Goal: Task Accomplishment & Management: Manage account settings

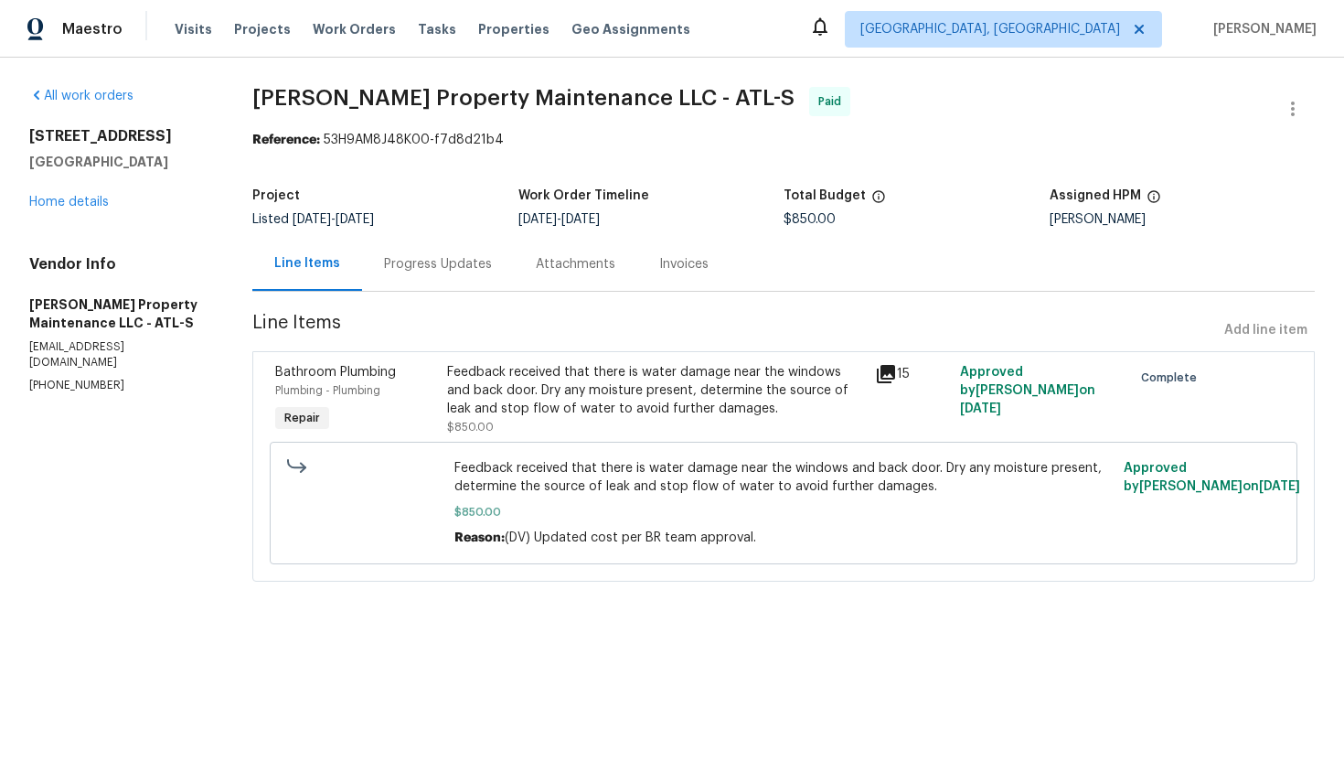
click at [406, 281] on div "Progress Updates" at bounding box center [438, 264] width 152 height 54
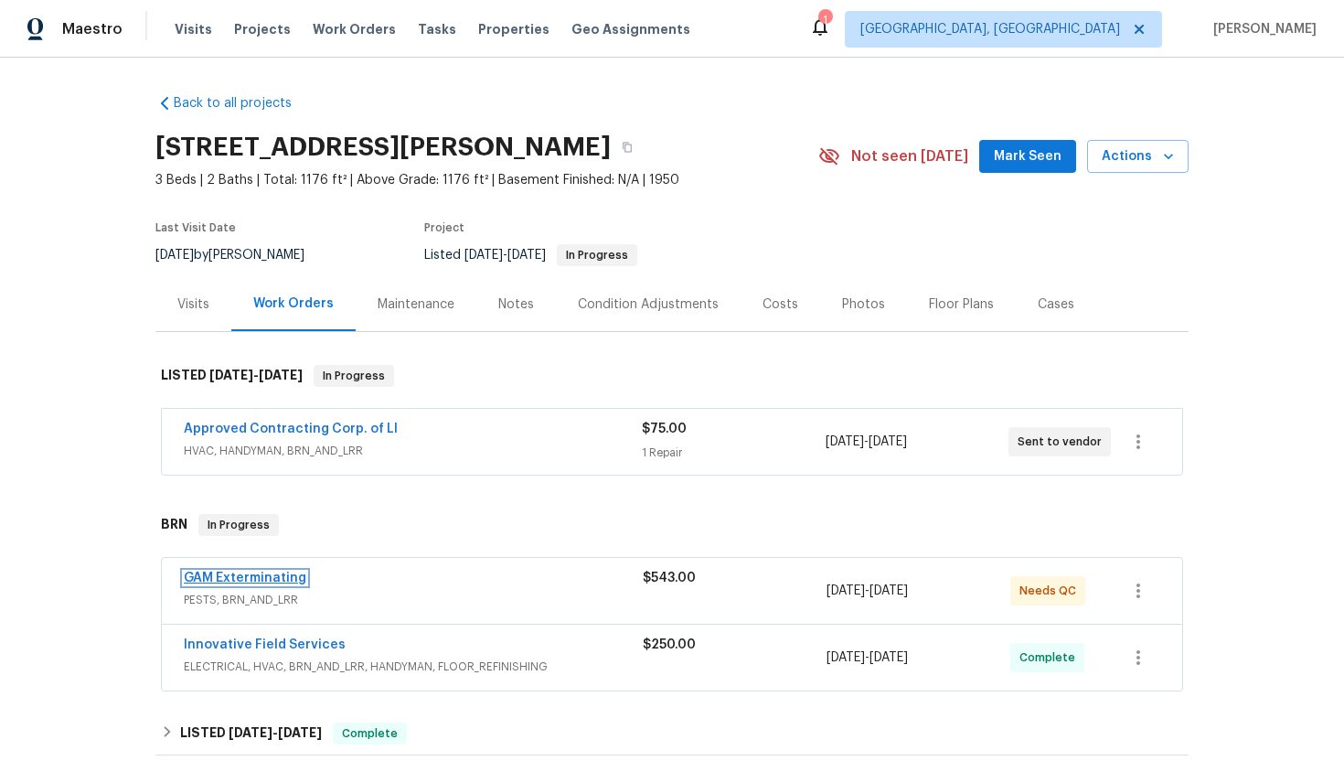
click at [258, 573] on link "GAM Exterminating" at bounding box center [245, 577] width 123 height 13
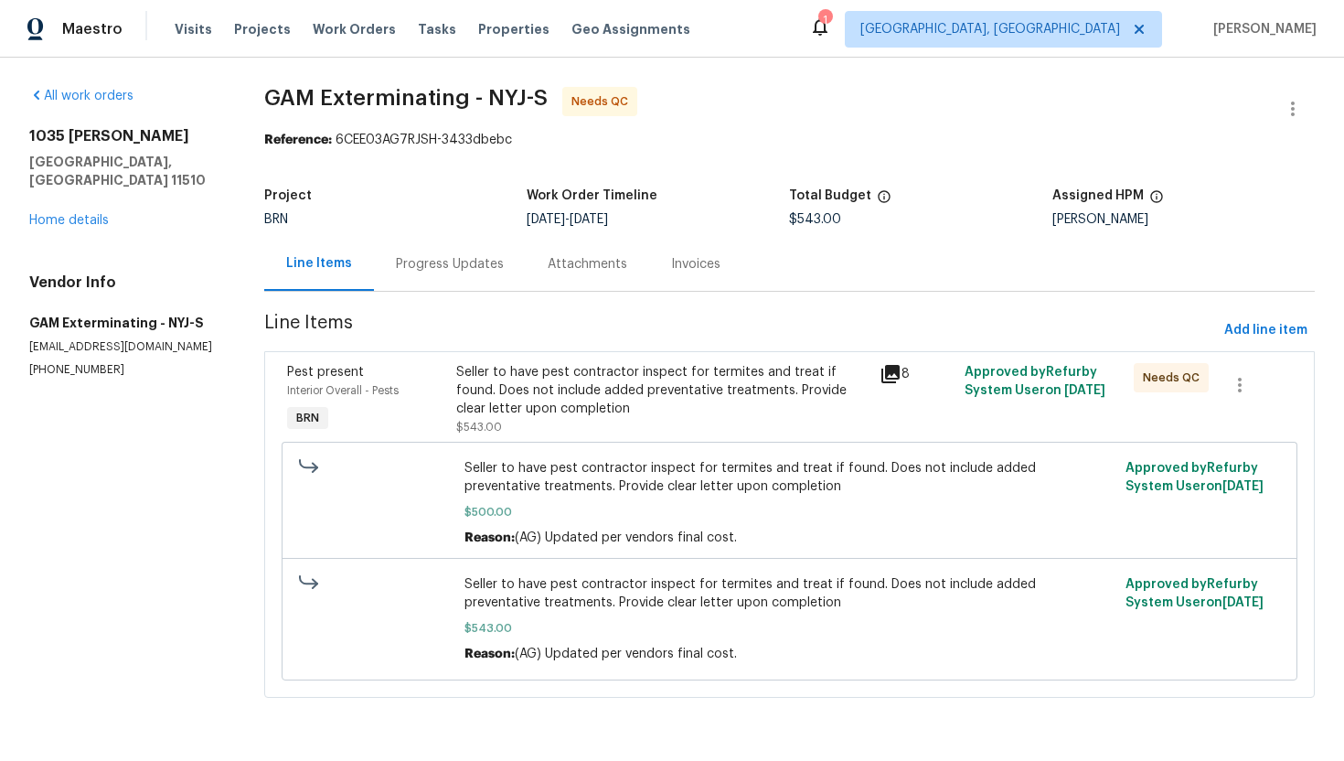
click at [475, 273] on div "Progress Updates" at bounding box center [450, 264] width 152 height 54
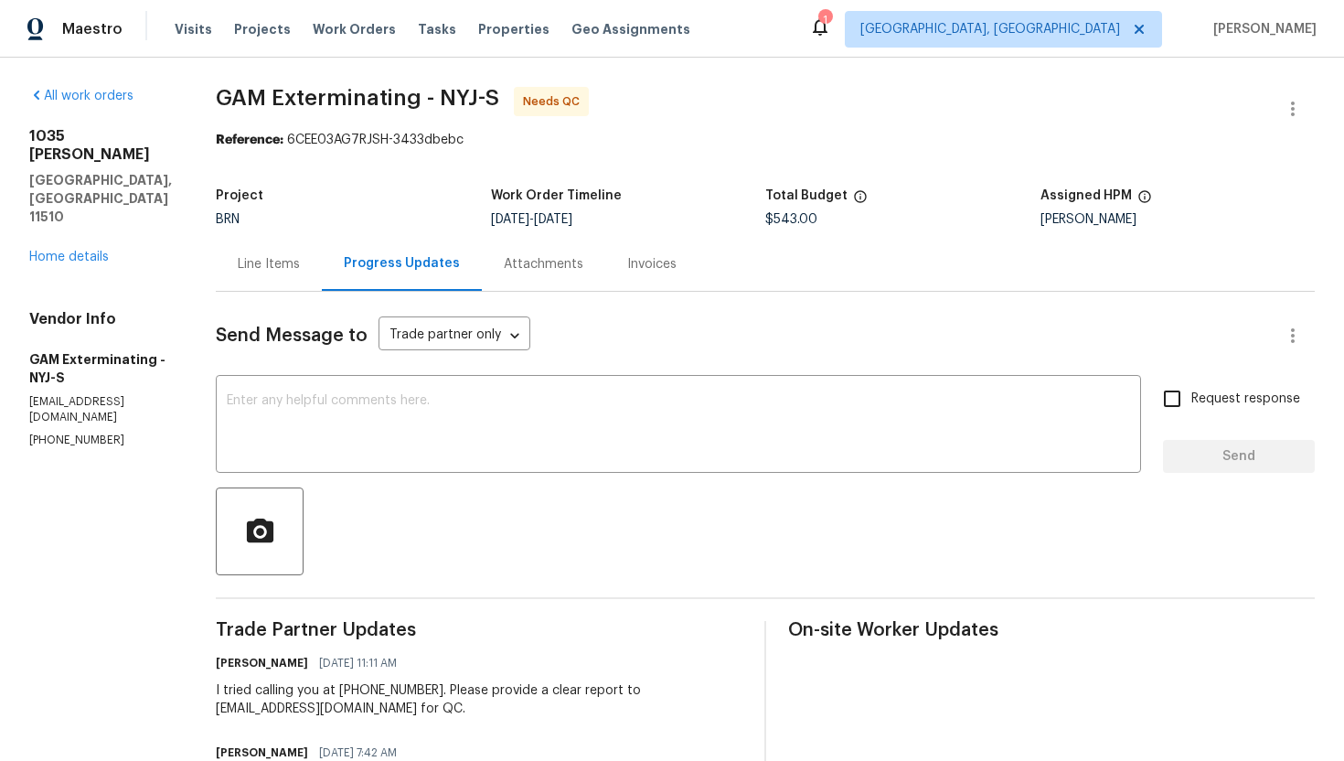
click at [306, 273] on div "Line Items" at bounding box center [269, 264] width 106 height 54
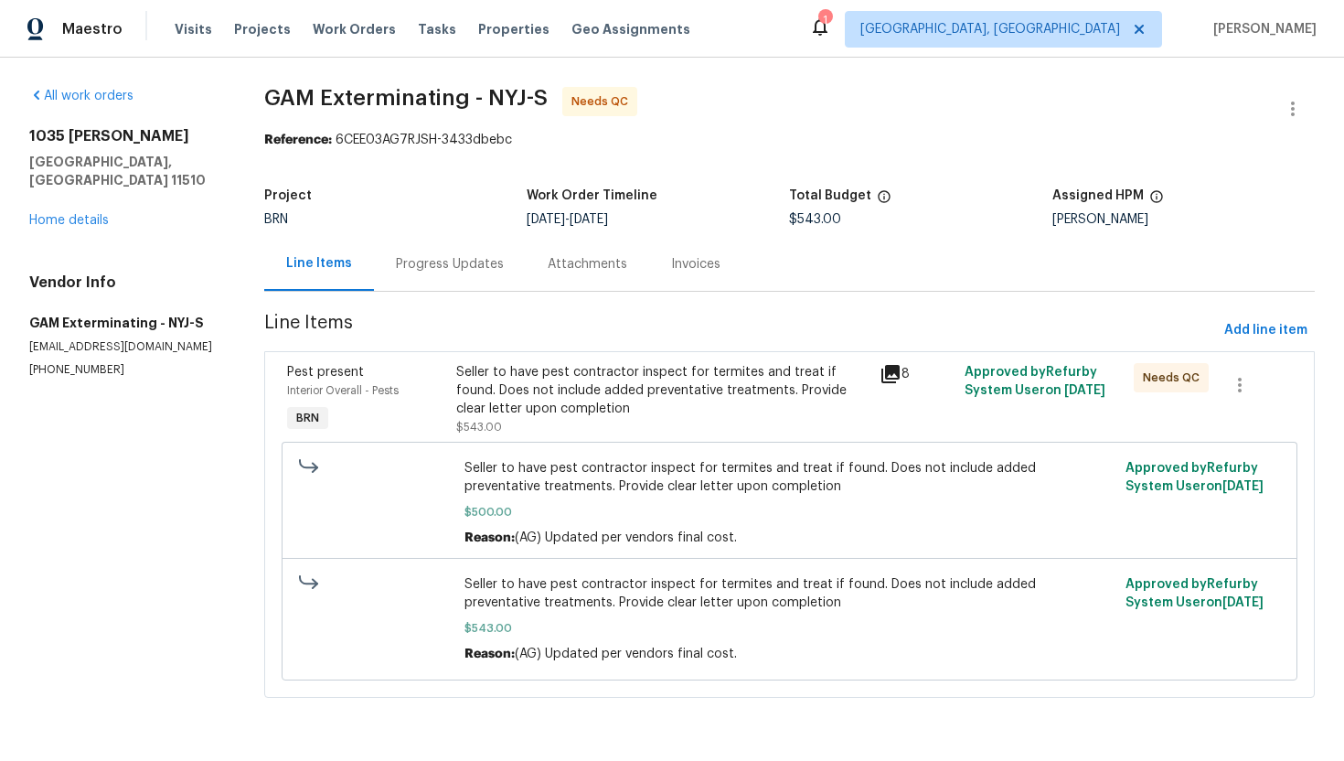
click at [551, 430] on div "Seller to have pest contractor inspect for termites and treat if found. Does no…" at bounding box center [662, 399] width 412 height 73
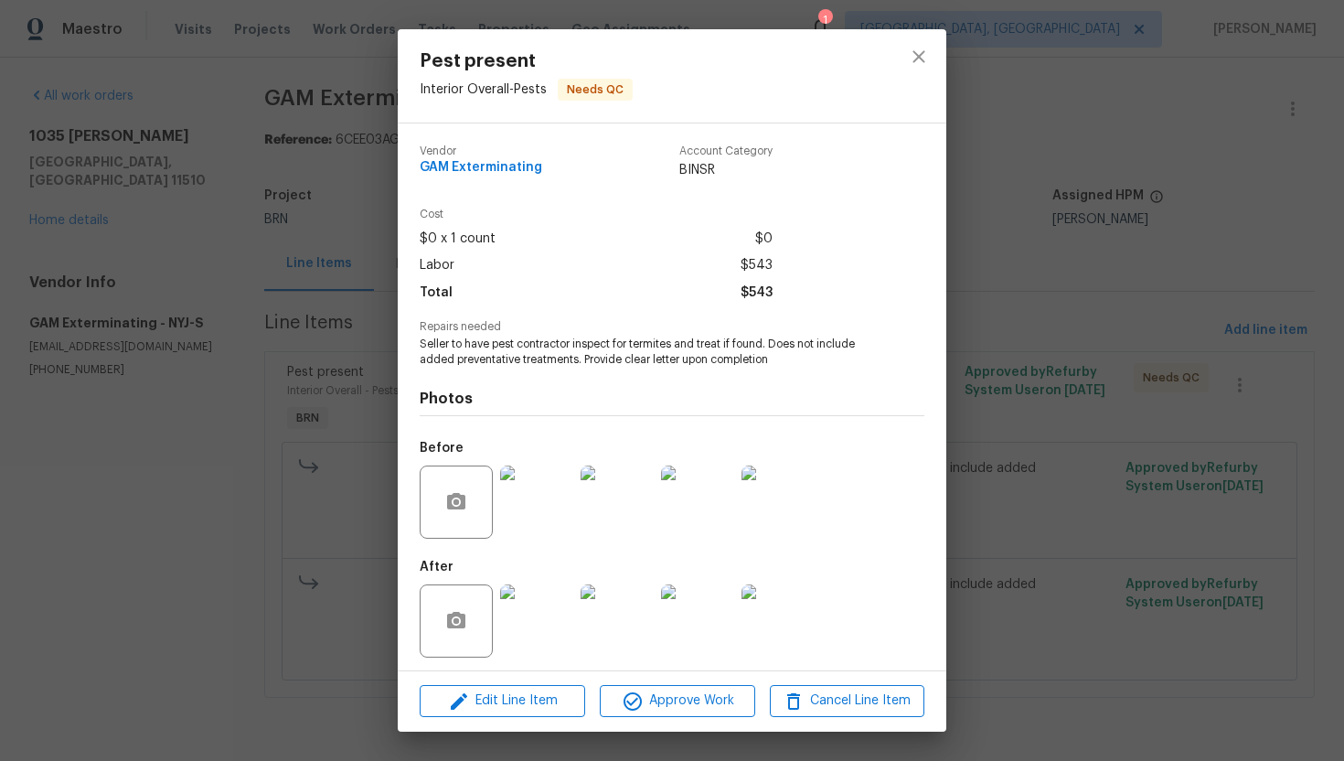
scroll to position [5, 0]
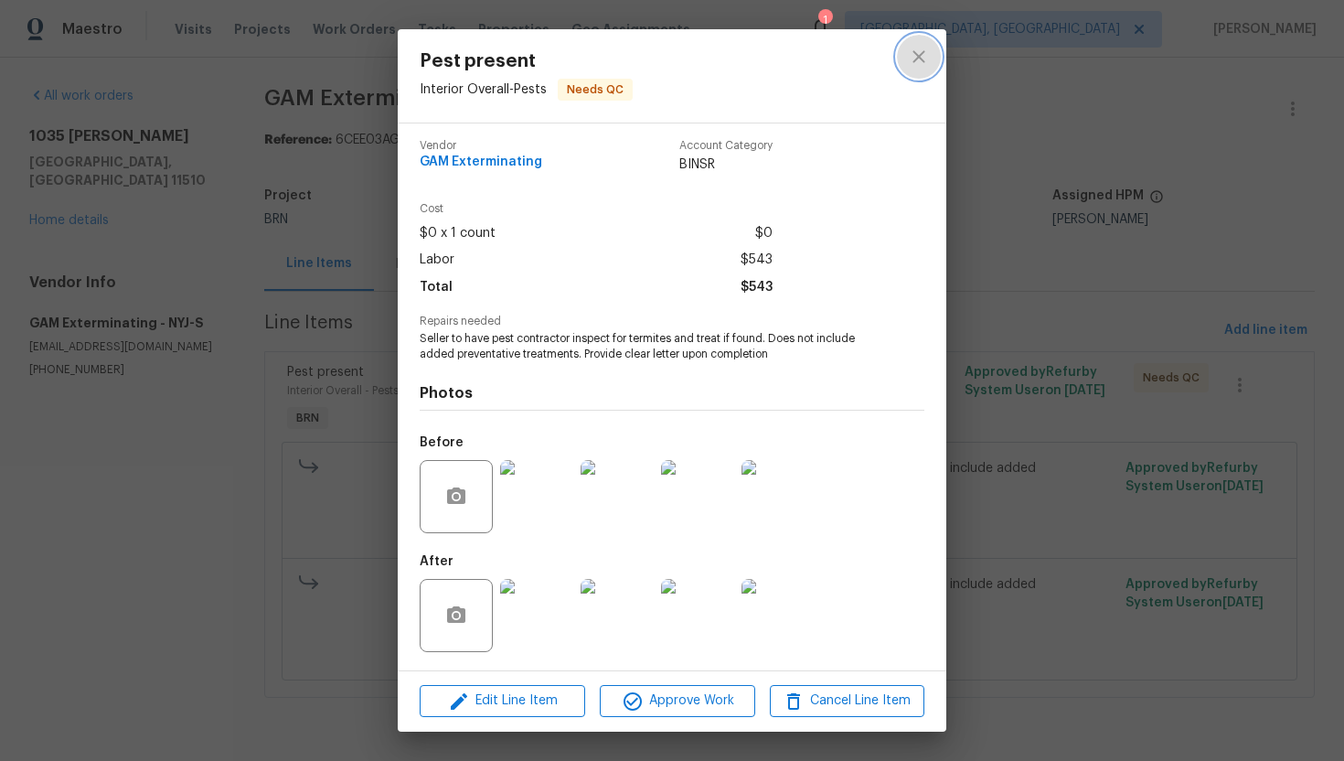
click at [917, 57] on icon "close" at bounding box center [919, 56] width 12 height 12
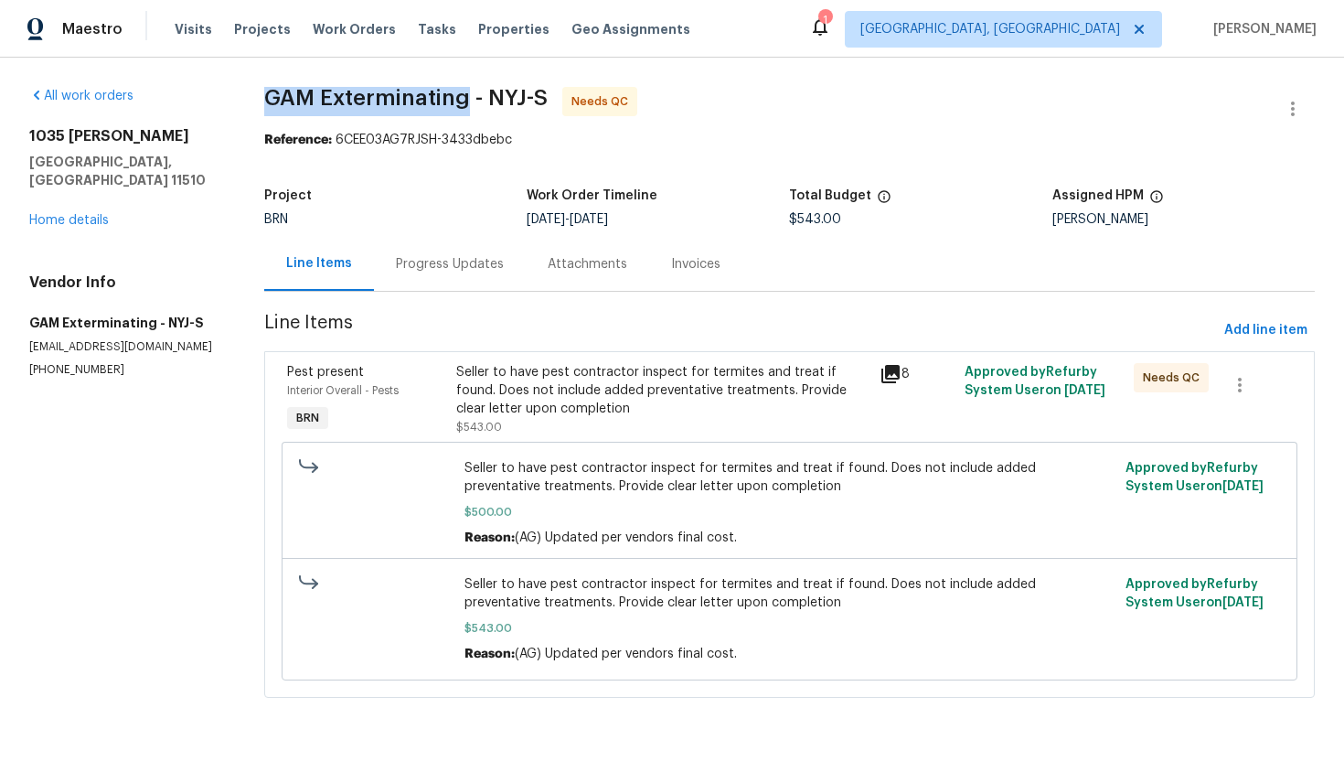
drag, startPoint x: 263, startPoint y: 96, endPoint x: 467, endPoint y: 96, distance: 203.9
click at [469, 96] on div "All work orders 1035 Bonaparte Pl Baldwin, NY 11510 Home details Vendor Info GA…" at bounding box center [672, 403] width 1344 height 691
copy span "GAM Exterminating"
click at [541, 377] on div "Seller to have pest contractor inspect for termites and treat if found. Does no…" at bounding box center [662, 390] width 412 height 55
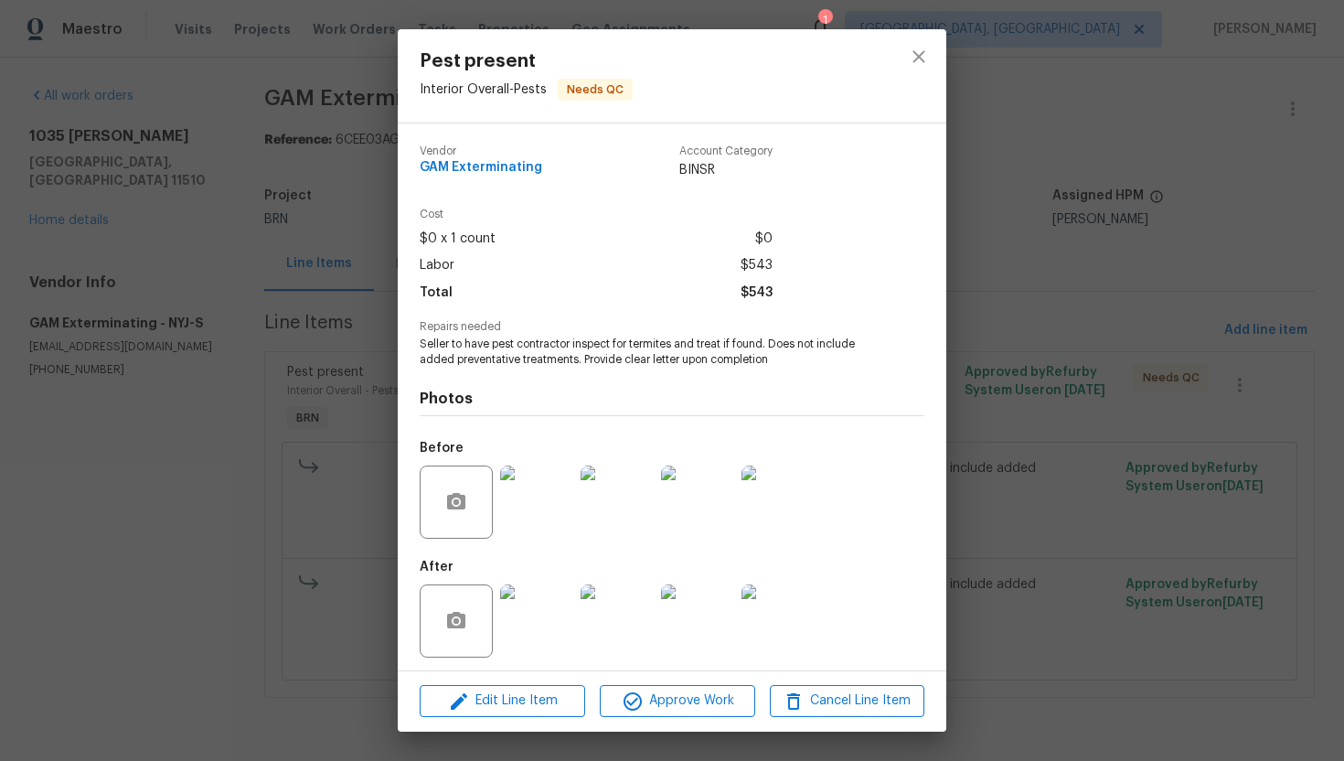
click at [516, 350] on span "Seller to have pest contractor inspect for termites and treat if found. Does no…" at bounding box center [647, 351] width 454 height 31
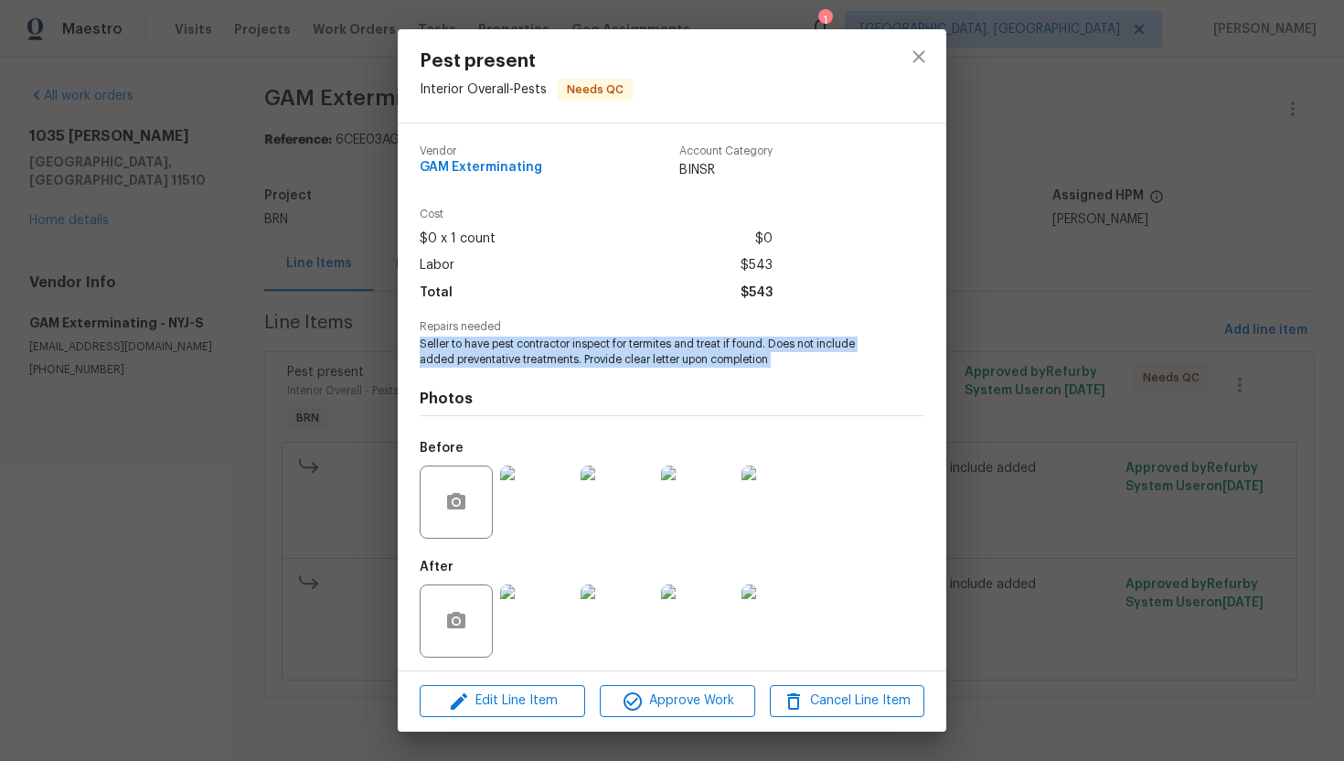
copy span "Seller to have pest contractor inspect for termites and treat if found. Does no…"
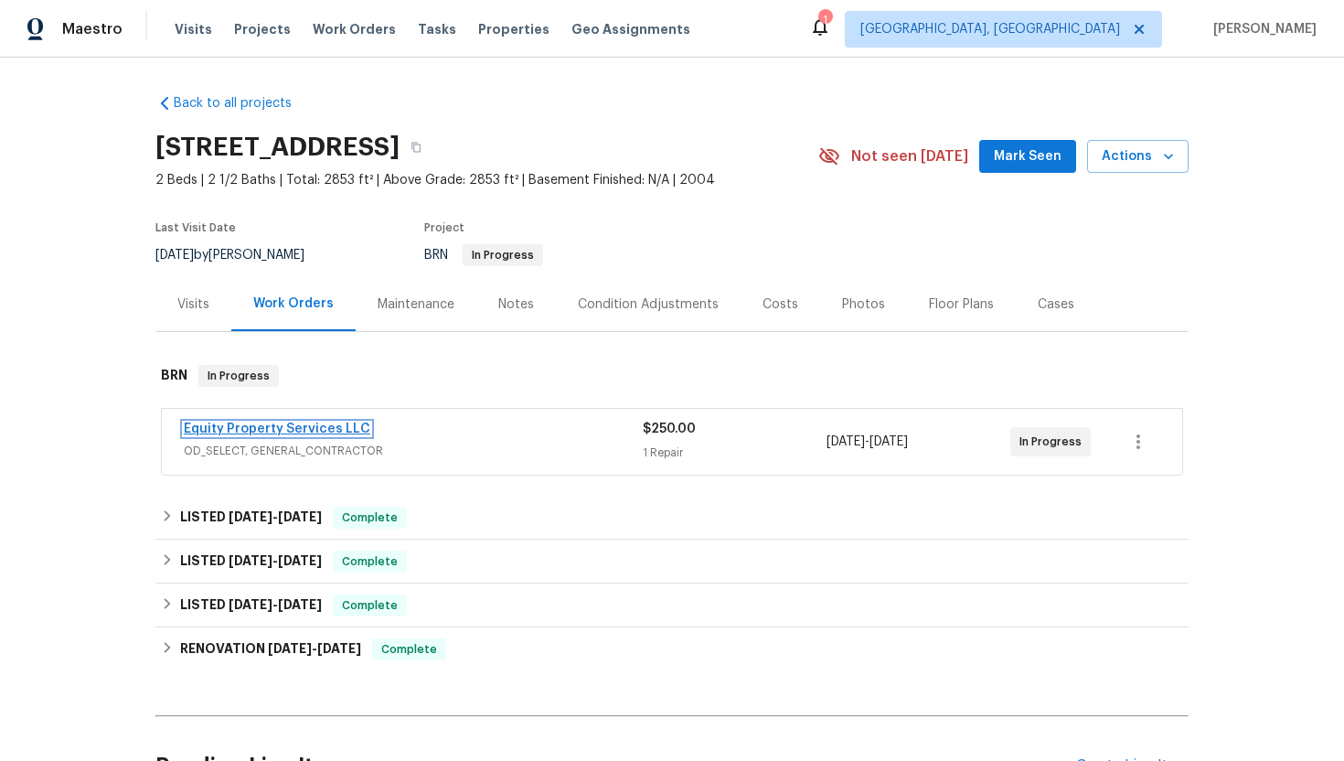
click at [283, 432] on link "Equity Property Services LLC" at bounding box center [277, 428] width 187 height 13
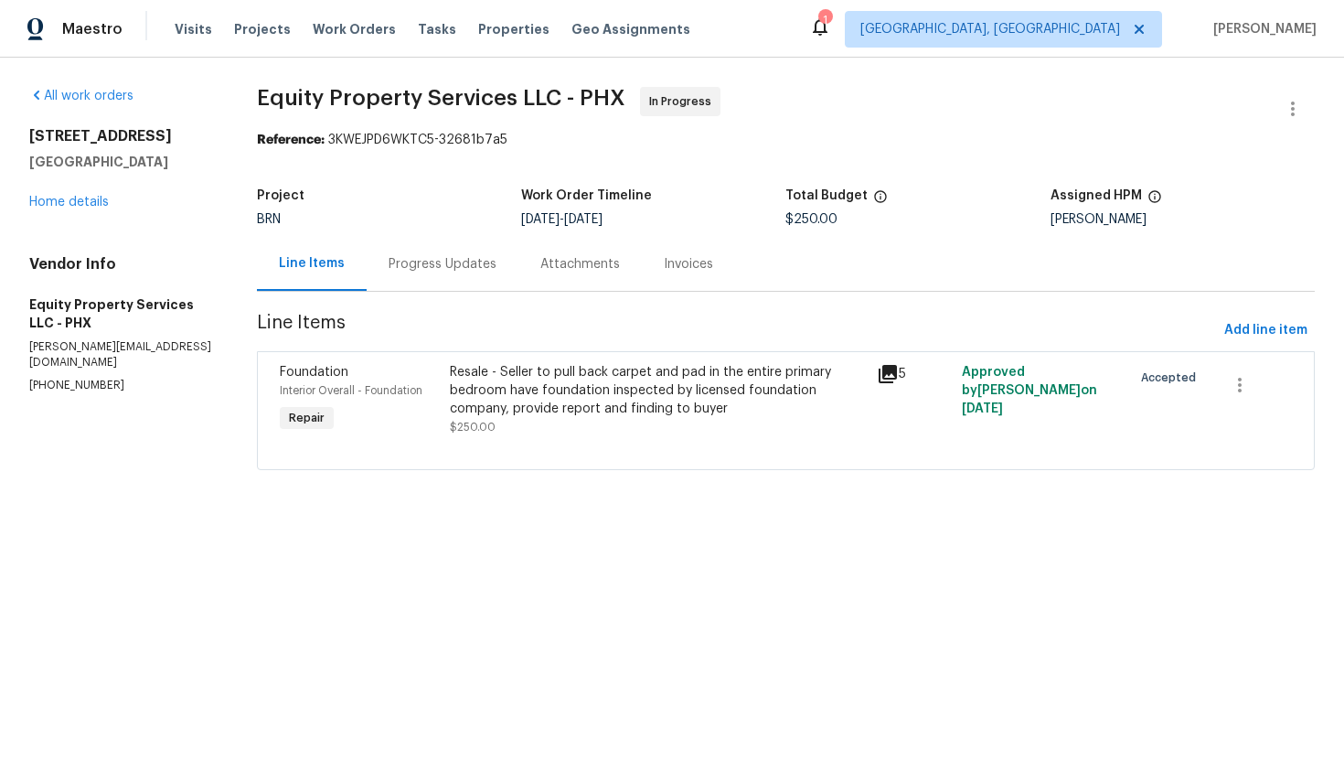
click at [539, 383] on div "Resale - Seller to pull back carpet and pad in the entire primary bedroom have …" at bounding box center [657, 390] width 415 height 55
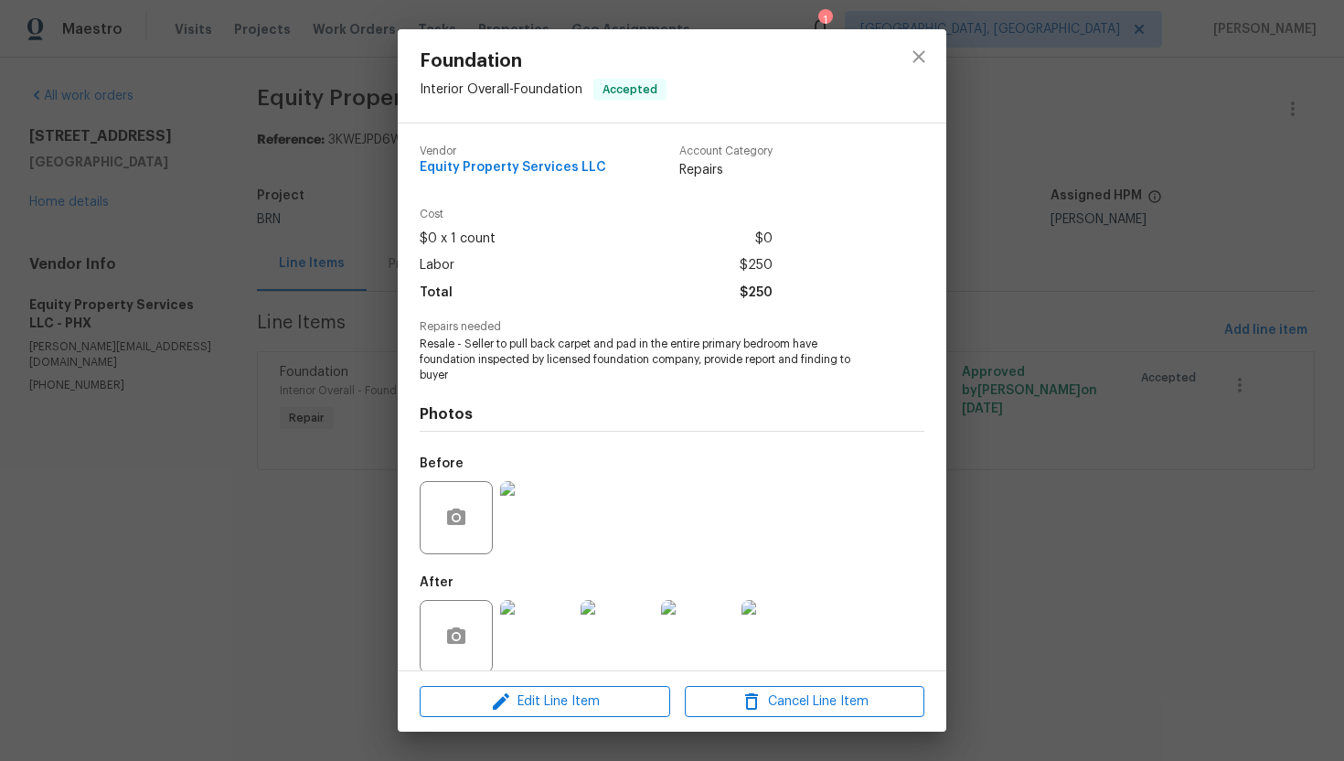
click at [356, 283] on div "Foundation Interior Overall - Foundation Accepted Vendor Equity Property Servic…" at bounding box center [672, 380] width 1344 height 761
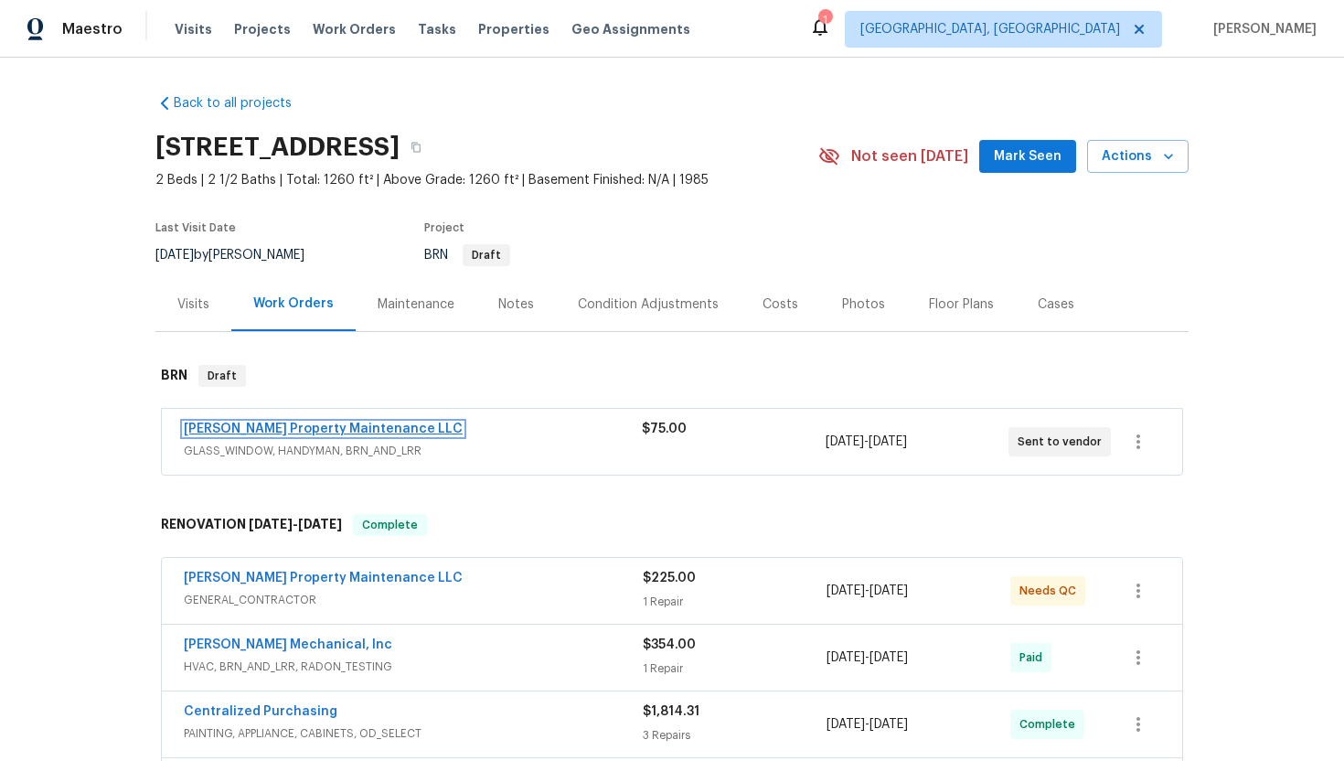
click at [321, 429] on link "[PERSON_NAME] Property Maintenance LLC" at bounding box center [323, 428] width 279 height 13
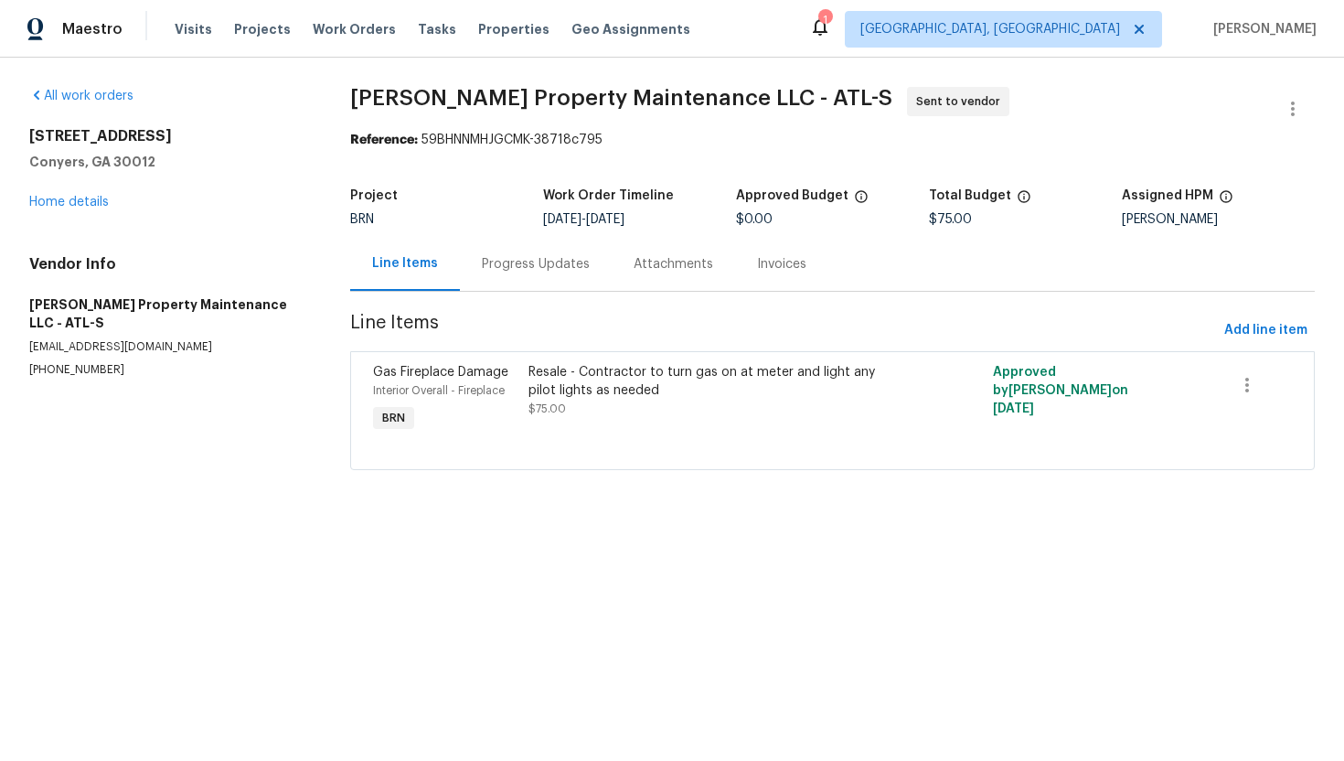
click at [512, 269] on div "Progress Updates" at bounding box center [536, 264] width 108 height 18
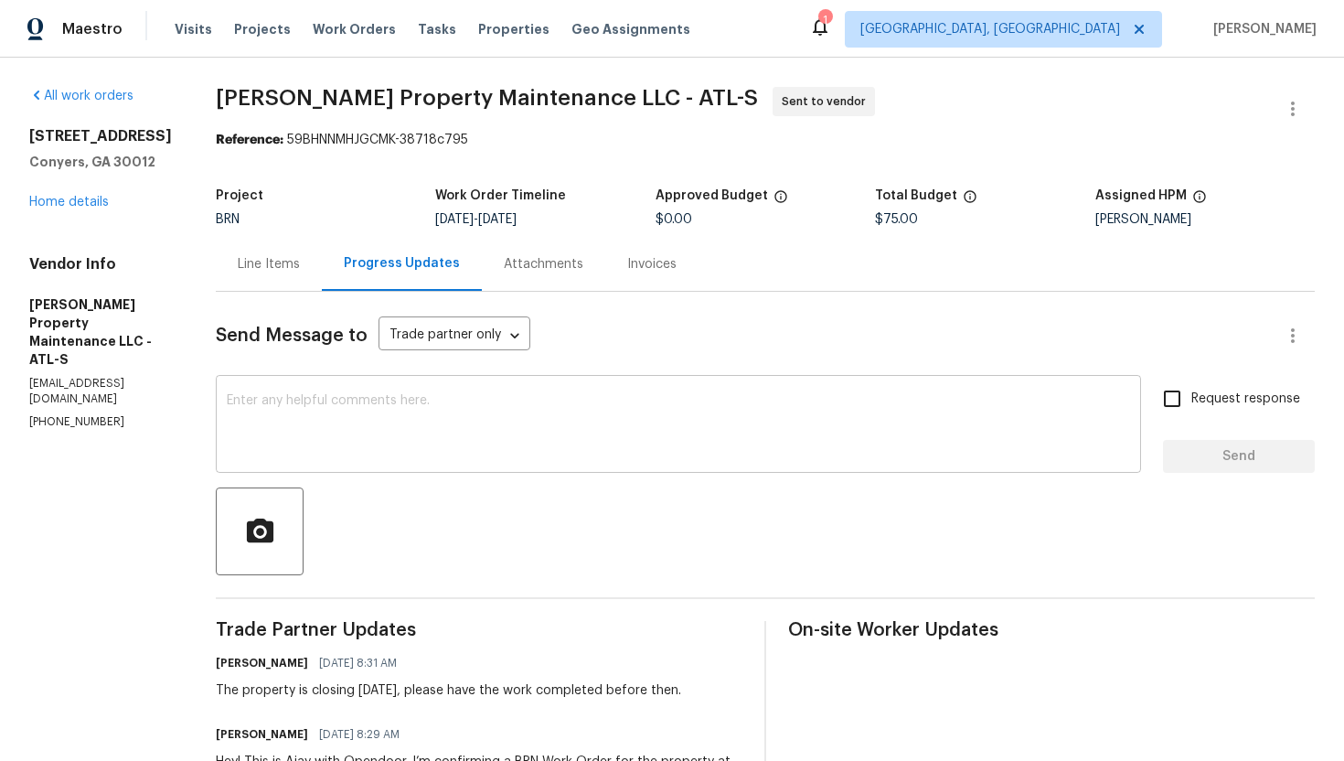
click at [504, 427] on textarea at bounding box center [678, 426] width 903 height 64
drag, startPoint x: 25, startPoint y: 384, endPoint x: 126, endPoint y: 392, distance: 101.8
click at [128, 392] on div "All work orders 922 Park Pl NE Conyers, GA 30012 Home details Vendor Info Glen …" at bounding box center [672, 495] width 1344 height 874
copy p "(770) 235-8482"
click at [263, 268] on div "Line Items" at bounding box center [269, 264] width 62 height 18
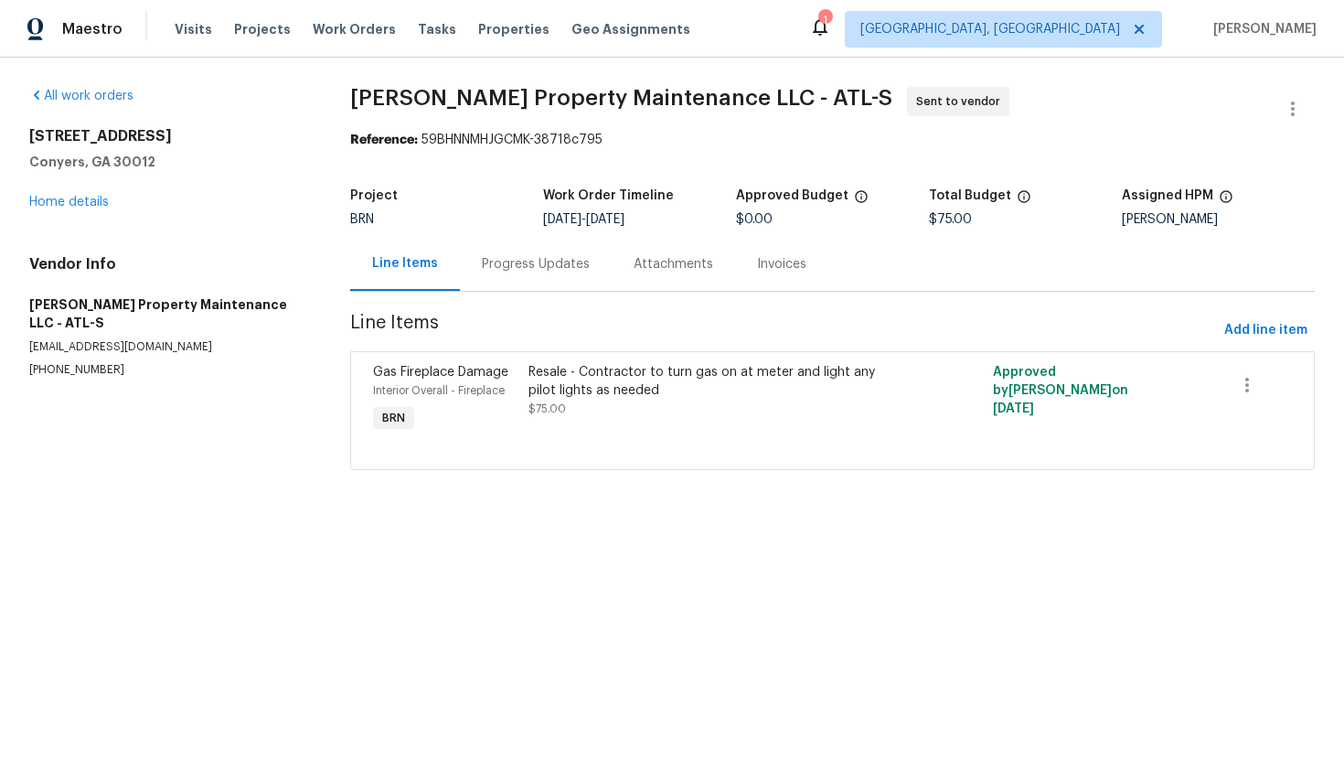
click at [528, 272] on div "Progress Updates" at bounding box center [536, 264] width 108 height 18
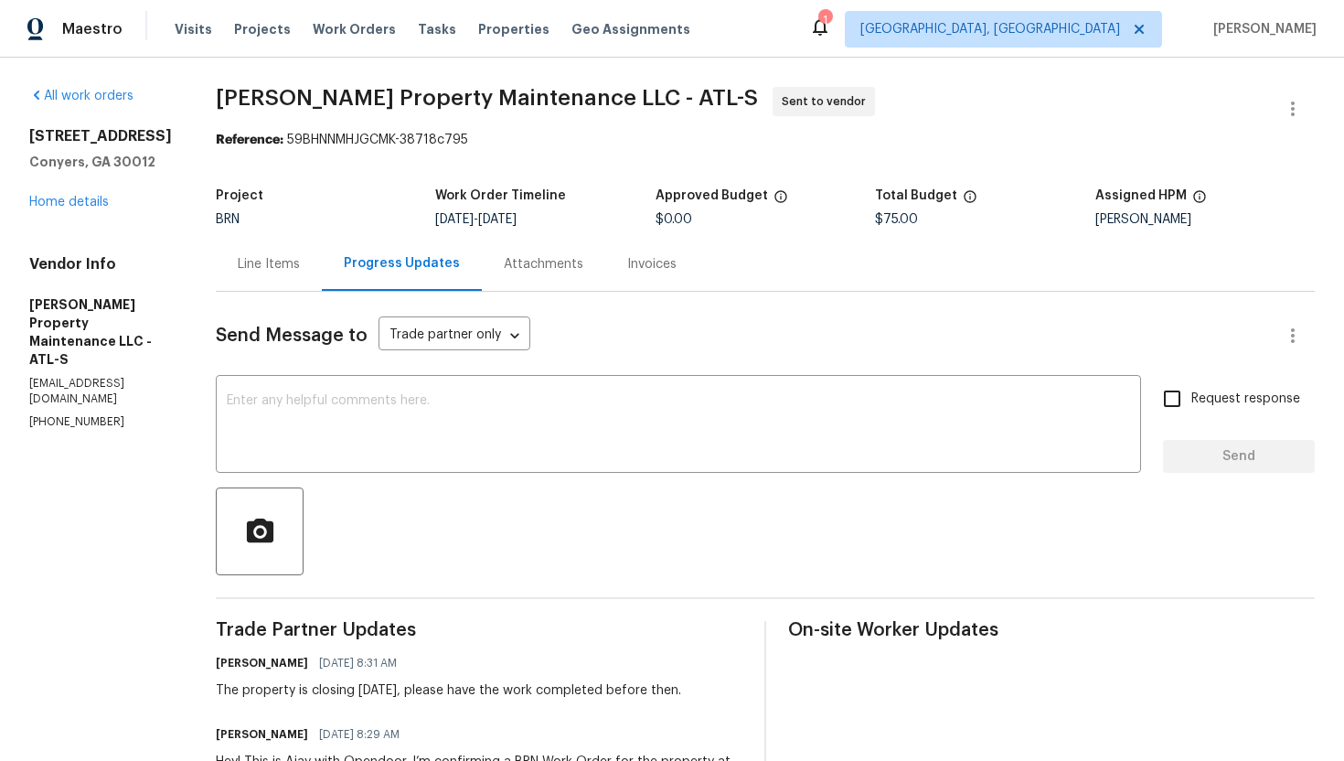
click at [291, 283] on div "Line Items" at bounding box center [269, 264] width 106 height 54
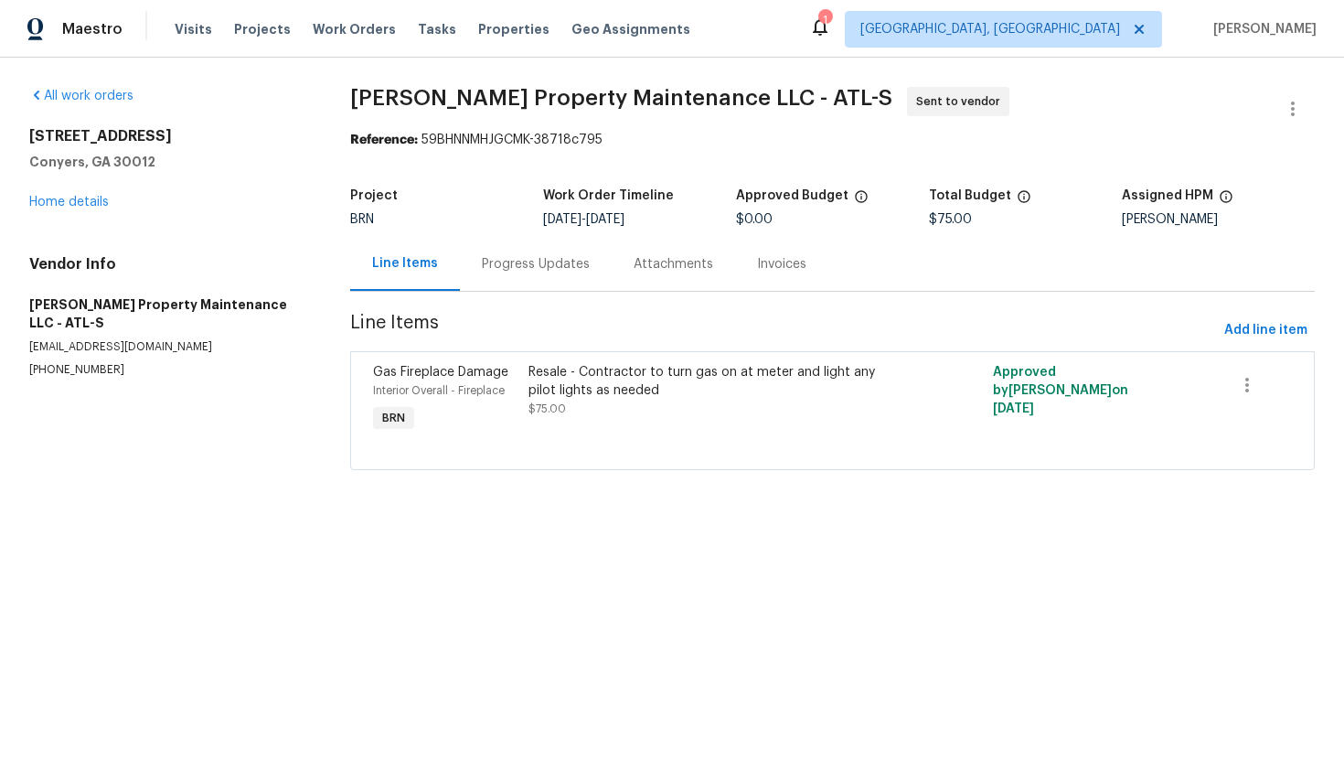
click at [545, 267] on div "Progress Updates" at bounding box center [536, 264] width 108 height 18
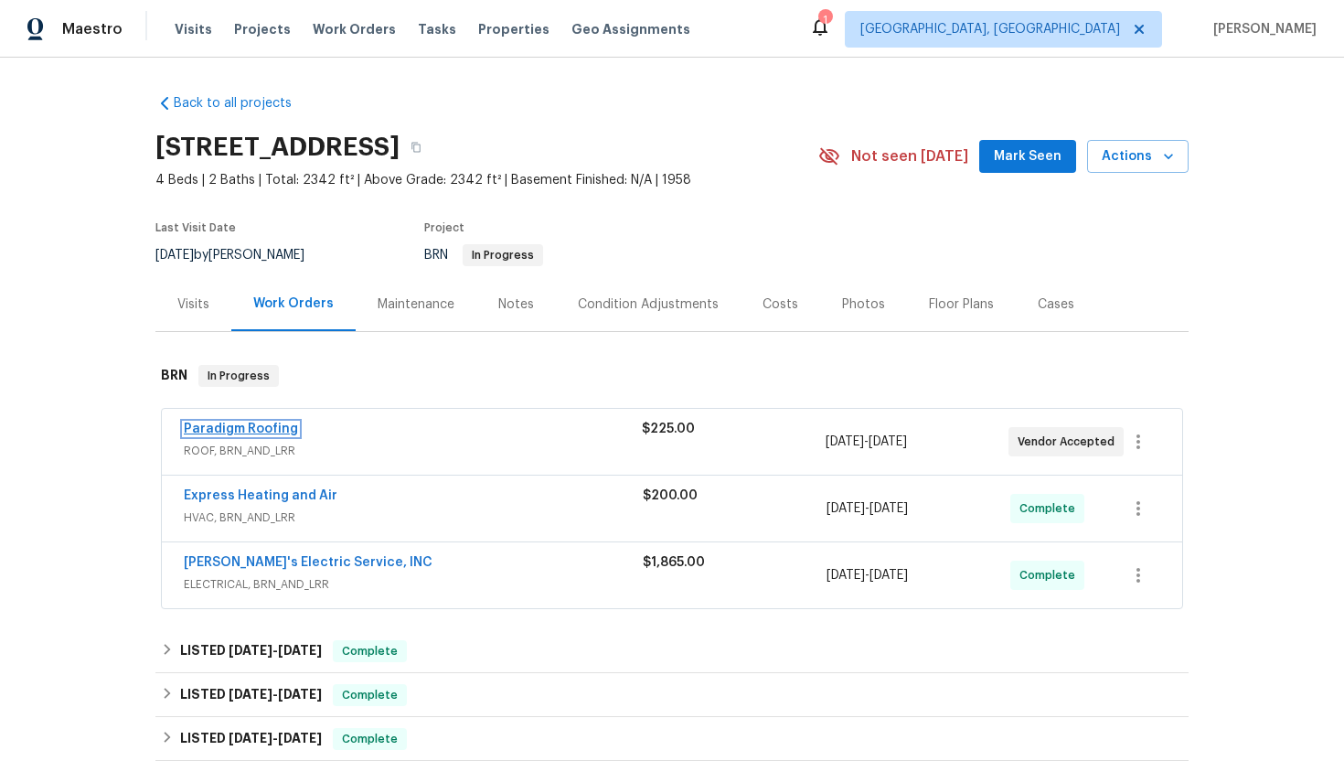
click at [266, 423] on link "Paradigm Roofing" at bounding box center [241, 428] width 114 height 13
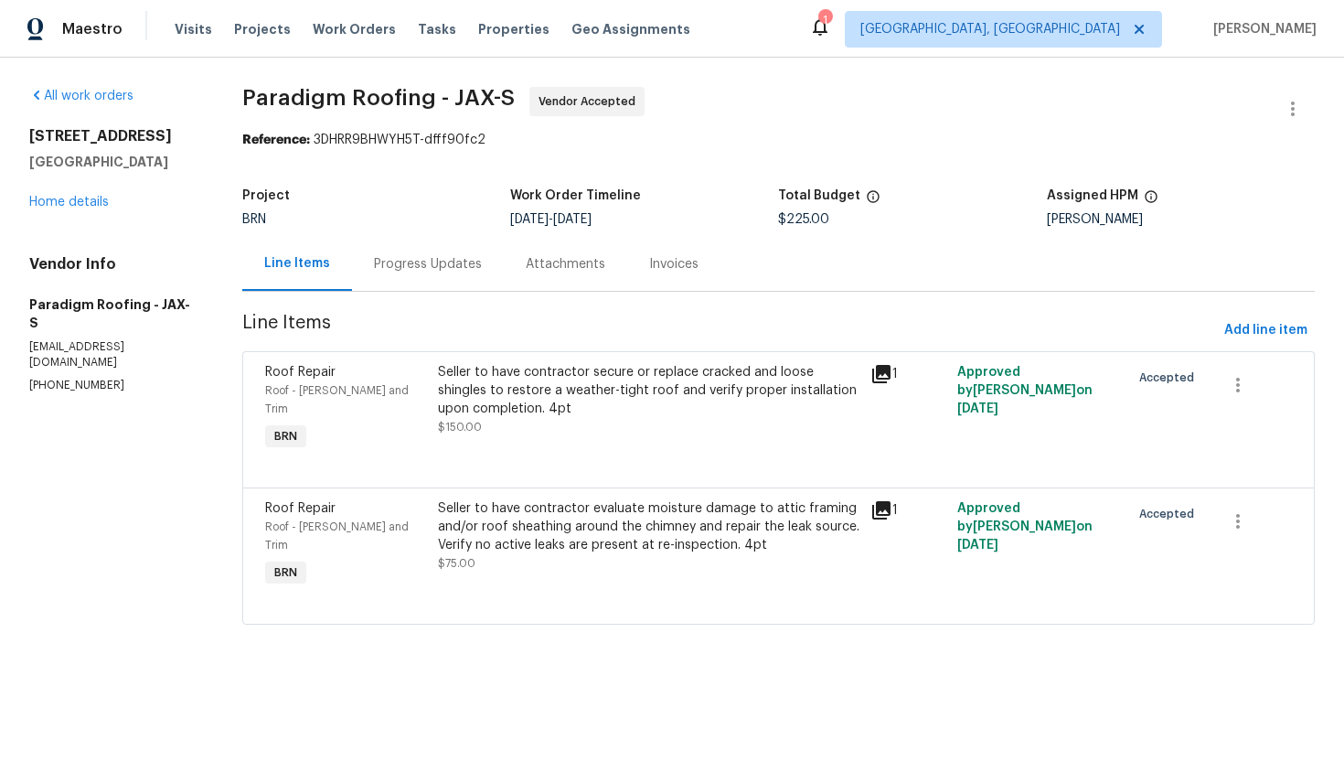
click at [458, 264] on div "Progress Updates" at bounding box center [428, 264] width 108 height 18
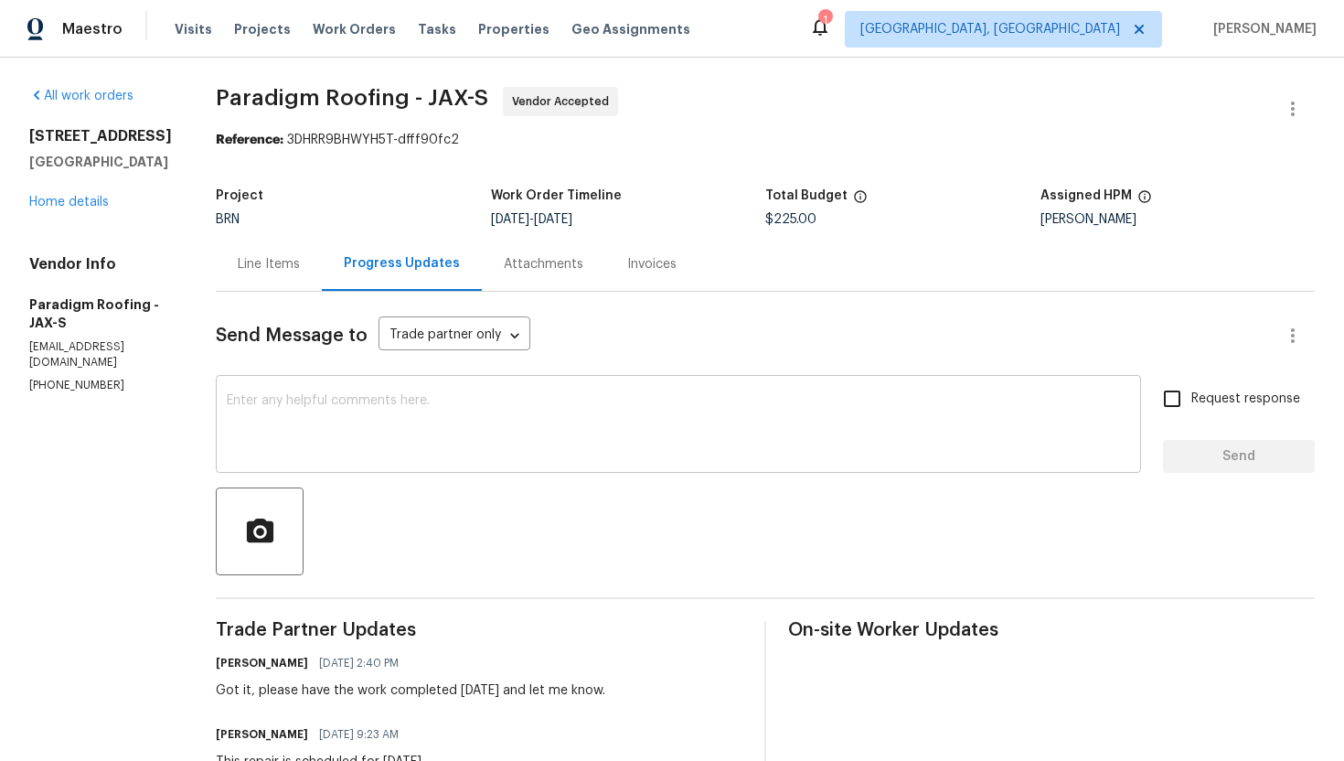
click at [494, 439] on textarea at bounding box center [678, 426] width 903 height 64
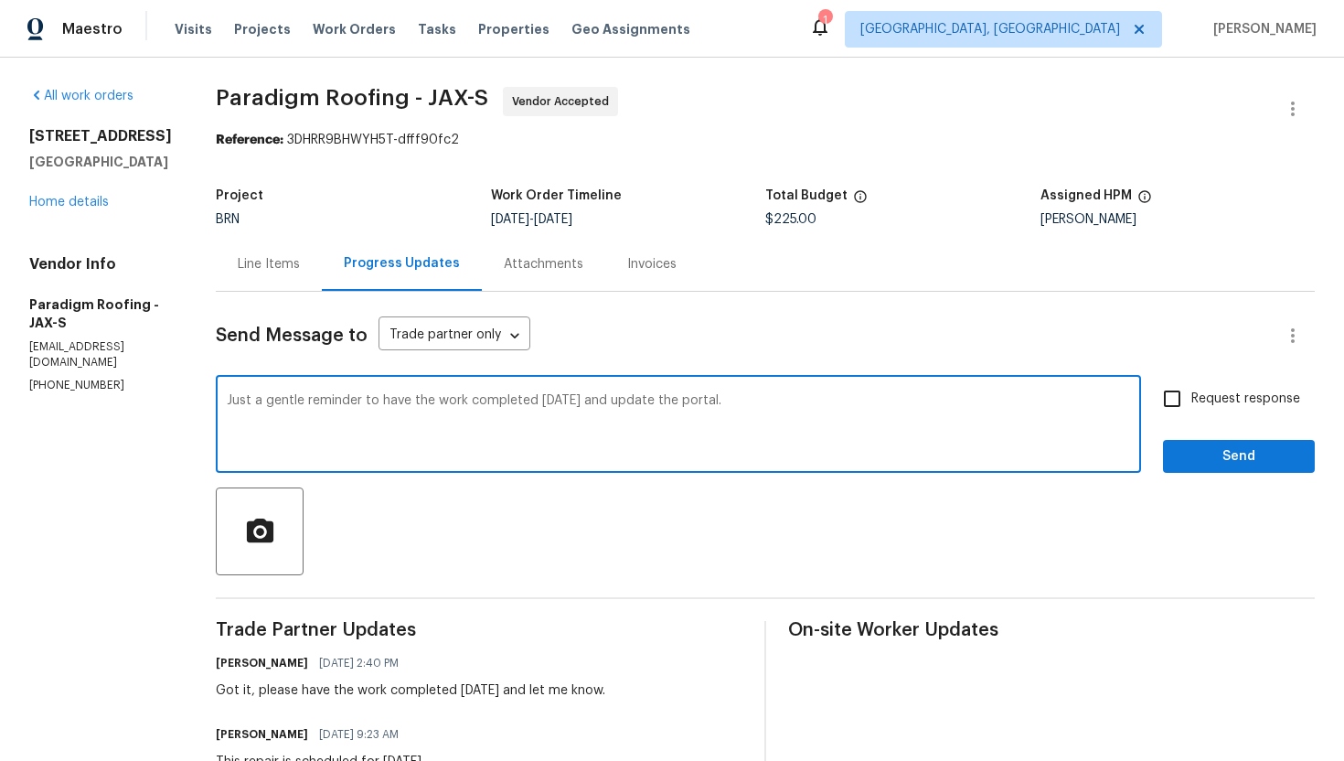
type textarea "Just a gentle reminder to have the work completed today and update the portal."
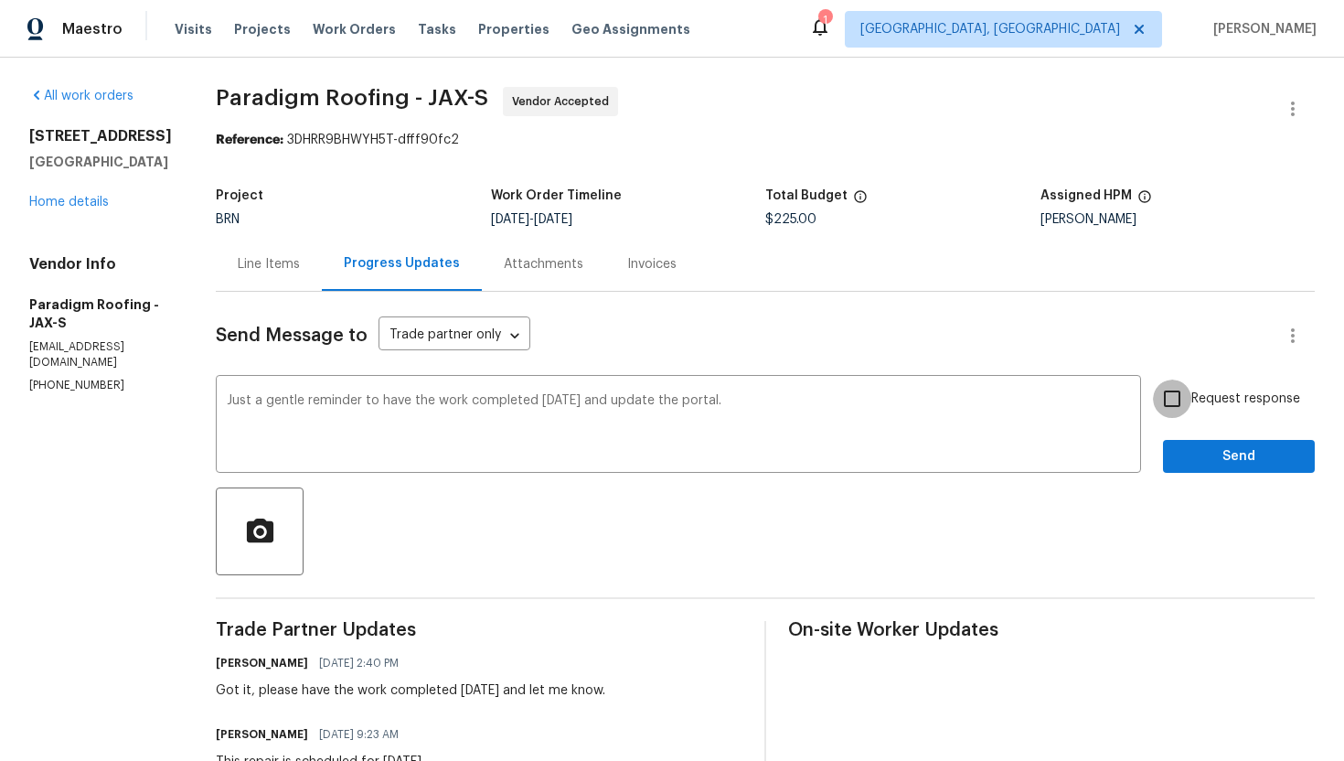
click at [1178, 399] on input "Request response" at bounding box center [1172, 398] width 38 height 38
checkbox input "true"
click at [1200, 435] on div "Request response Send" at bounding box center [1239, 425] width 152 height 93
click at [1201, 456] on span "Send" at bounding box center [1239, 456] width 123 height 23
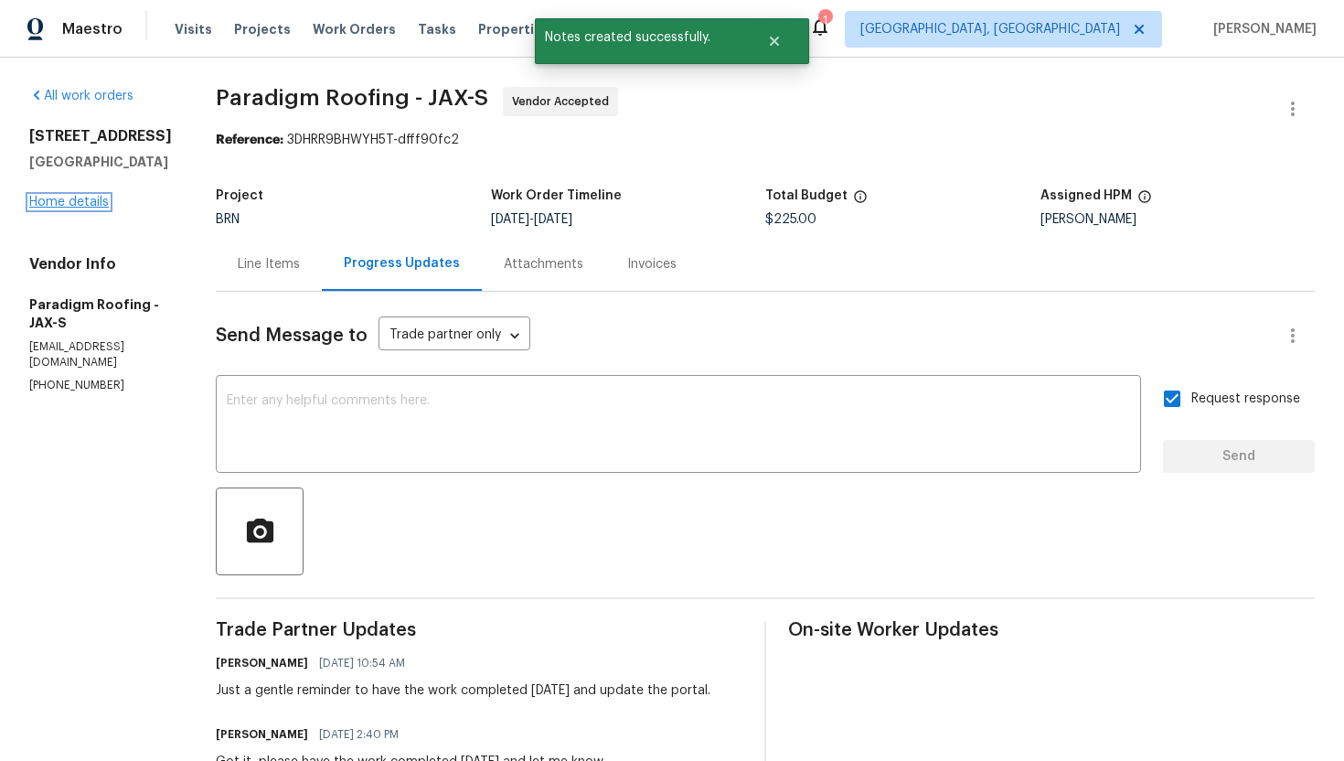
click at [86, 206] on link "Home details" at bounding box center [69, 202] width 80 height 13
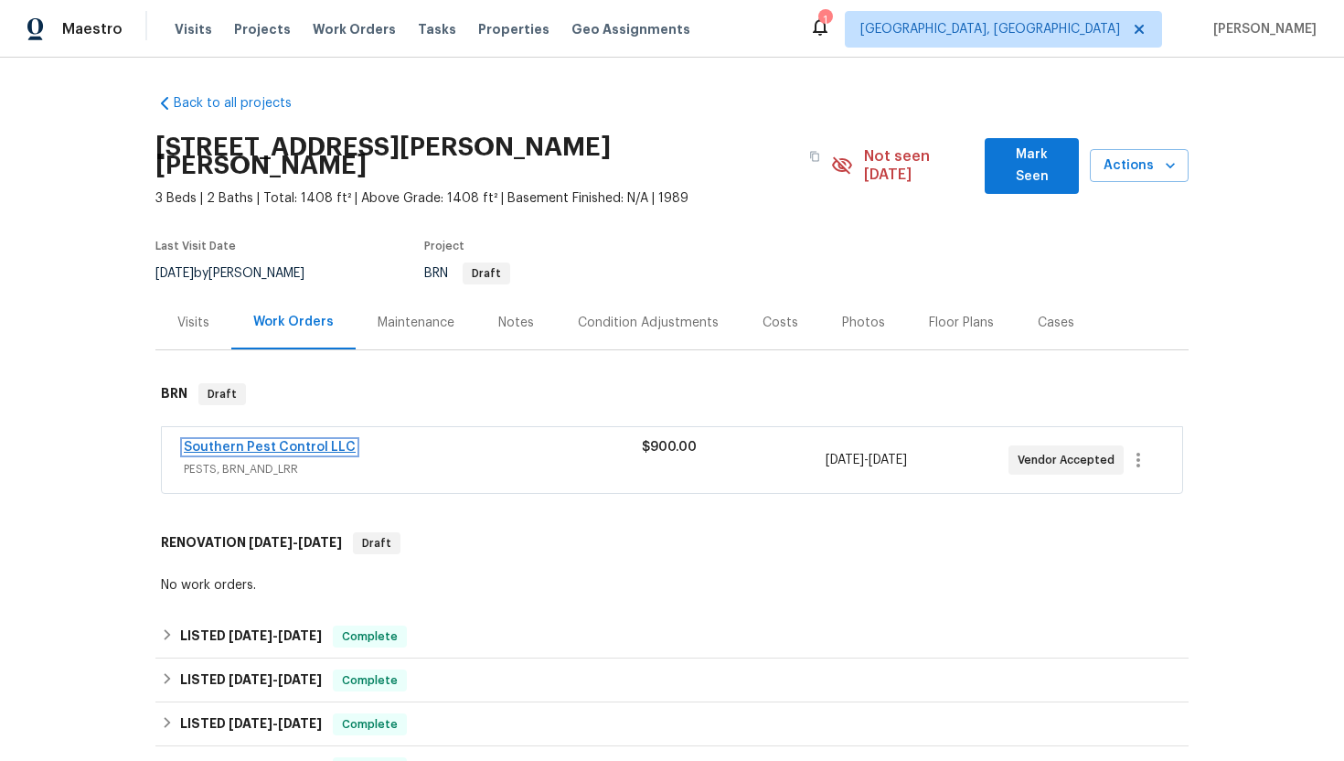
click at [241, 441] on link "Southern Pest Control LLC" at bounding box center [270, 447] width 172 height 13
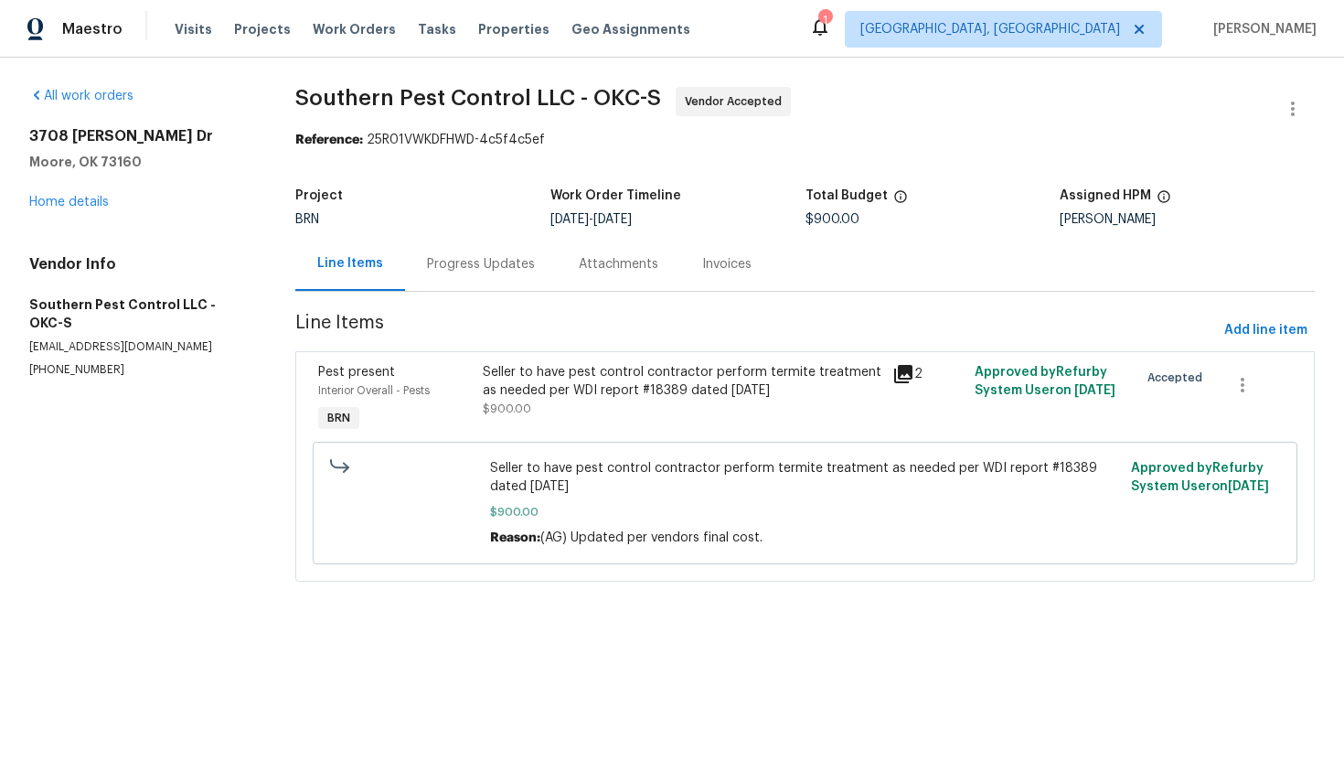
click at [493, 272] on div "Progress Updates" at bounding box center [481, 264] width 108 height 18
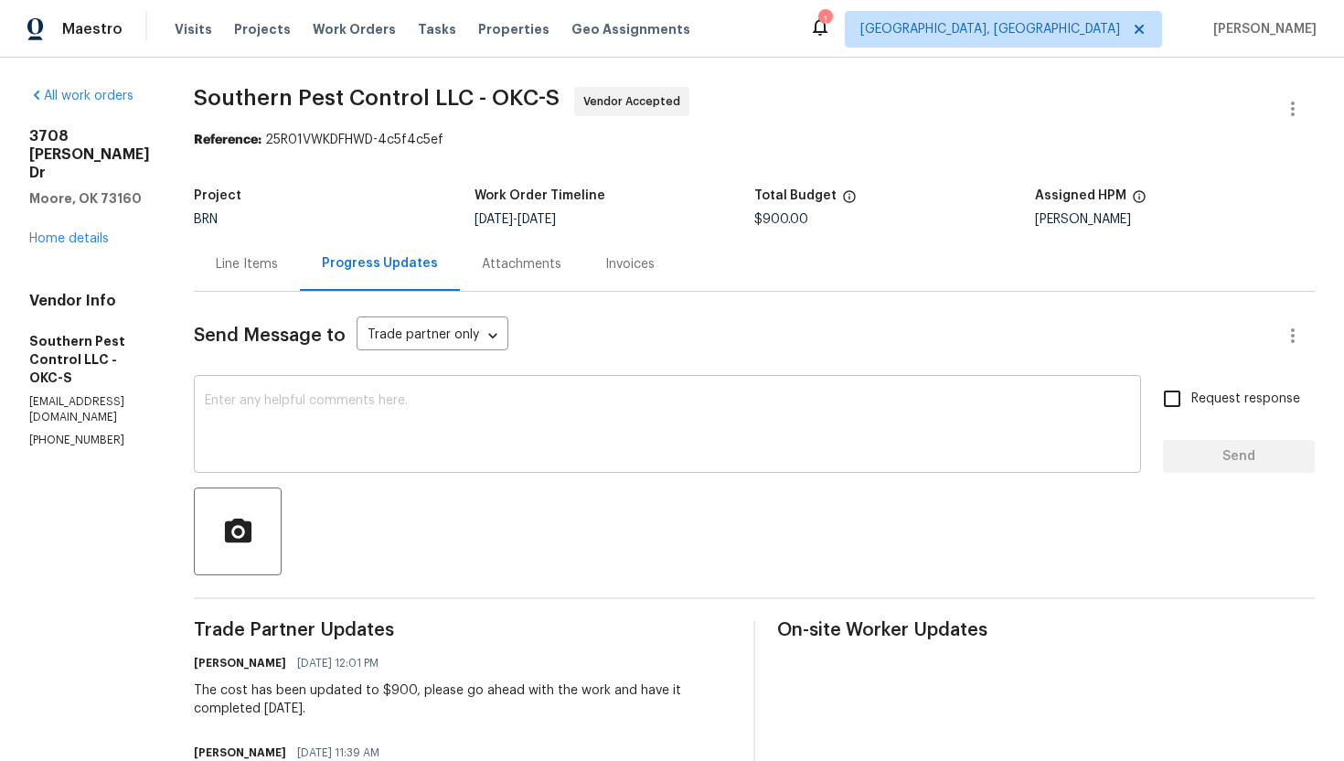
click at [442, 464] on div "x ​" at bounding box center [667, 425] width 947 height 93
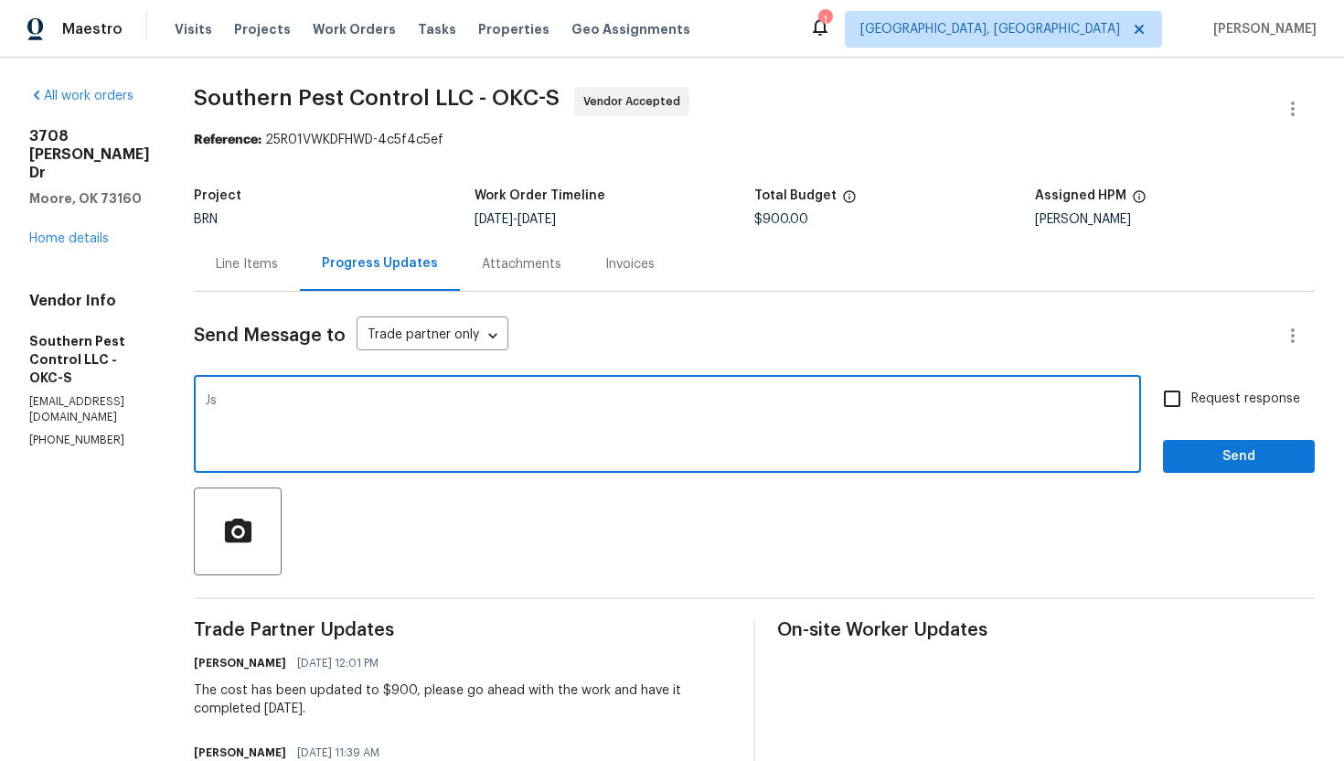
type textarea "J"
type textarea "Just a gentle reminder to have the work completed [DATE] and update the portal."
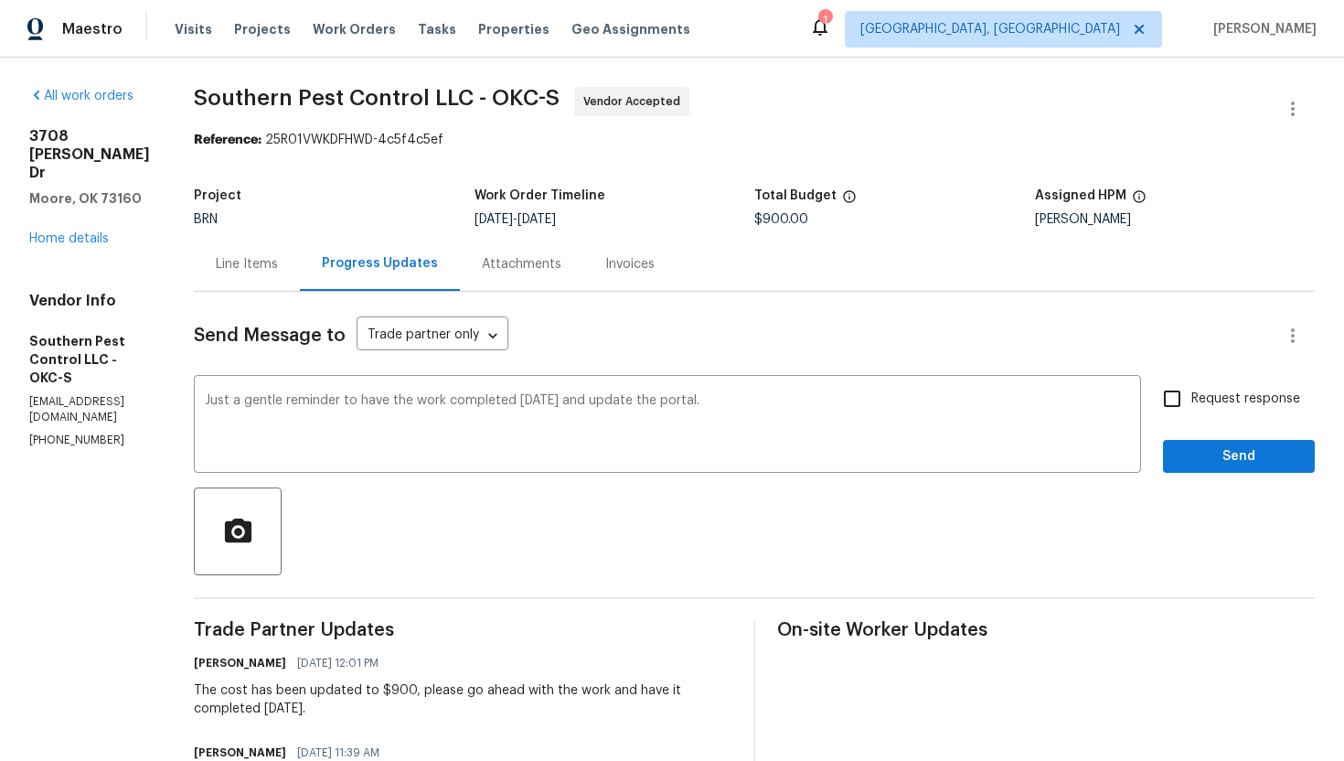
click at [1227, 396] on span "Request response" at bounding box center [1245, 399] width 109 height 19
click at [1191, 396] on input "Request response" at bounding box center [1172, 398] width 38 height 38
checkbox input "true"
click at [1229, 453] on span "Send" at bounding box center [1239, 456] width 123 height 23
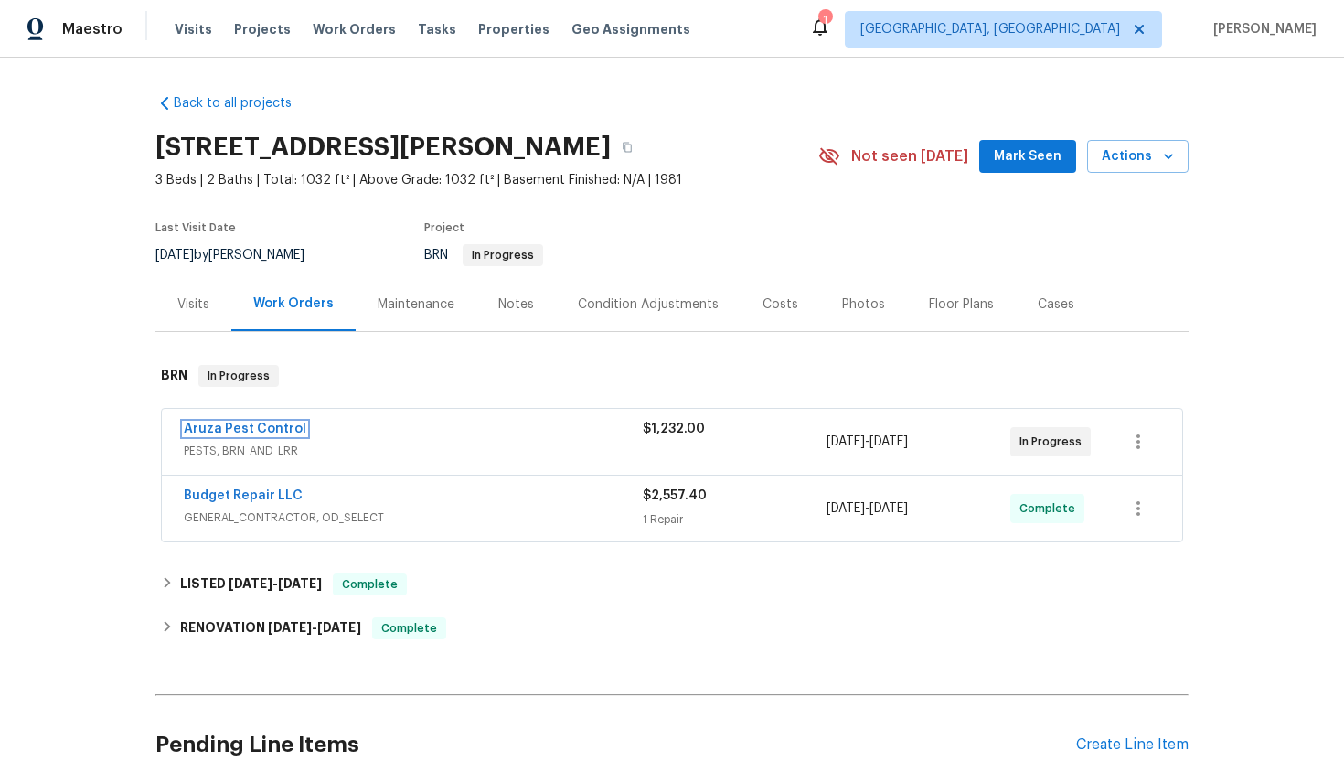
click at [244, 430] on link "Aruza Pest Control" at bounding box center [245, 428] width 123 height 13
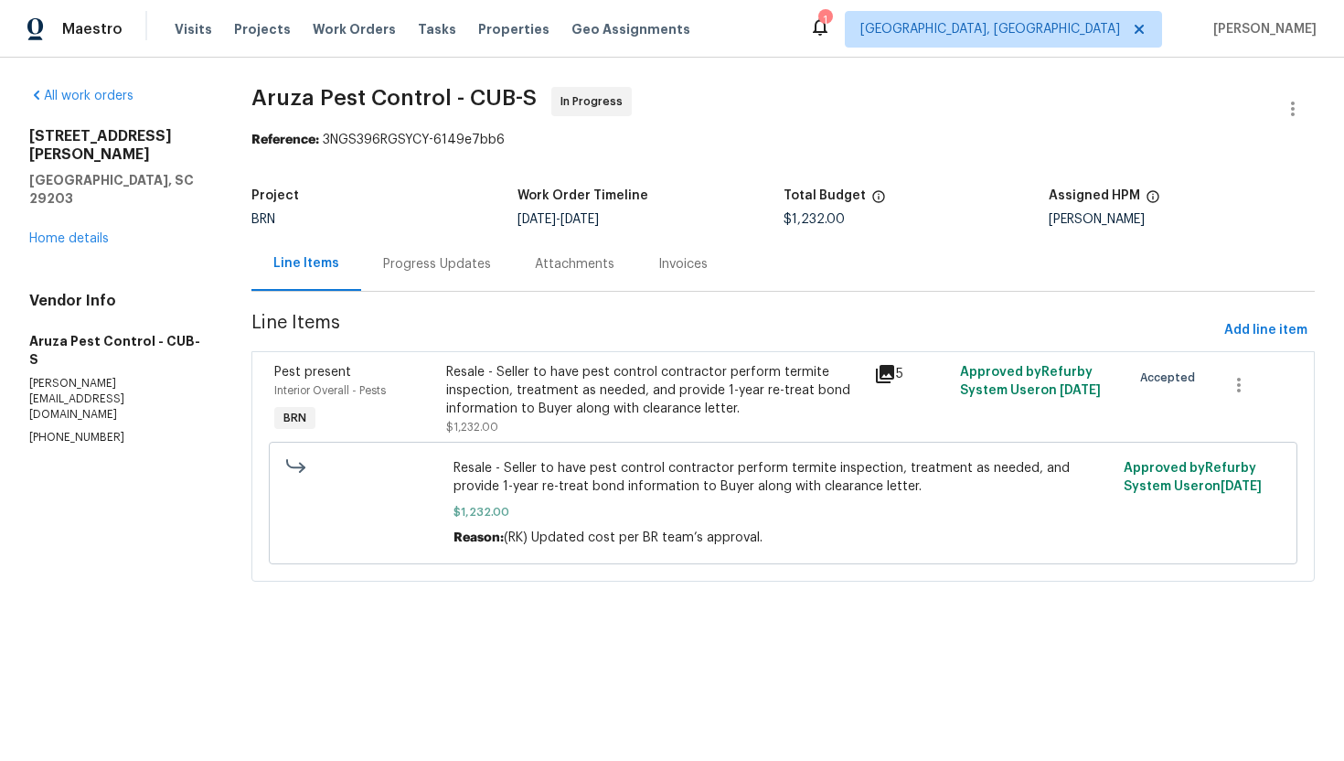
click at [474, 265] on div "Progress Updates" at bounding box center [437, 264] width 108 height 18
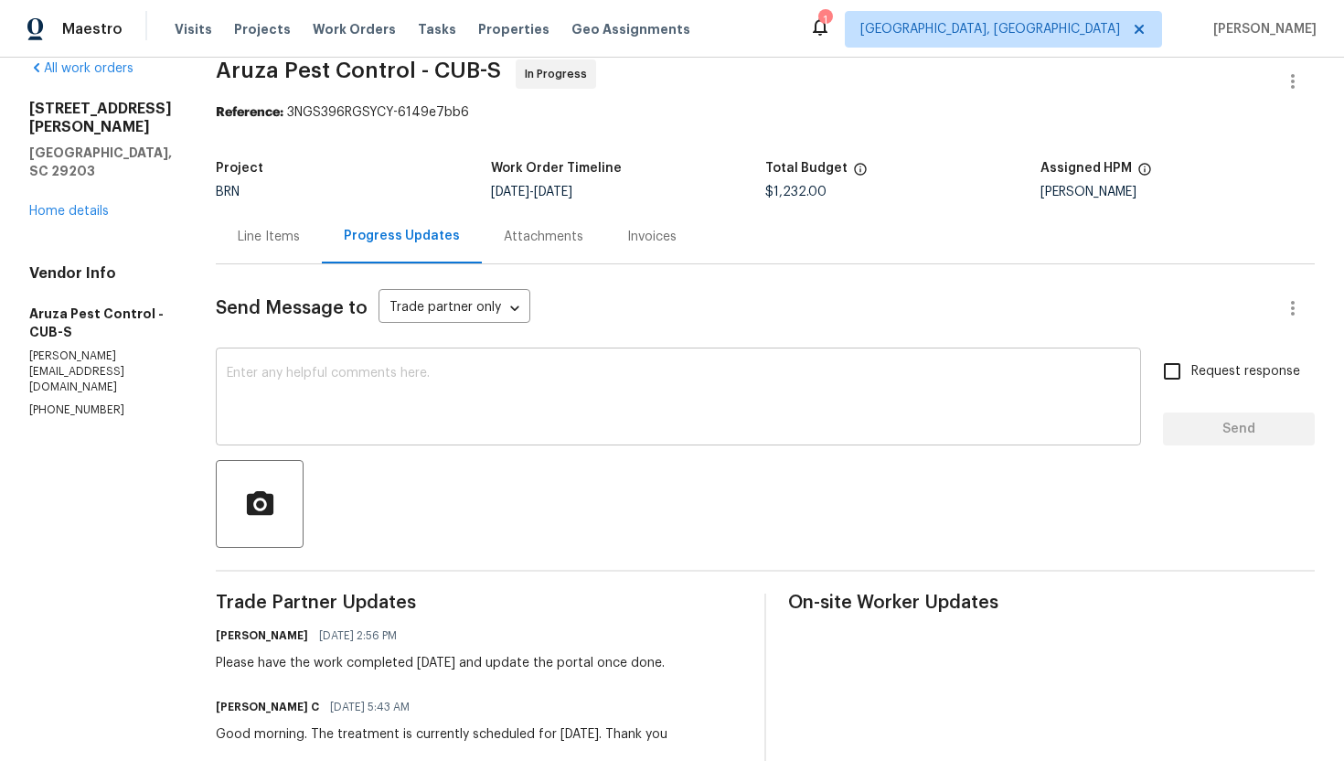
scroll to position [26, 0]
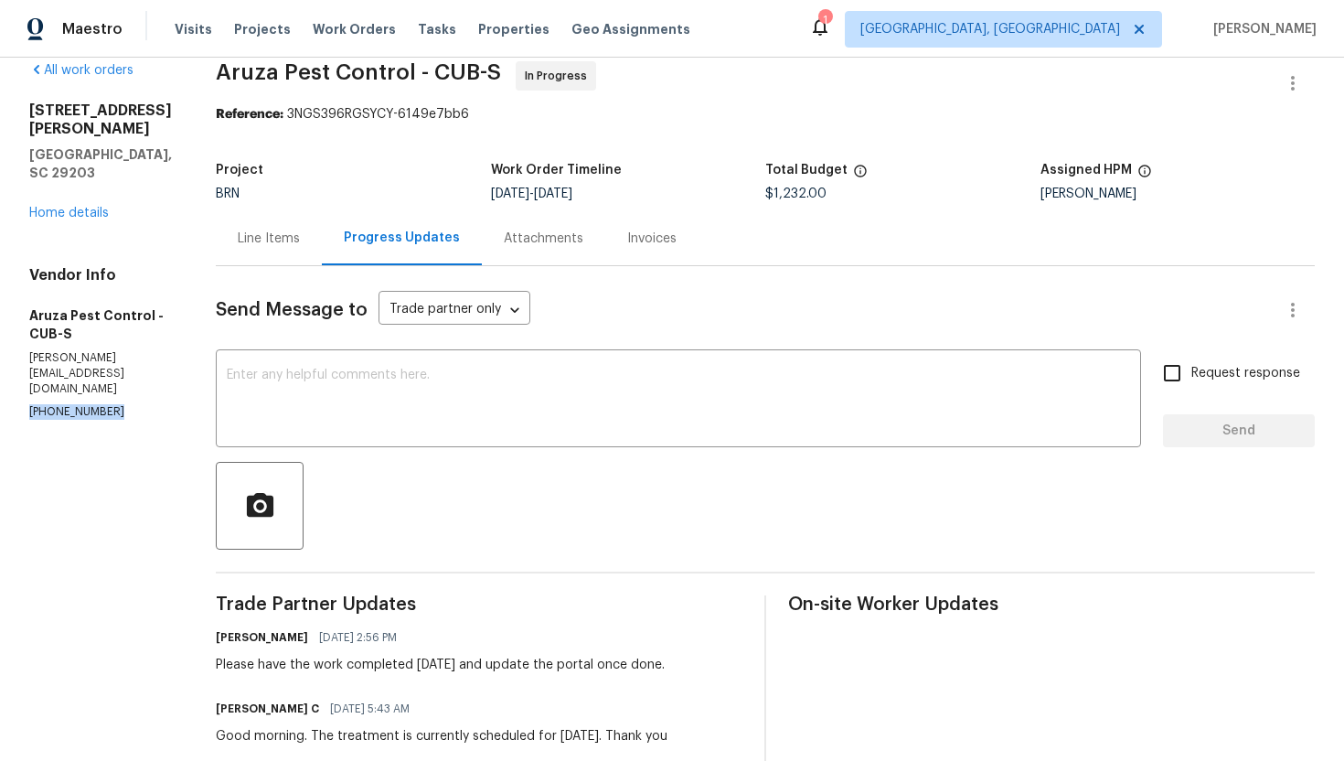
drag, startPoint x: 25, startPoint y: 345, endPoint x: 119, endPoint y: 347, distance: 94.2
copy p "(980) 729-8788"
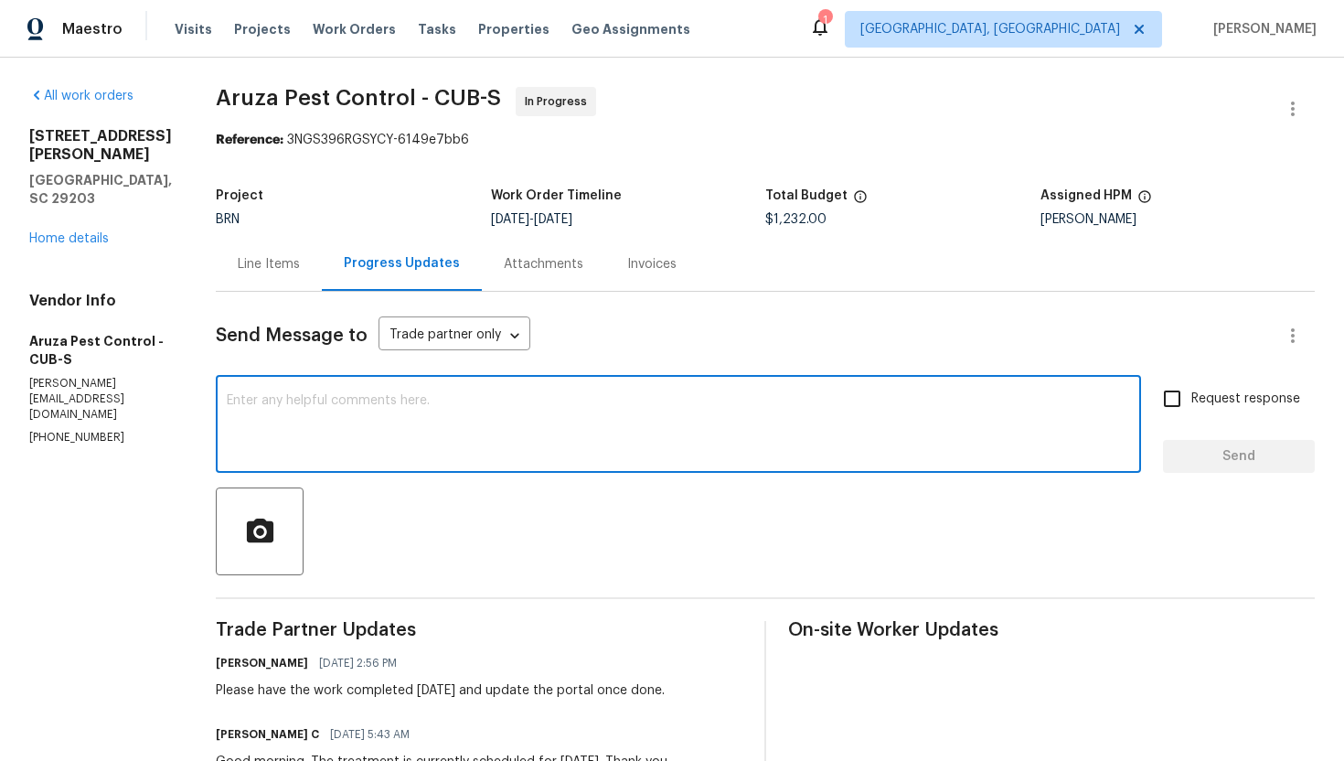
click at [649, 432] on textarea at bounding box center [678, 426] width 903 height 64
type textarea "Hi! May I know if the work has been completed?"
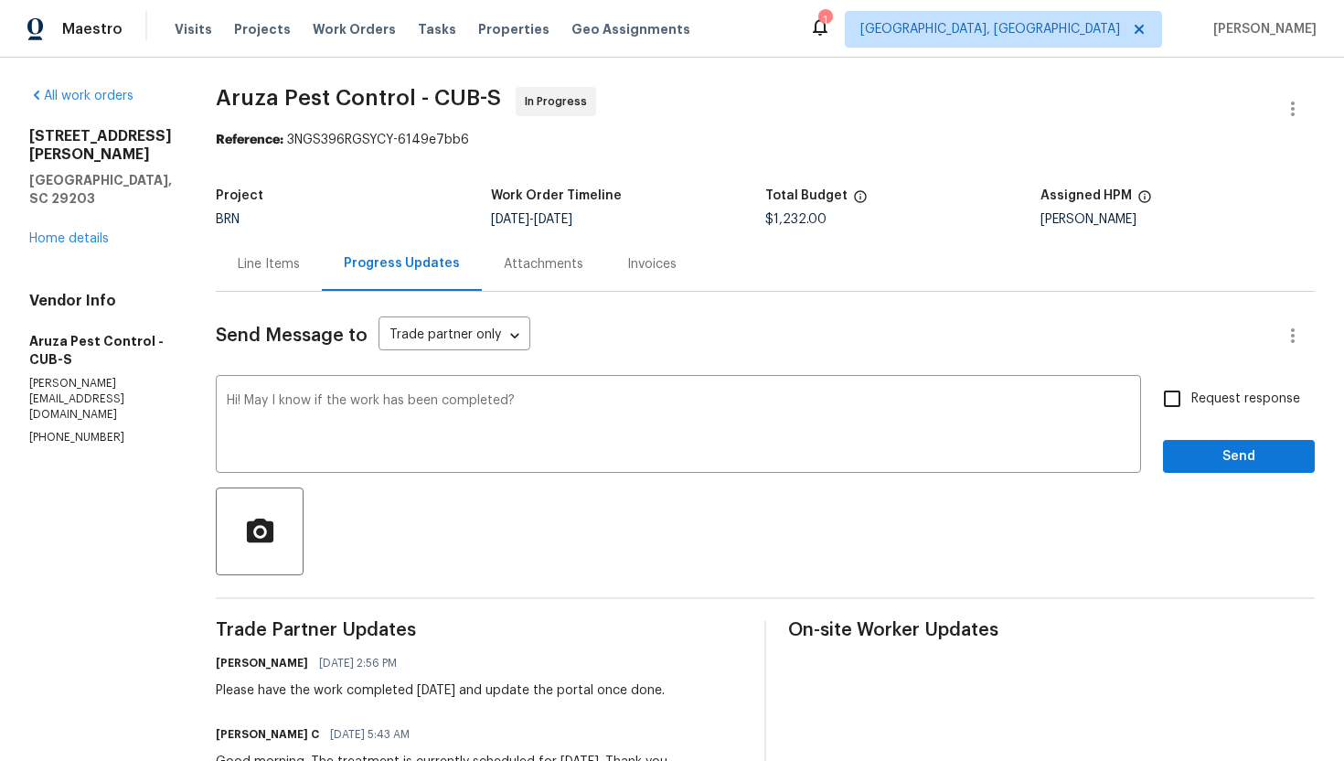
click at [1204, 396] on span "Request response" at bounding box center [1245, 399] width 109 height 19
click at [1191, 396] on input "Request response" at bounding box center [1172, 398] width 38 height 38
checkbox input "true"
click at [1211, 445] on span "Send" at bounding box center [1239, 456] width 123 height 23
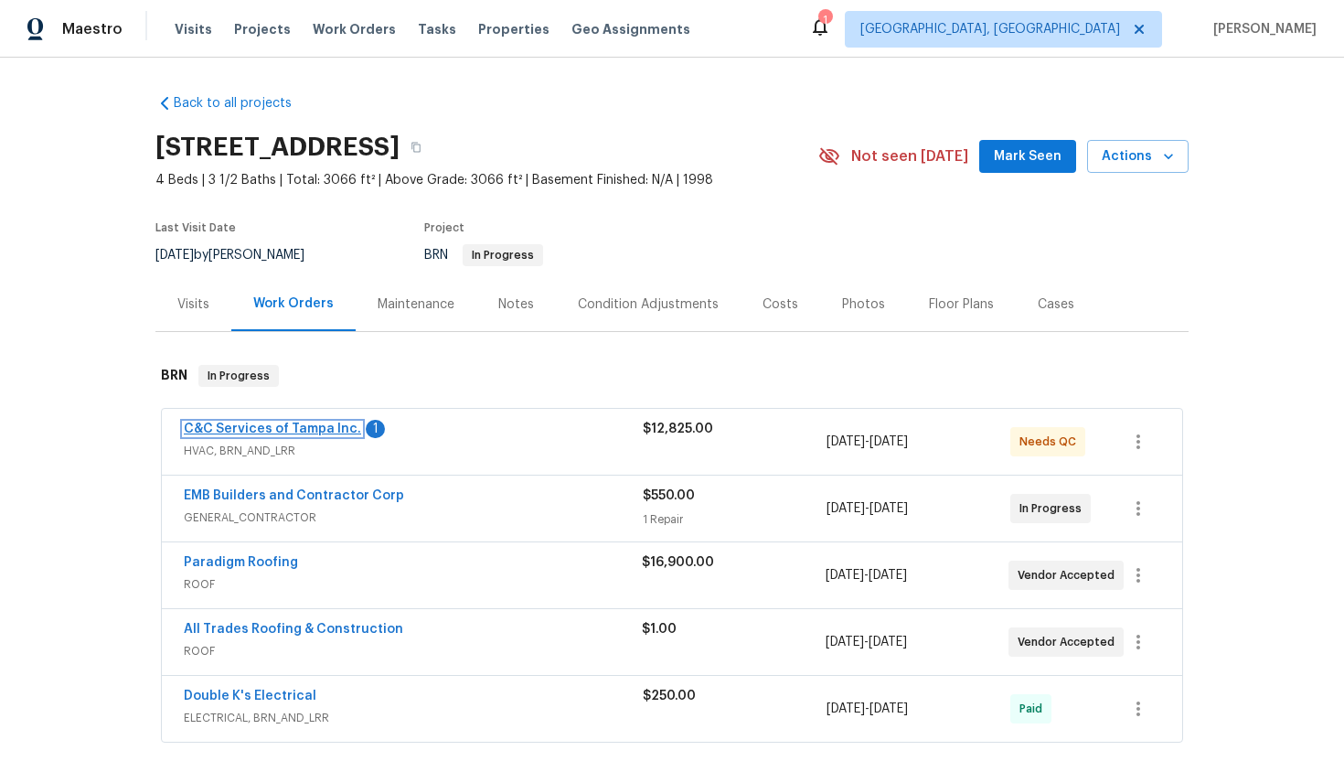
click at [300, 427] on link "C&C Services of Tampa Inc." at bounding box center [272, 428] width 177 height 13
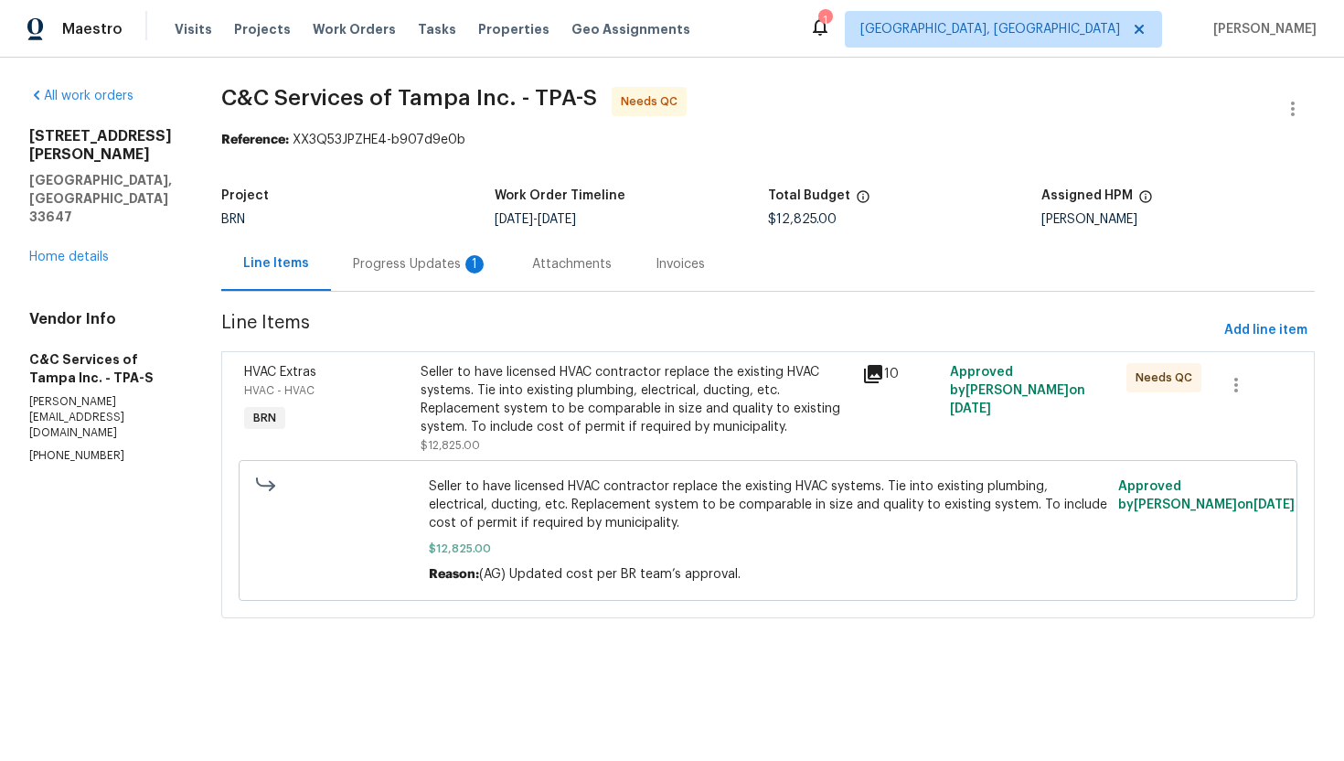
click at [451, 278] on div "Progress Updates 1" at bounding box center [420, 264] width 179 height 54
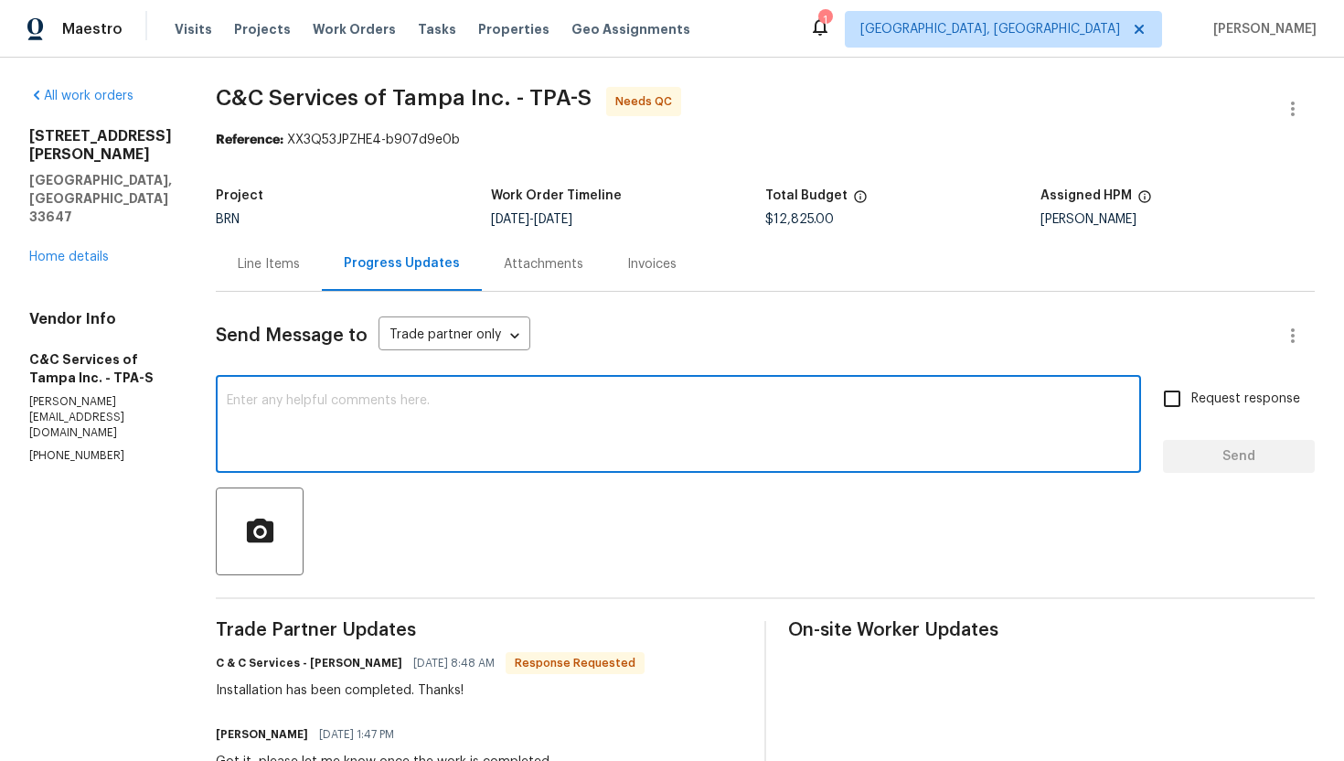
click at [398, 416] on textarea at bounding box center [678, 426] width 903 height 64
click at [299, 258] on div "Line Items" at bounding box center [269, 264] width 62 height 18
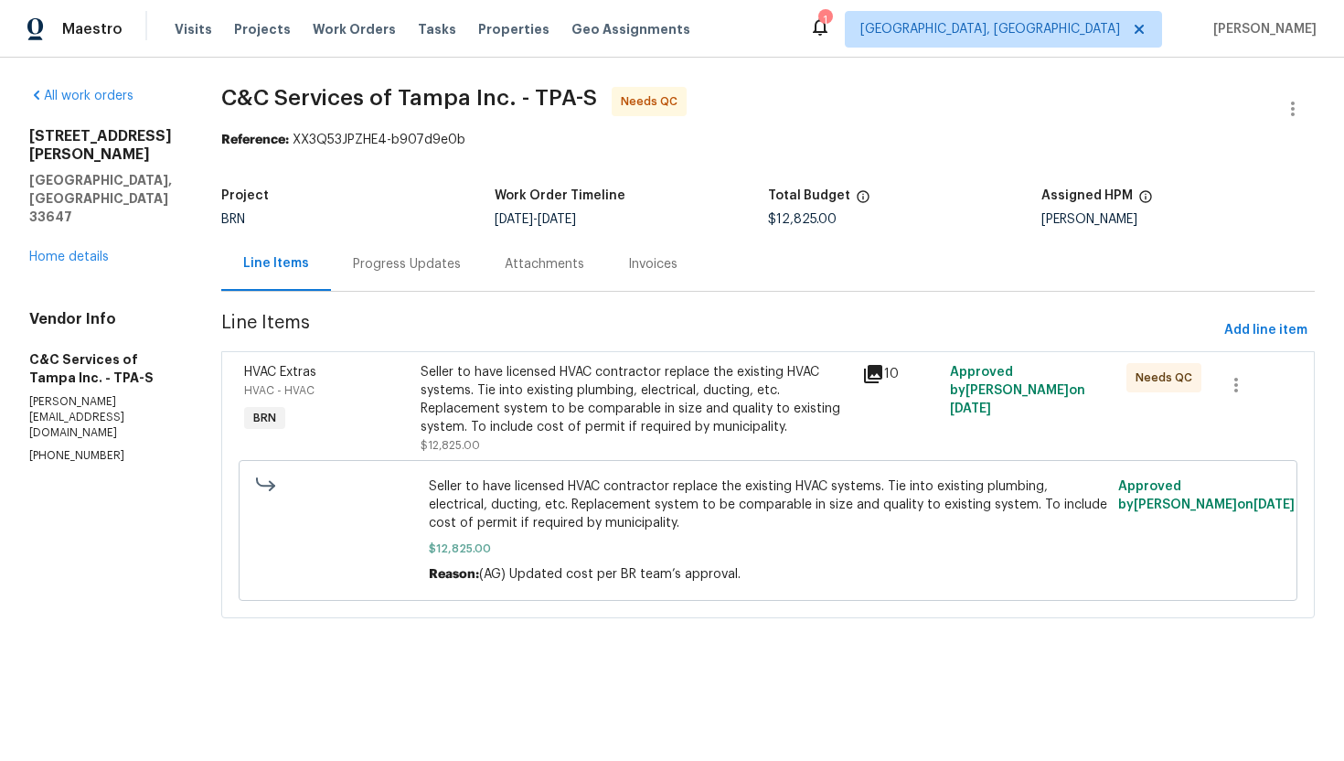
click at [584, 419] on div "Seller to have licensed HVAC contractor replace the existing HVAC systems. Tie …" at bounding box center [636, 399] width 430 height 73
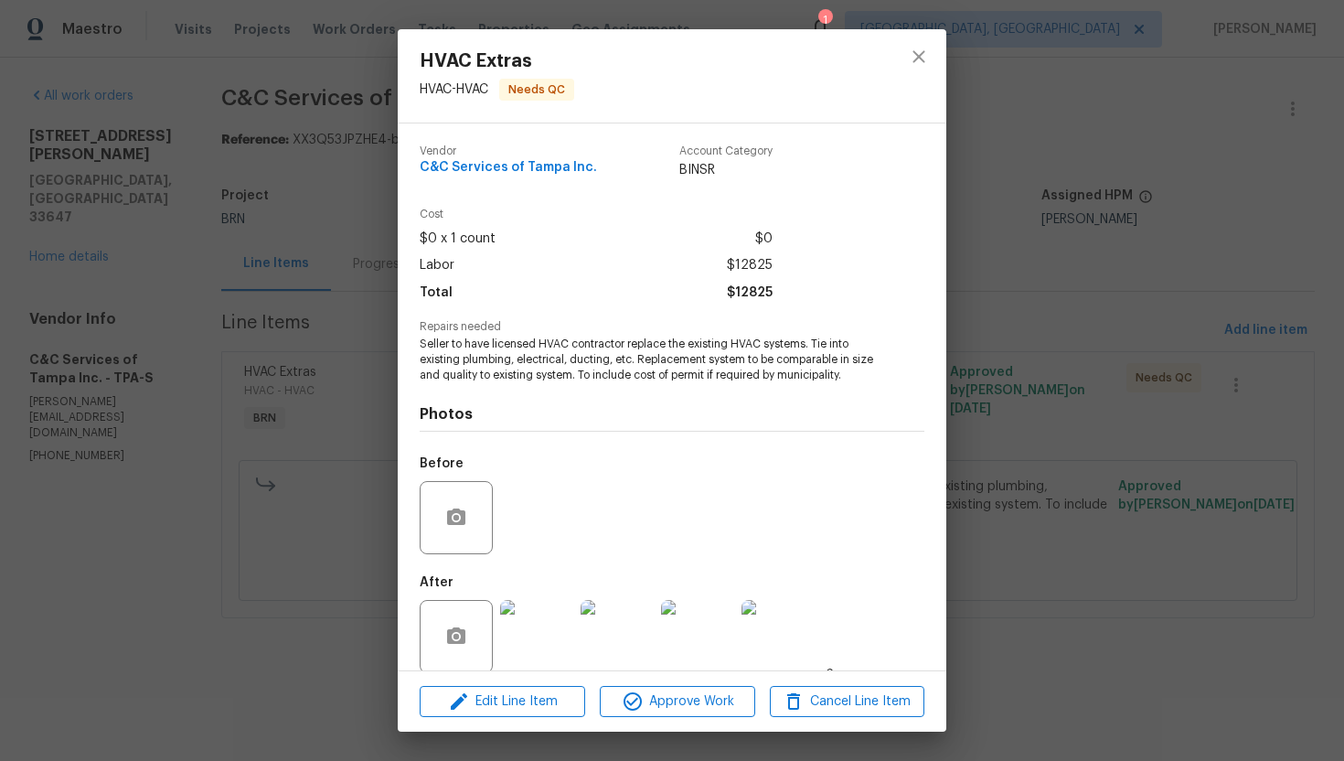
click at [552, 605] on img at bounding box center [536, 636] width 73 height 73
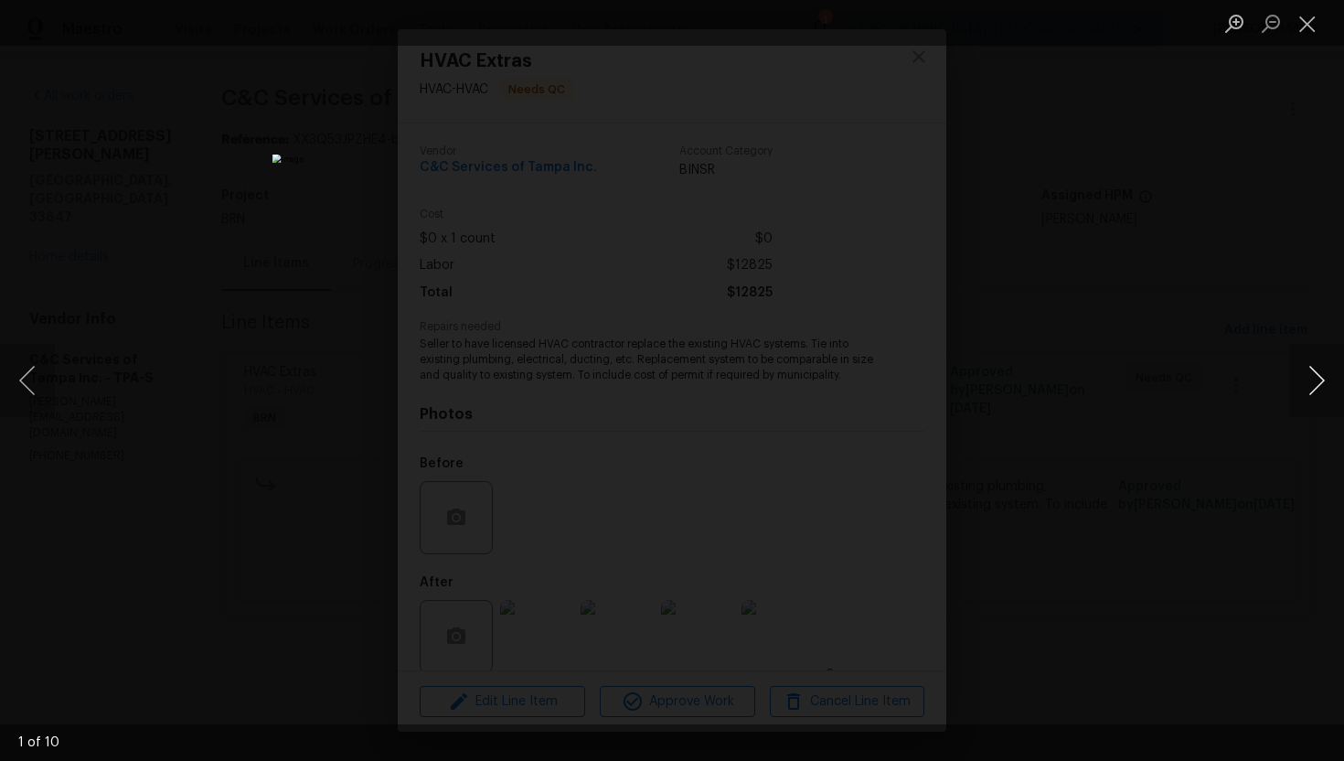
click at [1299, 391] on button "Next image" at bounding box center [1316, 380] width 55 height 73
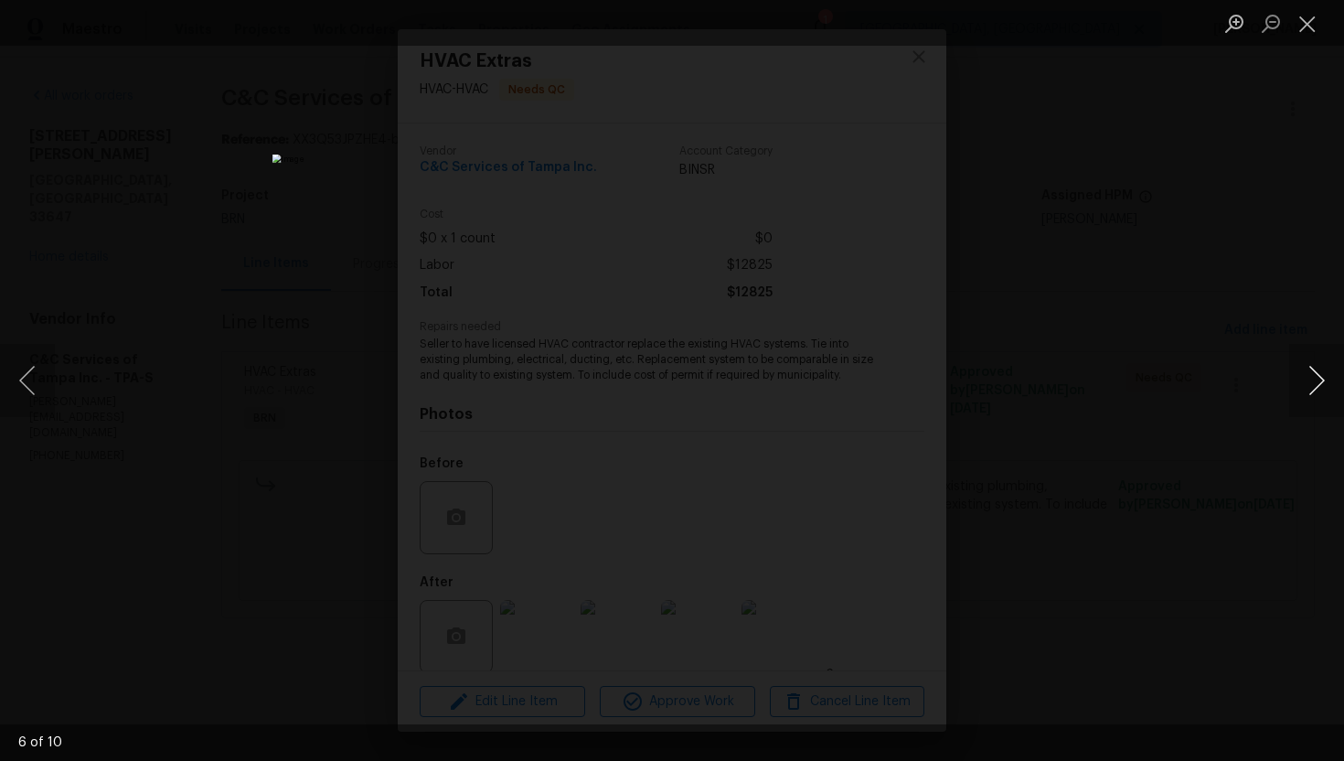
click at [1299, 391] on button "Next image" at bounding box center [1316, 380] width 55 height 73
click at [1310, 27] on button "Close lightbox" at bounding box center [1307, 23] width 37 height 32
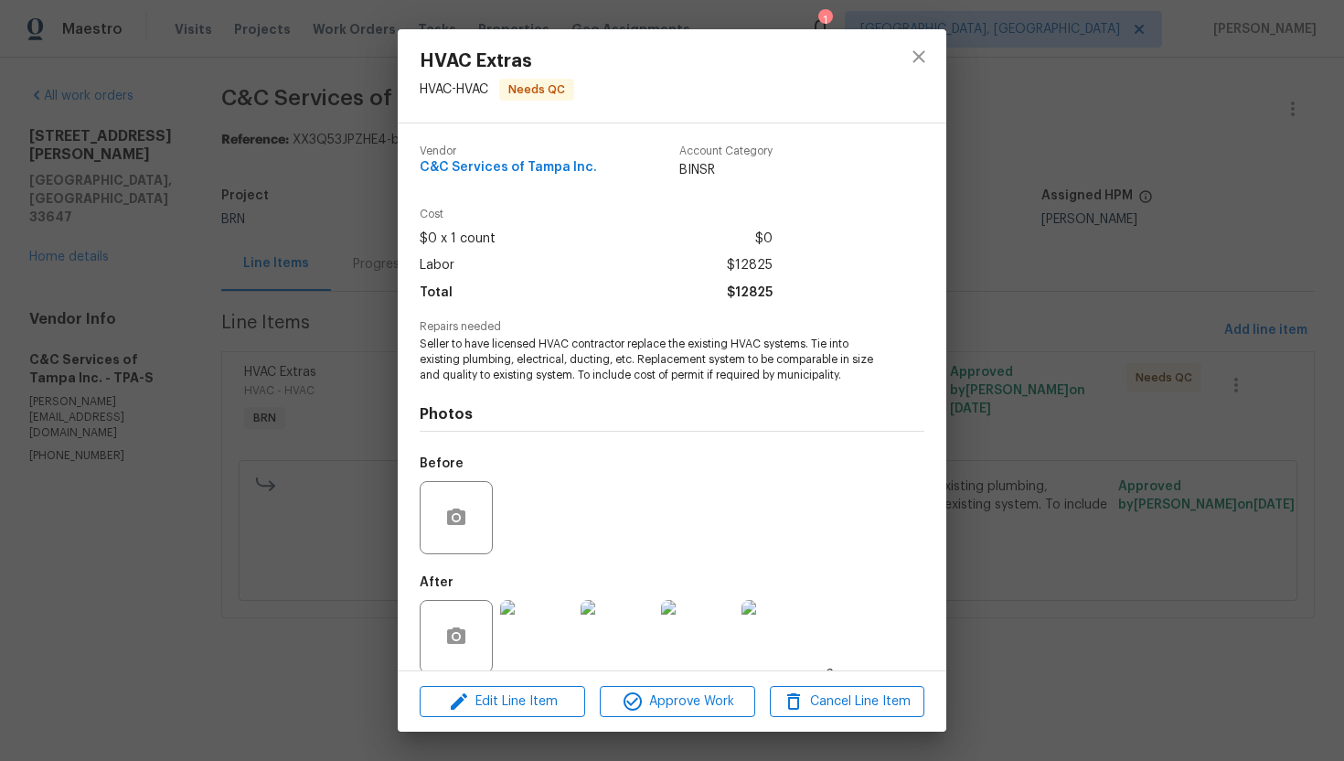
click at [424, 342] on span "Seller to have licensed HVAC contractor replace the existing HVAC systems. Tie …" at bounding box center [647, 359] width 454 height 46
click at [365, 343] on div "HVAC Extras HVAC - HVAC Needs QC Vendor C&C Services of Tampa Inc. Account Cate…" at bounding box center [672, 380] width 1344 height 761
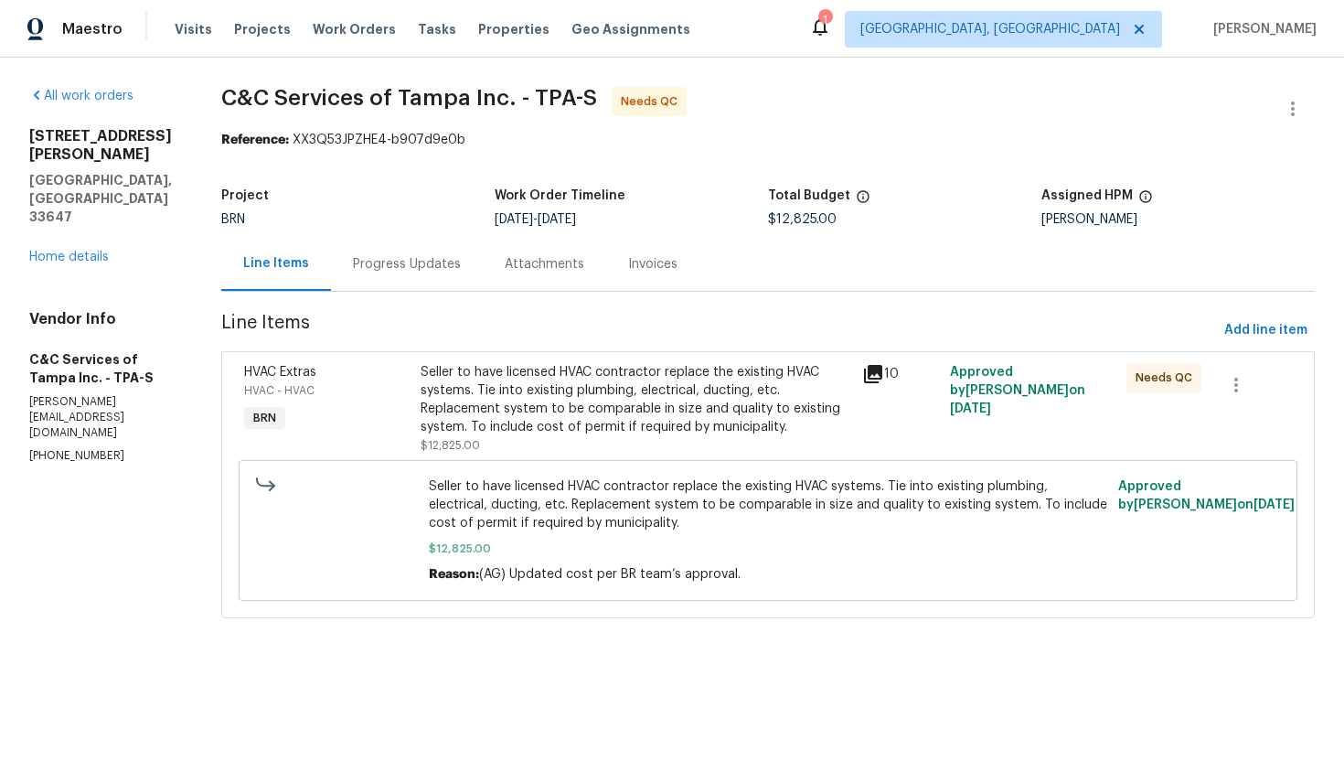
click at [431, 270] on div "Progress Updates" at bounding box center [407, 264] width 108 height 18
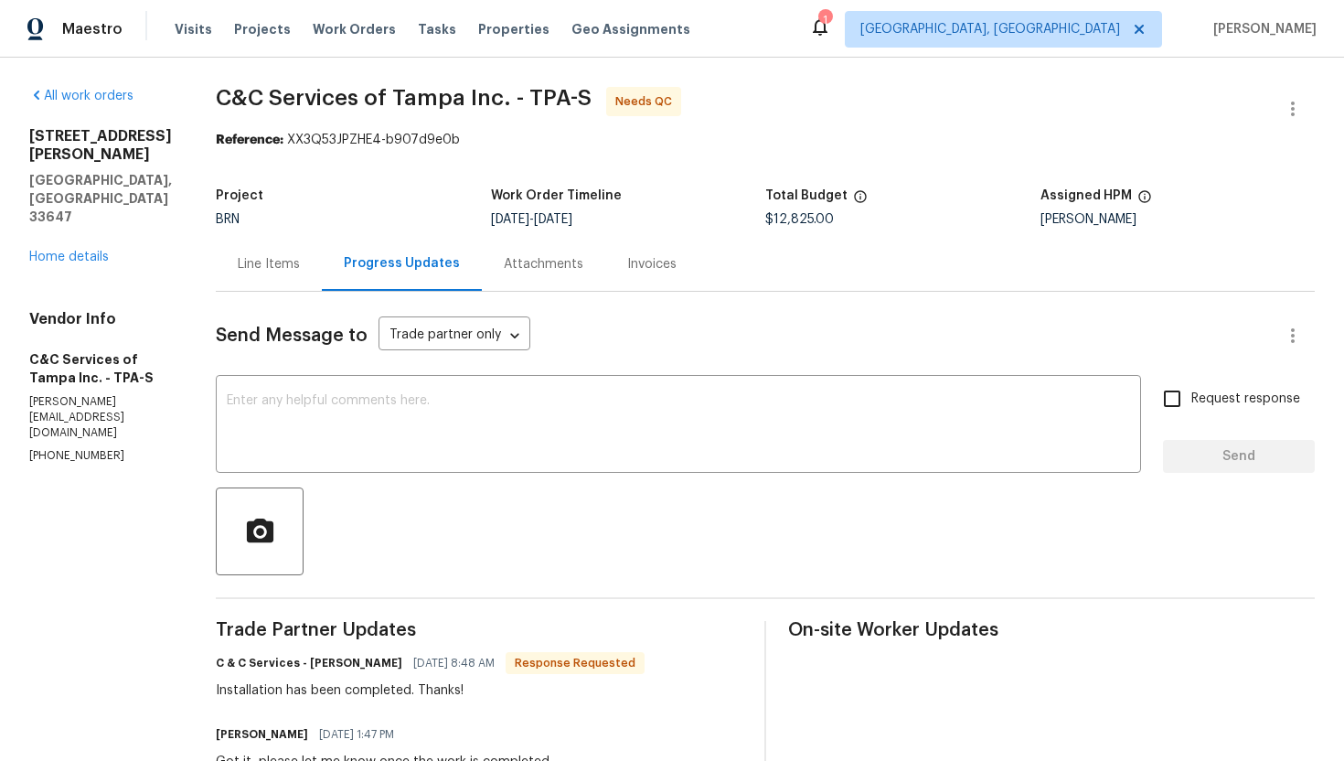
click at [300, 267] on div "Line Items" at bounding box center [269, 264] width 62 height 18
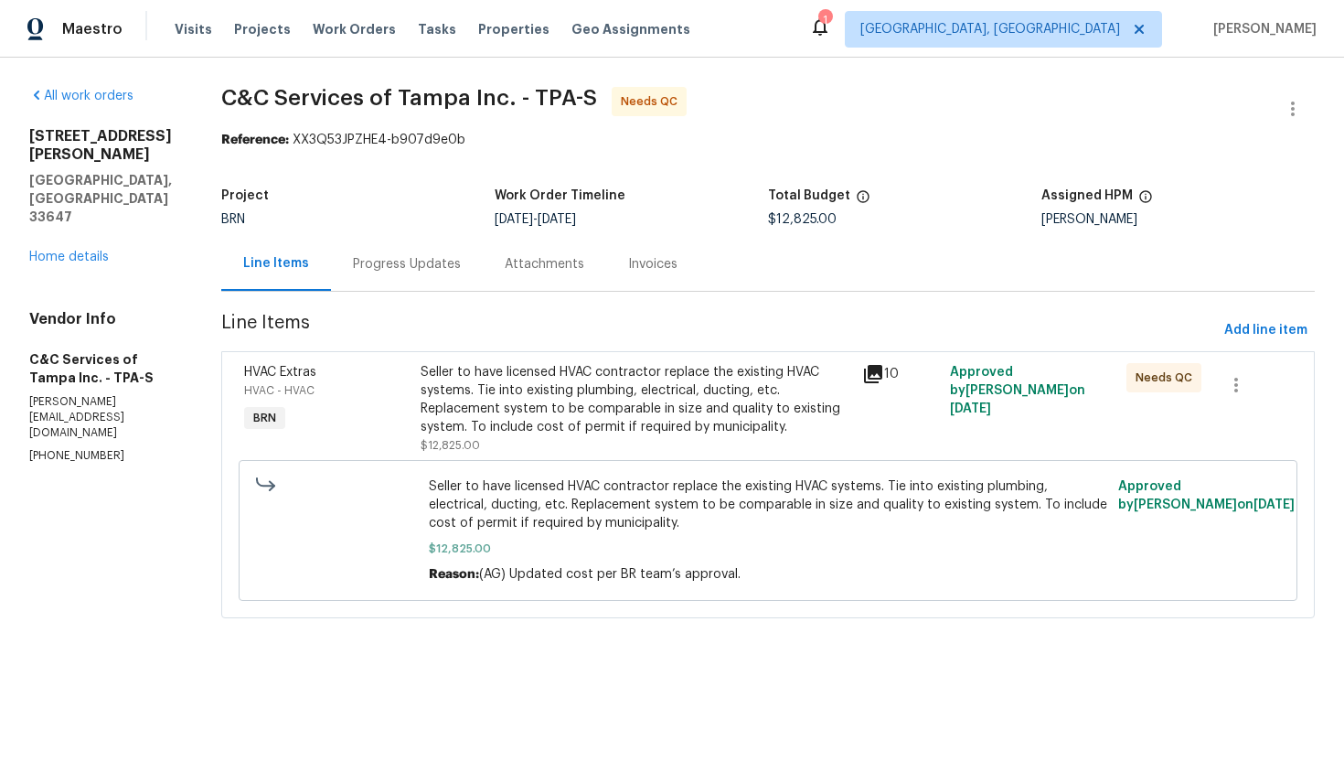
click at [451, 267] on div "Progress Updates" at bounding box center [407, 264] width 108 height 18
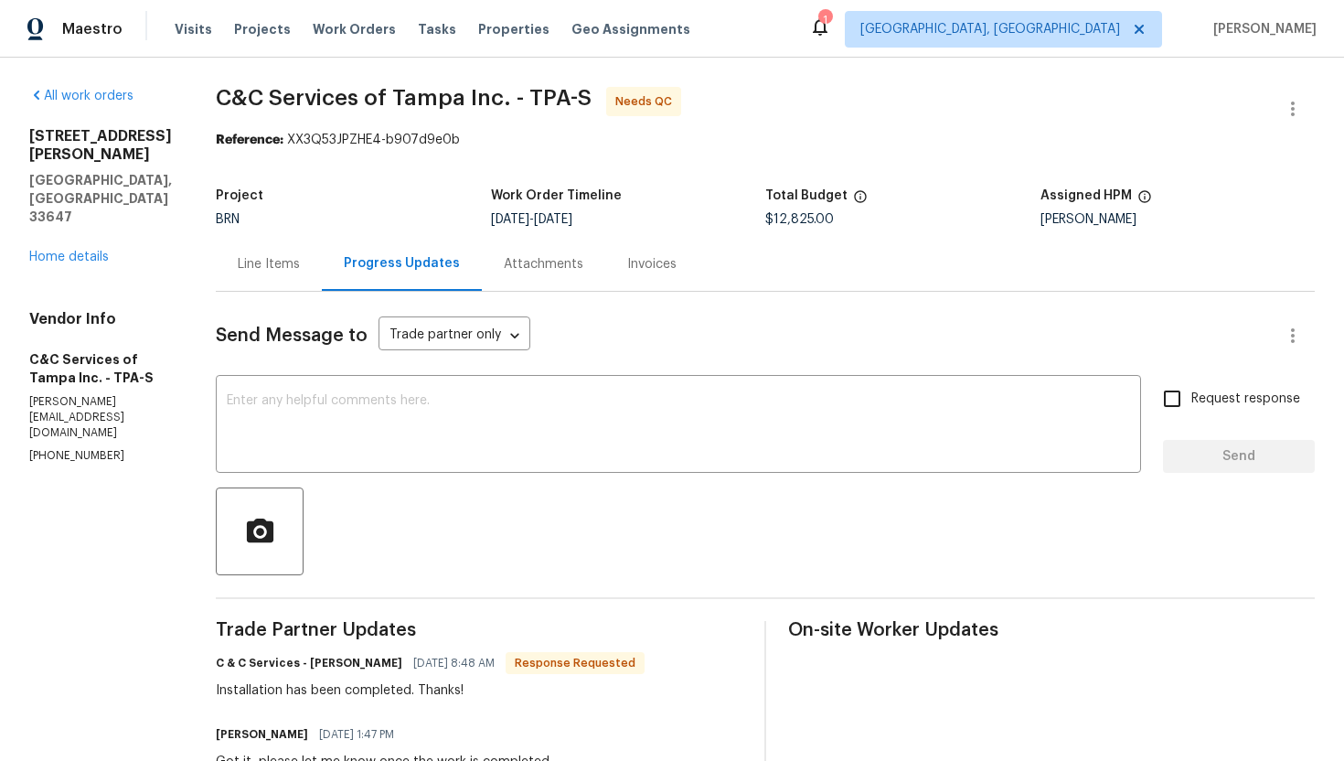
click at [322, 274] on div "Line Items" at bounding box center [269, 264] width 106 height 54
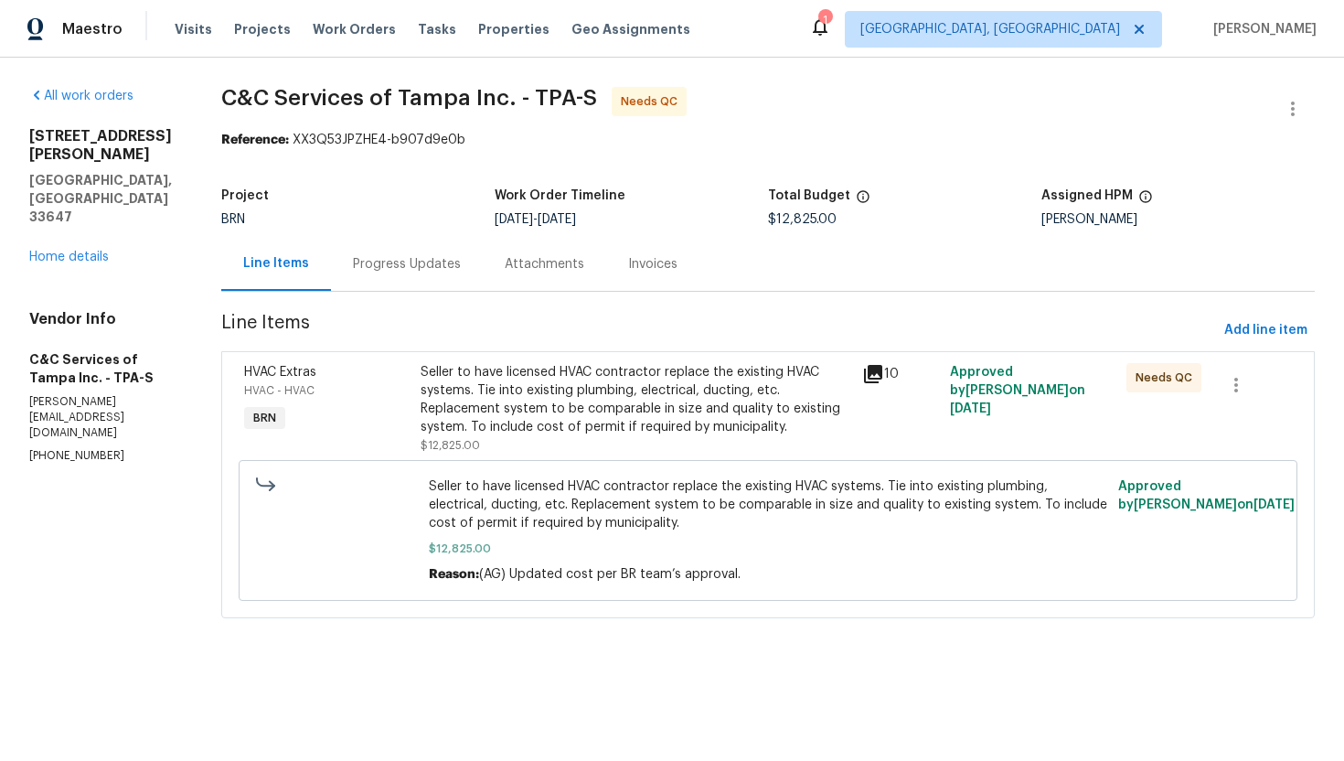
click at [398, 283] on div "Progress Updates" at bounding box center [407, 264] width 152 height 54
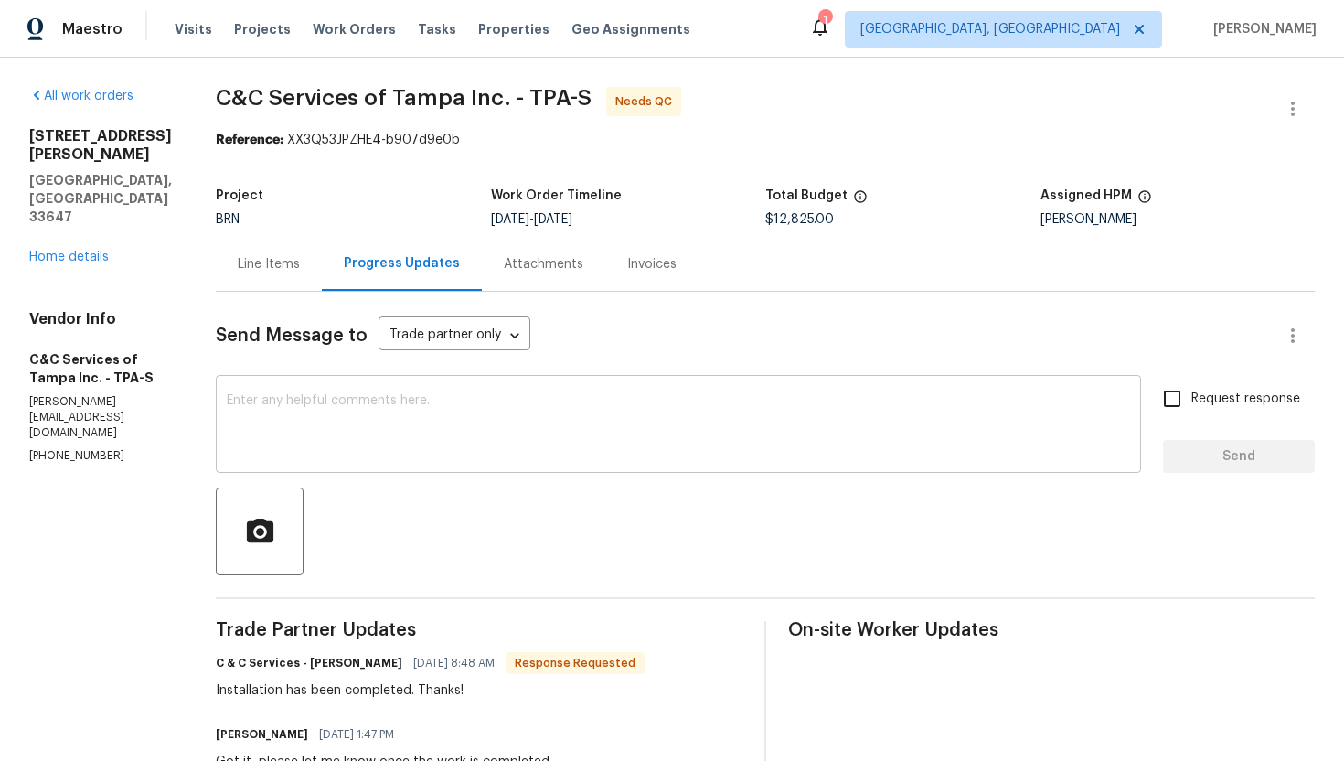
click at [449, 410] on textarea at bounding box center [678, 426] width 903 height 64
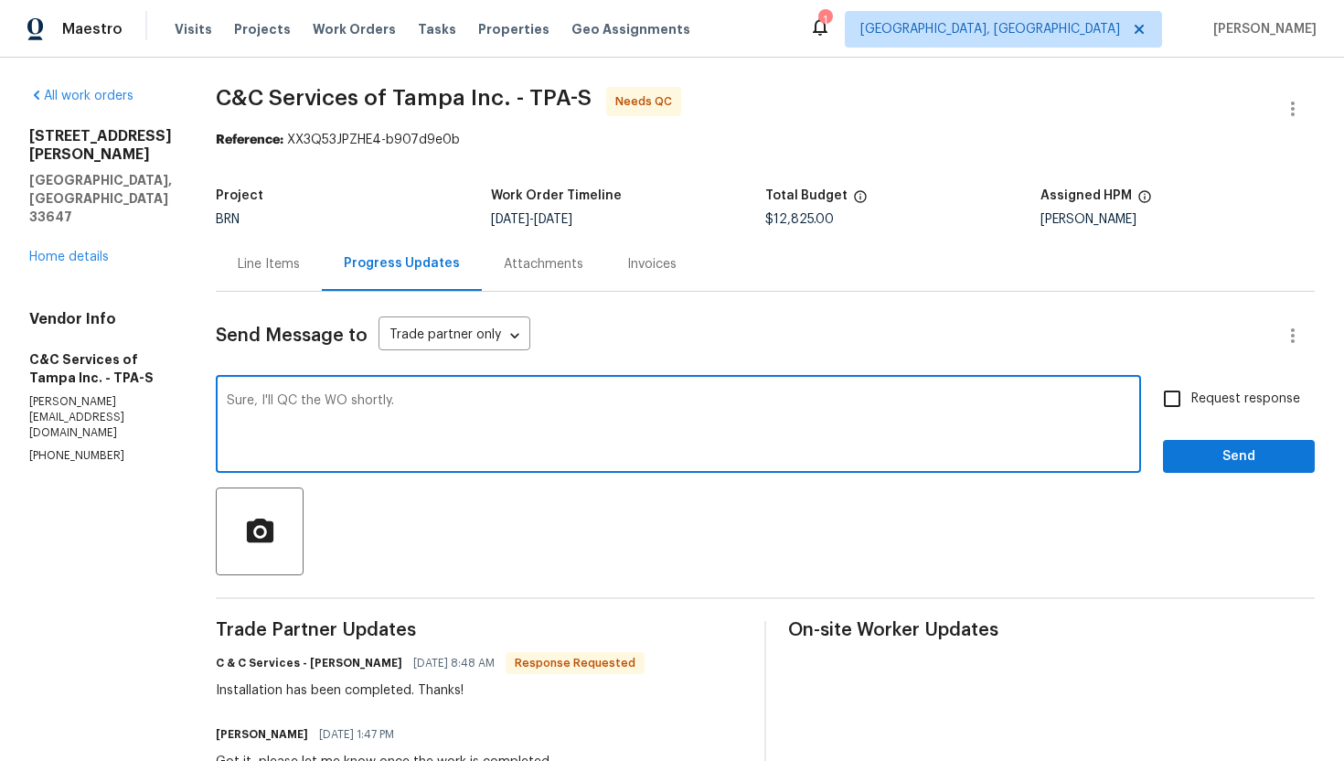
type textarea "Sure, I'll QC the WO shortly."
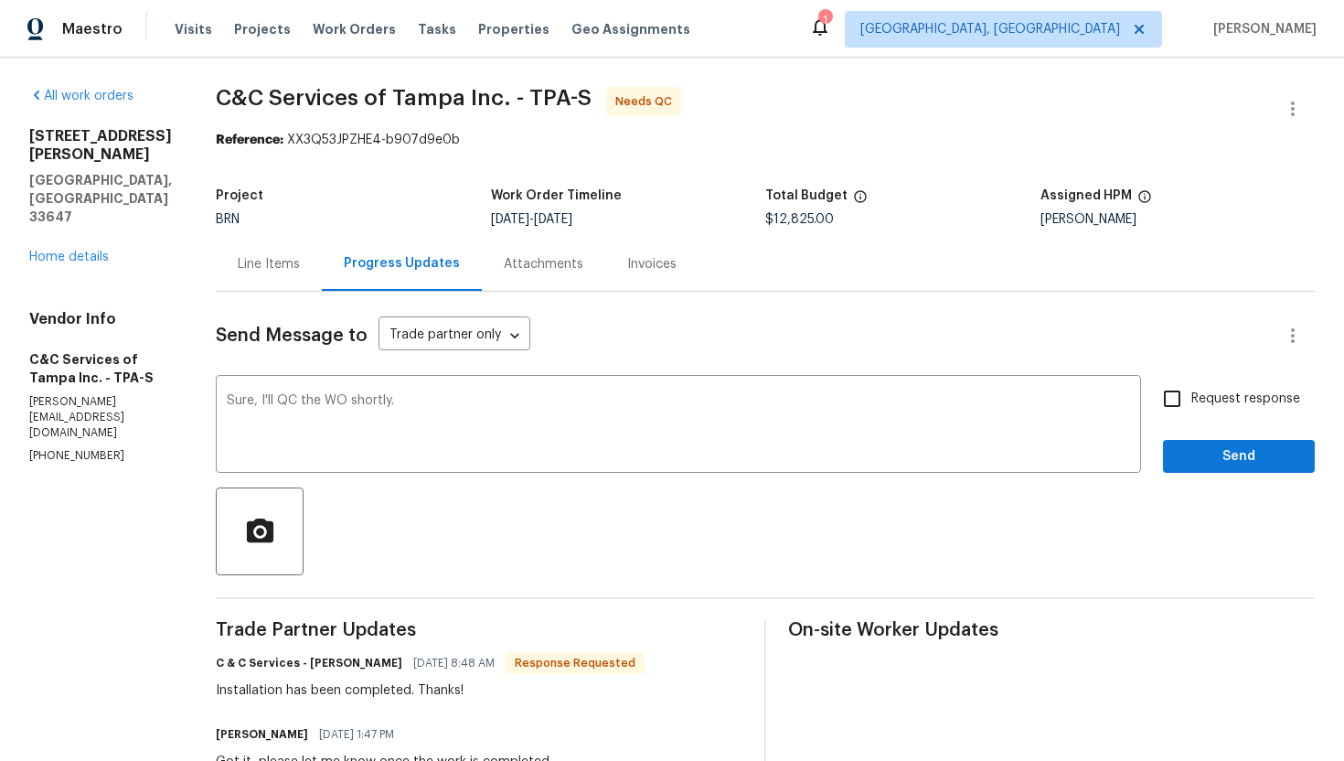
click at [1203, 393] on span "Request response" at bounding box center [1245, 399] width 109 height 19
click at [1191, 393] on input "Request response" at bounding box center [1172, 398] width 38 height 38
checkbox input "true"
click at [1191, 443] on button "Send" at bounding box center [1239, 457] width 152 height 34
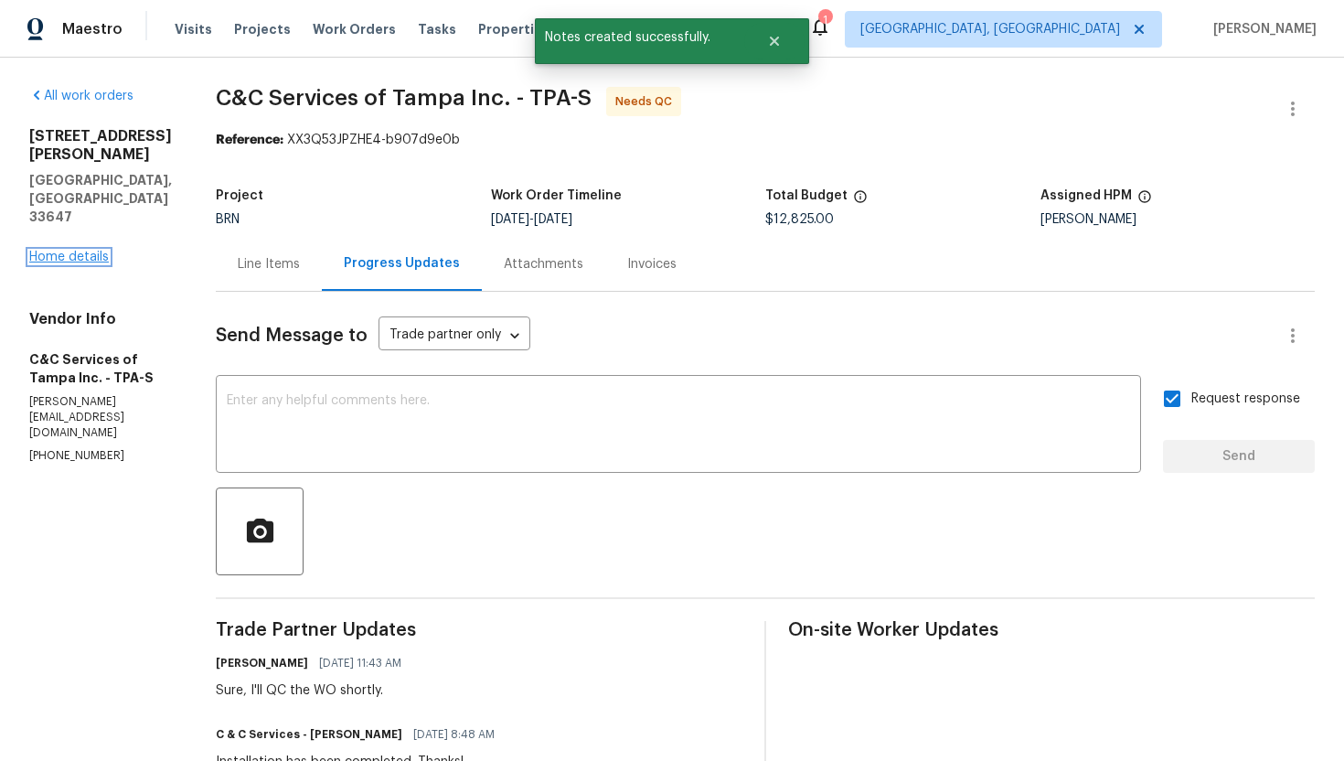
click at [86, 251] on link "Home details" at bounding box center [69, 257] width 80 height 13
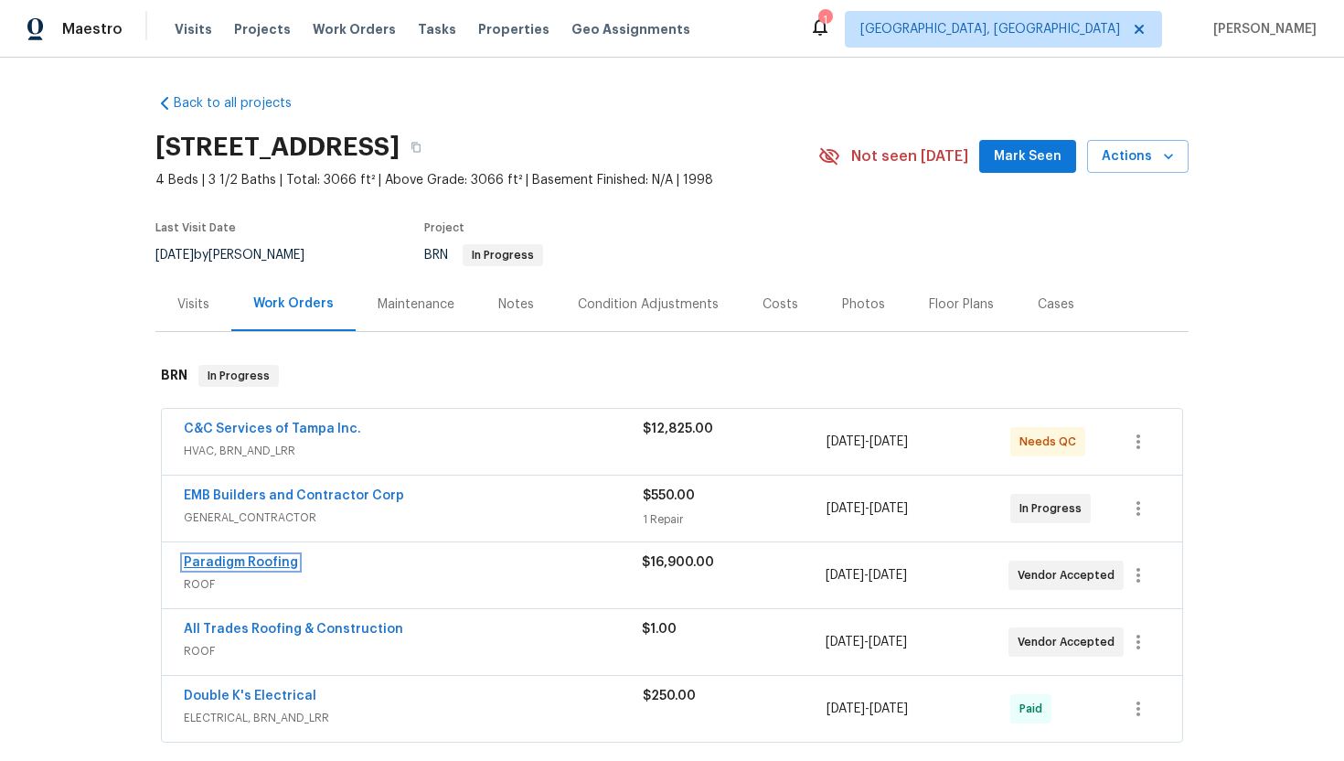
click at [237, 562] on link "Paradigm Roofing" at bounding box center [241, 562] width 114 height 13
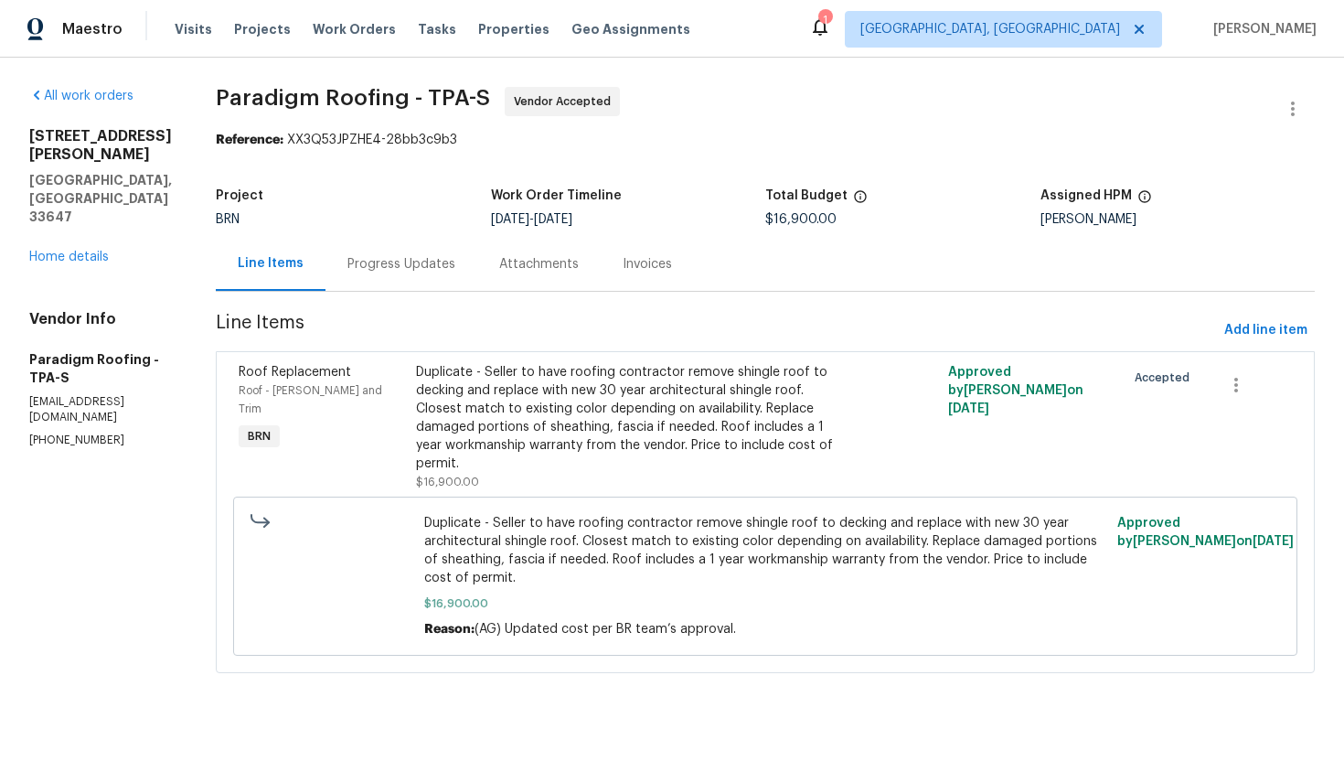
click at [424, 258] on div "Progress Updates" at bounding box center [401, 264] width 108 height 18
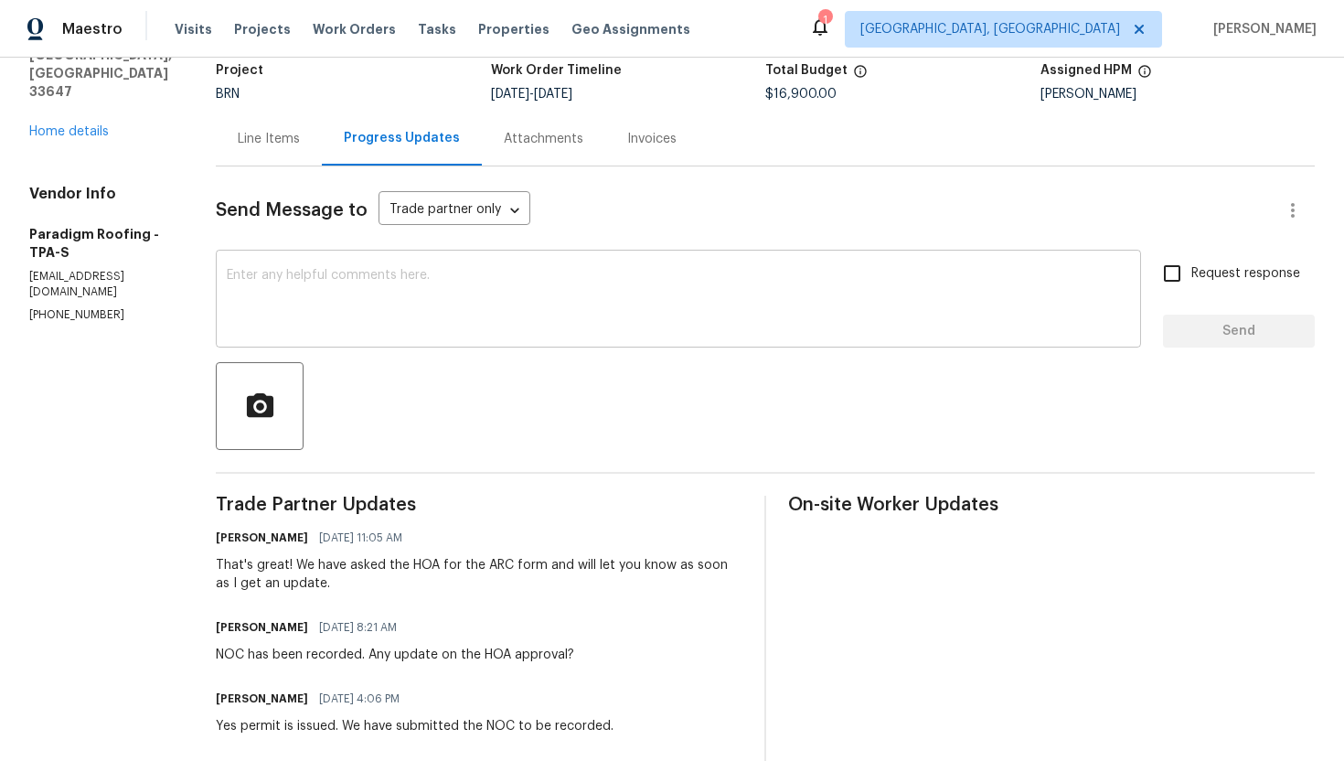
scroll to position [126, 0]
click at [454, 290] on textarea at bounding box center [678, 300] width 903 height 64
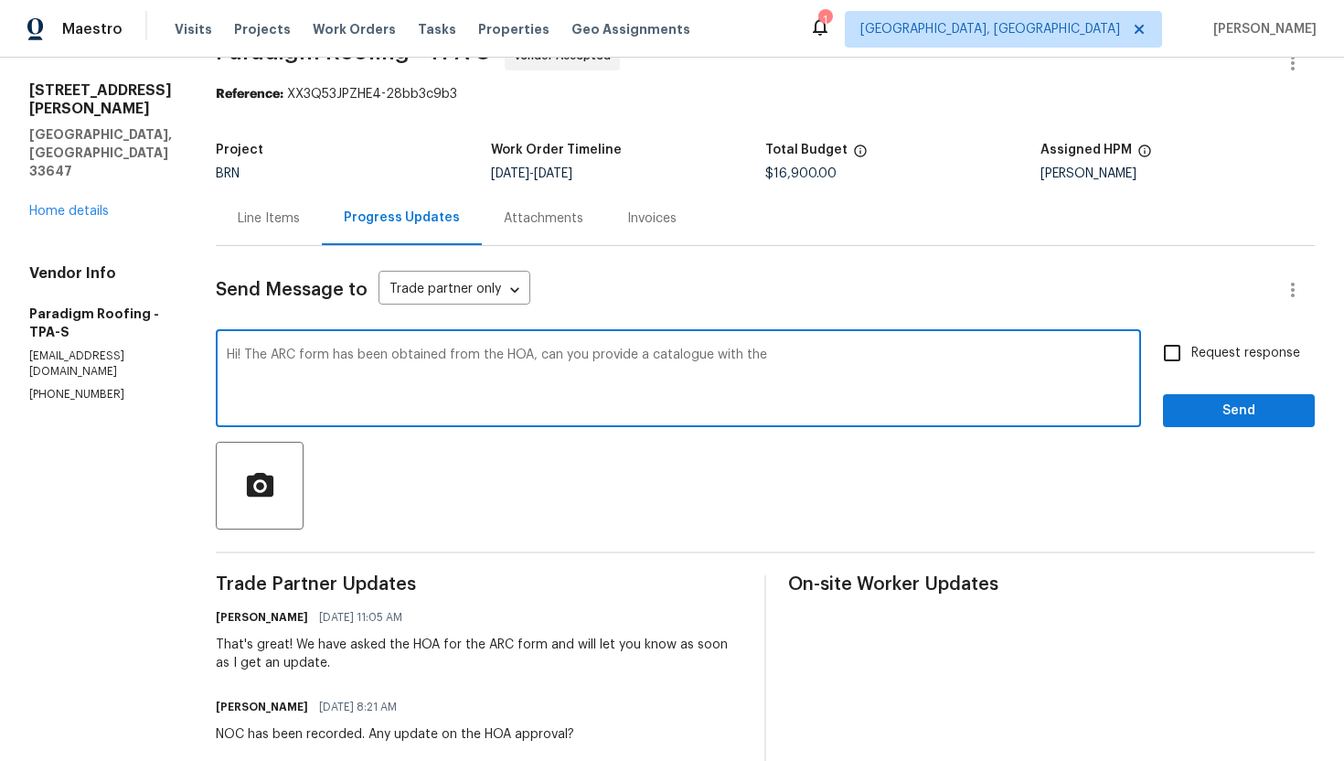
scroll to position [0, 0]
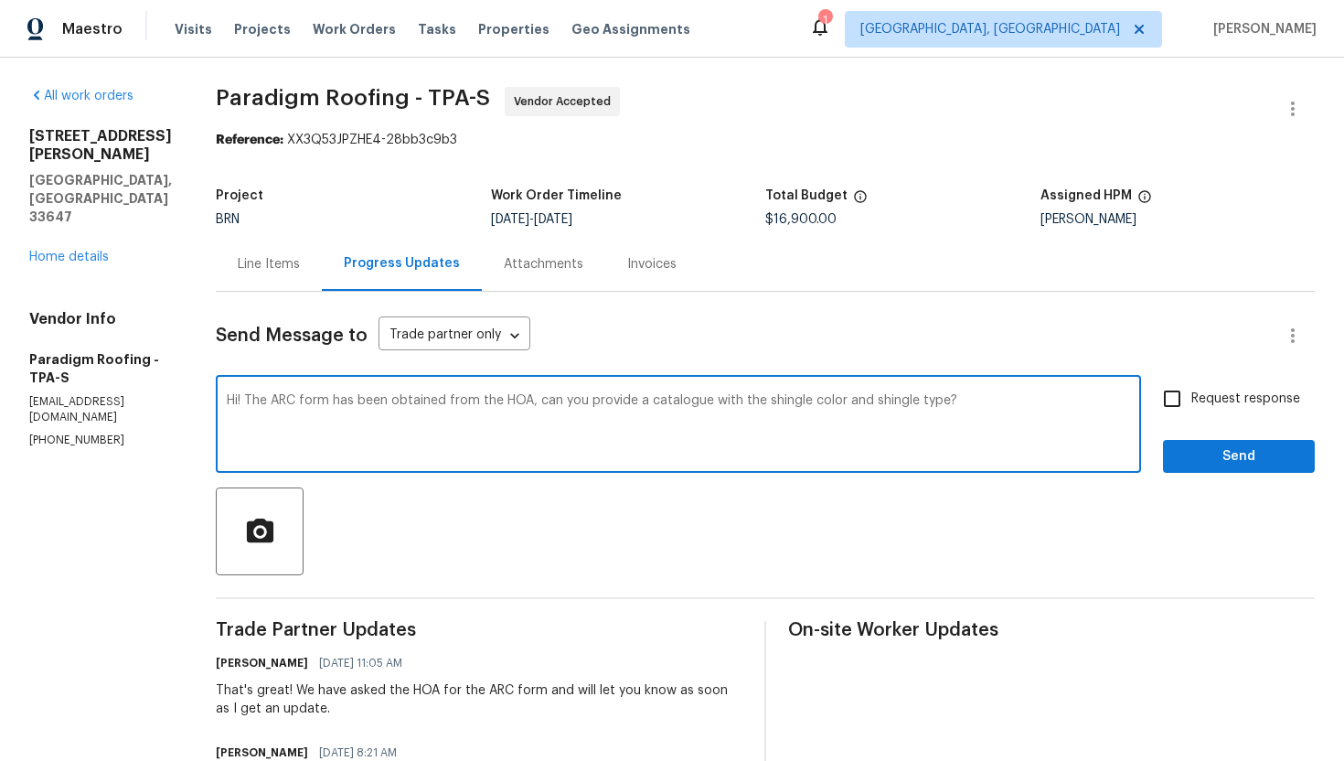
type textarea "Hi! The ARC form has been obtained from the HOA, can you provide a catalogue wi…"
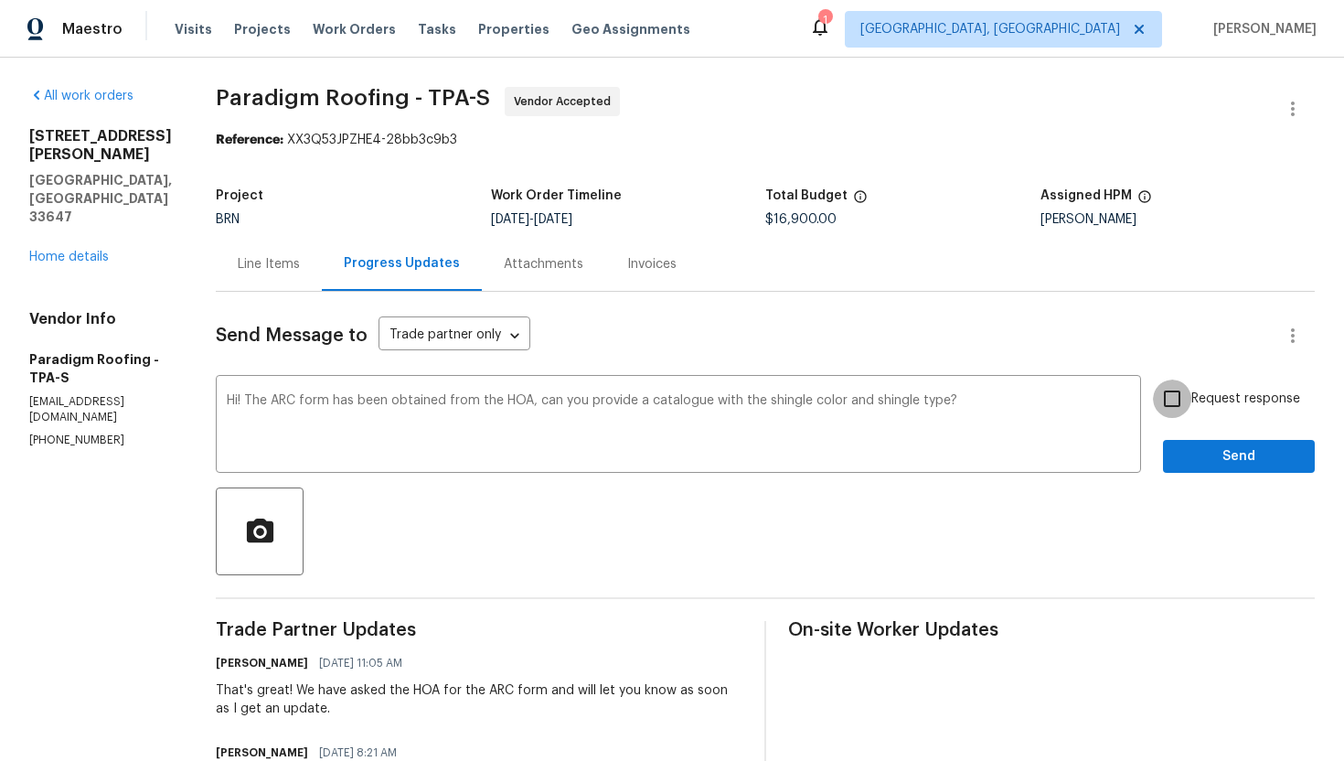
click at [1177, 390] on input "Request response" at bounding box center [1172, 398] width 38 height 38
checkbox input "true"
click at [1215, 442] on button "Send" at bounding box center [1239, 457] width 152 height 34
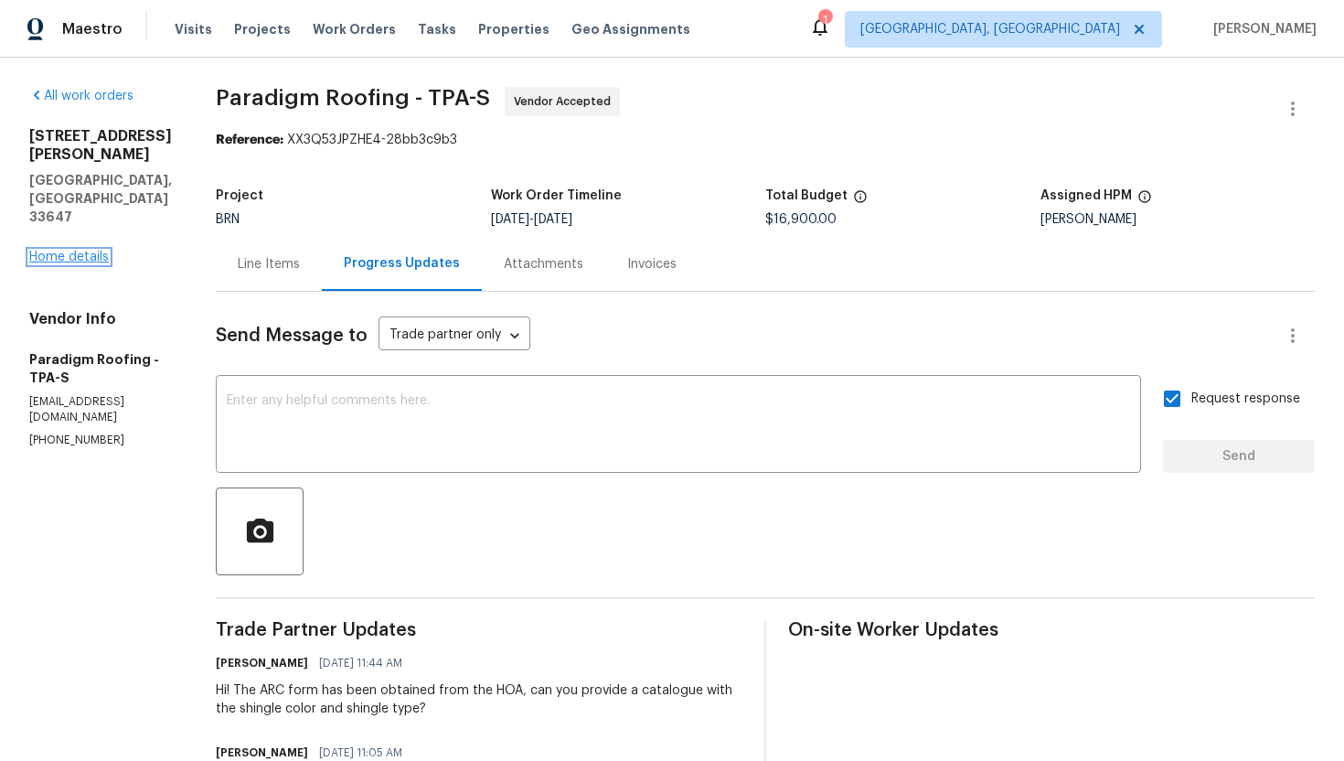
click at [90, 251] on link "Home details" at bounding box center [69, 257] width 80 height 13
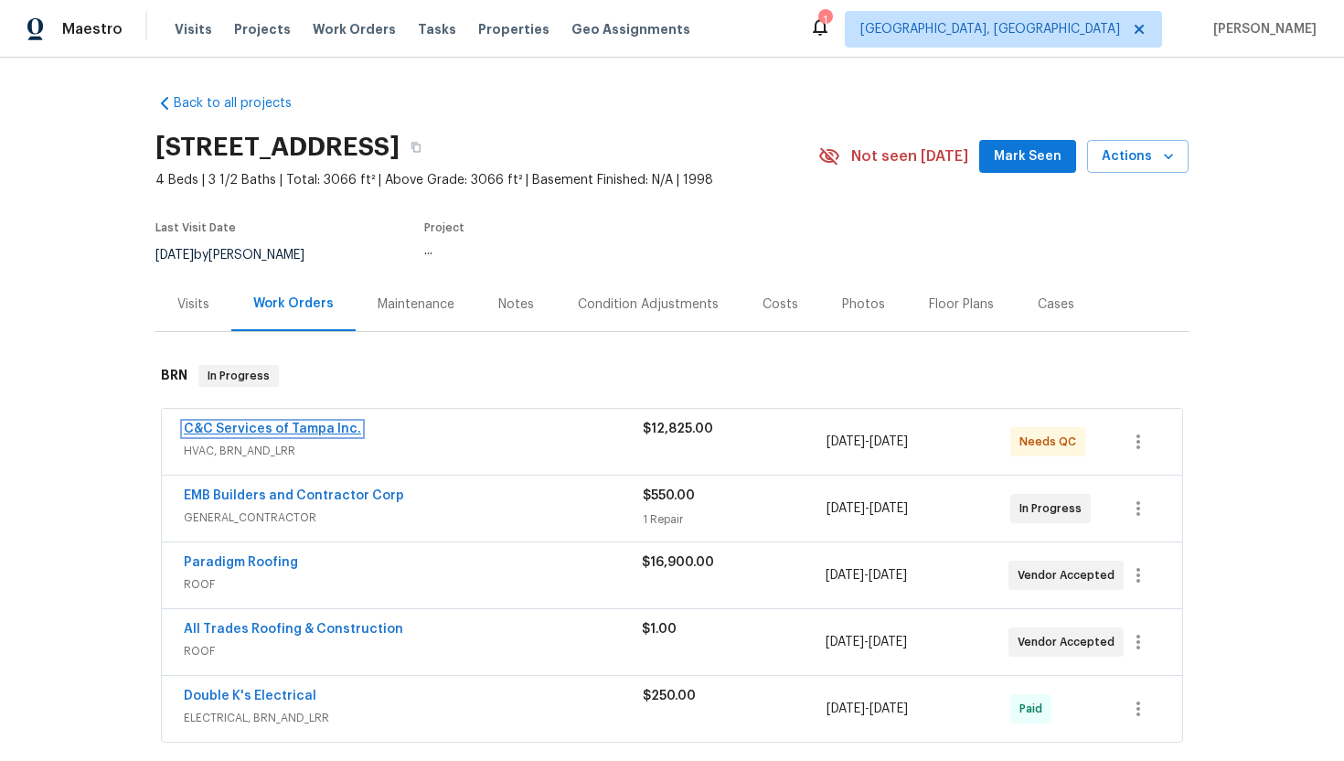
click at [314, 426] on link "C&C Services of Tampa Inc." at bounding box center [272, 428] width 177 height 13
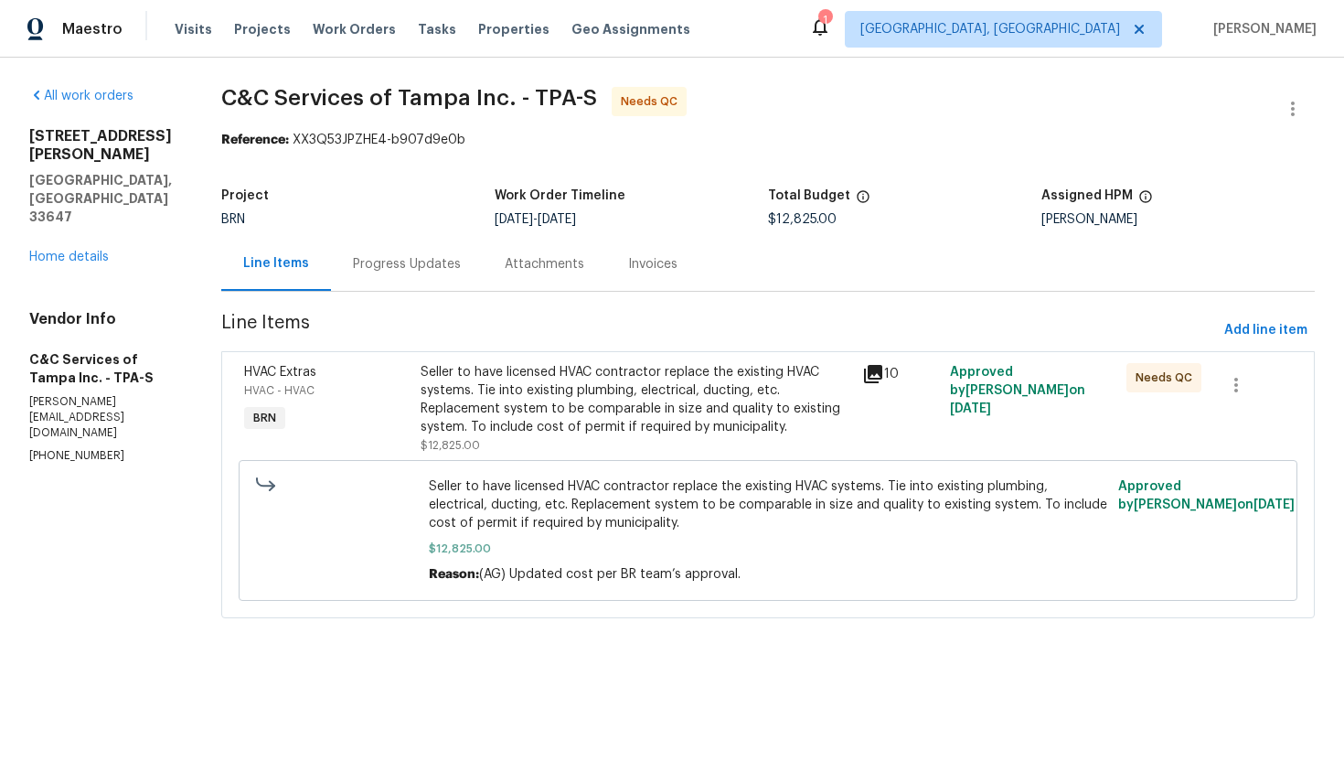
click at [593, 428] on div "Seller to have licensed HVAC contractor replace the existing HVAC systems. Tie …" at bounding box center [636, 399] width 430 height 73
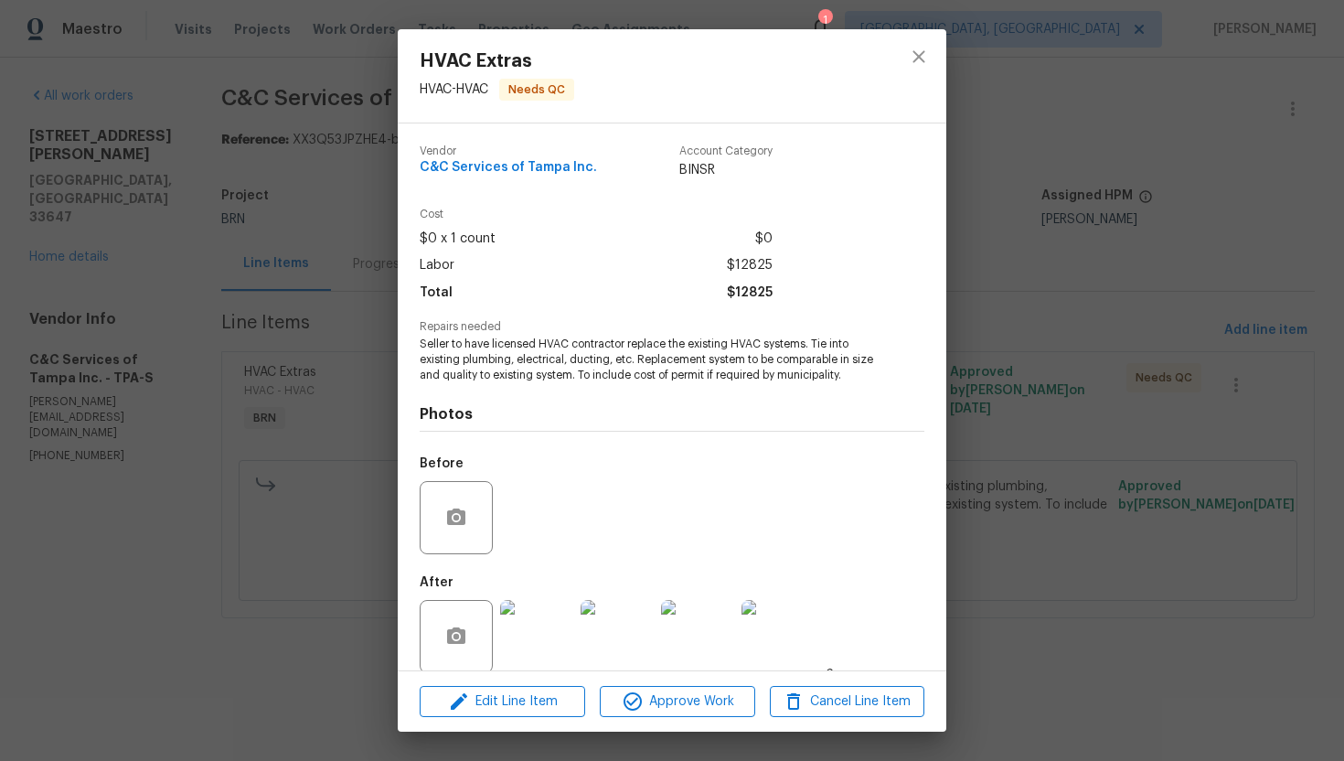
scroll to position [21, 0]
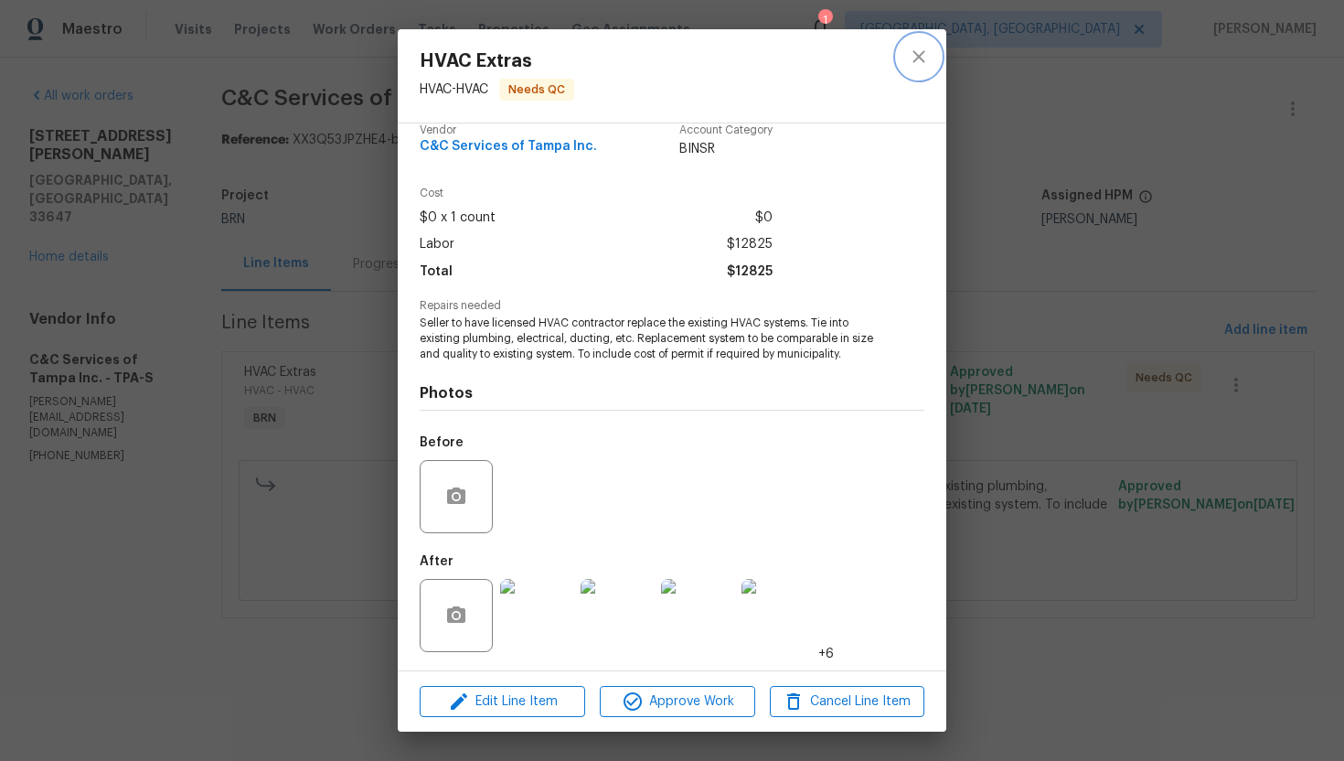
click at [916, 60] on icon "close" at bounding box center [919, 57] width 22 height 22
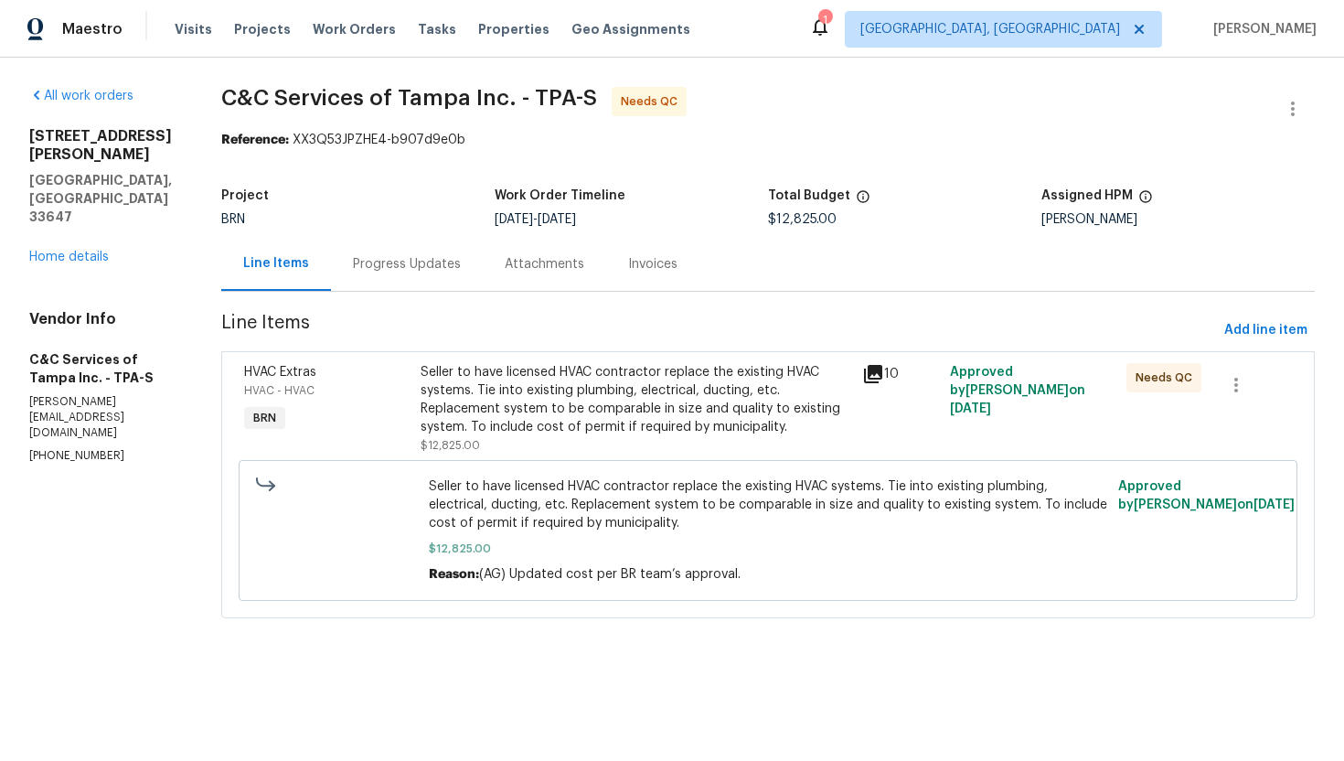
click at [425, 272] on div "Progress Updates" at bounding box center [407, 264] width 108 height 18
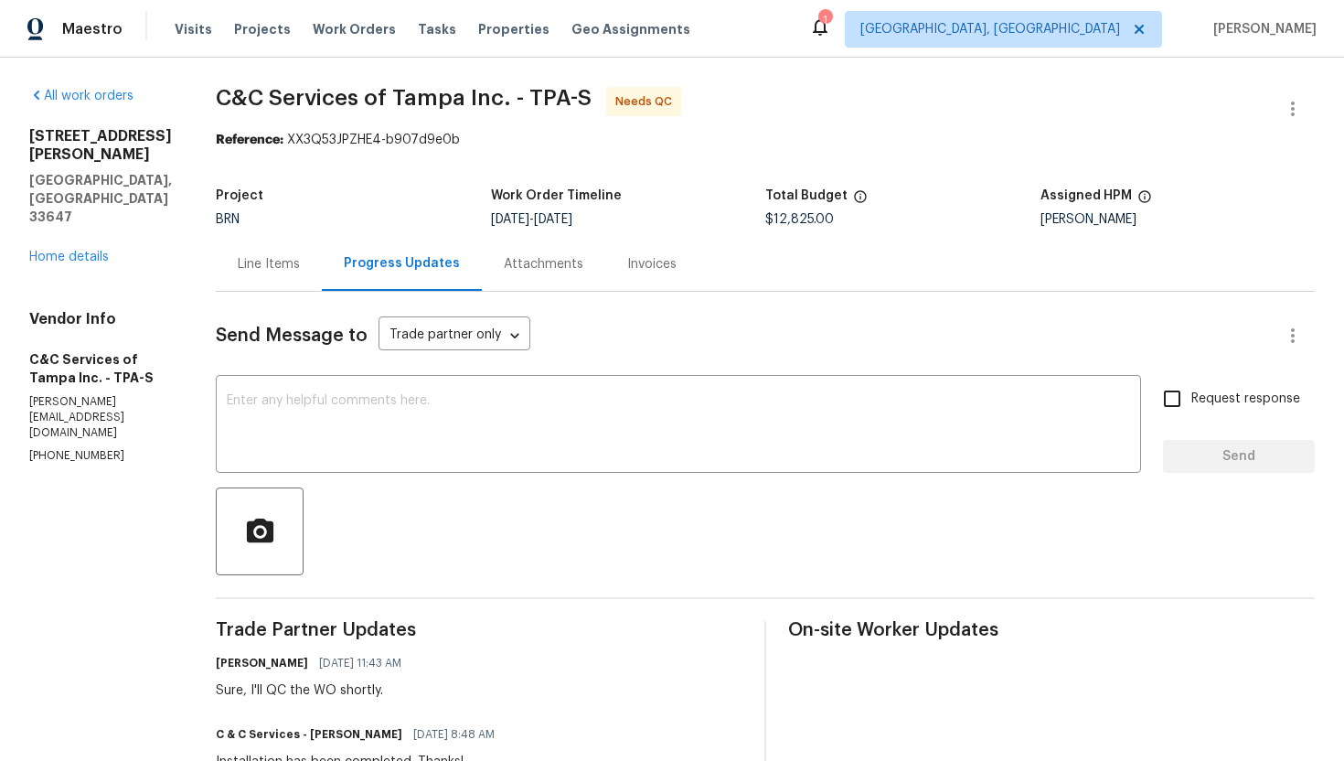
click at [292, 270] on div "Line Items" at bounding box center [269, 264] width 62 height 18
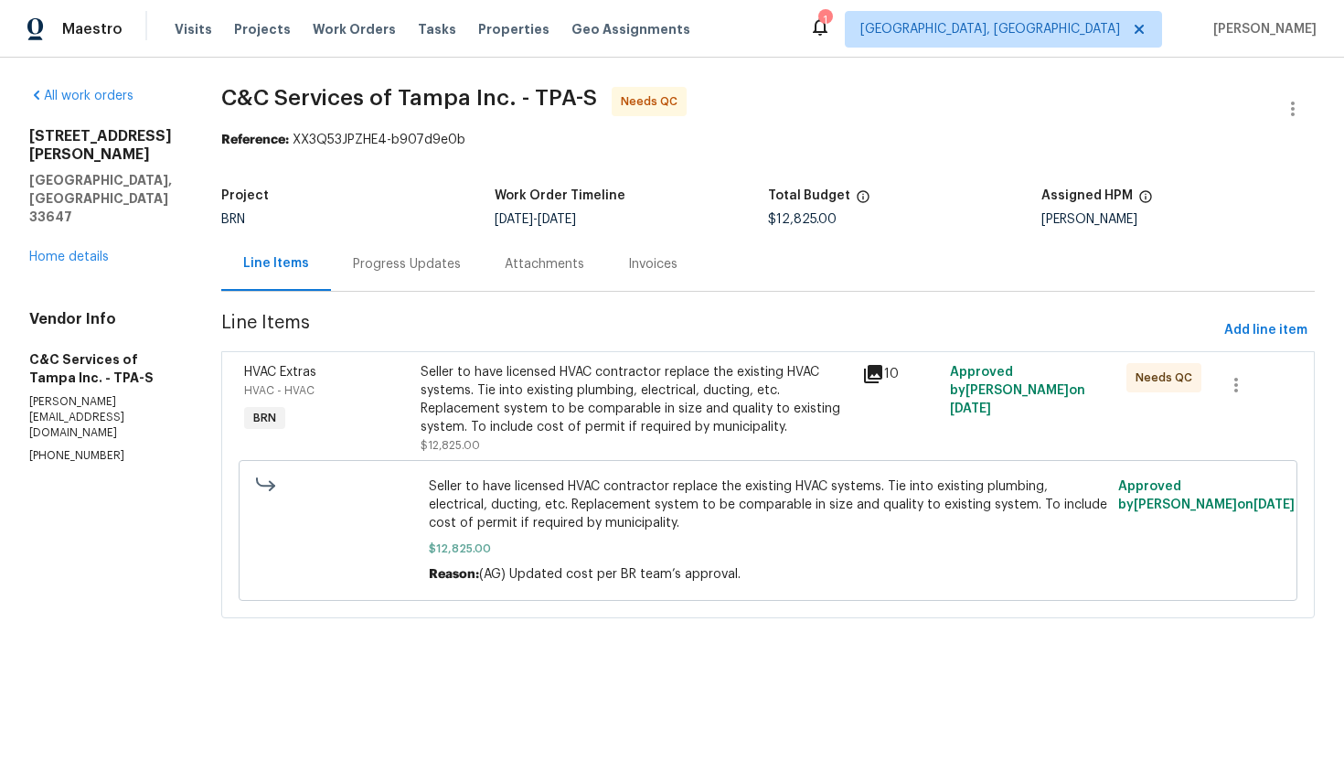
click at [459, 268] on div "Progress Updates" at bounding box center [407, 264] width 108 height 18
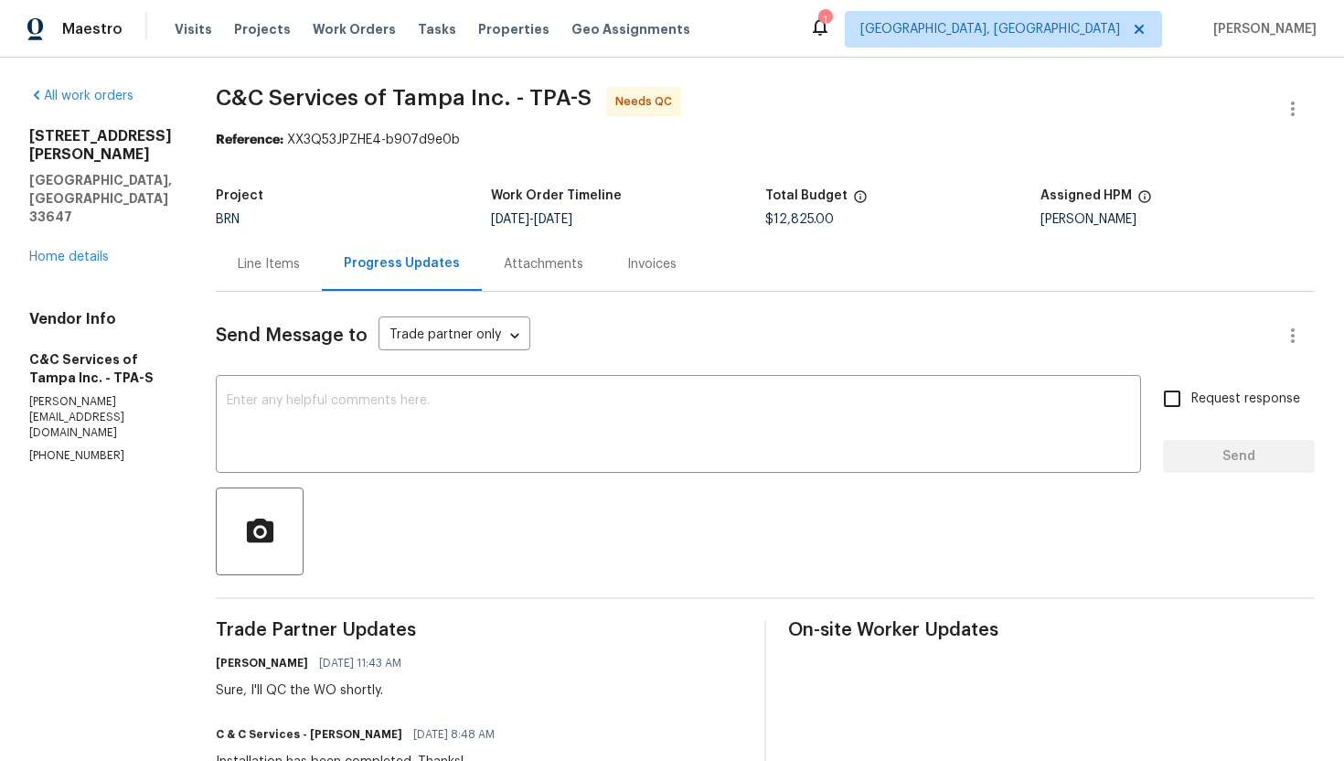
click at [300, 272] on div "Line Items" at bounding box center [269, 264] width 62 height 18
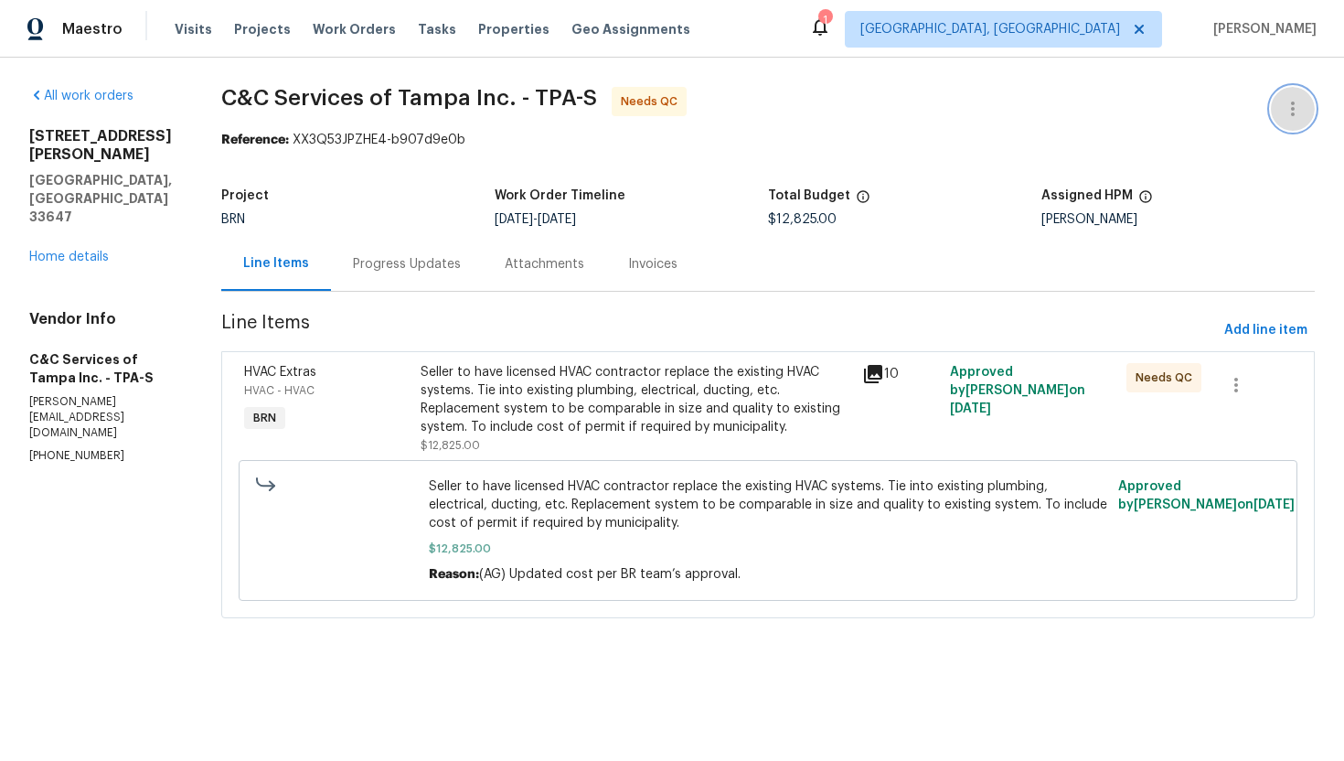
click at [1286, 111] on icon "button" at bounding box center [1293, 109] width 22 height 22
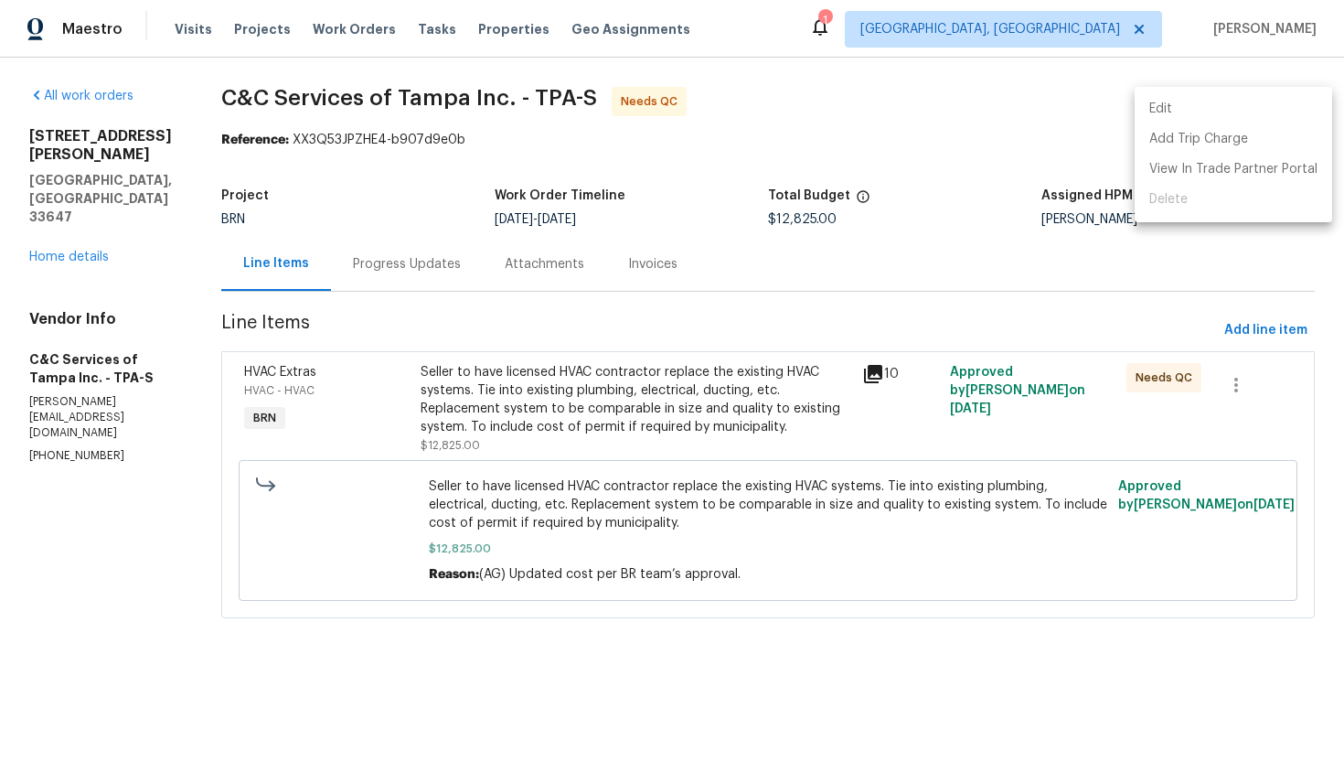
click at [1286, 111] on li "Edit" at bounding box center [1234, 109] width 198 height 30
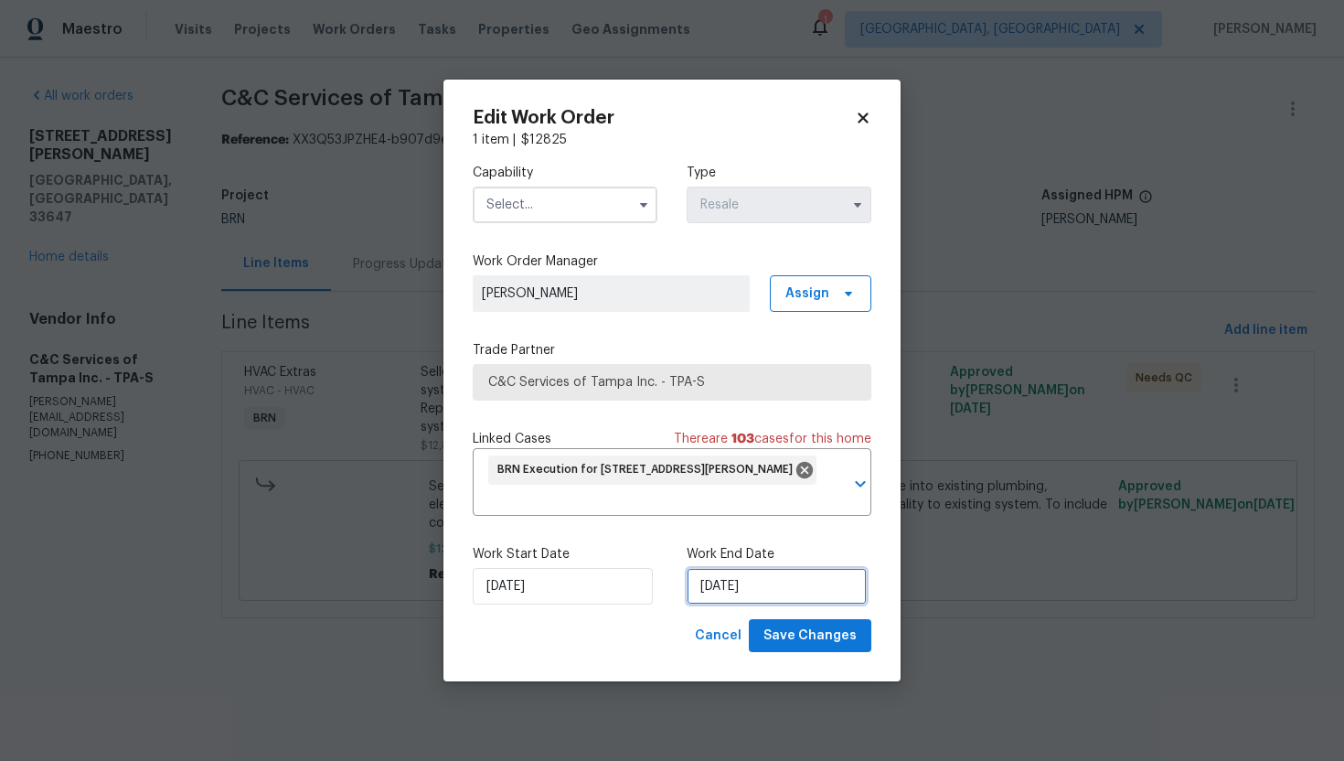
click at [729, 589] on input "9/19/2025" at bounding box center [777, 586] width 180 height 37
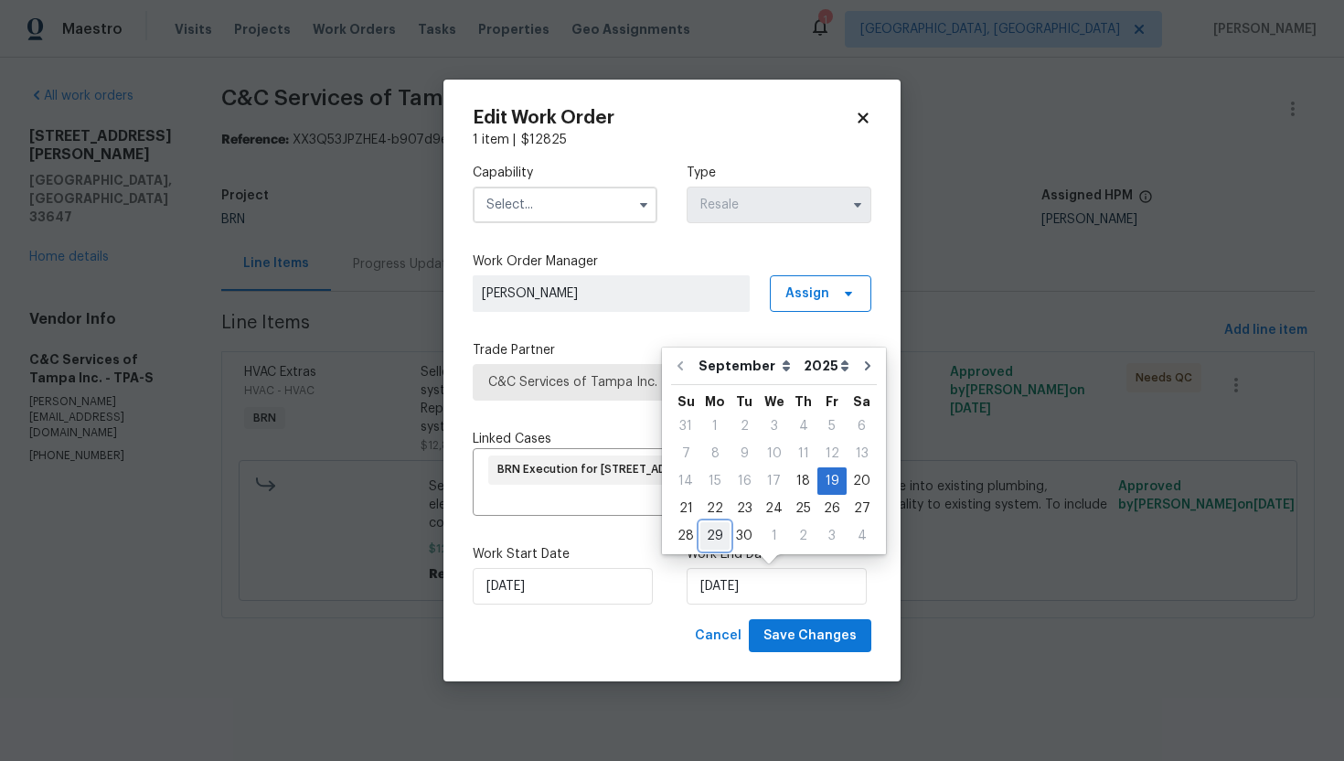
click at [713, 540] on div "29" at bounding box center [714, 536] width 29 height 26
type input "[DATE]"
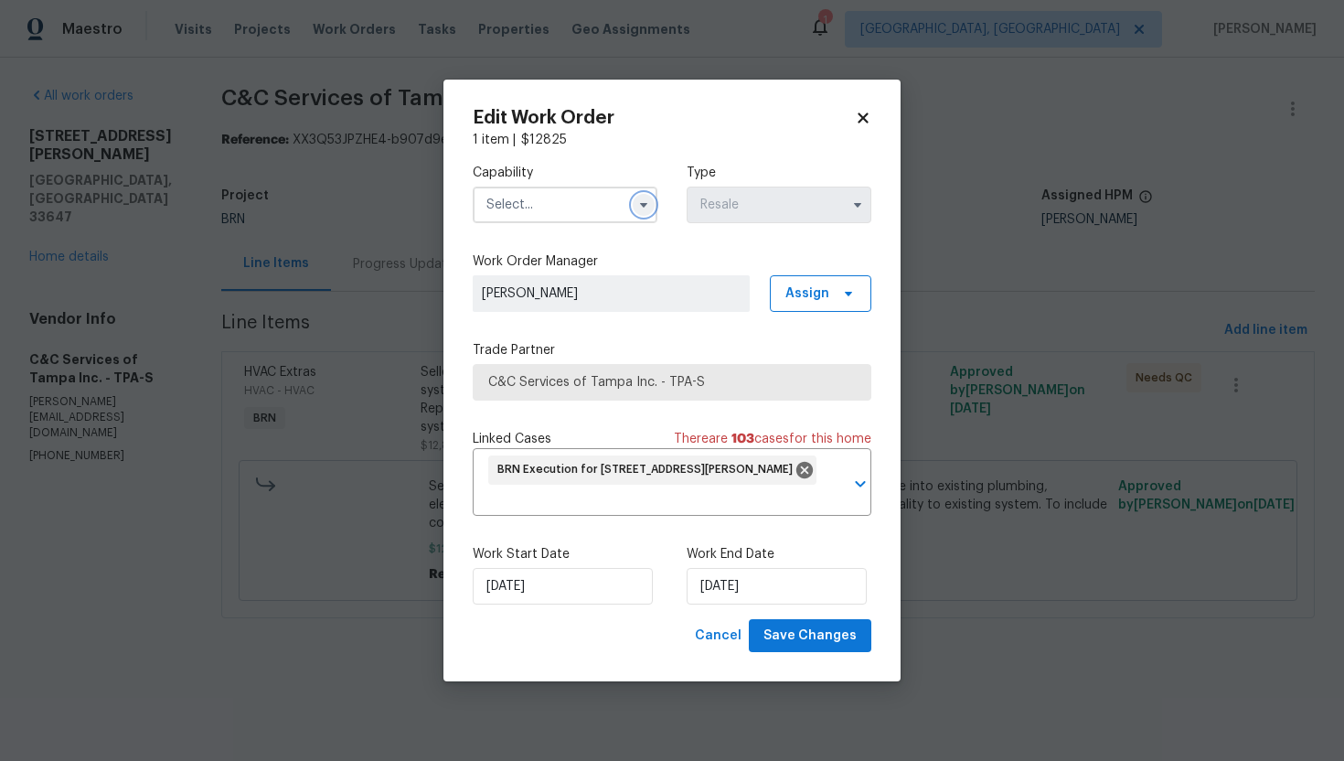
click at [644, 205] on icon "button" at bounding box center [643, 205] width 7 height 5
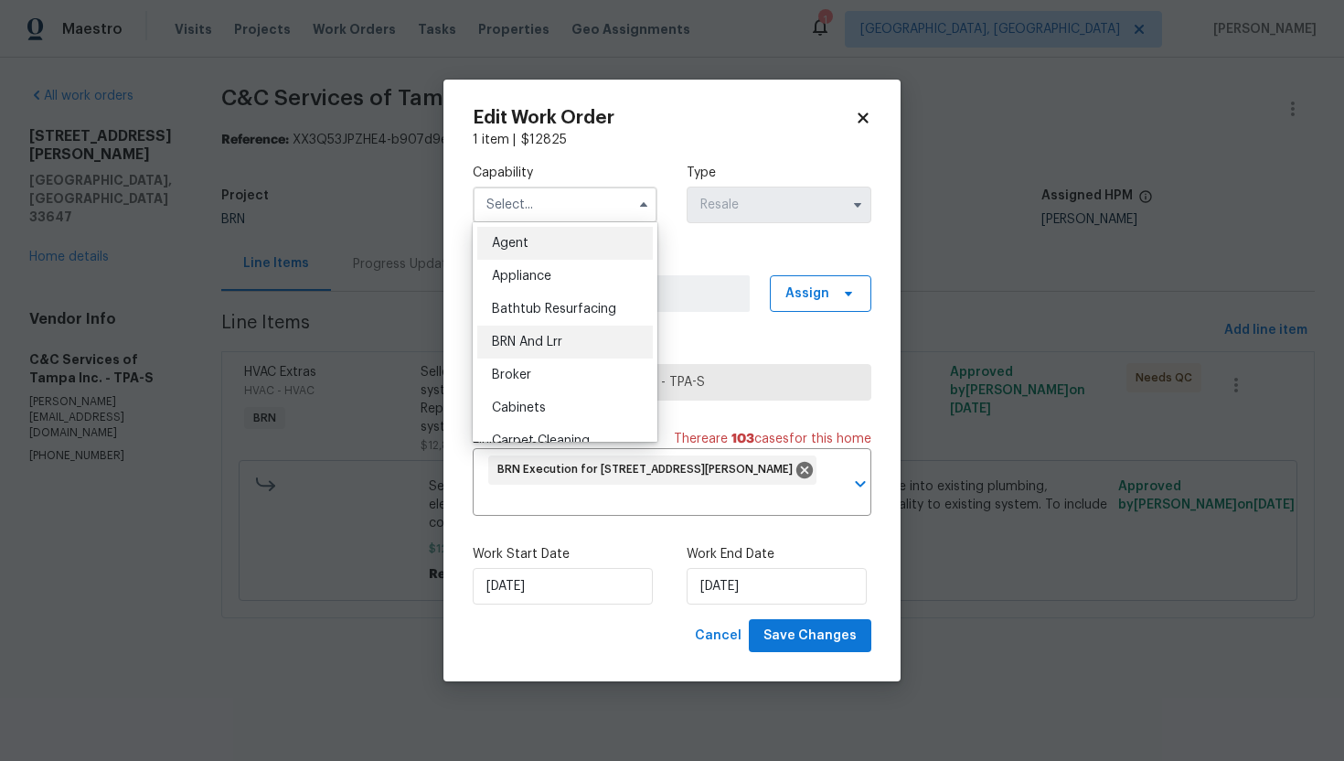
click at [590, 329] on div "BRN And Lrr" at bounding box center [565, 342] width 176 height 33
type input "BRN And Lrr"
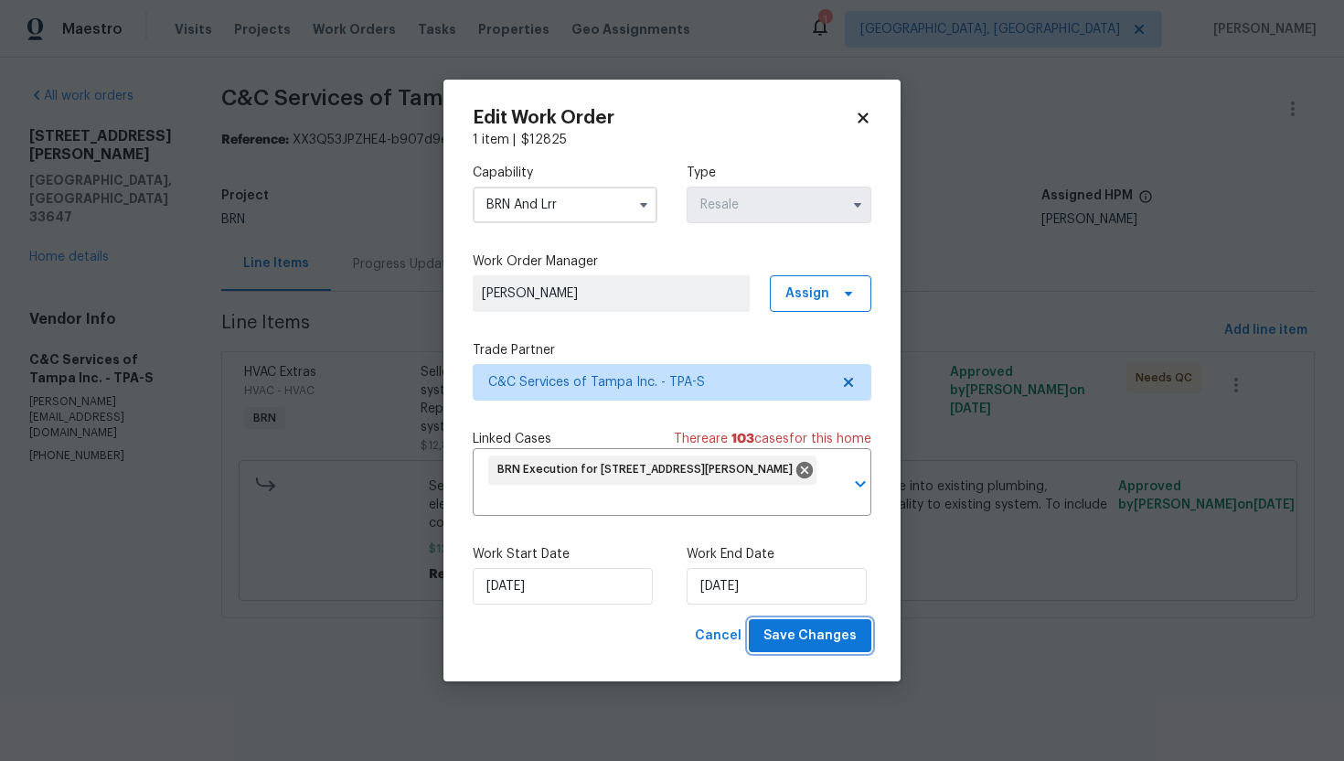
click at [799, 635] on span "Save Changes" at bounding box center [809, 636] width 93 height 23
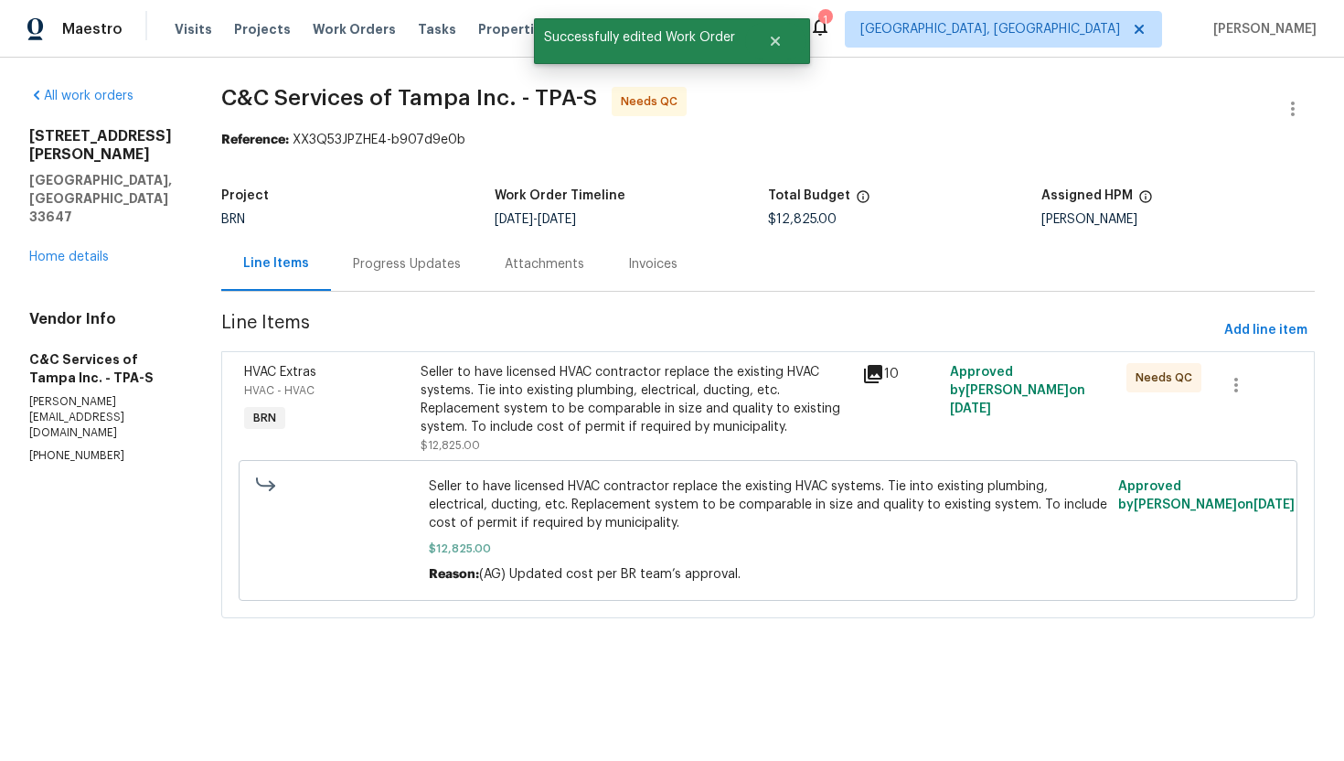
click at [688, 390] on div "Seller to have licensed HVAC contractor replace the existing HVAC systems. Tie …" at bounding box center [636, 399] width 430 height 73
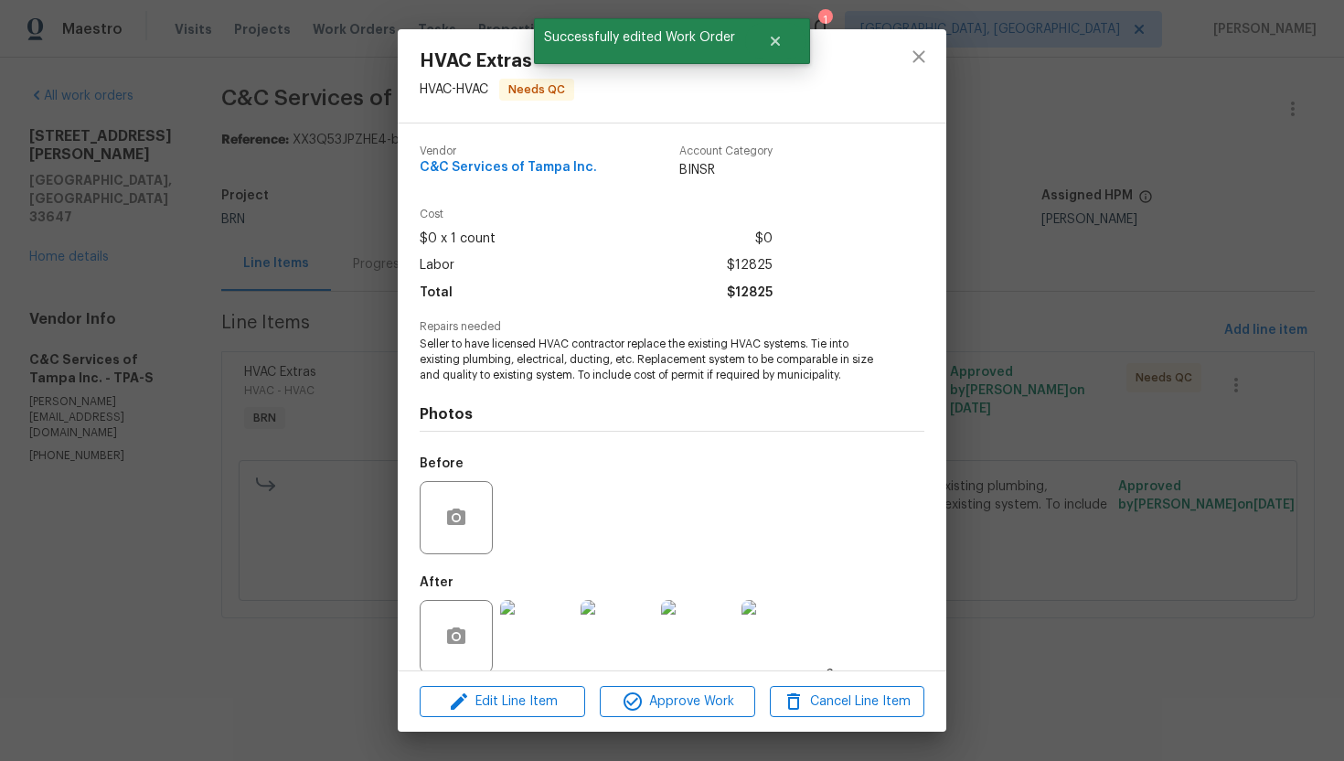
scroll to position [21, 0]
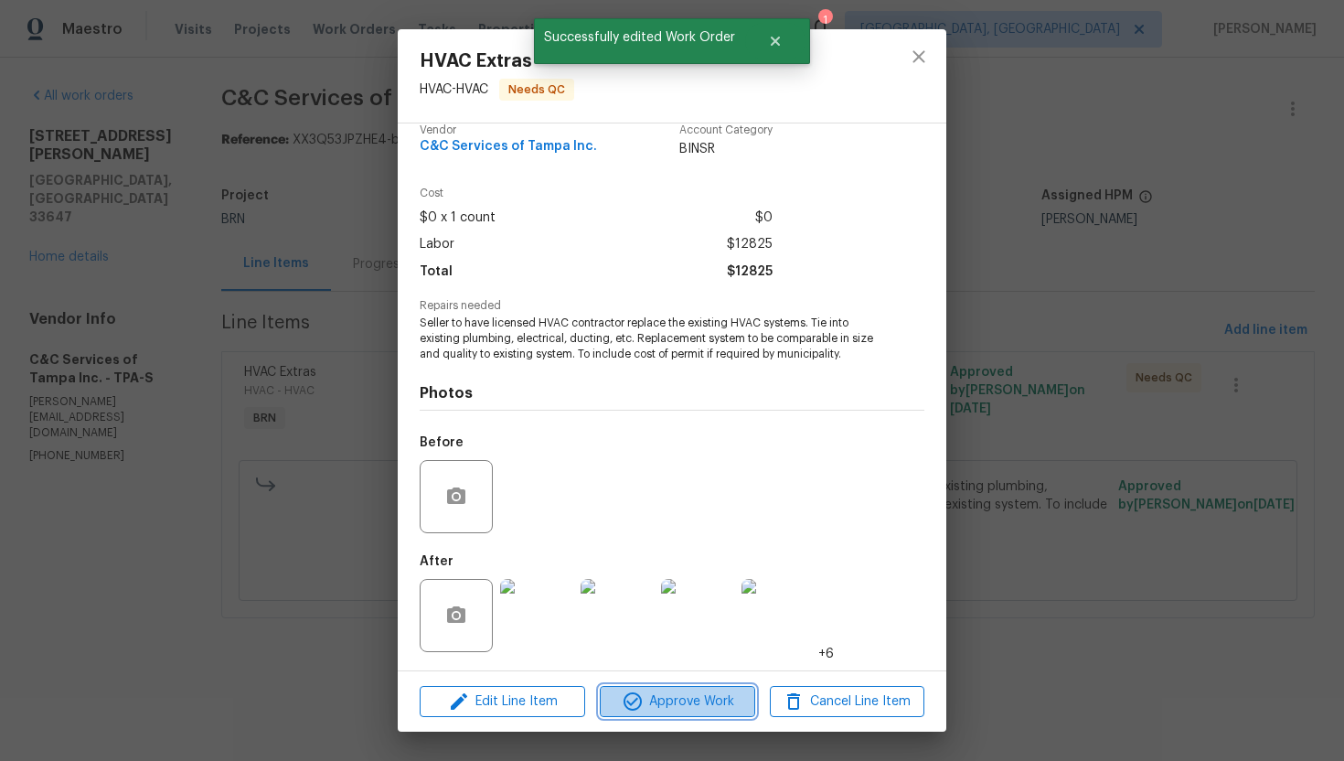
click at [654, 707] on span "Approve Work" at bounding box center [677, 701] width 144 height 23
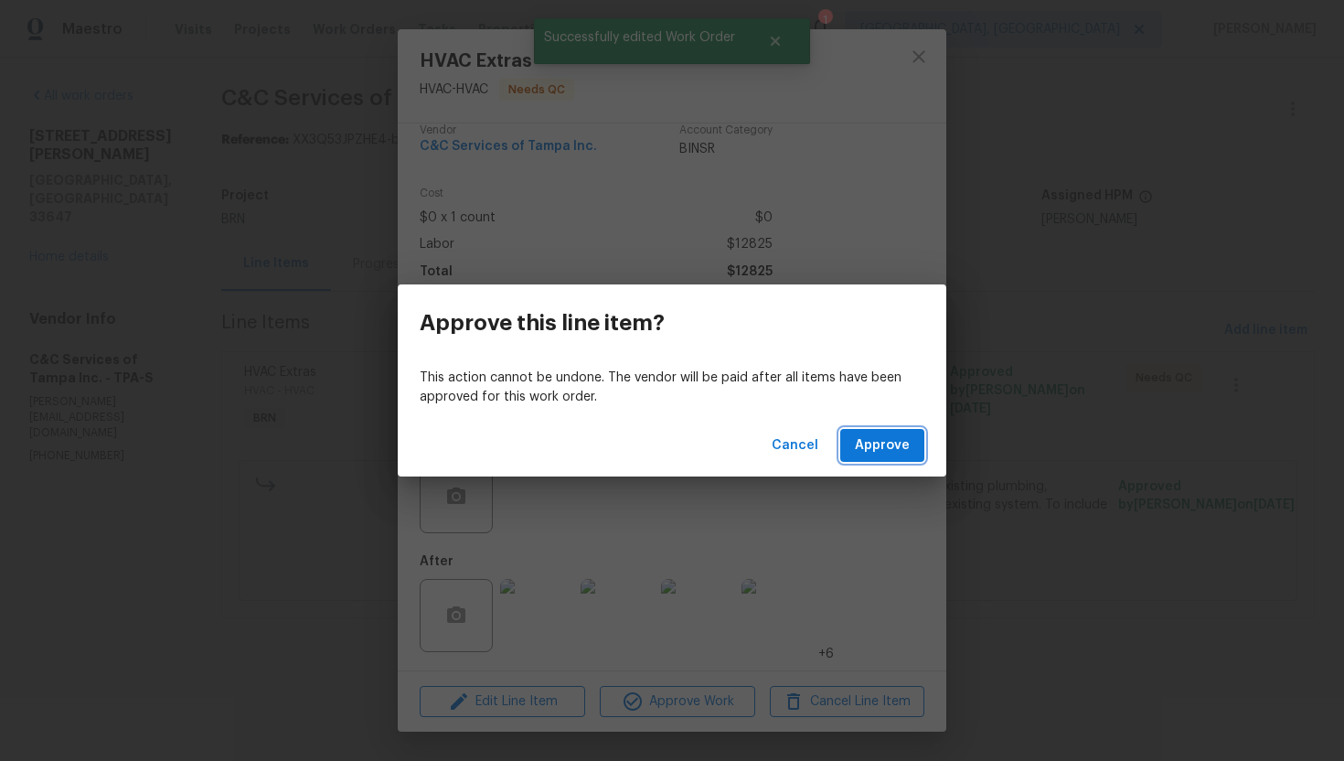
click at [901, 447] on span "Approve" at bounding box center [882, 445] width 55 height 23
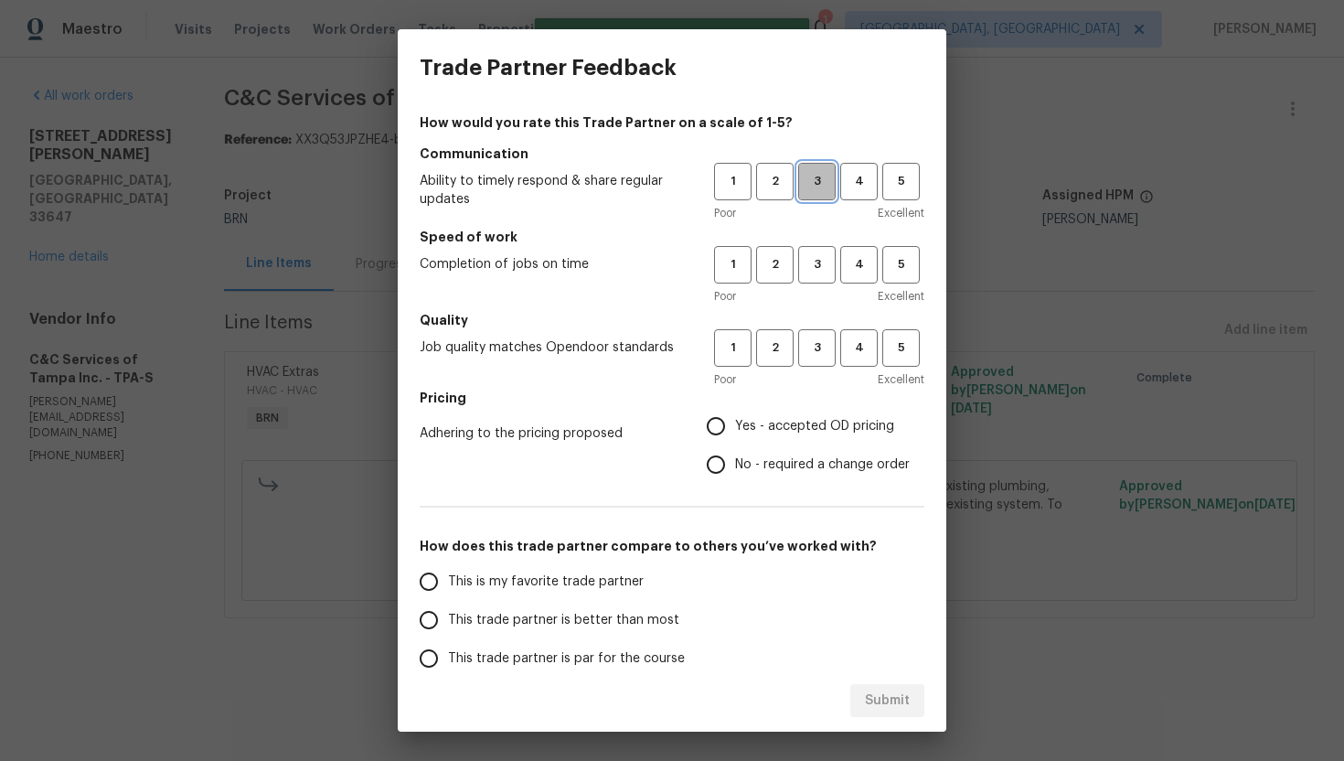
click at [806, 174] on span "3" at bounding box center [817, 181] width 34 height 21
click at [807, 262] on span "3" at bounding box center [817, 264] width 34 height 21
click at [828, 346] on span "3" at bounding box center [817, 347] width 34 height 21
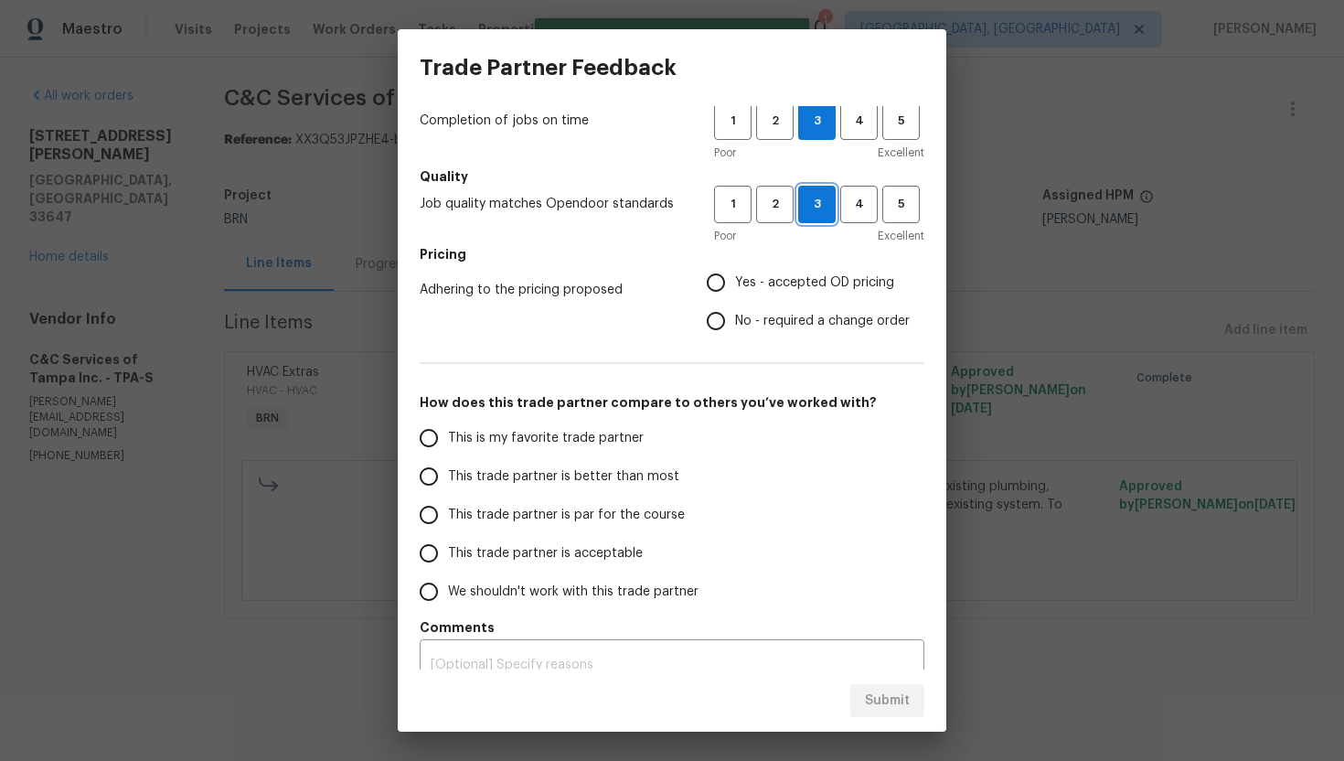
scroll to position [167, 0]
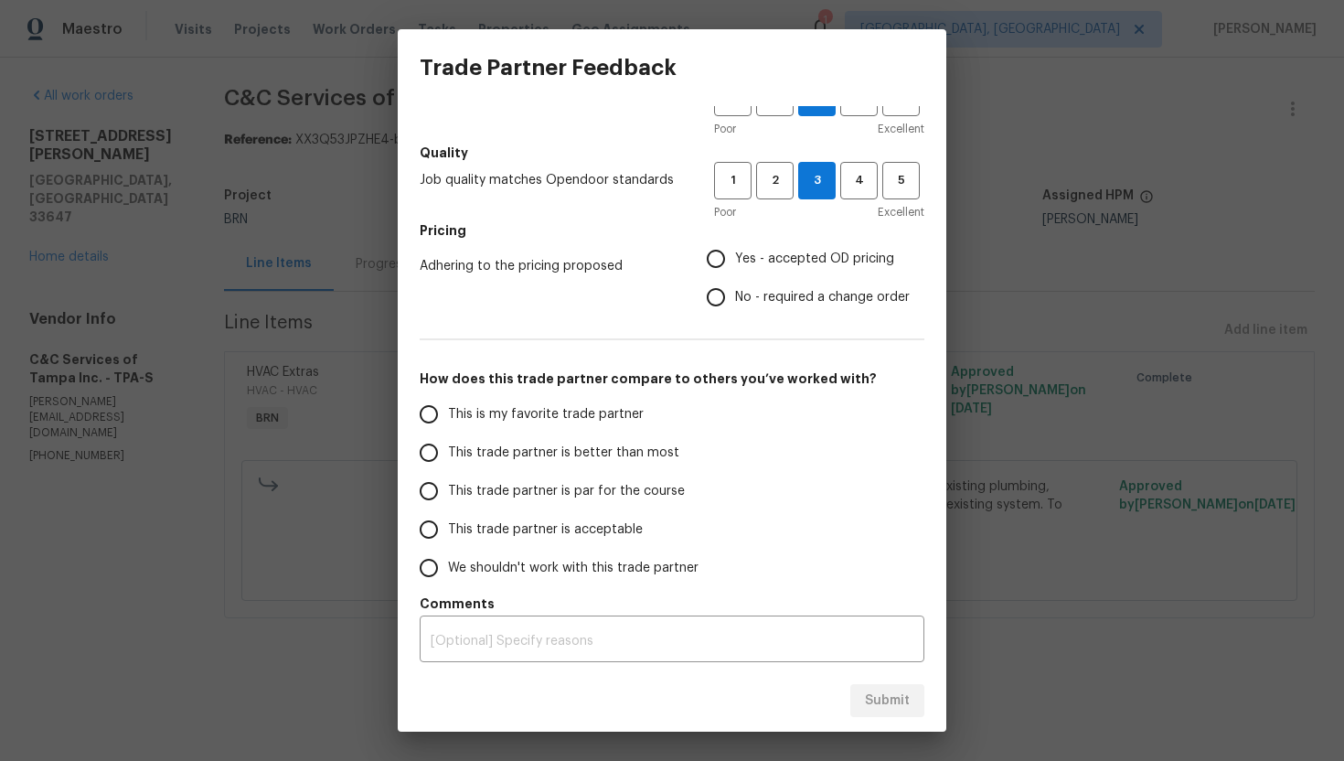
click at [760, 305] on span "No - required a change order" at bounding box center [822, 297] width 175 height 19
click at [735, 305] on input "No - required a change order" at bounding box center [716, 297] width 38 height 38
radio input "true"
click at [583, 484] on span "This trade partner is par for the course" at bounding box center [566, 491] width 237 height 19
click at [448, 484] on input "This trade partner is par for the course" at bounding box center [429, 491] width 38 height 38
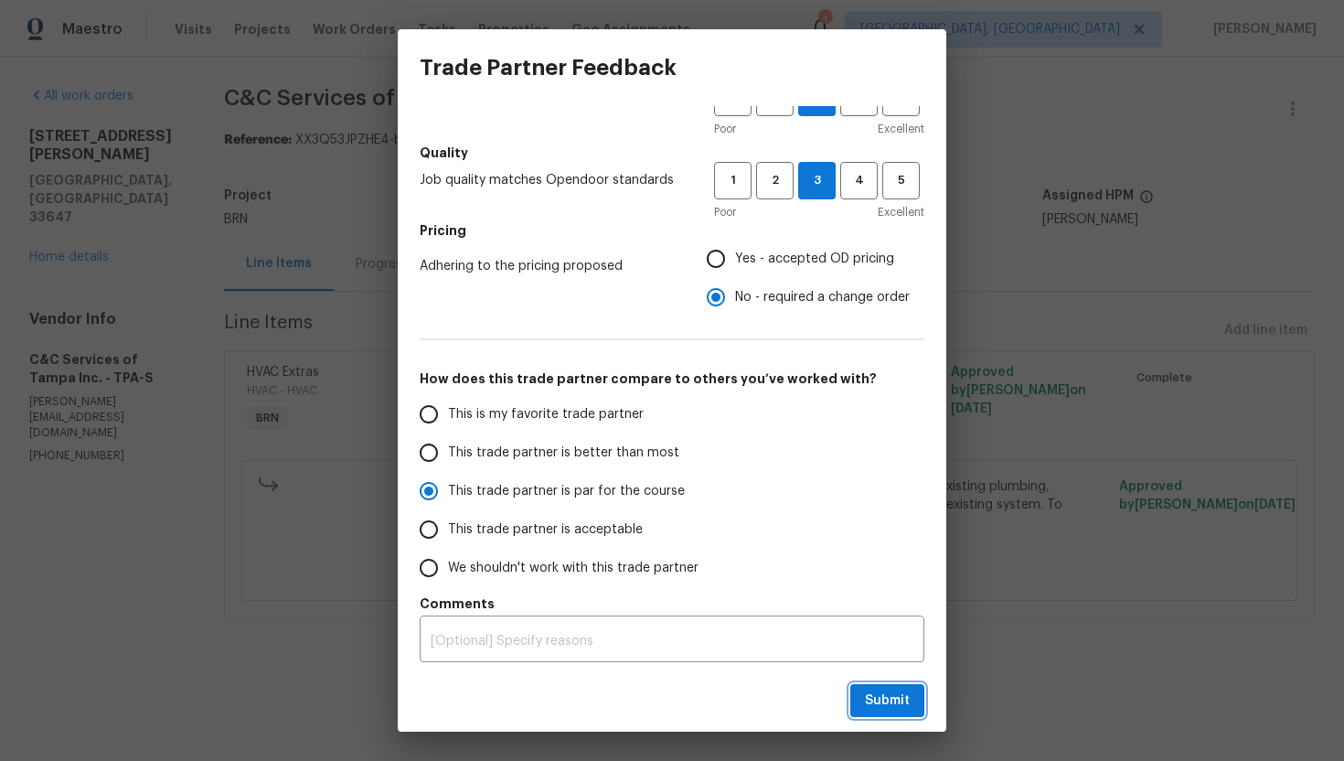
click at [911, 700] on button "Submit" at bounding box center [887, 701] width 74 height 34
radio input "true"
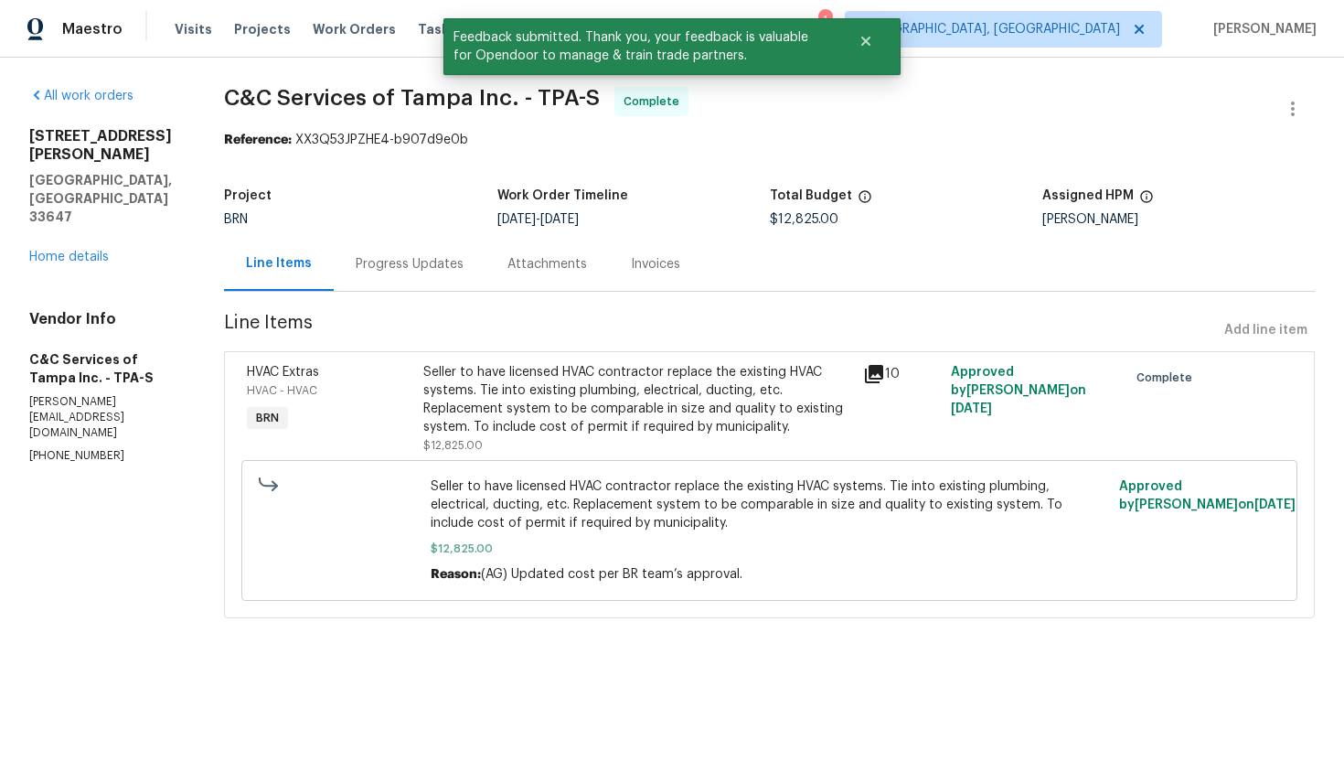
click at [410, 265] on div "Progress Updates" at bounding box center [410, 264] width 108 height 18
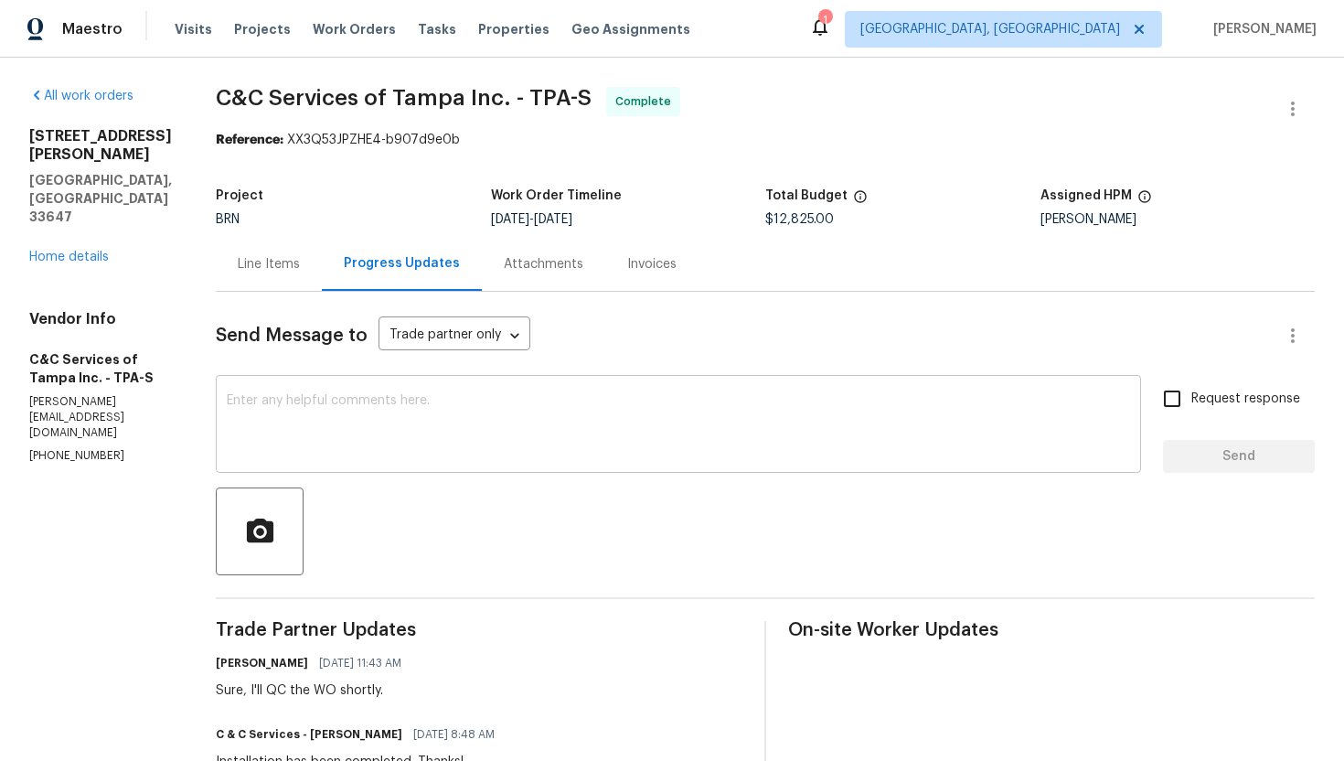
click at [618, 415] on textarea at bounding box center [678, 426] width 903 height 64
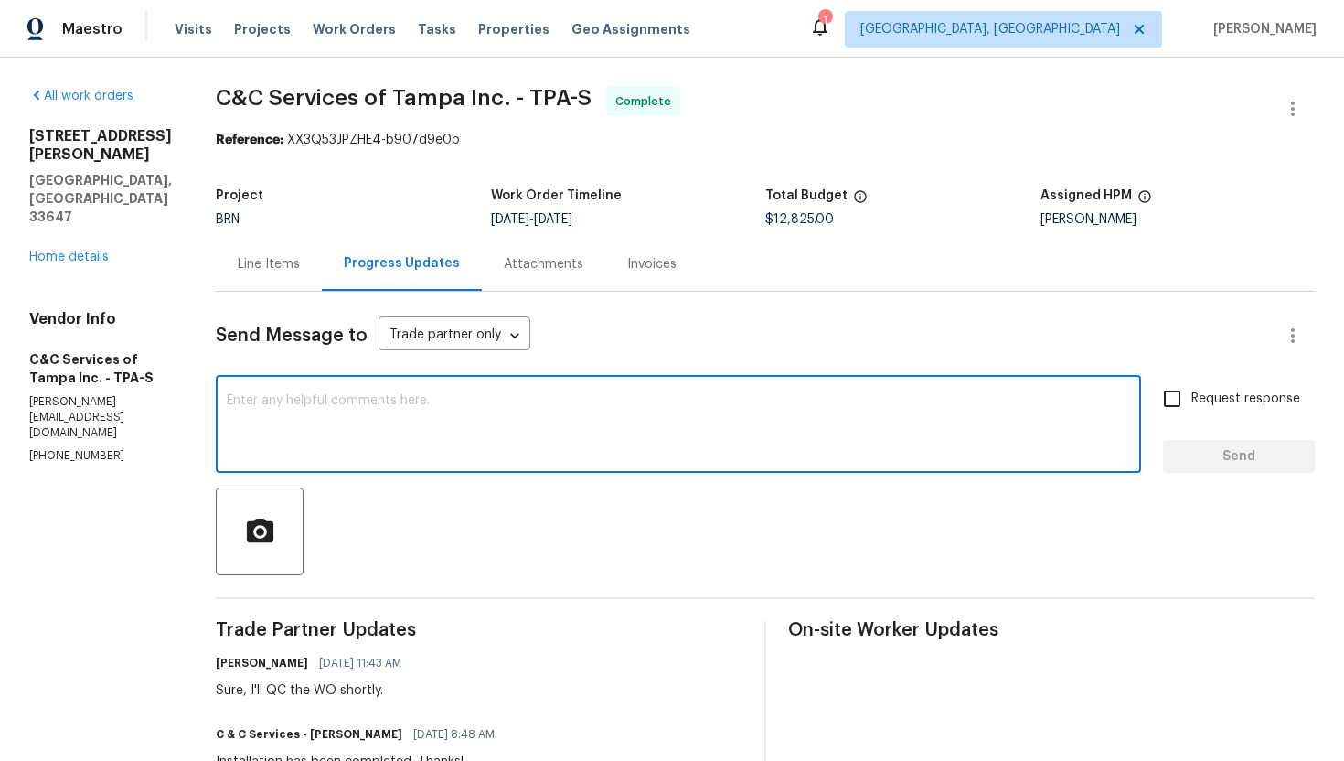
paste textarea "WO is approved. Please upload the invoice under invoice section. Thanks!"
type textarea "WO is approved. Please upload the invoice under invoice section. Thanks!"
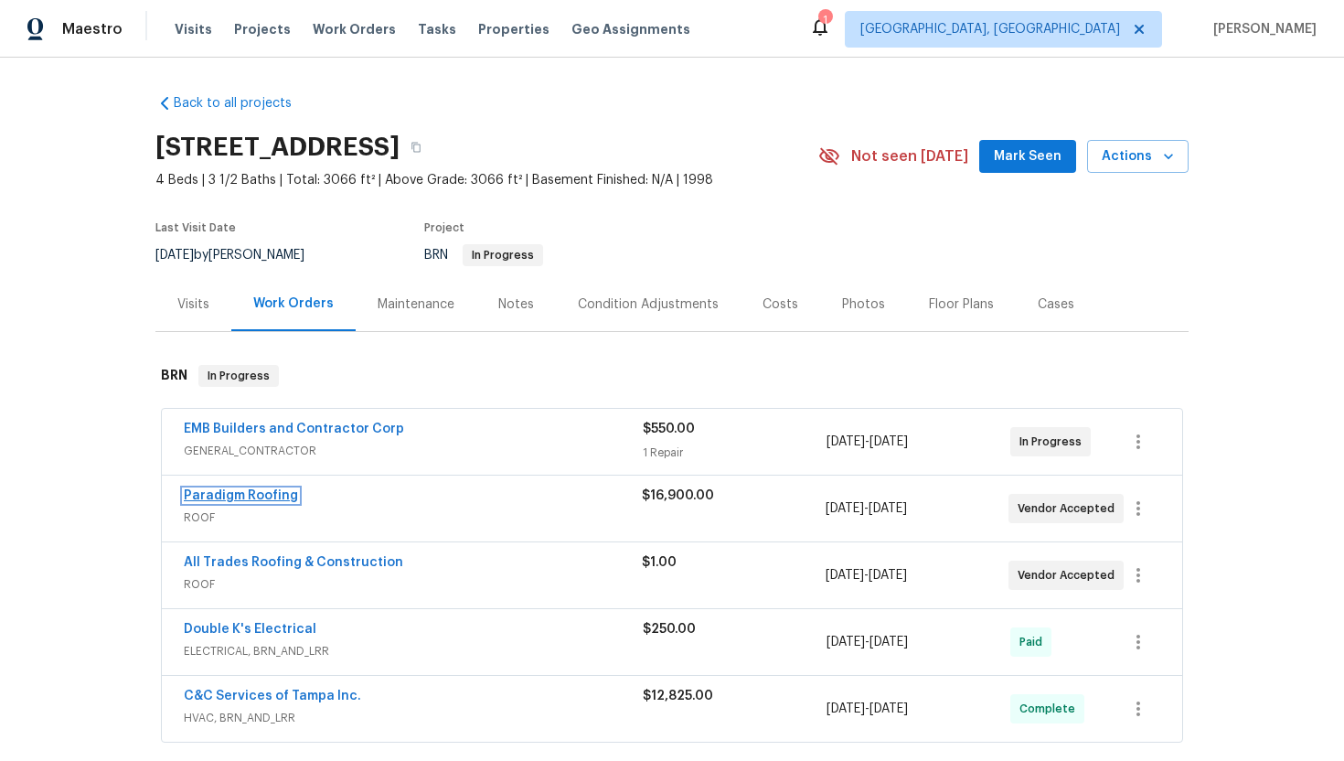
click at [257, 498] on link "Paradigm Roofing" at bounding box center [241, 495] width 114 height 13
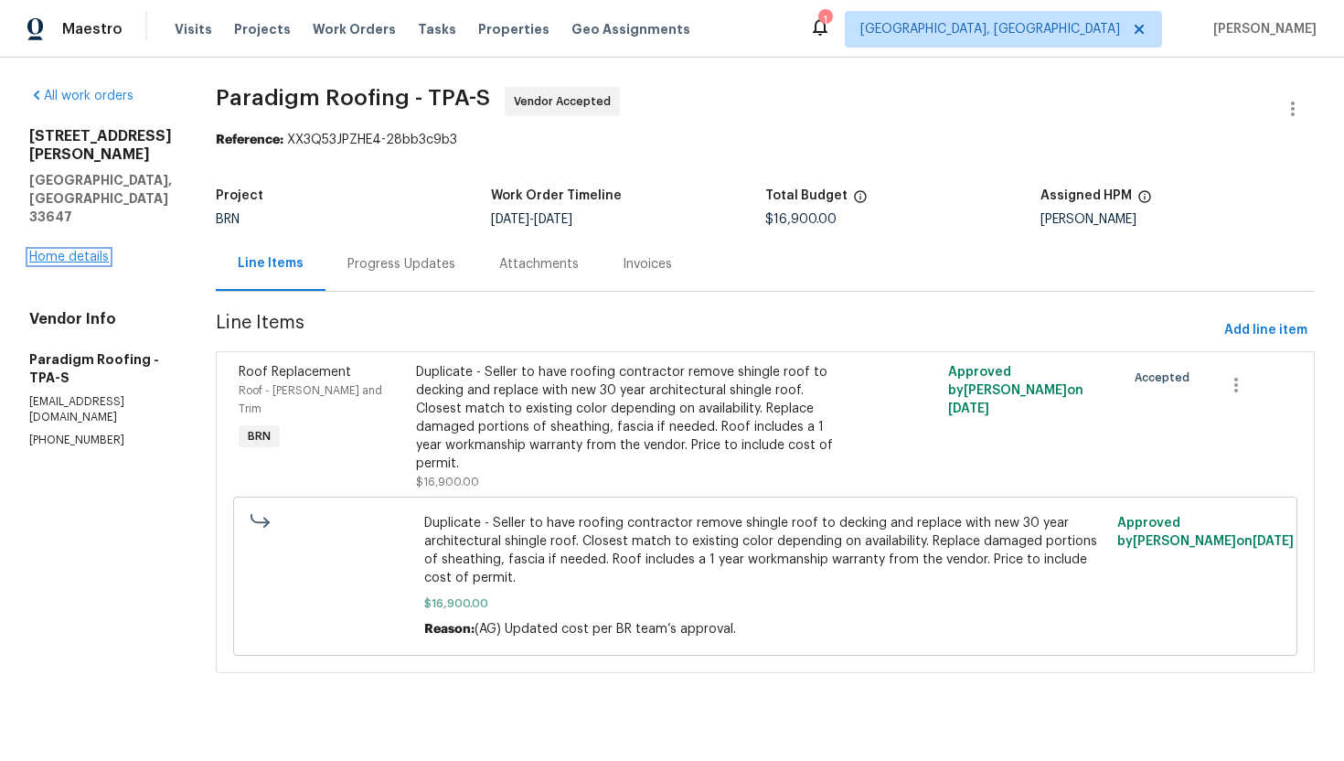
click at [59, 251] on link "Home details" at bounding box center [69, 257] width 80 height 13
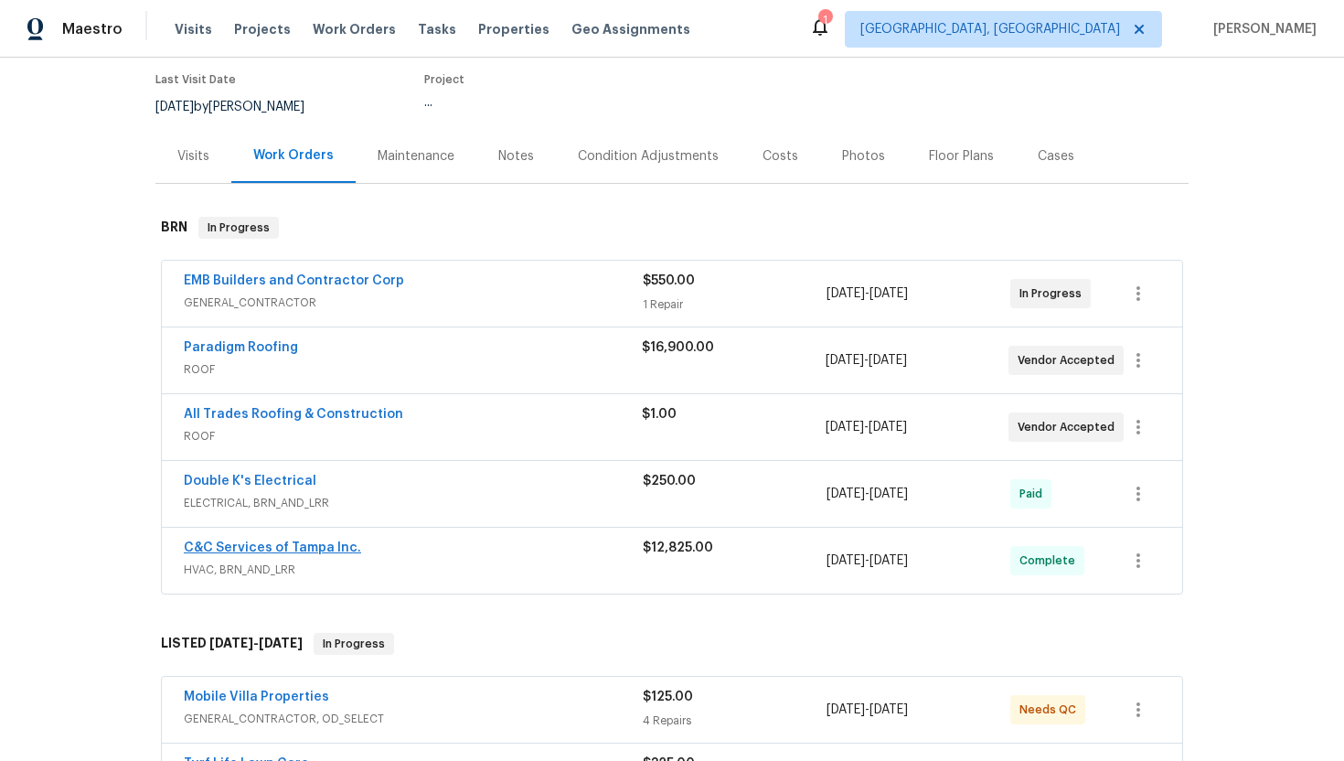
scroll to position [151, 0]
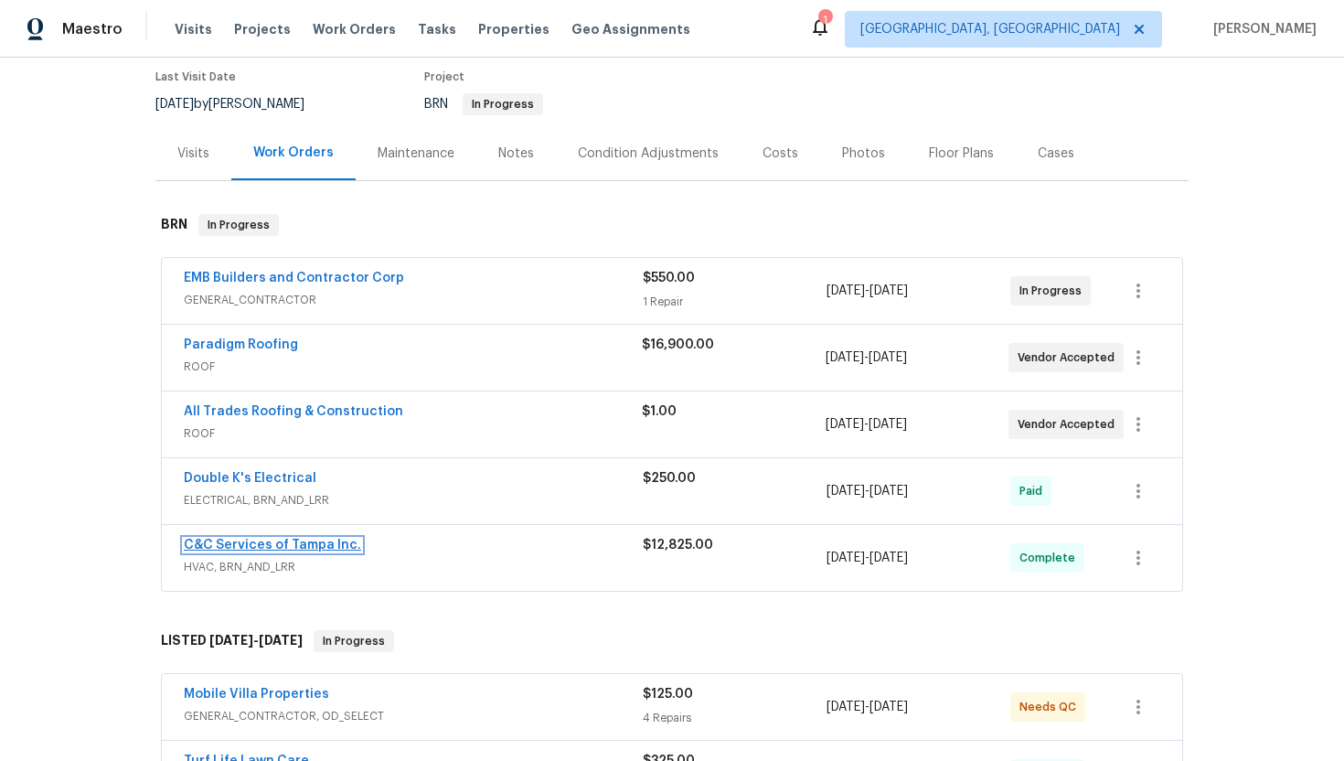
click at [262, 550] on link "C&C Services of Tampa Inc." at bounding box center [272, 545] width 177 height 13
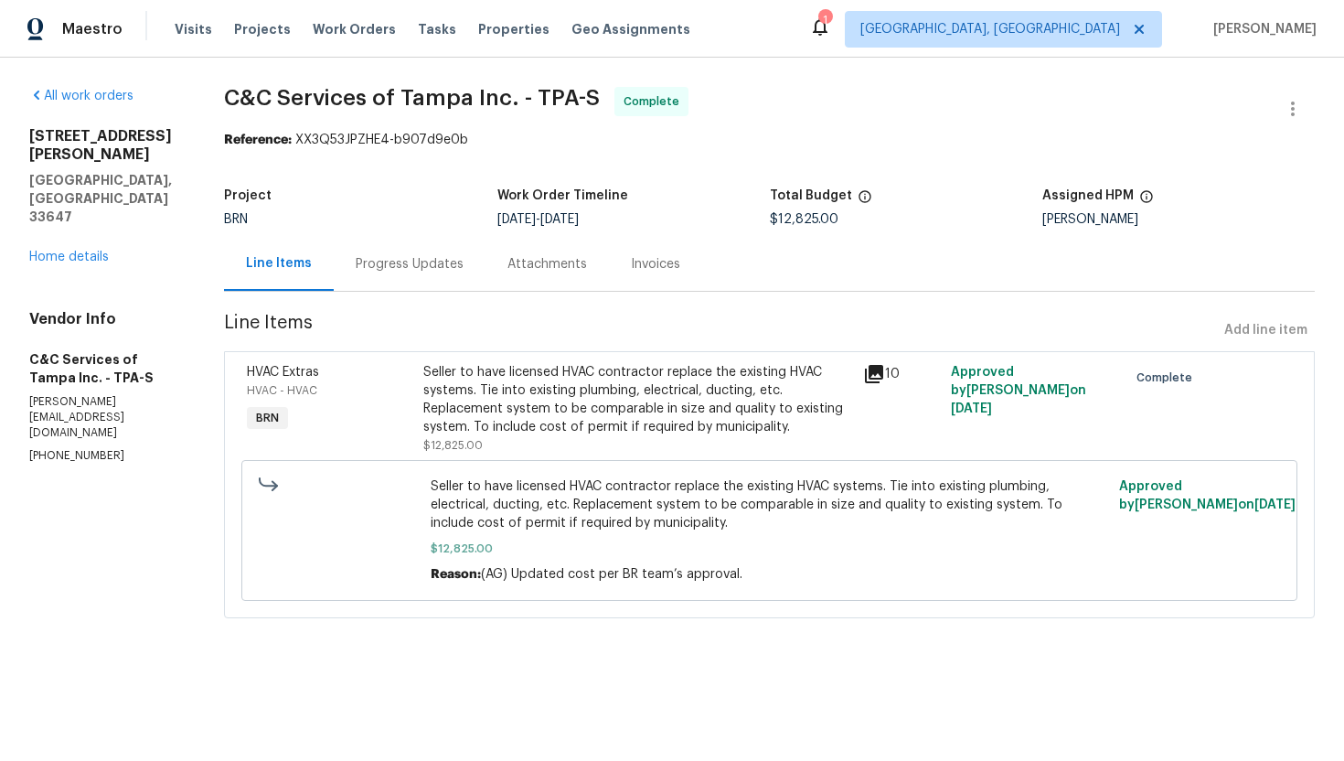
click at [457, 262] on div "Progress Updates" at bounding box center [410, 264] width 108 height 18
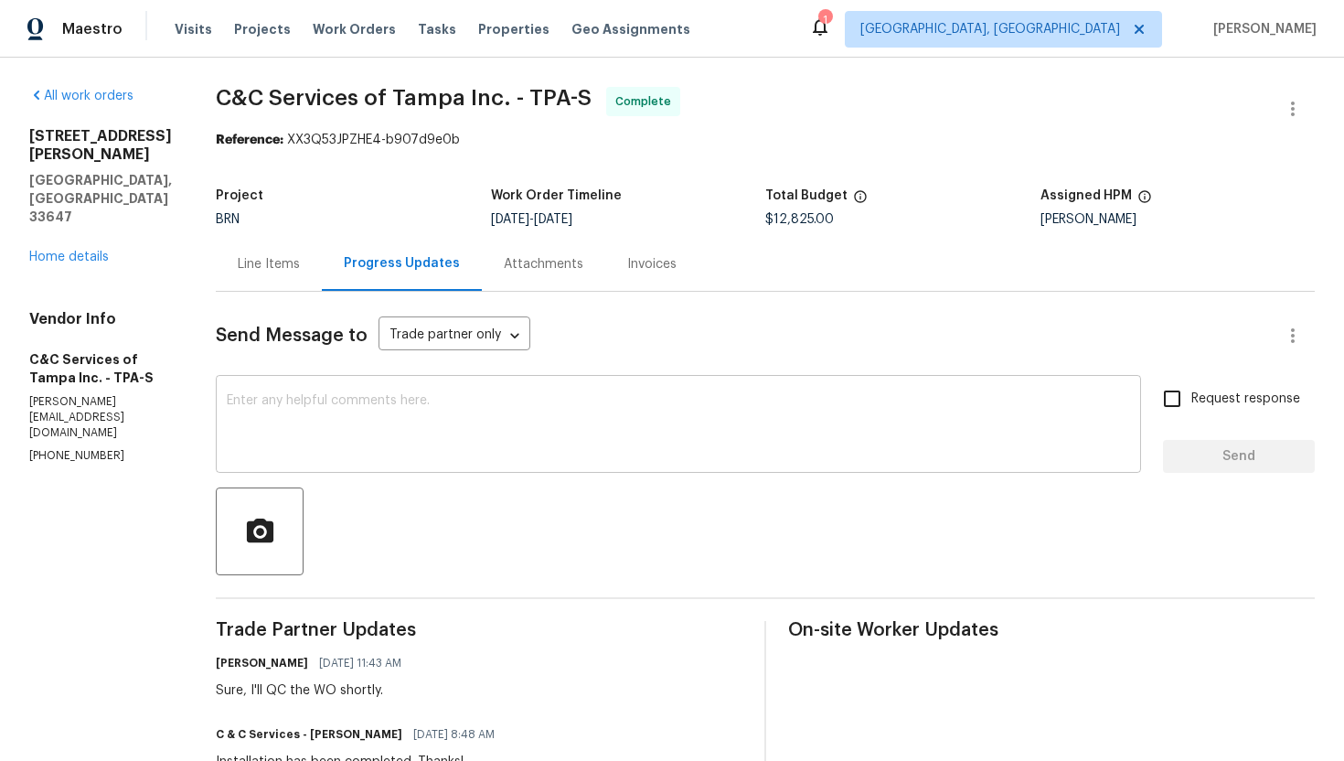
click at [492, 421] on textarea at bounding box center [678, 426] width 903 height 64
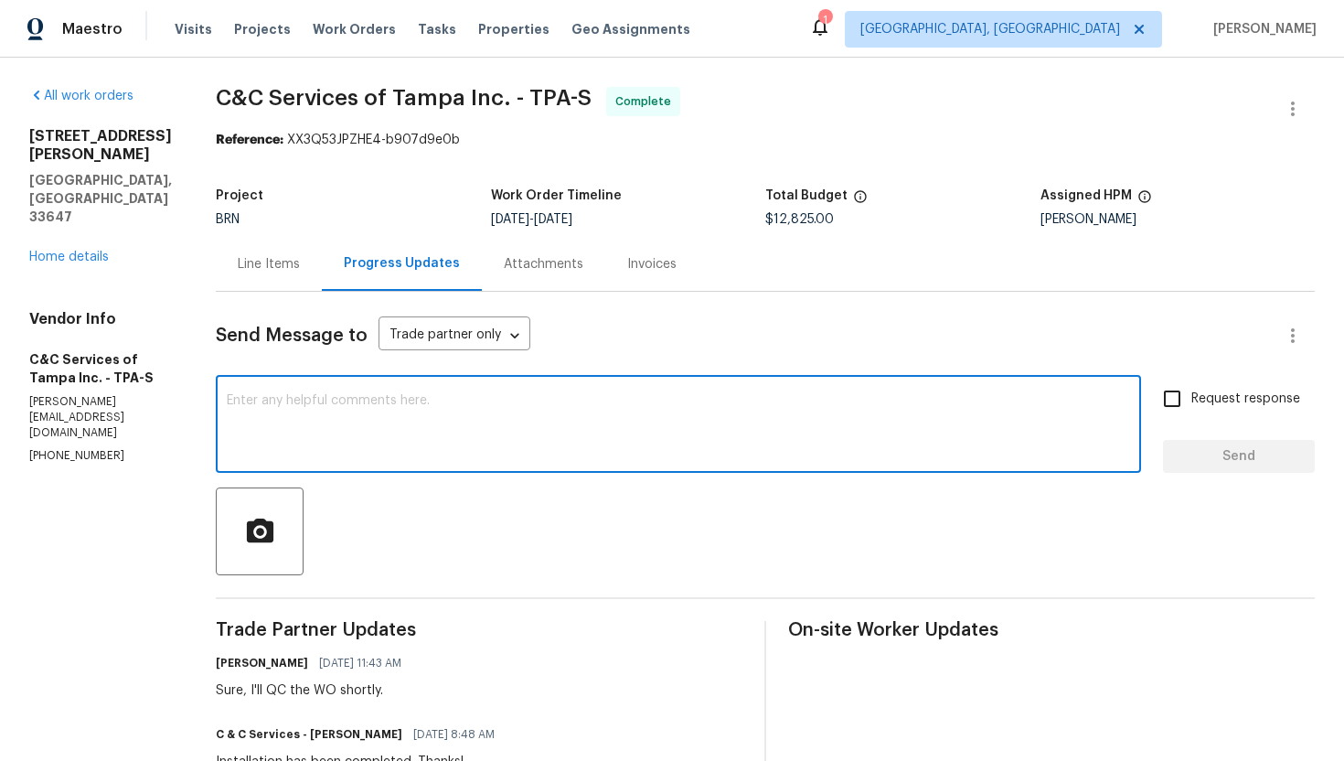
paste textarea "WO is approved. Please upload the invoice under invoice section. Thanks!"
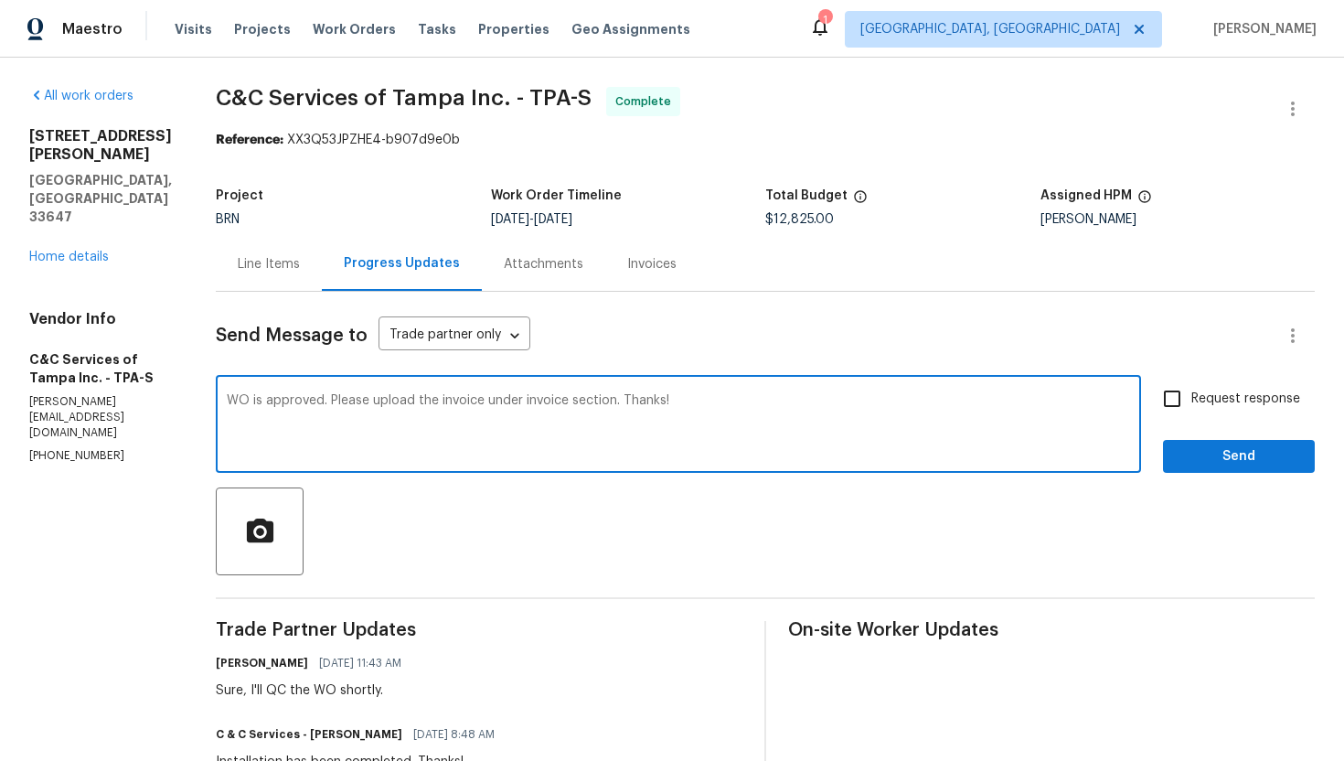
type textarea "WO is approved. Please upload the invoice under invoice section. Thanks!"
click at [1178, 405] on input "Request response" at bounding box center [1172, 398] width 38 height 38
checkbox input "true"
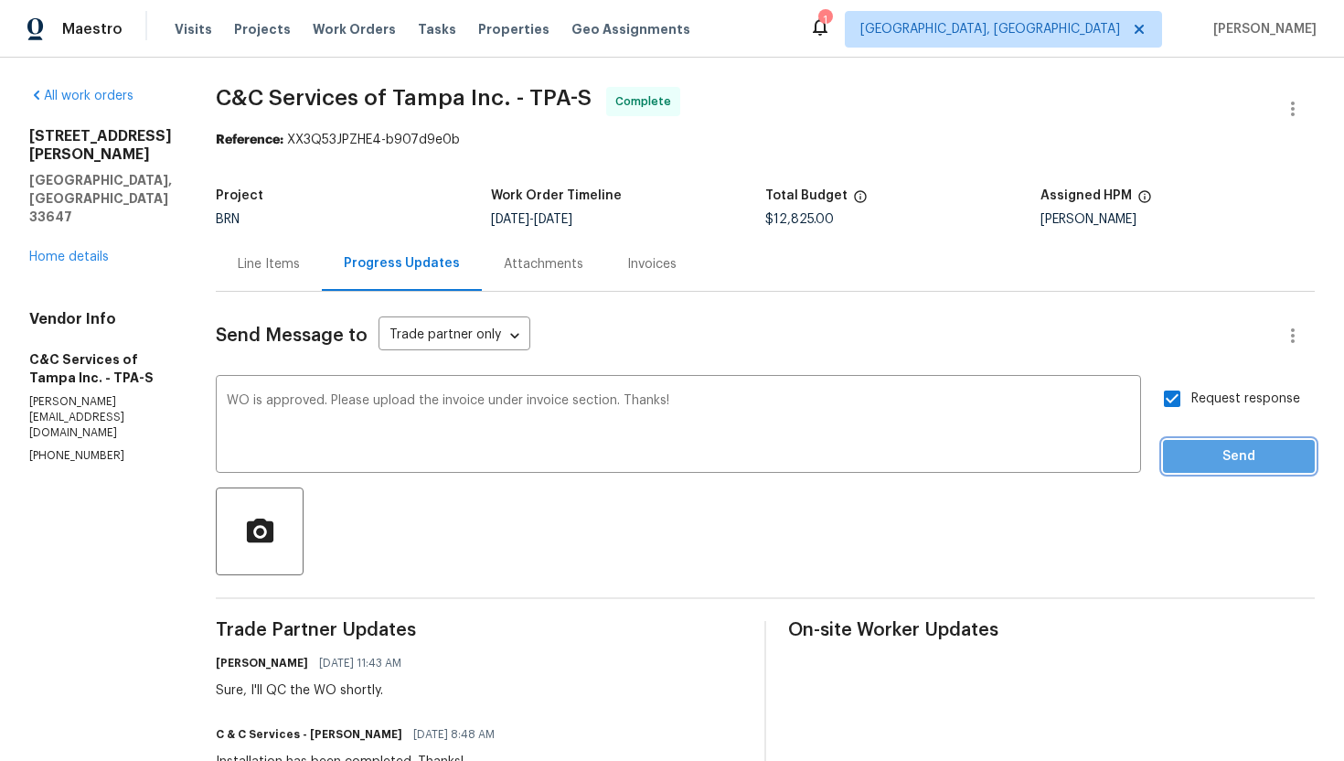
click at [1214, 472] on button "Send" at bounding box center [1239, 457] width 152 height 34
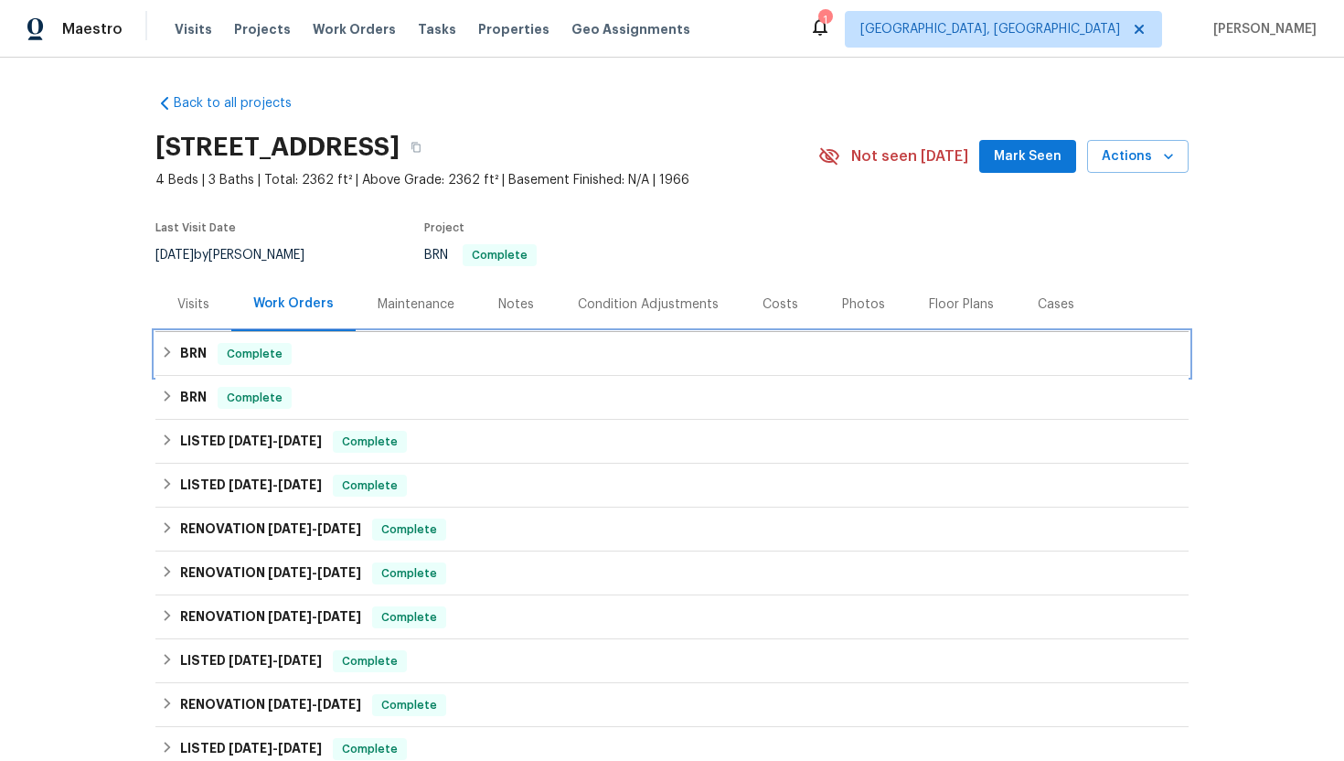
click at [317, 358] on div "BRN Complete" at bounding box center [672, 354] width 1022 height 22
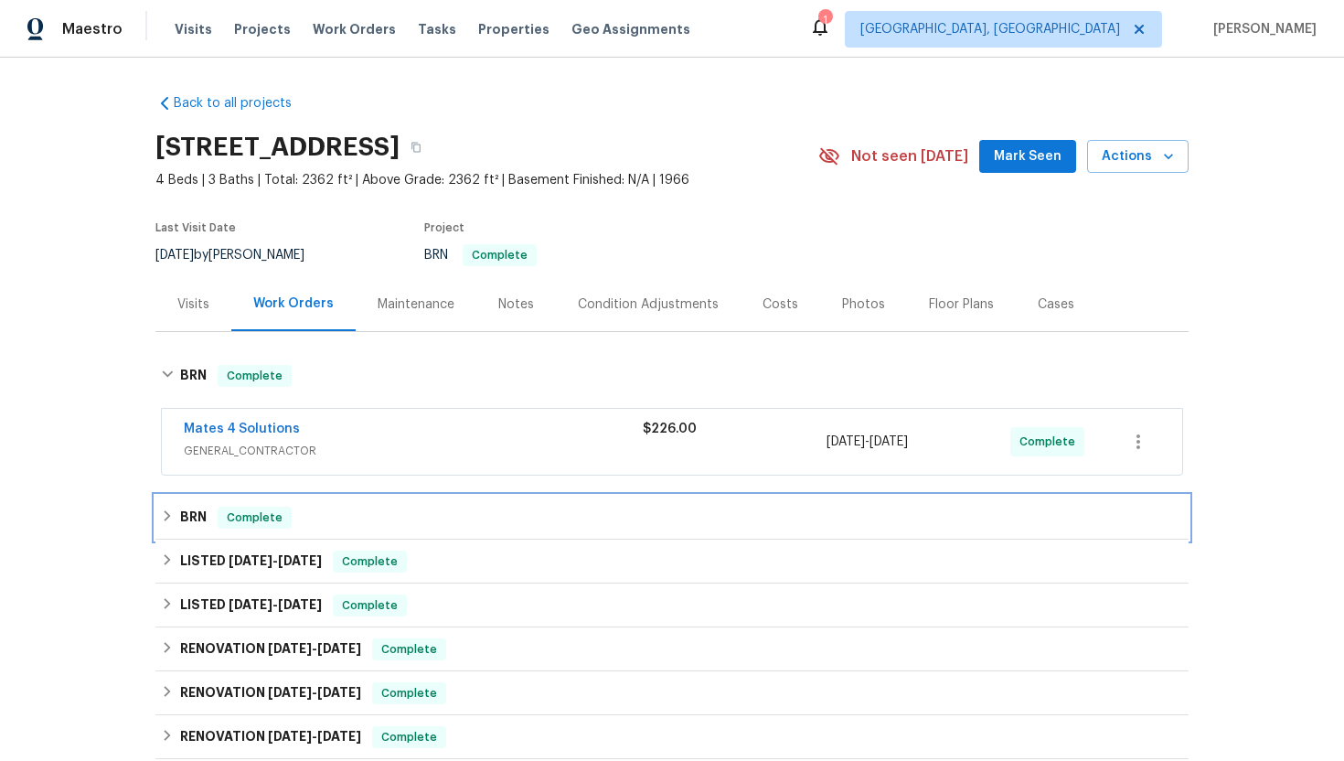
click at [263, 526] on span "Complete" at bounding box center [254, 517] width 70 height 18
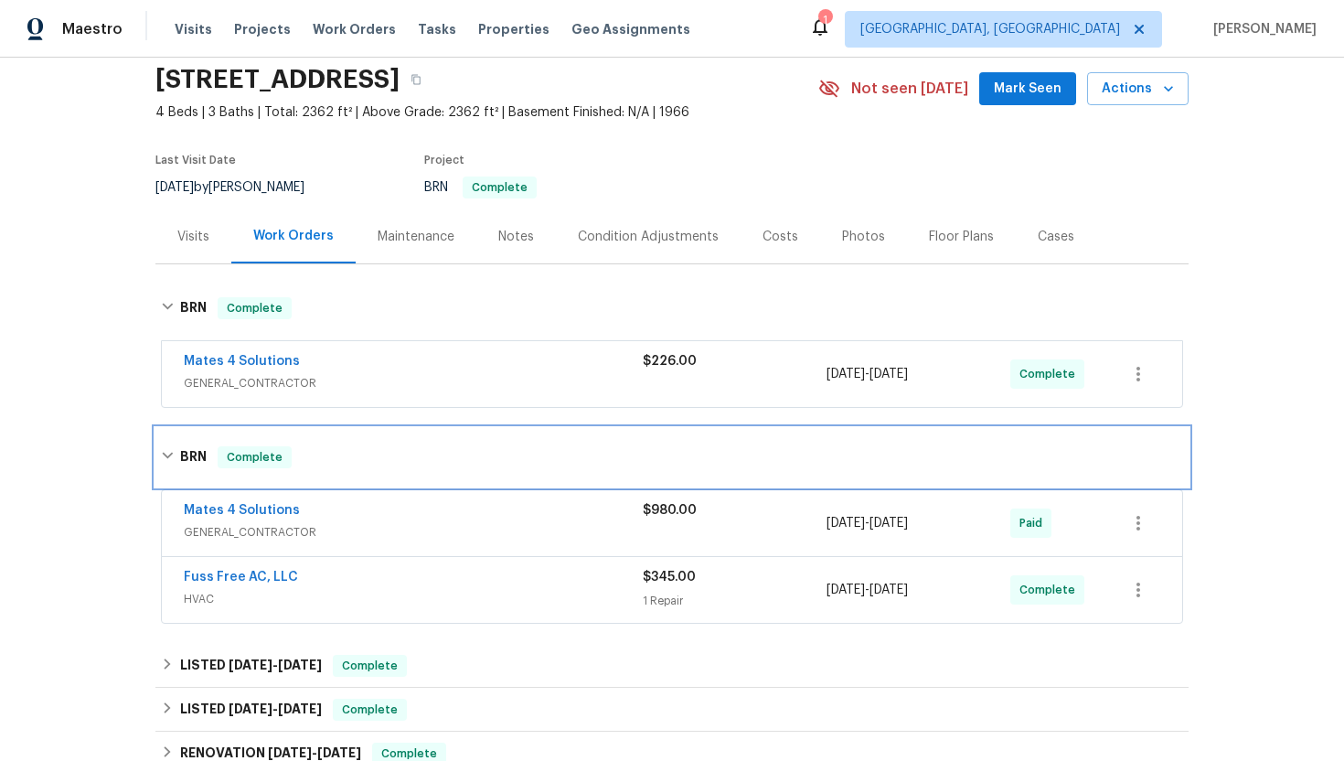
scroll to position [72, 0]
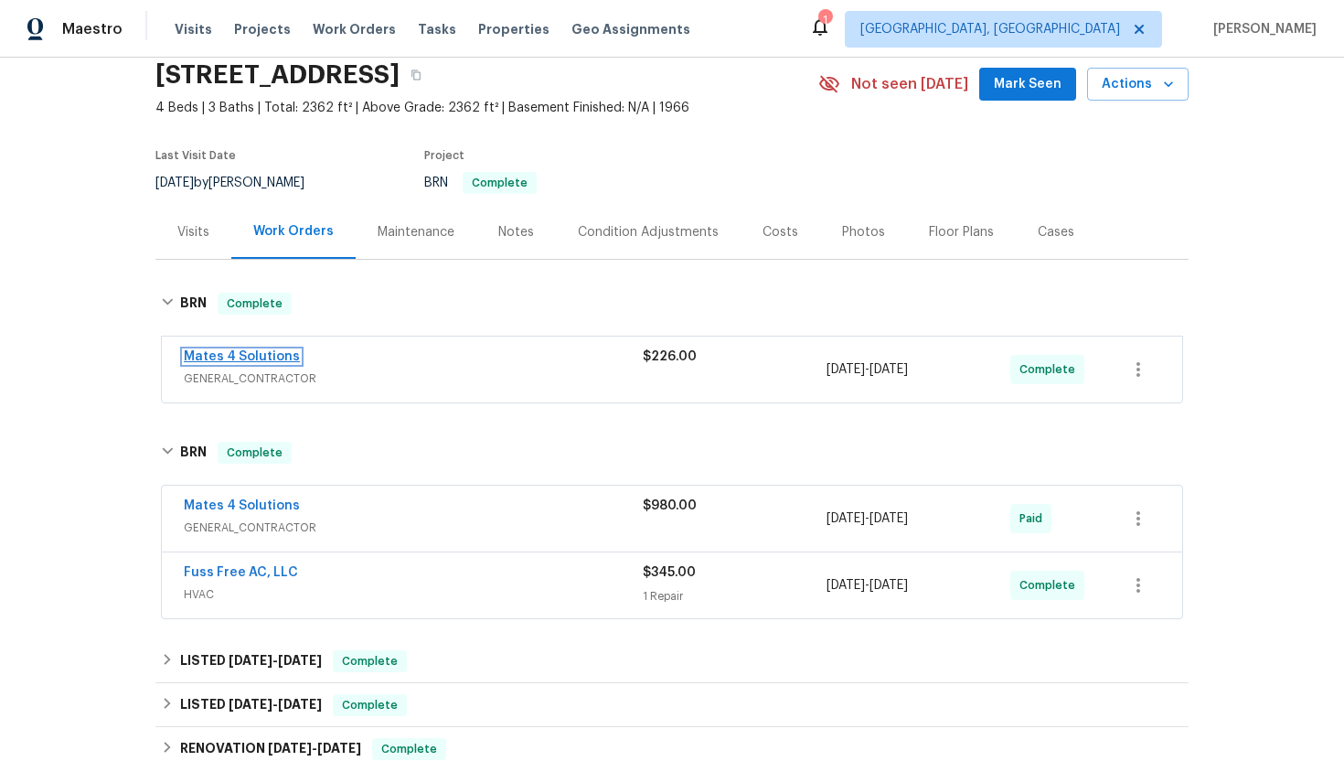
click at [265, 357] on link "Mates 4 Solutions" at bounding box center [242, 356] width 116 height 13
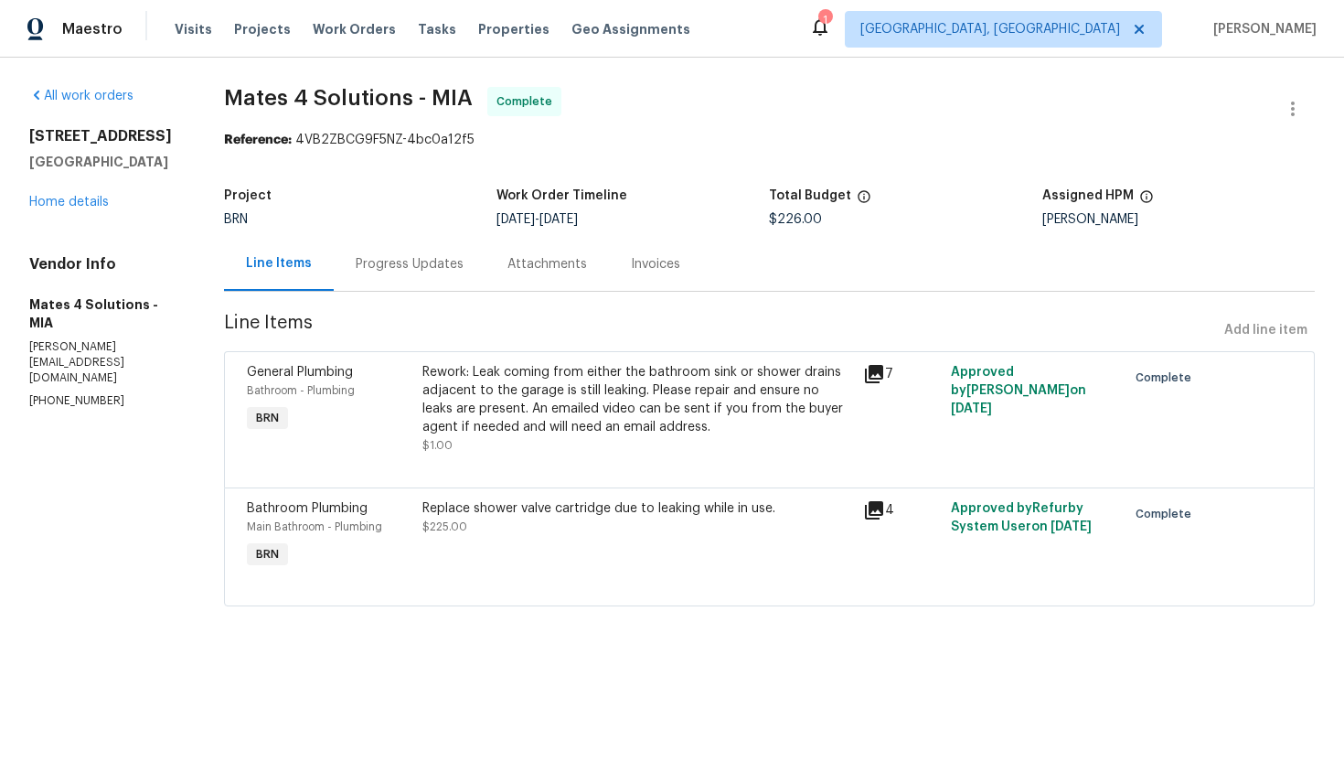
click at [499, 375] on div "Rework: Leak coming from either the bathroom sink or shower drains adjacent to …" at bounding box center [636, 399] width 429 height 73
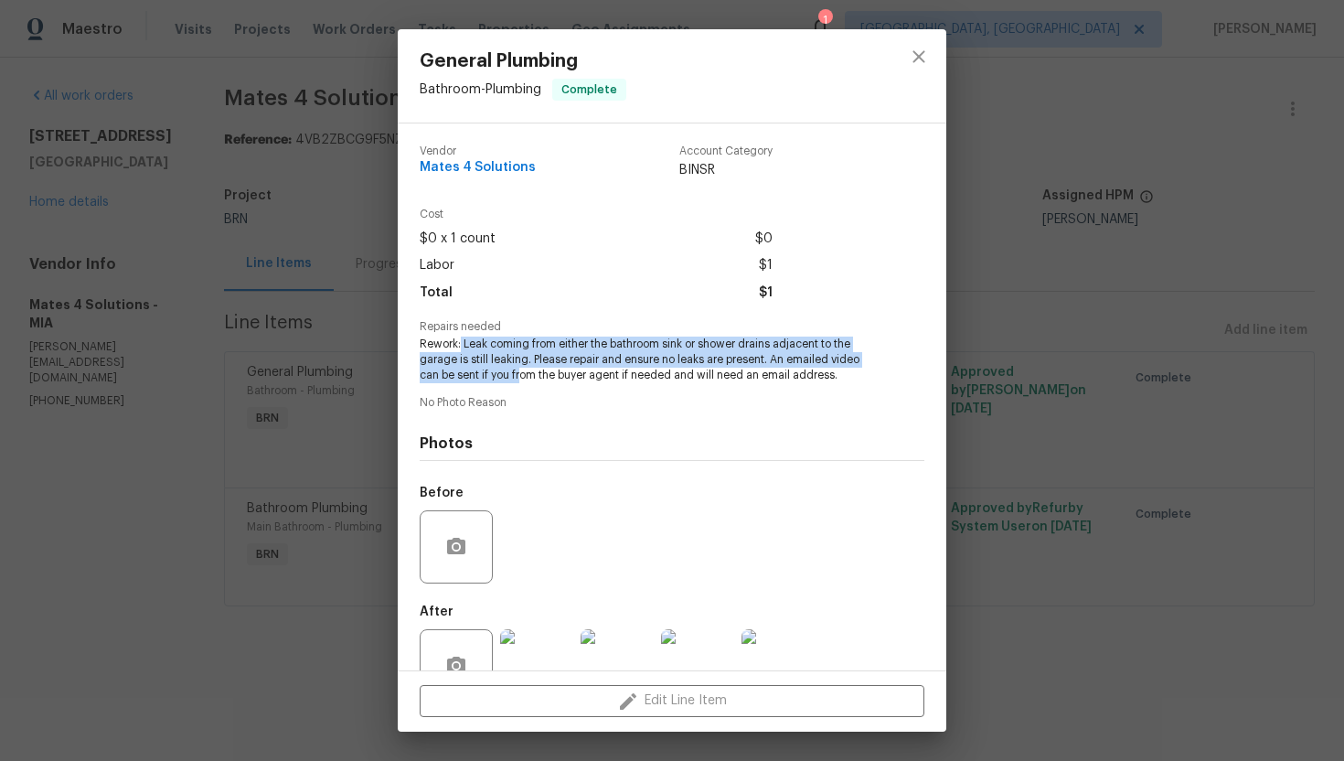
drag, startPoint x: 461, startPoint y: 340, endPoint x: 523, endPoint y: 381, distance: 74.6
click at [523, 381] on span "Rework: Leak coming from either the bathroom sink or shower drains adjacent to …" at bounding box center [647, 359] width 454 height 46
drag, startPoint x: 416, startPoint y: 344, endPoint x: 849, endPoint y: 390, distance: 434.9
click at [849, 390] on div "Vendor Mates 4 Solutions Account Category BINSR Cost $0 x 1 count $0 Labor $1 T…" at bounding box center [672, 396] width 549 height 547
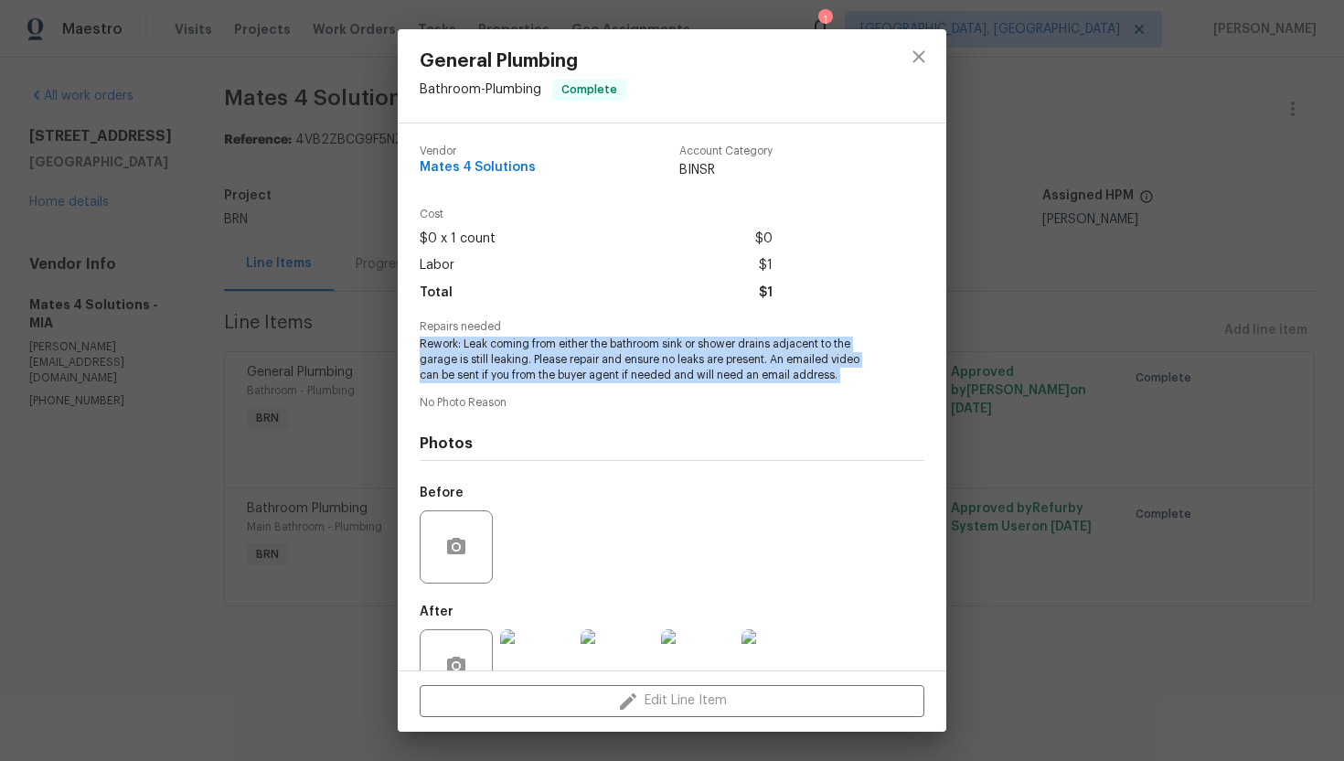
copy span "Rework: Leak coming from either the bathroom sink or shower drains adjacent to …"
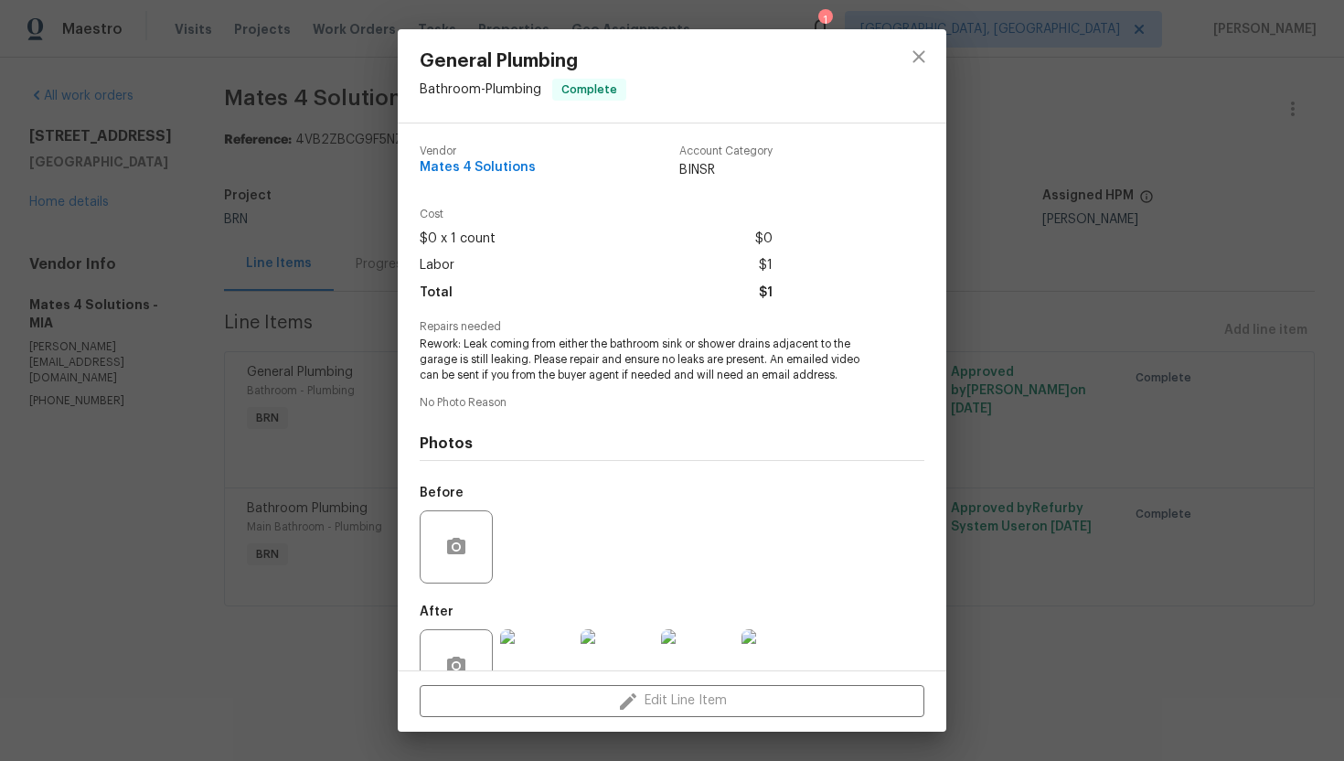
click at [320, 304] on div "General Plumbing Bathroom - Plumbing Complete Vendor Mates 4 Solutions Account …" at bounding box center [672, 380] width 1344 height 761
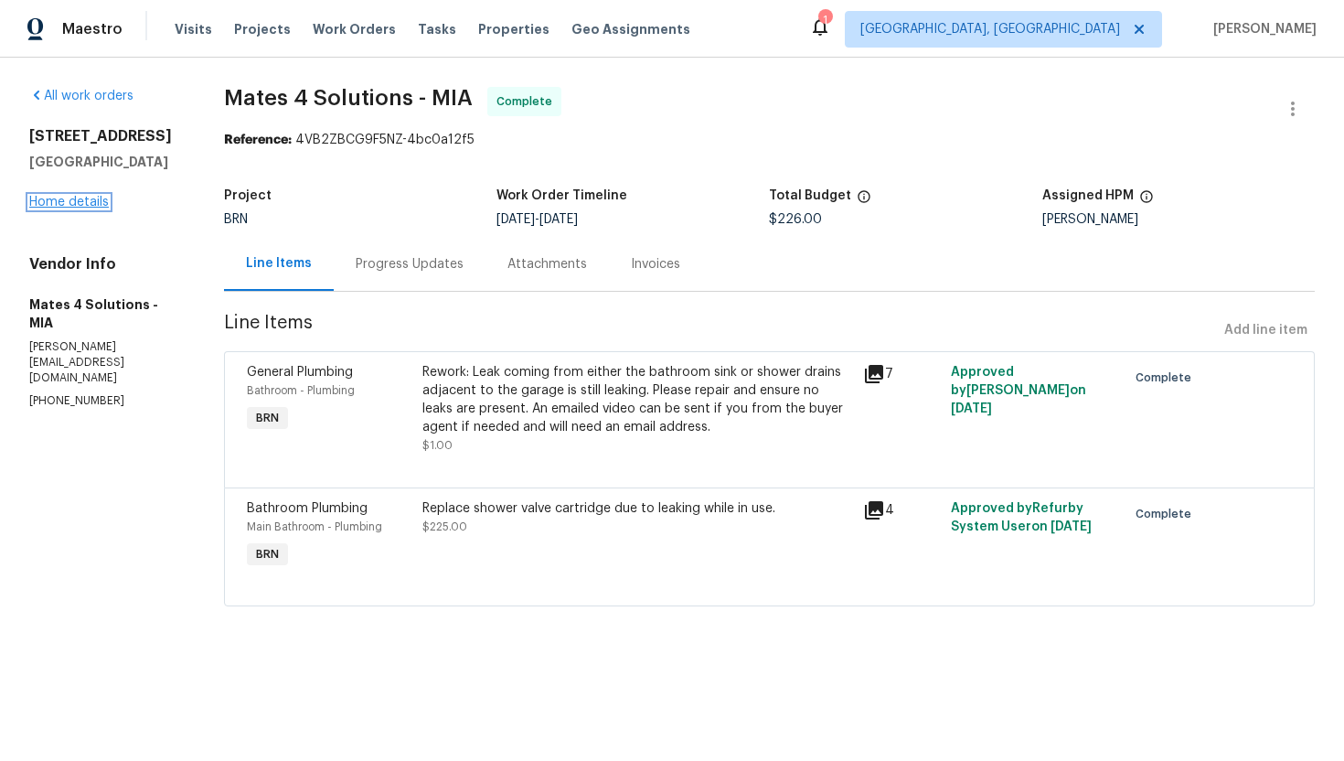
click at [75, 208] on link "Home details" at bounding box center [69, 202] width 80 height 13
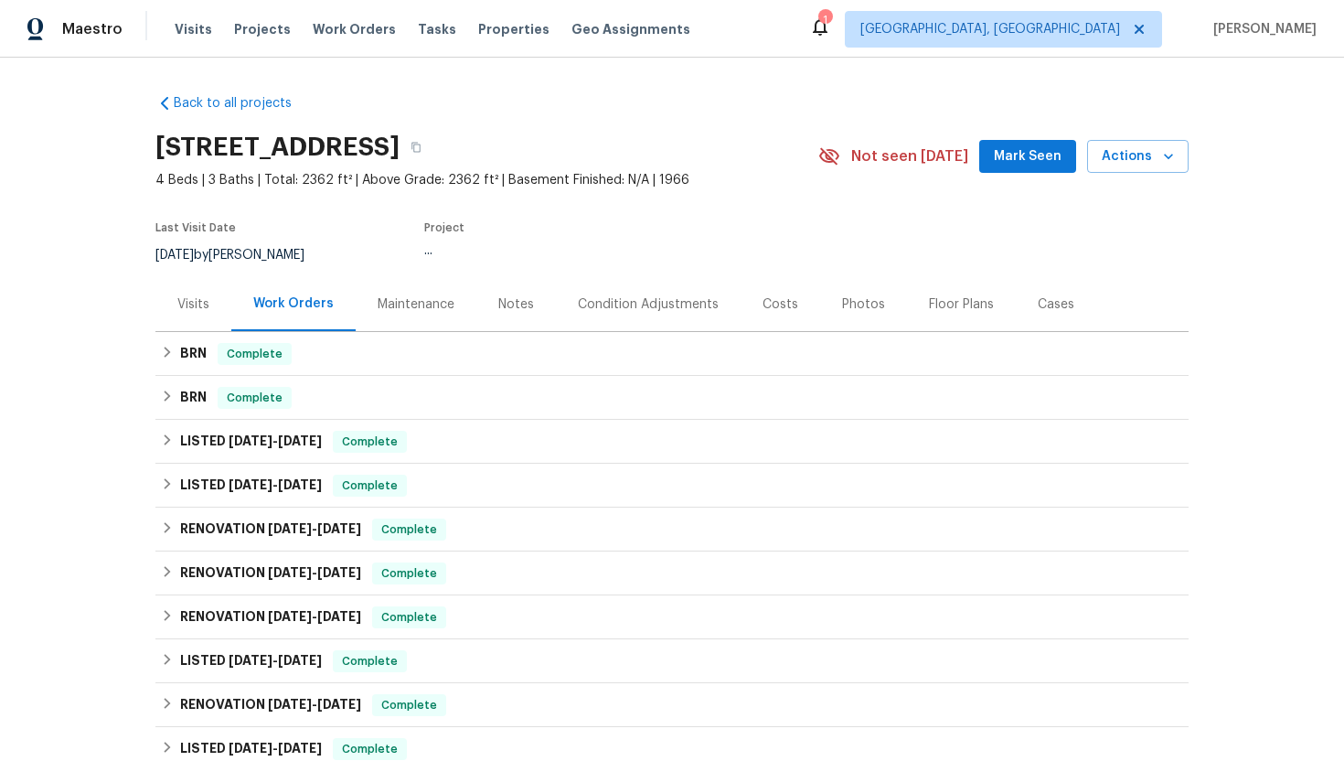
scroll to position [465, 0]
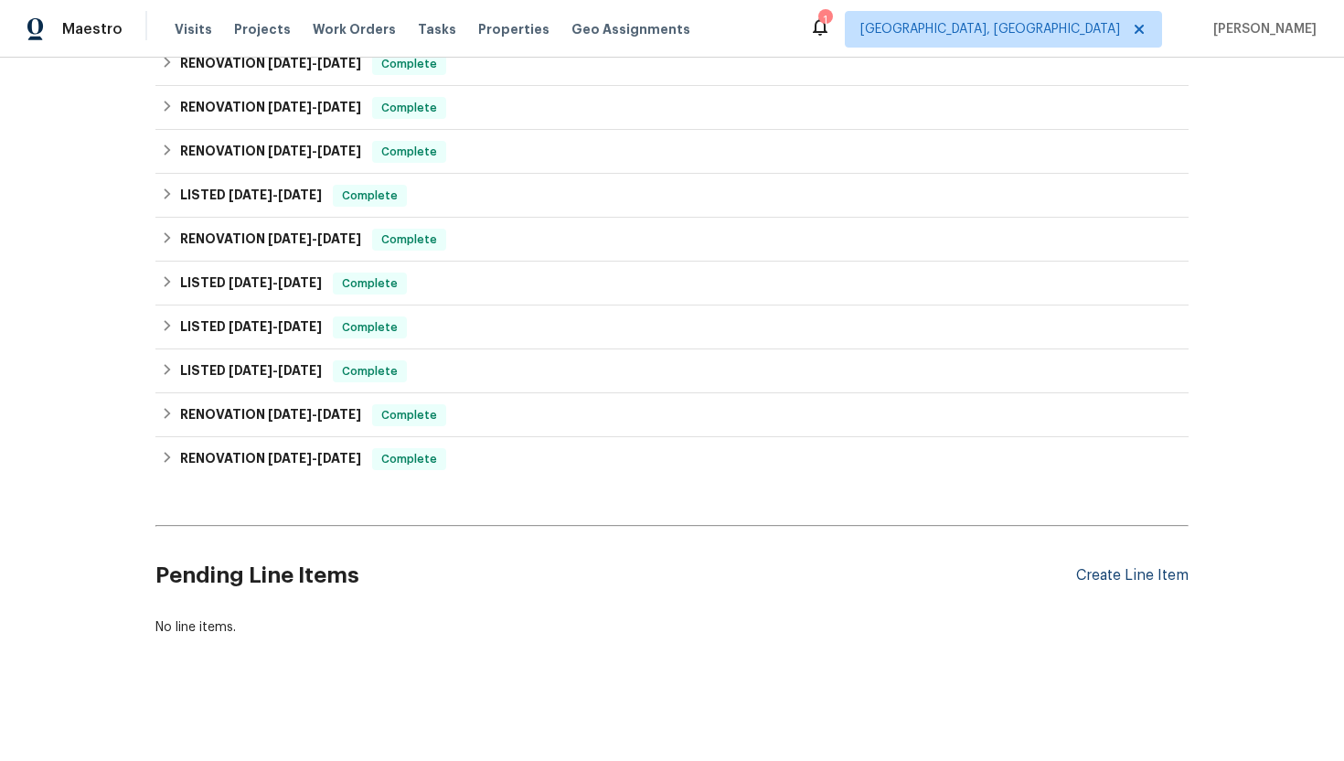
click at [1170, 574] on div "Create Line Item" at bounding box center [1132, 575] width 112 height 17
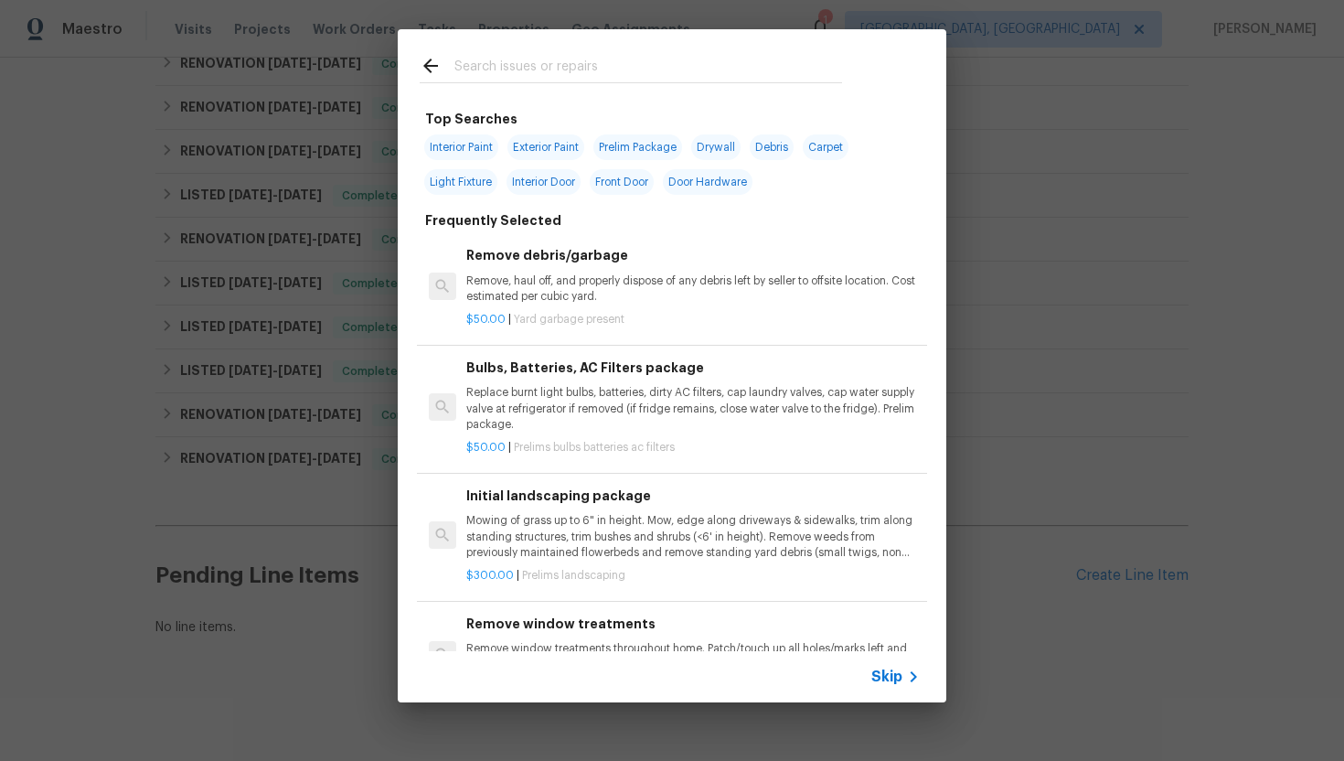
click at [889, 672] on span "Skip" at bounding box center [886, 676] width 31 height 18
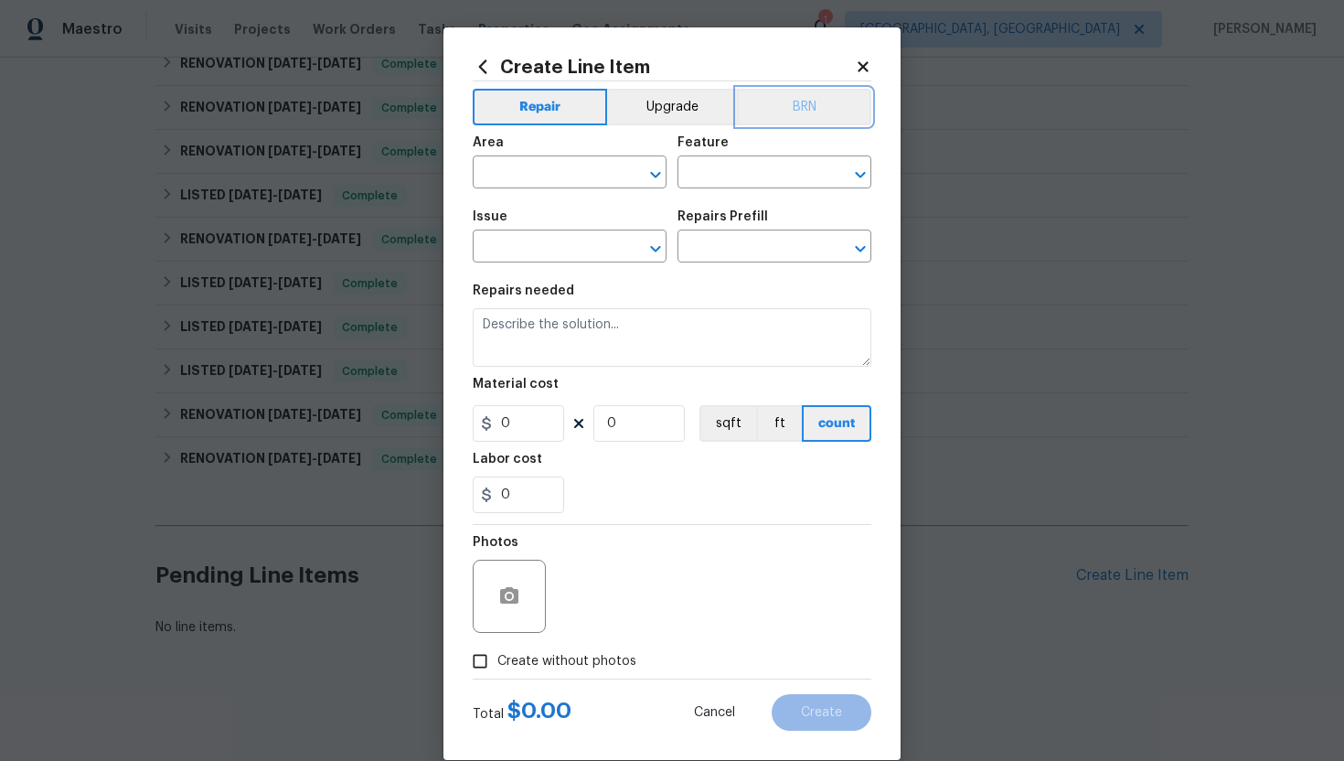
click at [790, 108] on button "BRN" at bounding box center [804, 107] width 134 height 37
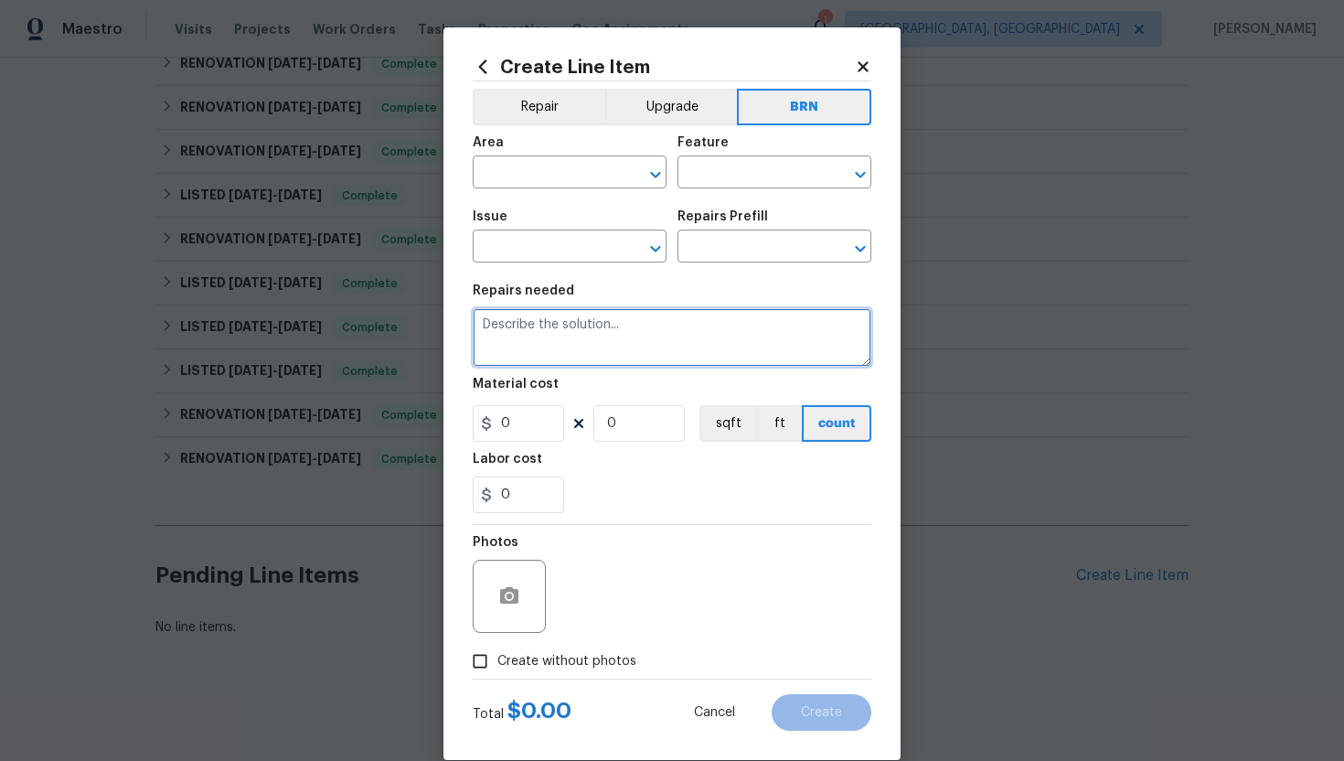
click at [699, 332] on textarea at bounding box center [672, 337] width 399 height 59
paste textarea "Rework: Leak coming from either the bathroom sink or shower drains adjacent to …"
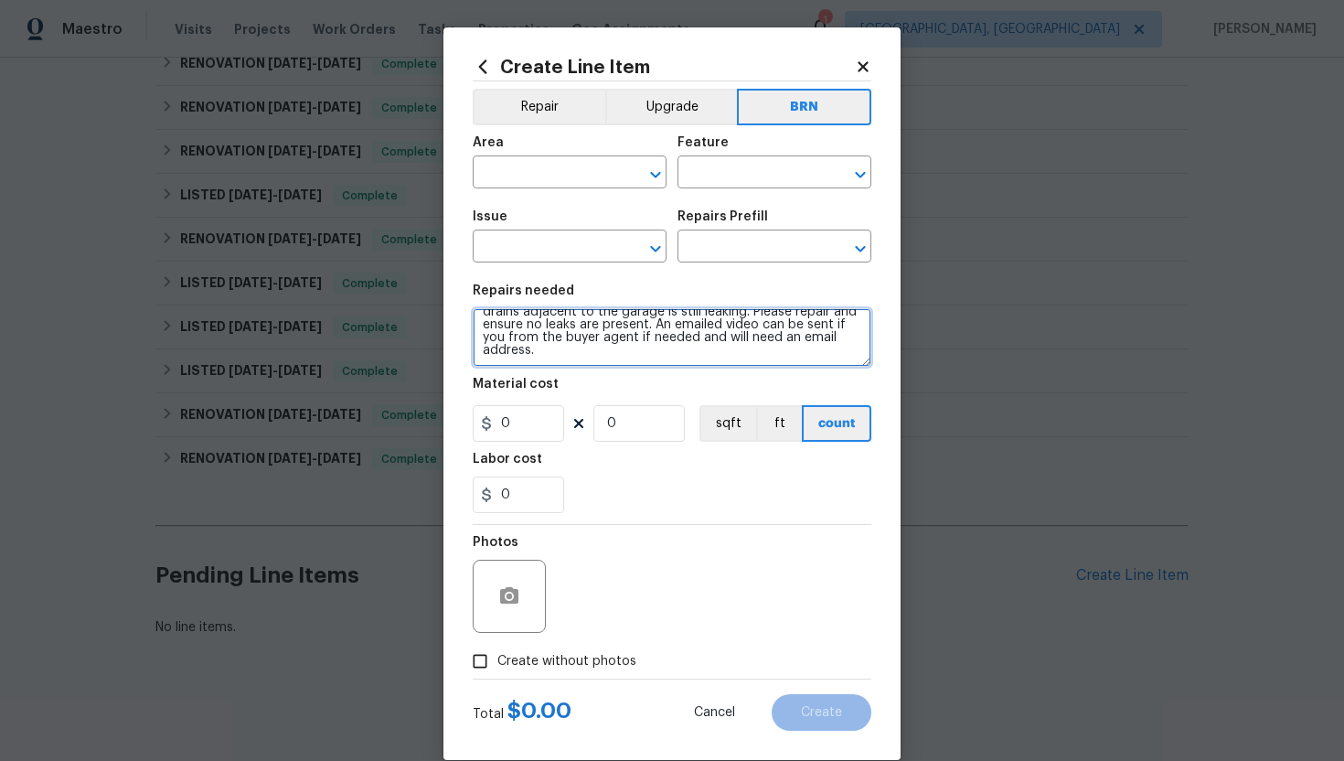
scroll to position [0, 0]
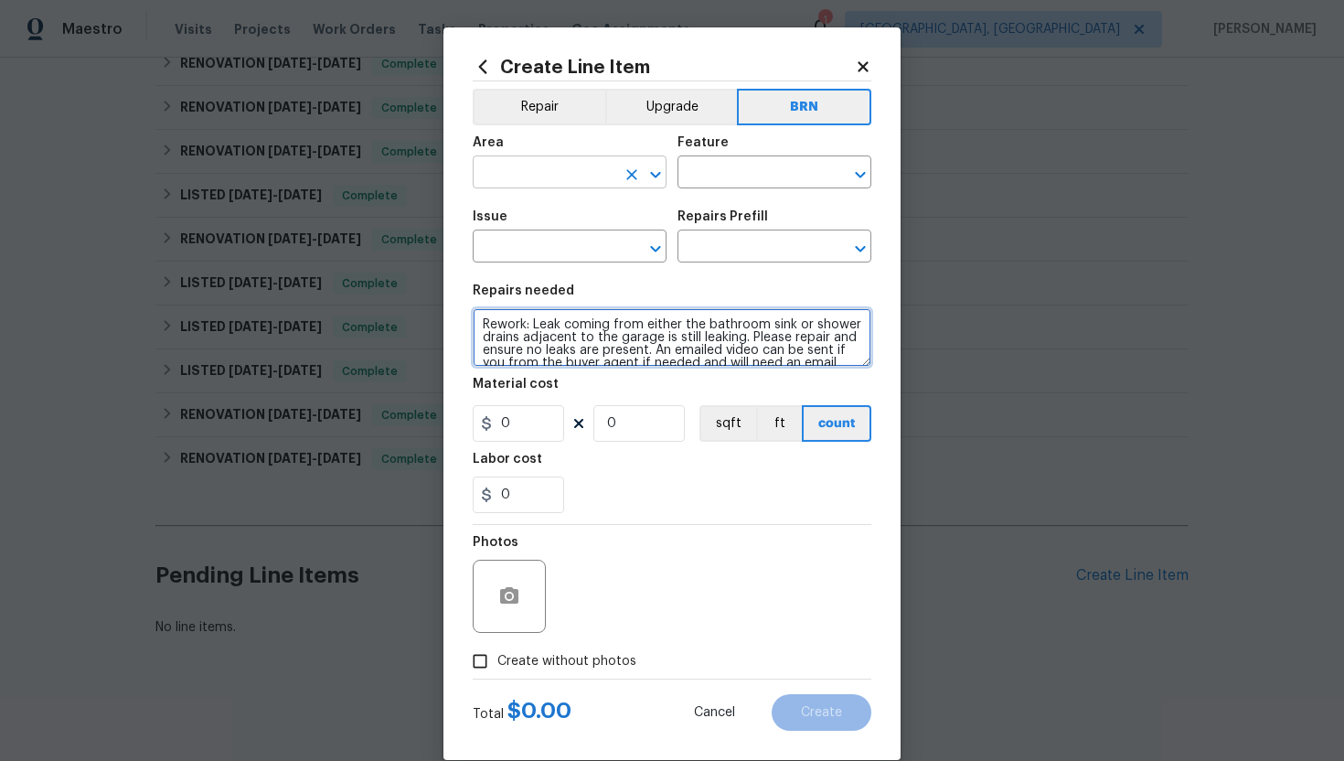
type textarea "Rework: Leak coming from either the bathroom sink or shower drains adjacent to …"
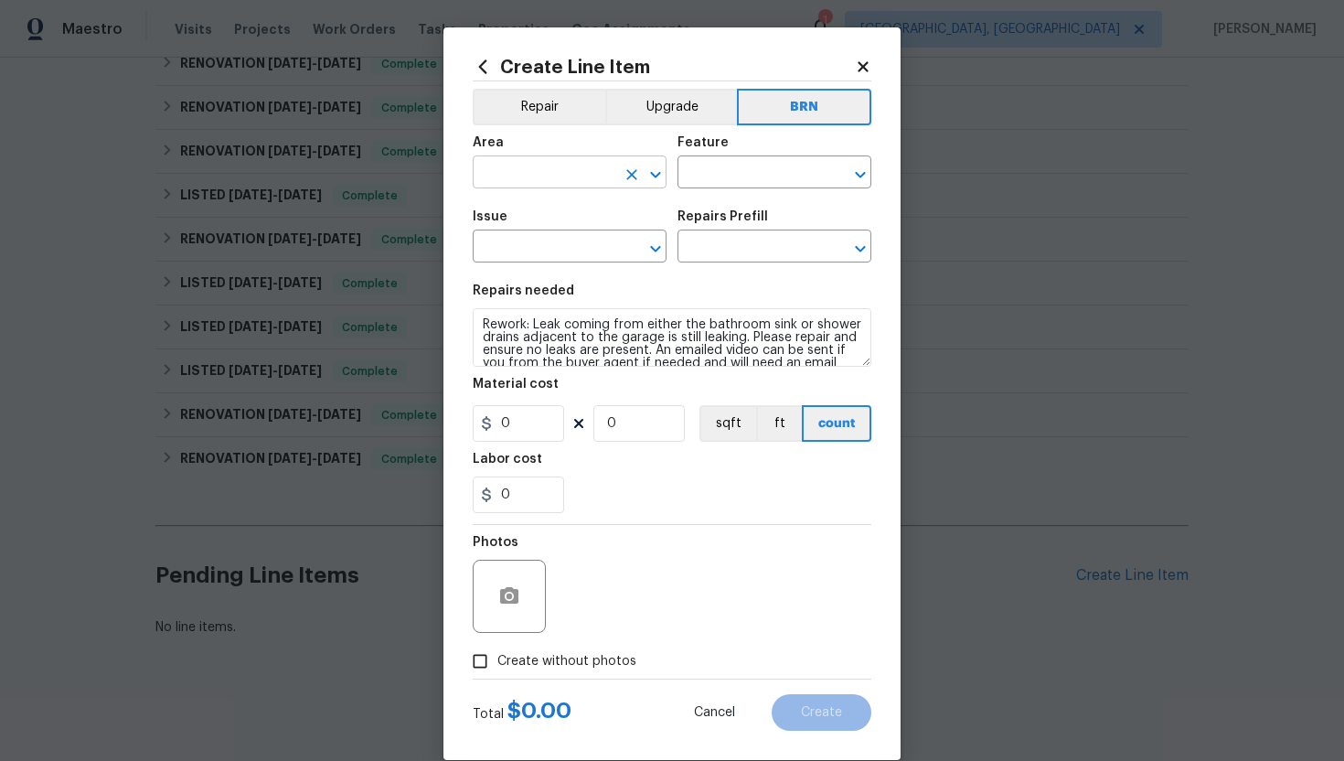
click at [550, 170] on input "text" at bounding box center [544, 174] width 143 height 28
click at [570, 250] on li "Main Bathroom" at bounding box center [570, 245] width 194 height 30
type input "Main Bathroom"
click at [706, 176] on input "text" at bounding box center [749, 174] width 143 height 28
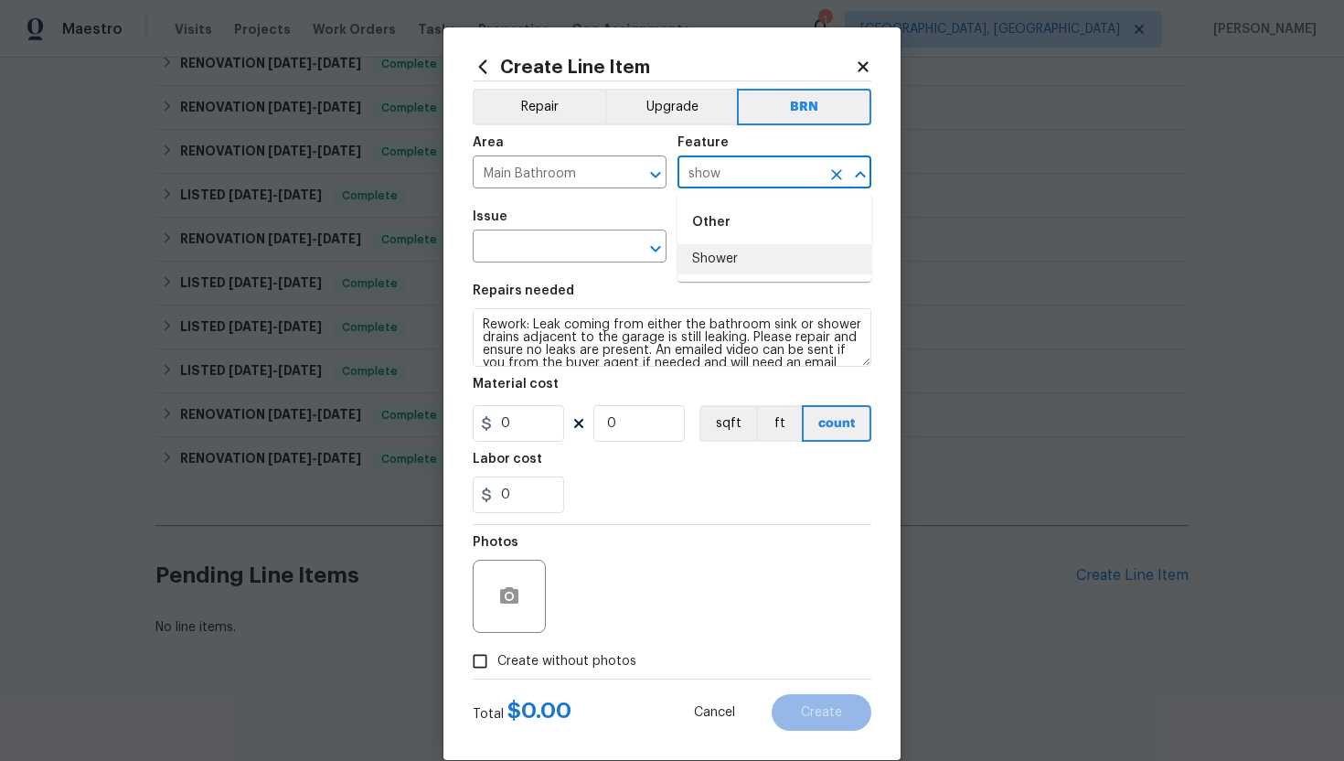
click at [715, 256] on li "Shower" at bounding box center [775, 259] width 194 height 30
type input "Shower"
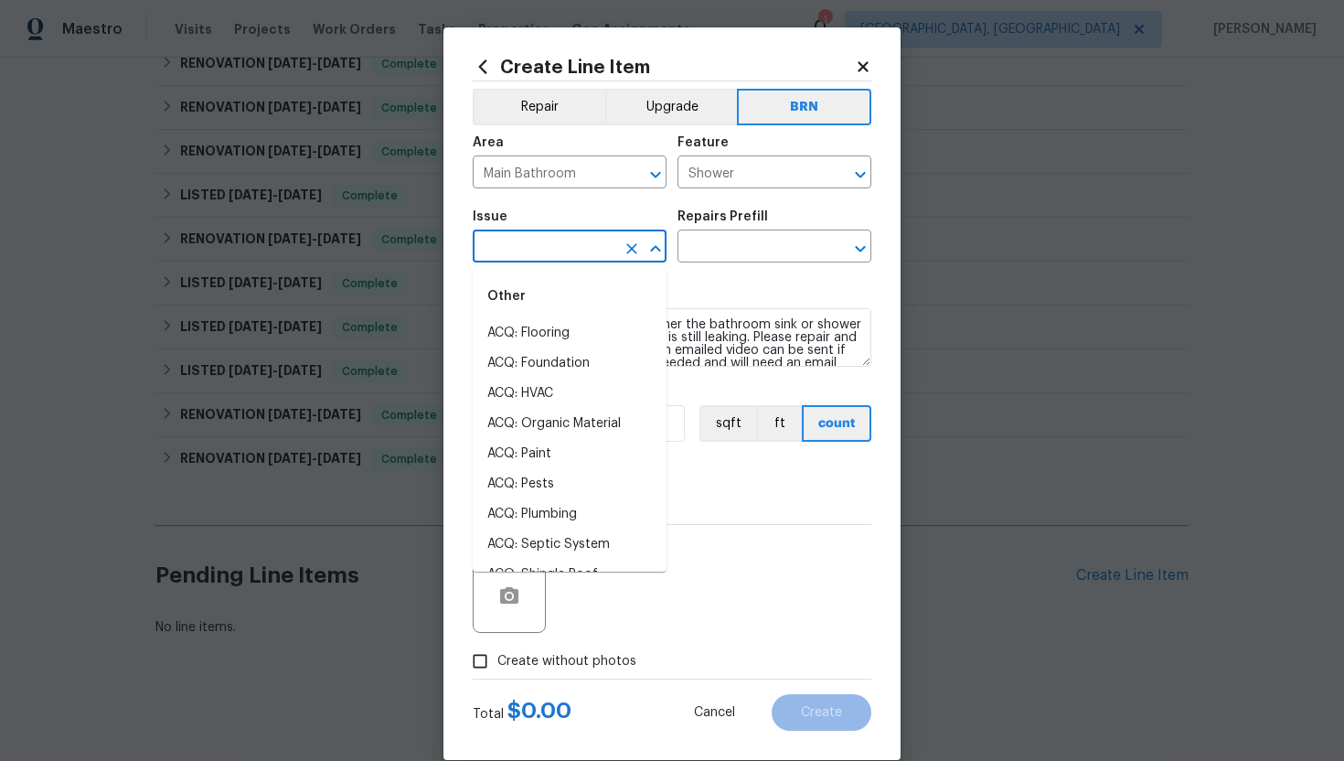
click at [528, 241] on input "text" at bounding box center [544, 248] width 143 height 28
type input "s"
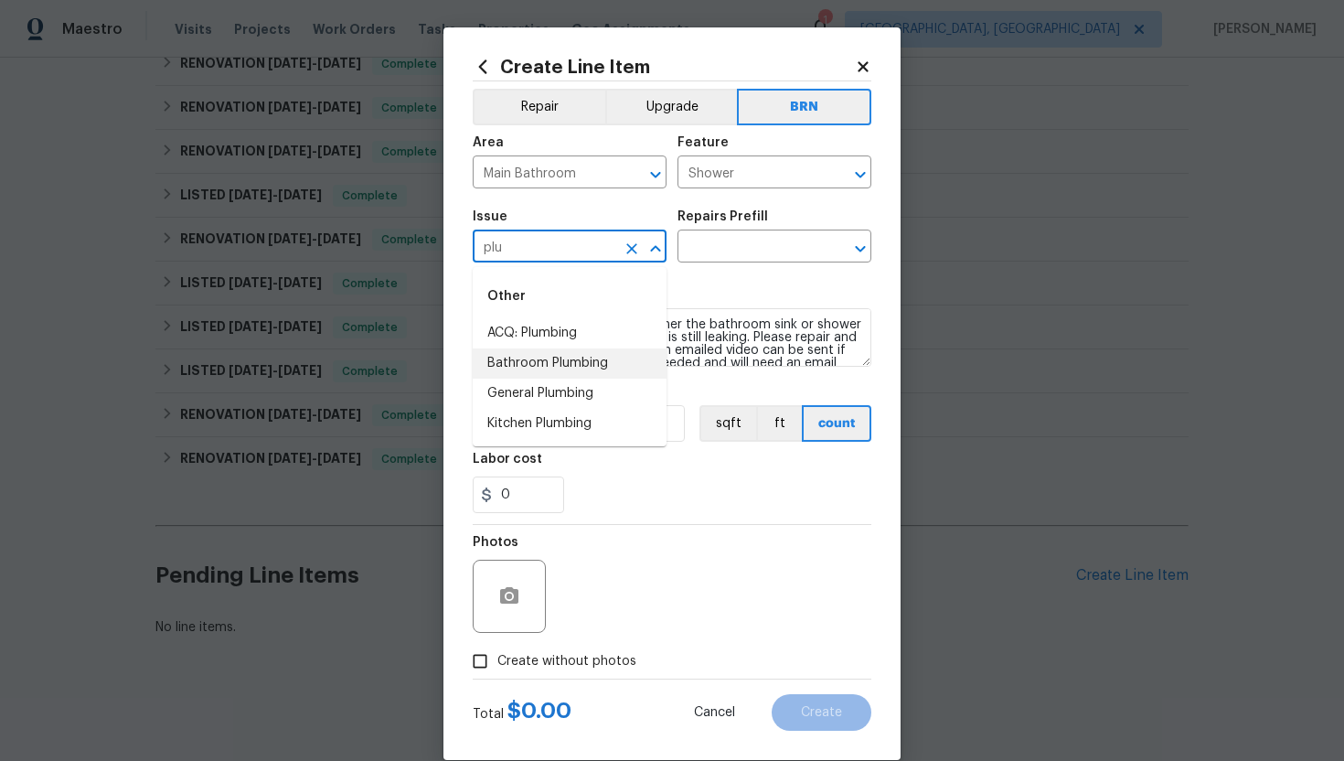
click at [561, 371] on li "Bathroom Plumbing" at bounding box center [570, 363] width 194 height 30
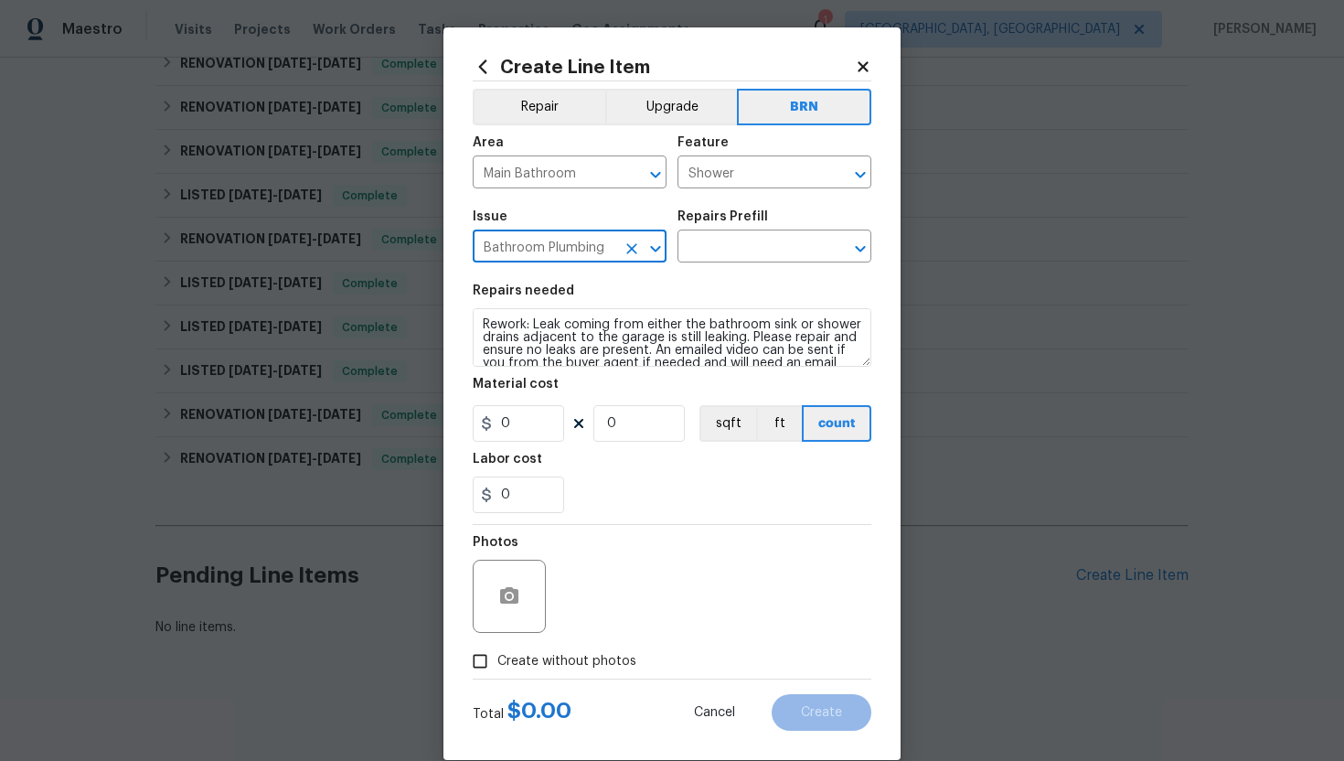
type input "Bathroom Plumbing"
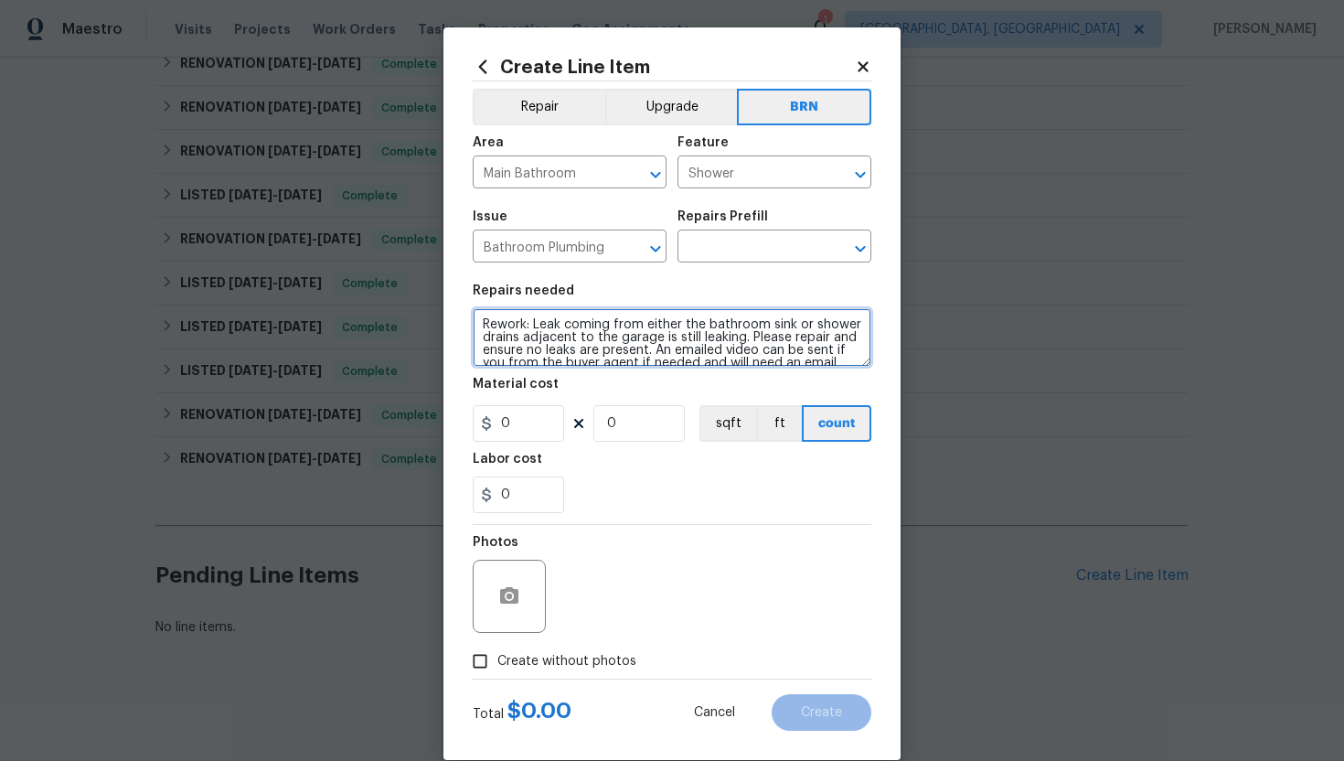
scroll to position [38, 0]
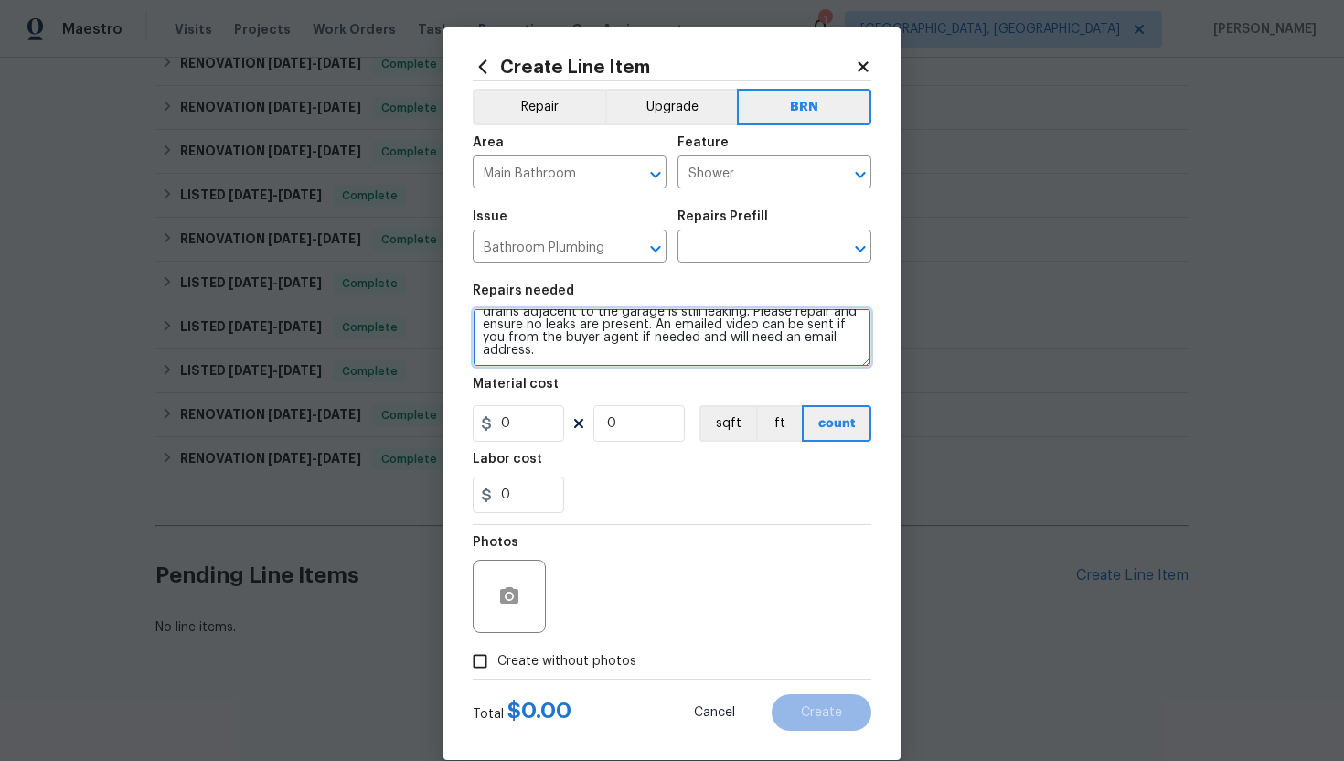
drag, startPoint x: 479, startPoint y: 325, endPoint x: 610, endPoint y: 407, distance: 154.5
click at [610, 407] on section "Repairs needed Rework: Leak coming from either the bathroom sink or shower drai…" at bounding box center [672, 398] width 399 height 251
click at [721, 255] on input "text" at bounding box center [749, 248] width 143 height 28
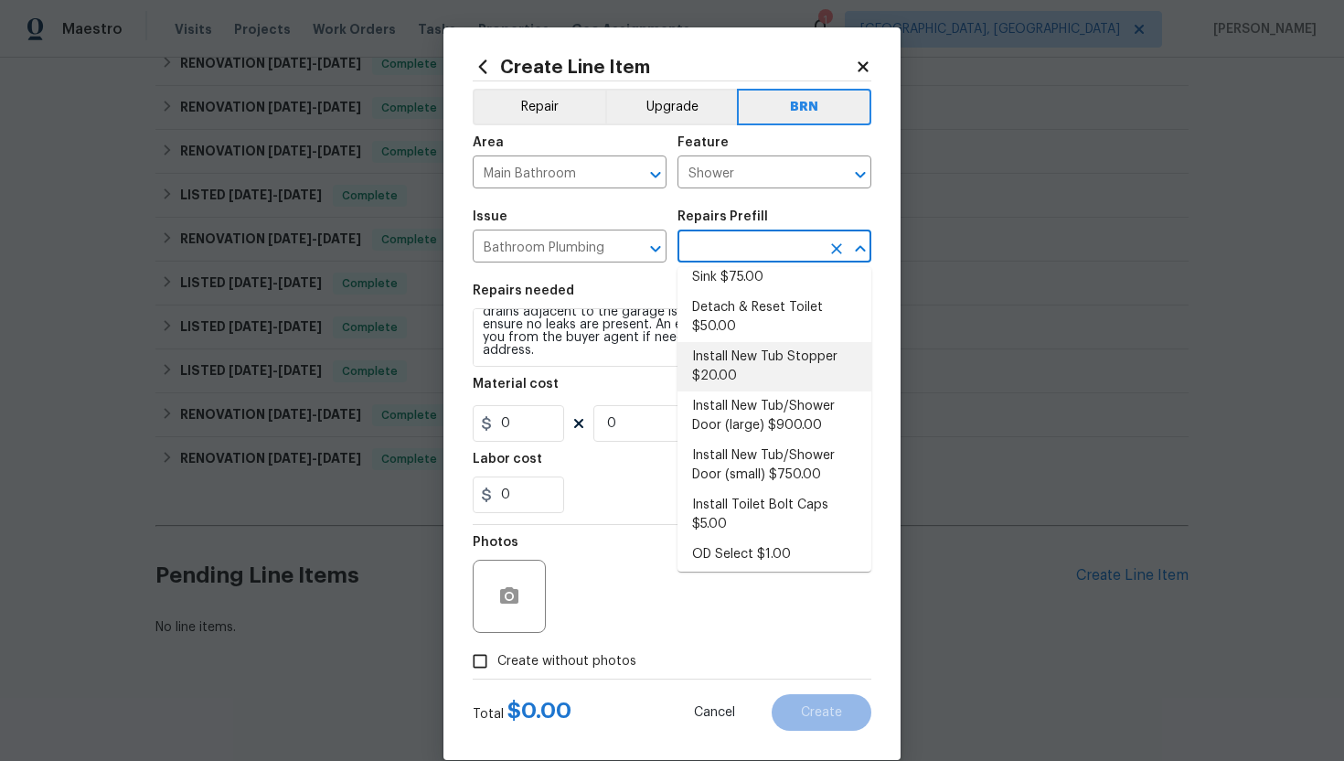
scroll to position [209, 0]
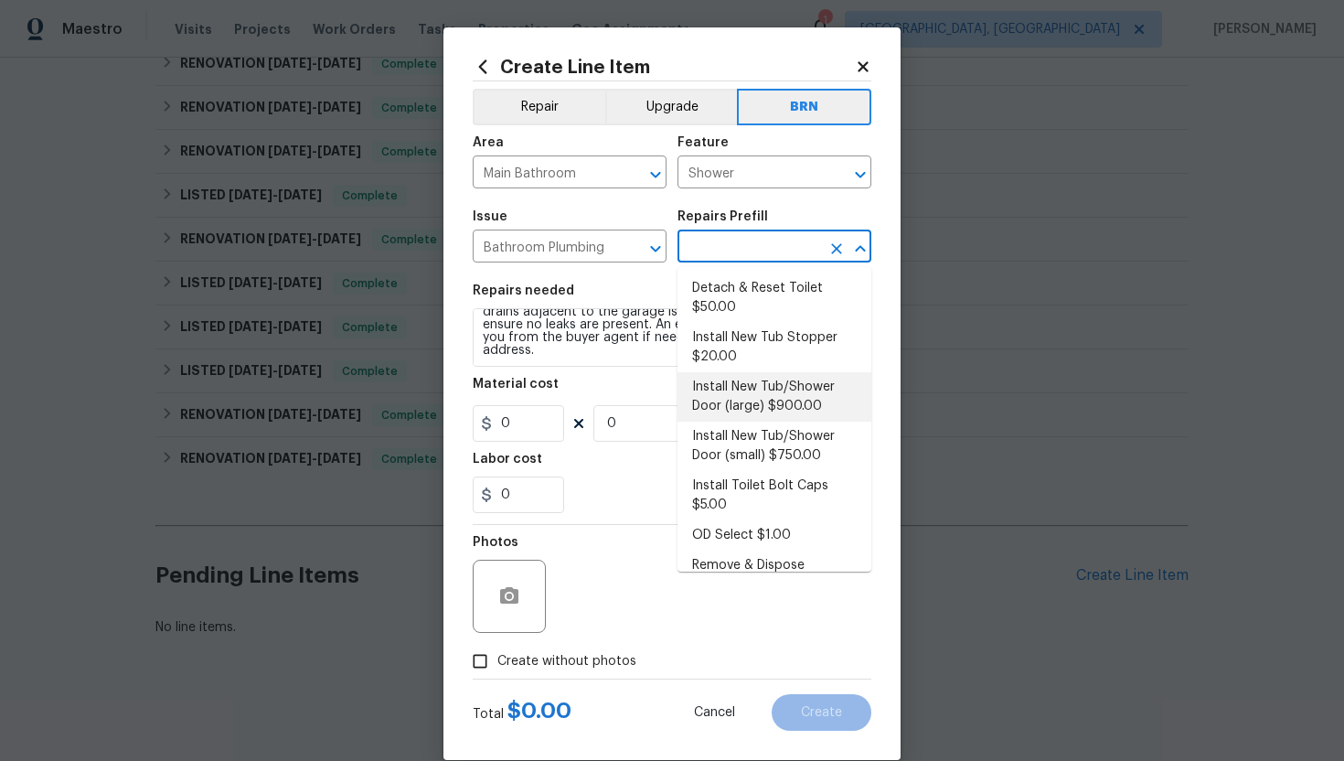
click at [731, 385] on li "Install New Tub/Shower Door (large) $900.00" at bounding box center [775, 396] width 194 height 49
type input "Plumbing"
type input "Install New Tub/Shower Door (large) $900.00"
type textarea "Prep the tub/shower surround and install a new 52''-58'' tempered shower door. …"
type input "900"
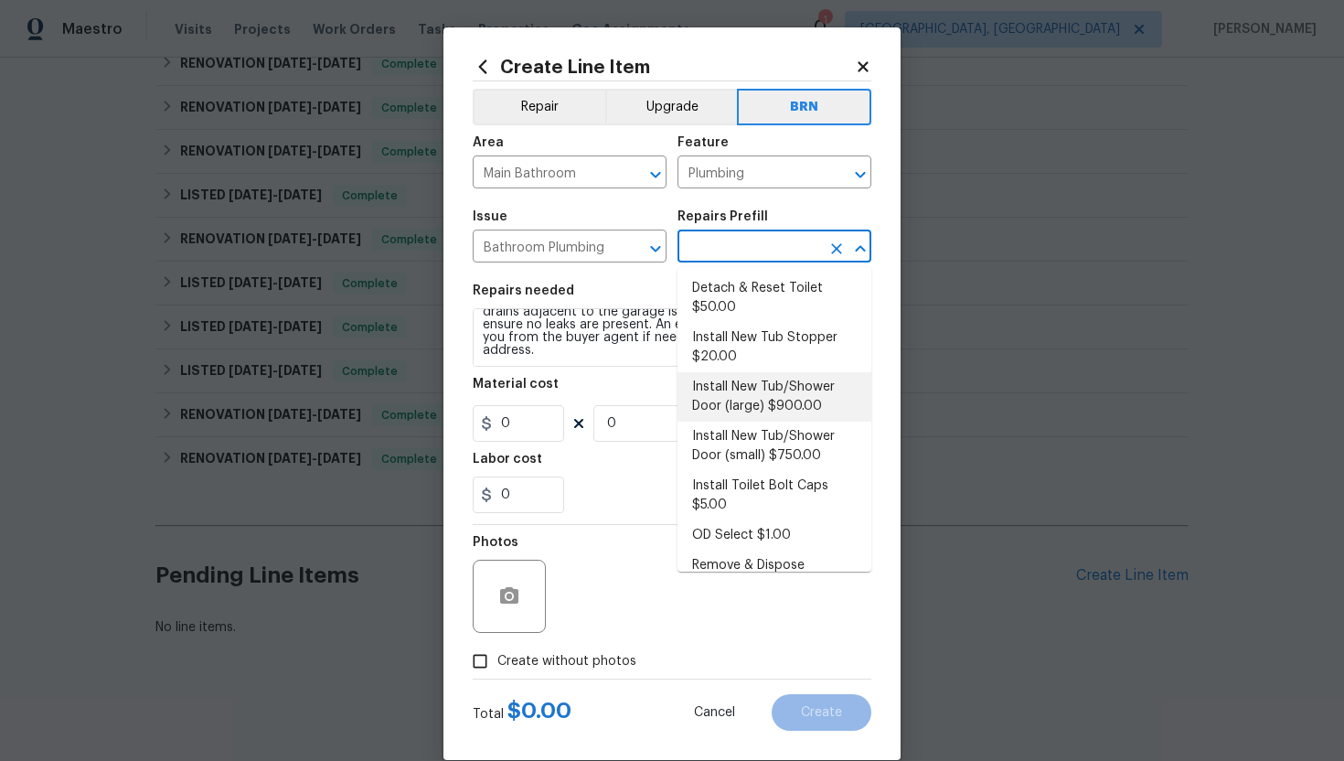
type input "1"
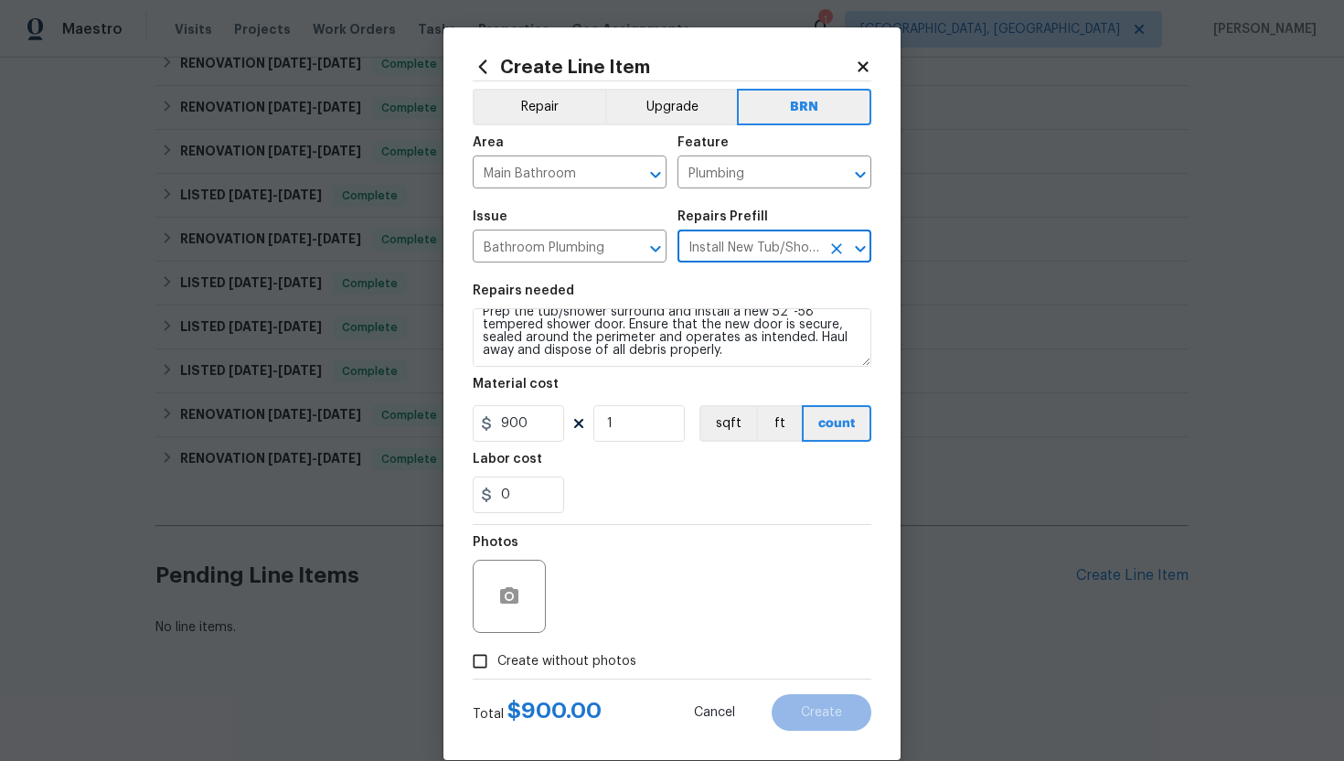
scroll to position [0, 0]
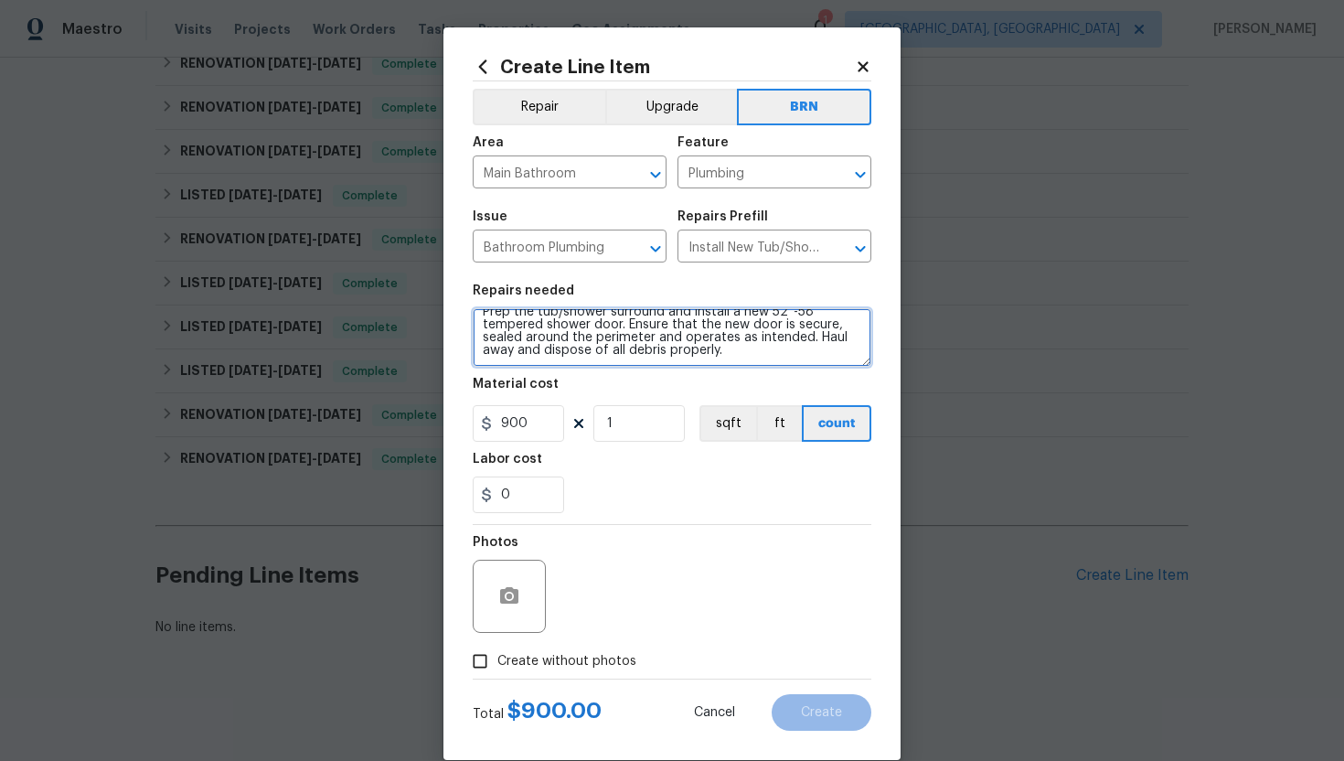
drag, startPoint x: 481, startPoint y: 326, endPoint x: 586, endPoint y: 390, distance: 123.1
click at [586, 390] on section "Repairs needed Prep the tub/shower surround and install a new 52''-58'' tempere…" at bounding box center [672, 398] width 399 height 251
paste textarea "Rework: Leak coming from either the bathroom sink or shower drains adjacent to …"
type textarea "Rework: Leak coming from either the bathroom sink or shower drains adjacent to …"
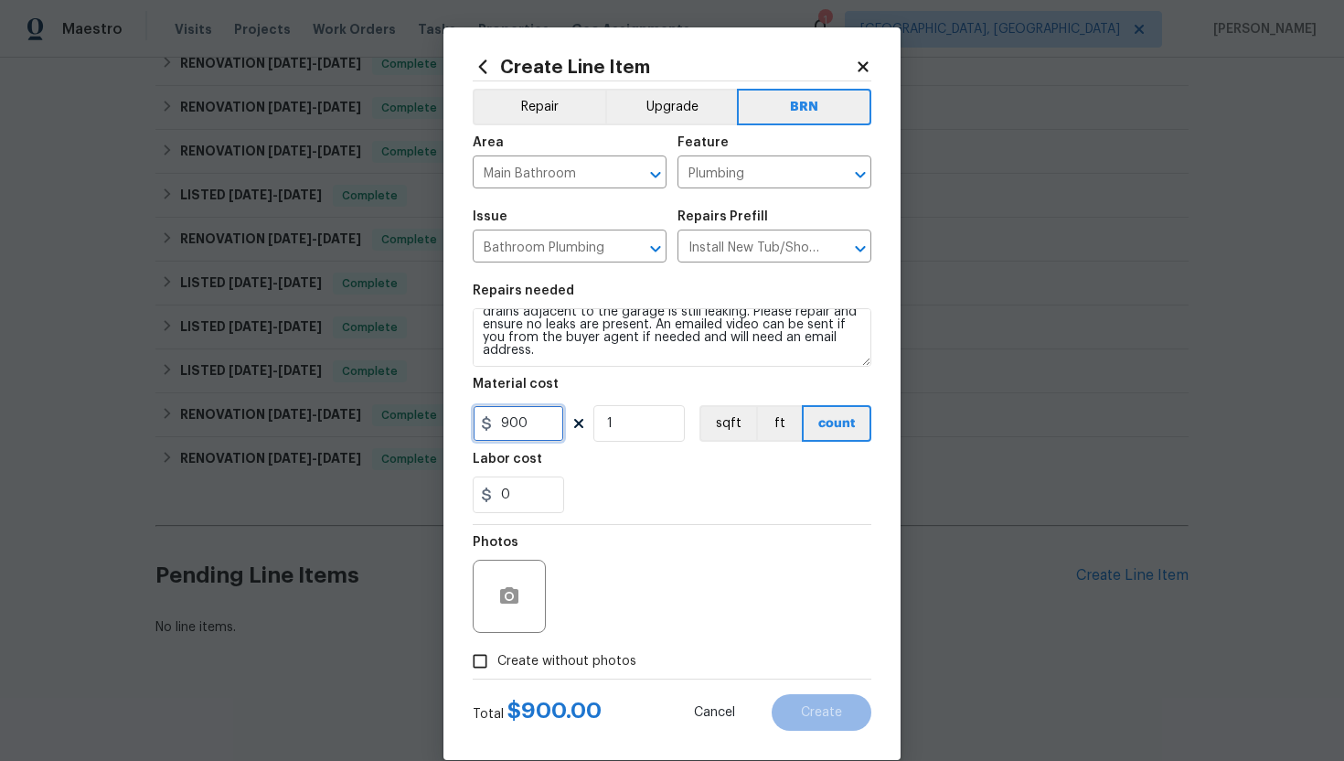
click at [510, 425] on input "900" at bounding box center [518, 423] width 91 height 37
type input "0"
click at [535, 494] on input "0" at bounding box center [518, 494] width 91 height 37
type input "1"
click at [614, 527] on div "Photos" at bounding box center [672, 584] width 399 height 119
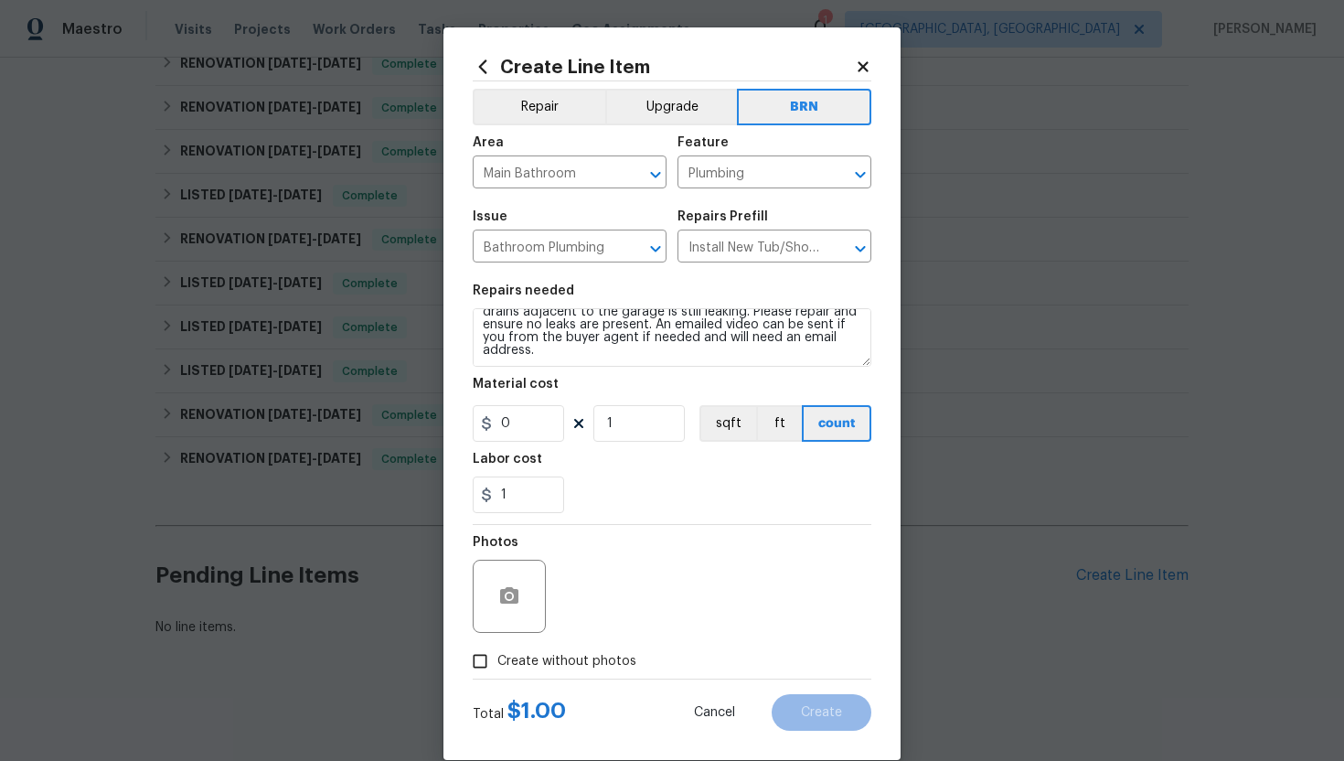
click at [543, 667] on span "Create without photos" at bounding box center [566, 661] width 139 height 19
click at [497, 667] on input "Create without photos" at bounding box center [480, 661] width 35 height 35
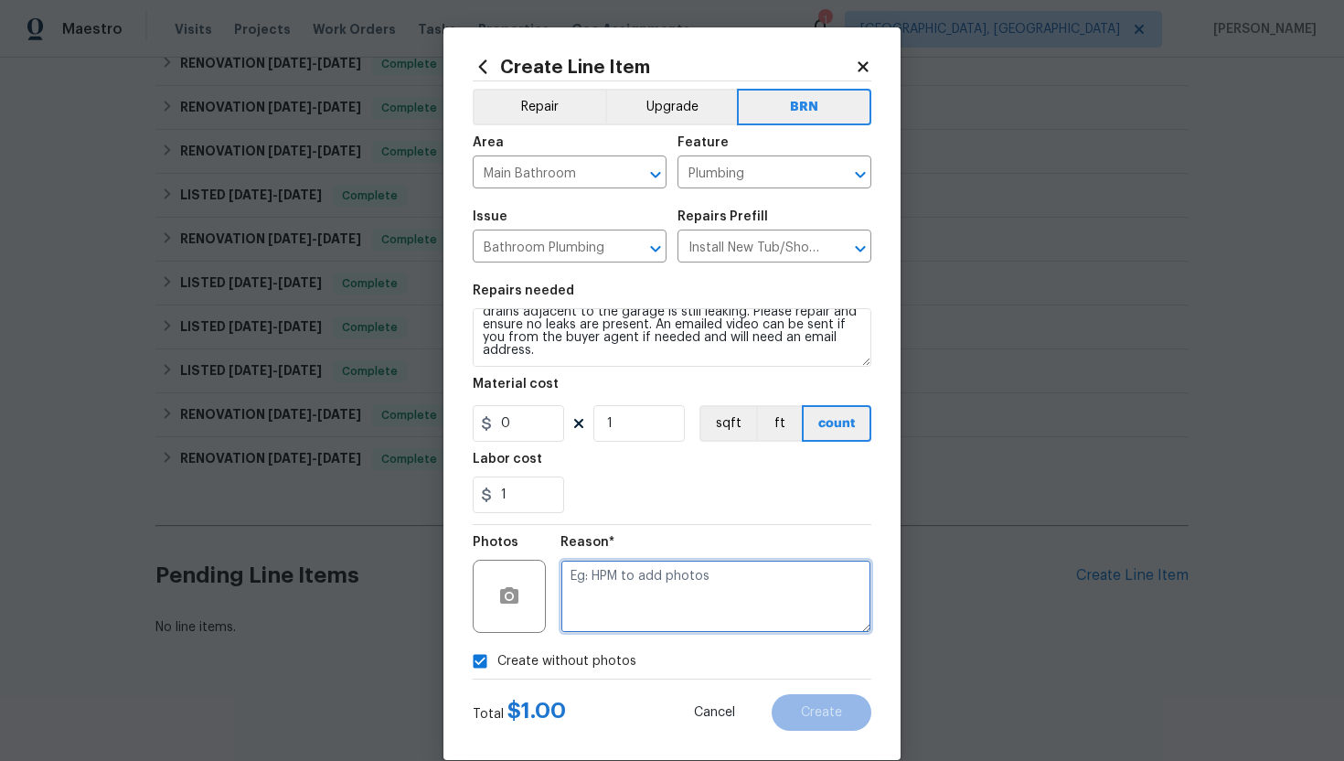
click at [612, 609] on textarea at bounding box center [716, 596] width 311 height 73
click at [512, 596] on circle "button" at bounding box center [509, 595] width 5 height 5
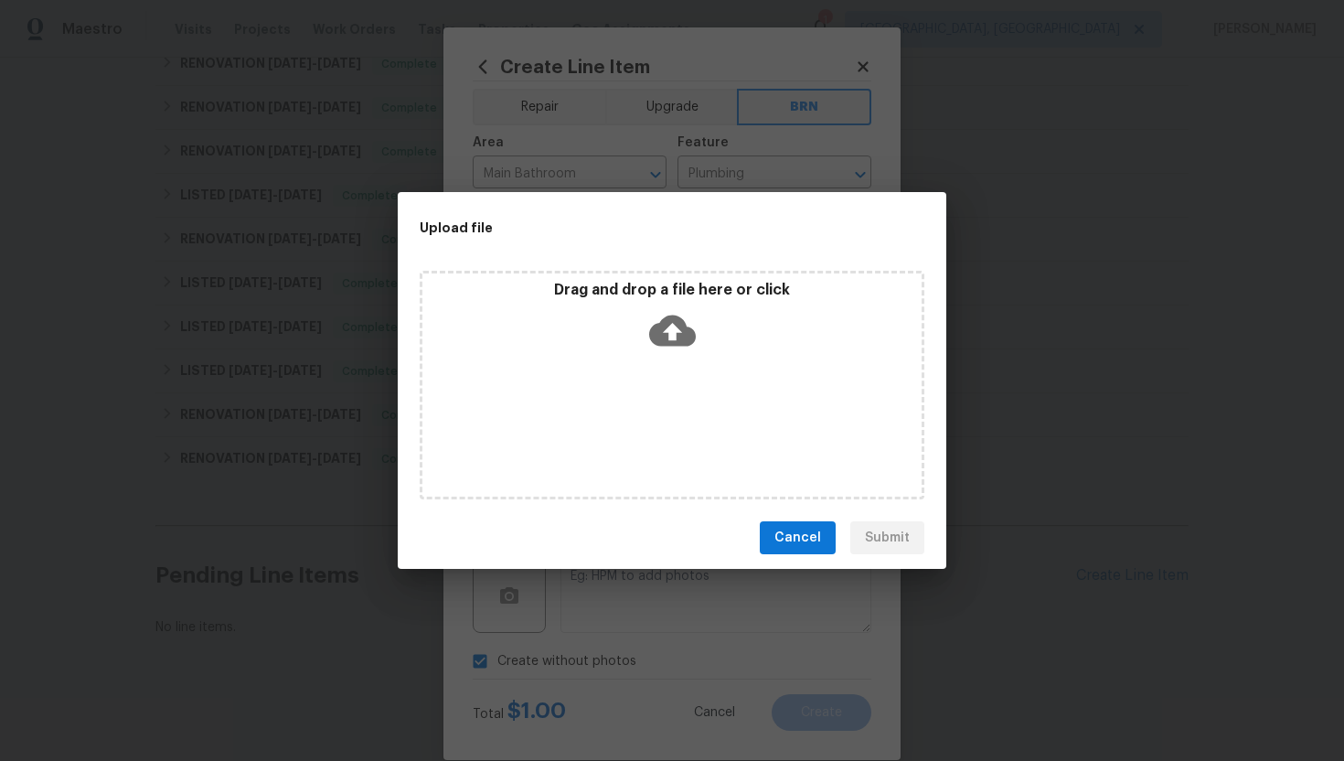
click at [671, 320] on icon at bounding box center [672, 330] width 47 height 31
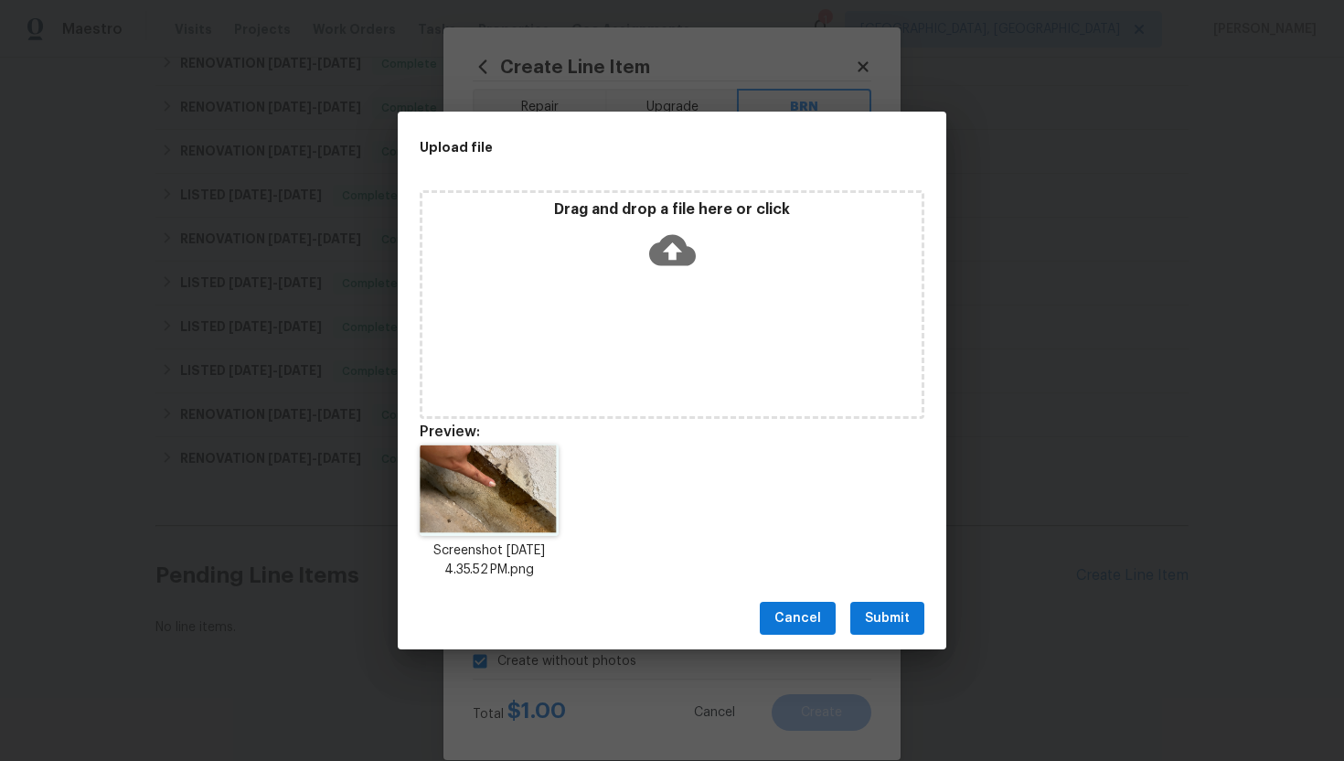
click at [902, 618] on span "Submit" at bounding box center [887, 618] width 45 height 23
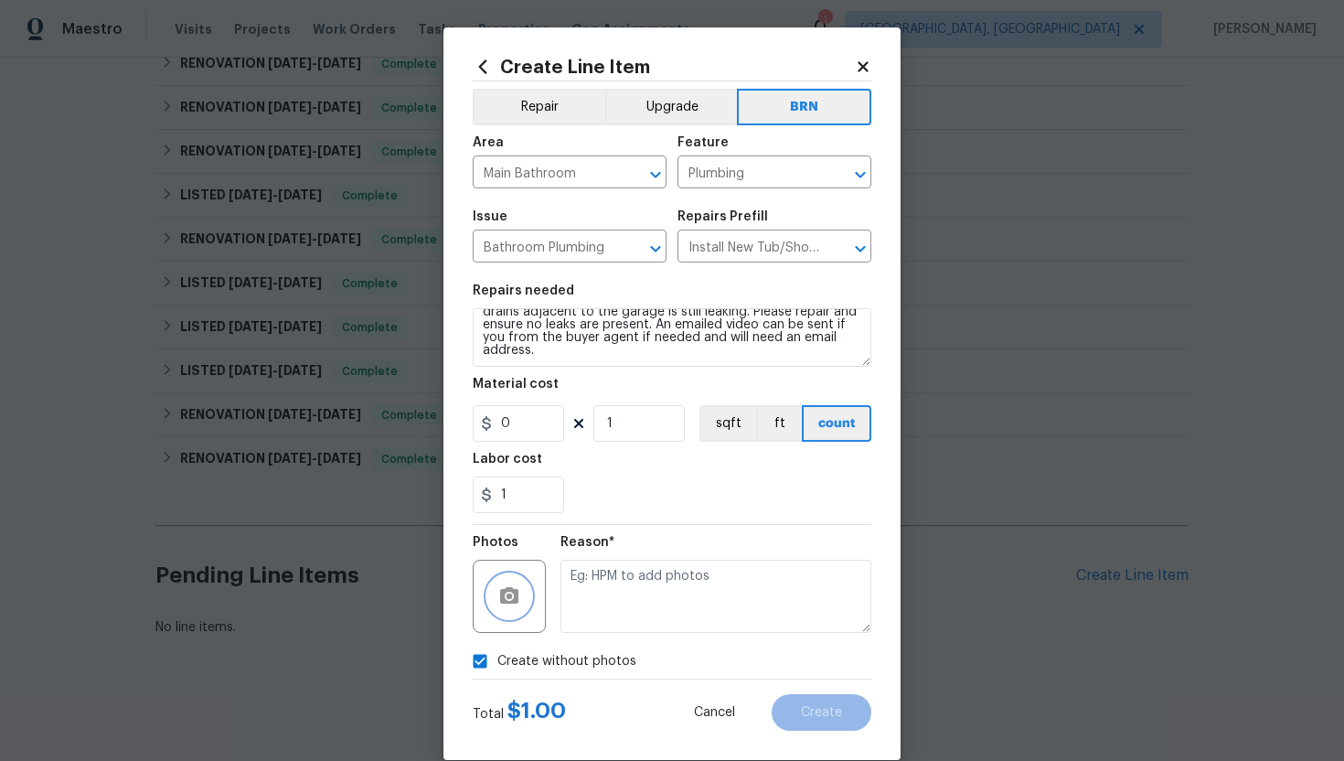
checkbox input "false"
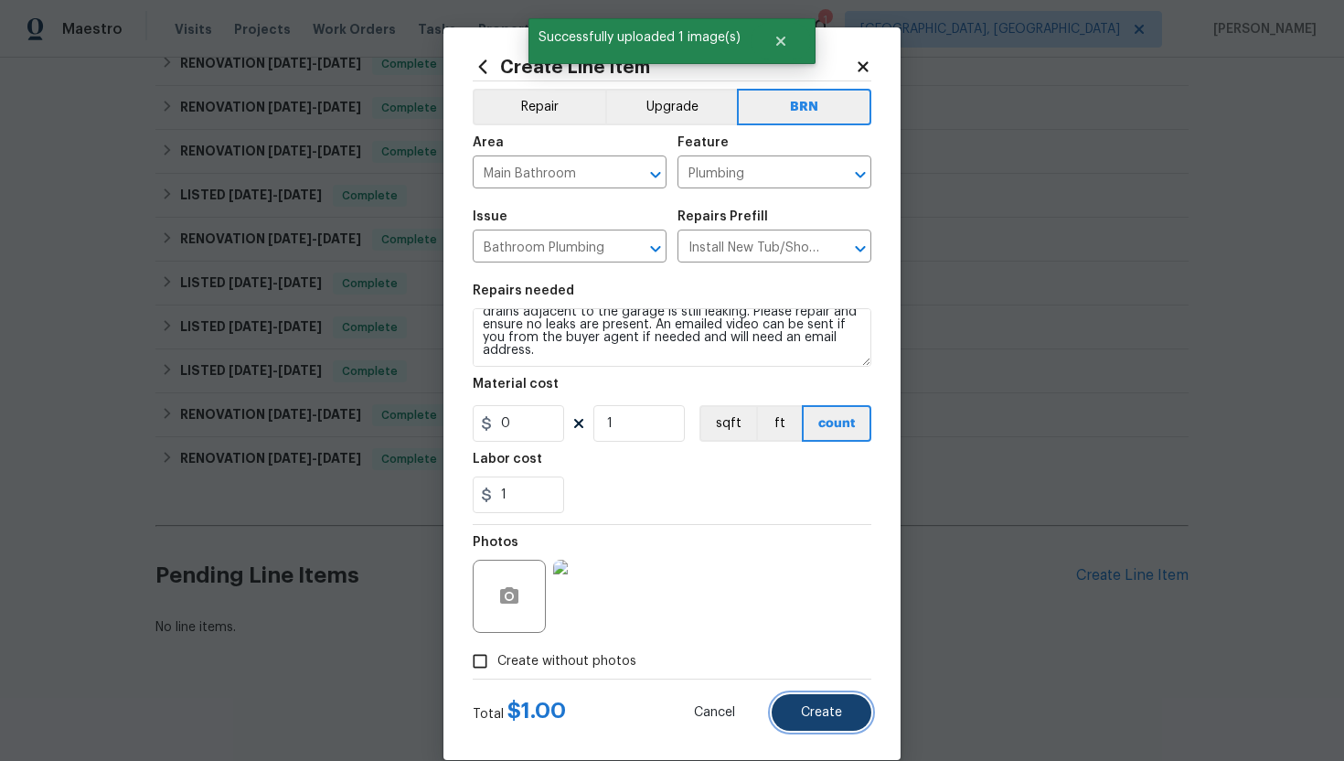
click at [822, 718] on span "Create" at bounding box center [821, 713] width 41 height 14
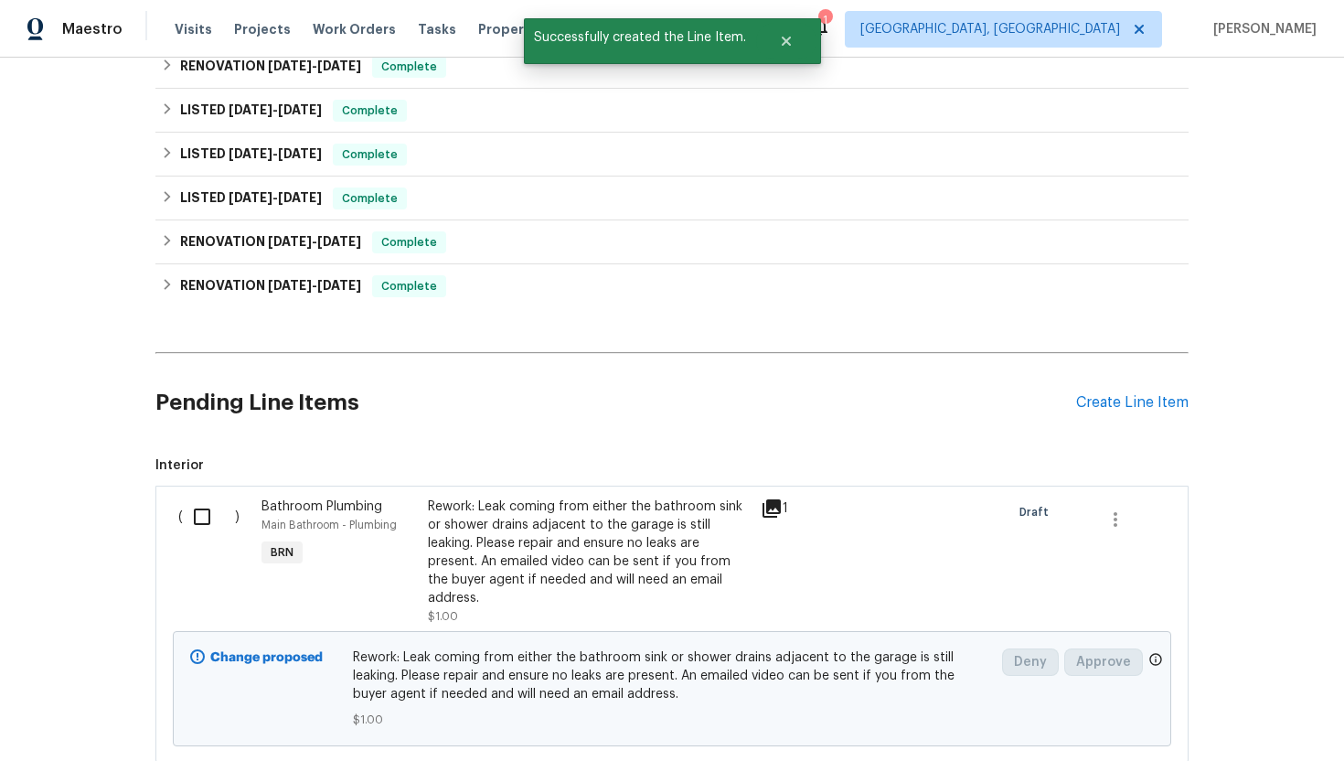
scroll to position [765, 0]
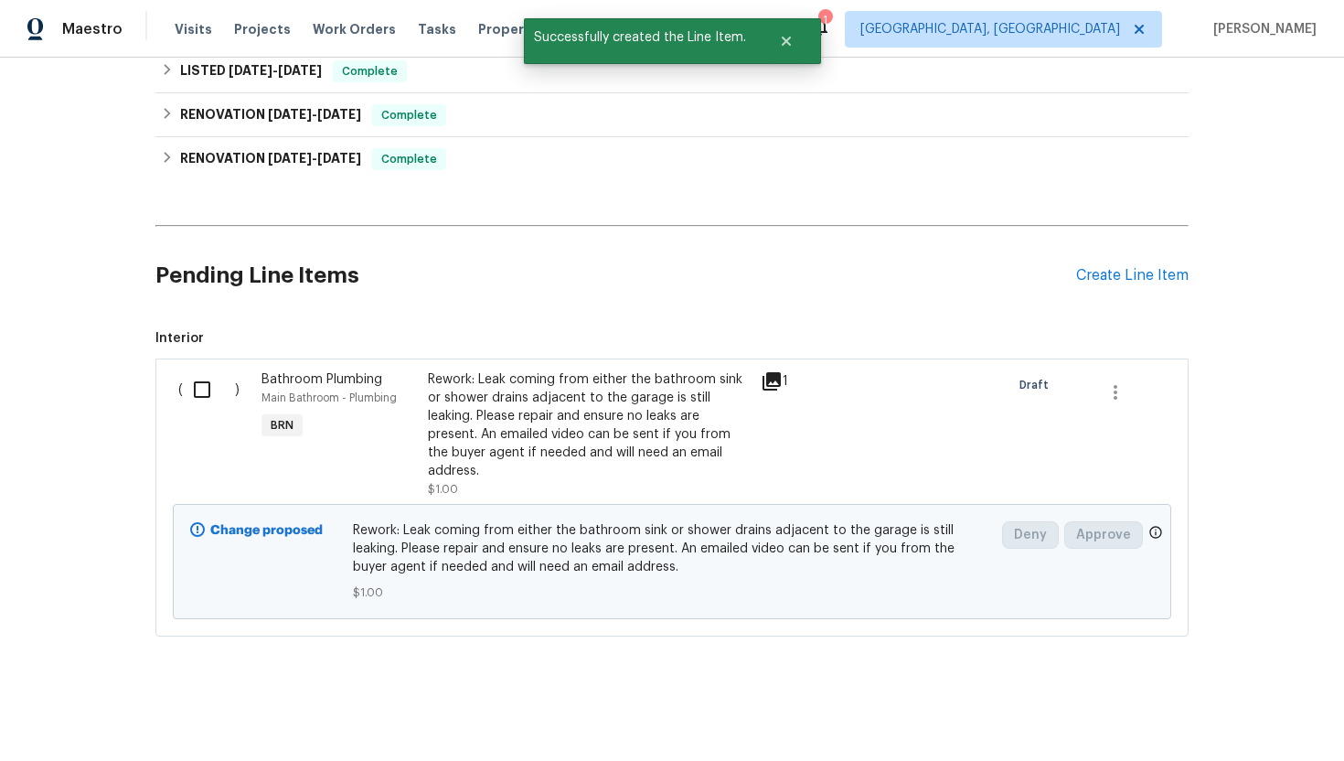
click at [201, 392] on input "checkbox" at bounding box center [209, 389] width 52 height 38
checkbox input "true"
click at [1225, 727] on button "Create Work Order" at bounding box center [1239, 716] width 151 height 34
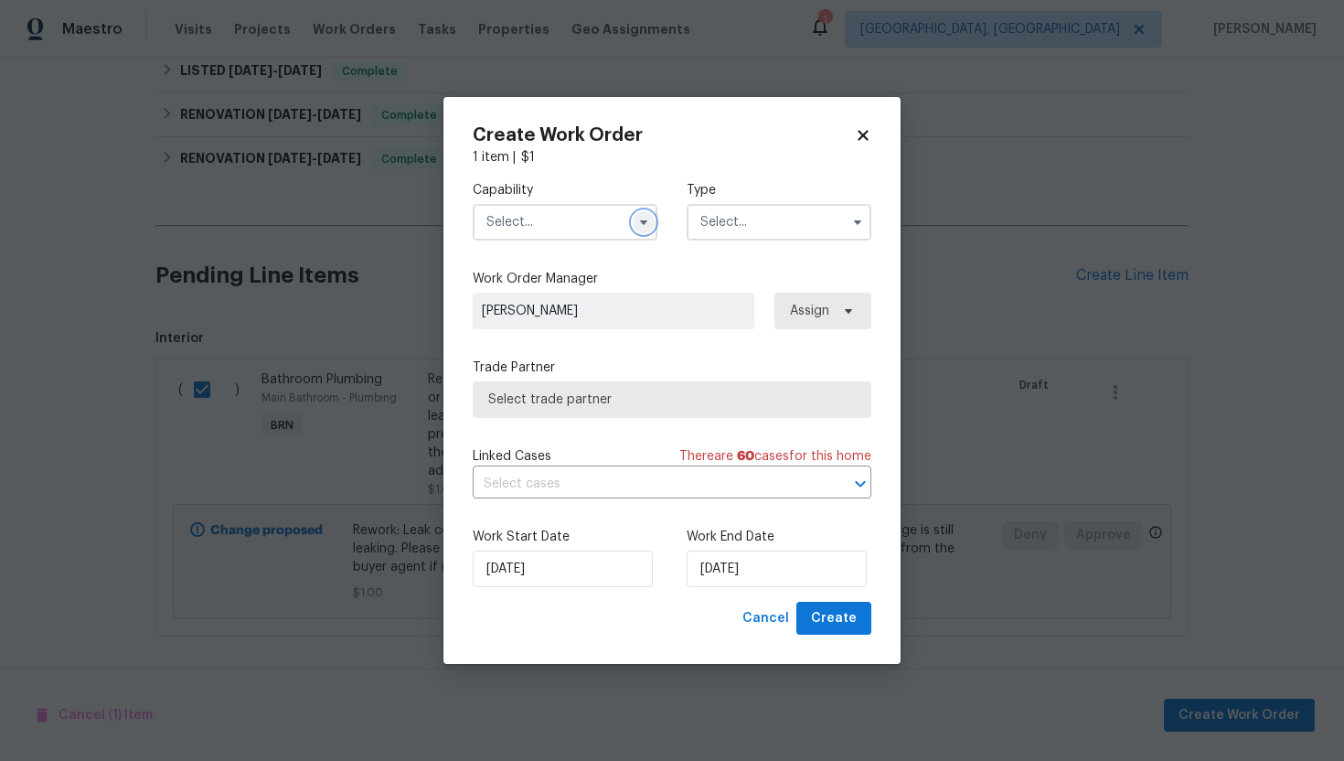
click at [647, 220] on icon "button" at bounding box center [643, 222] width 15 height 15
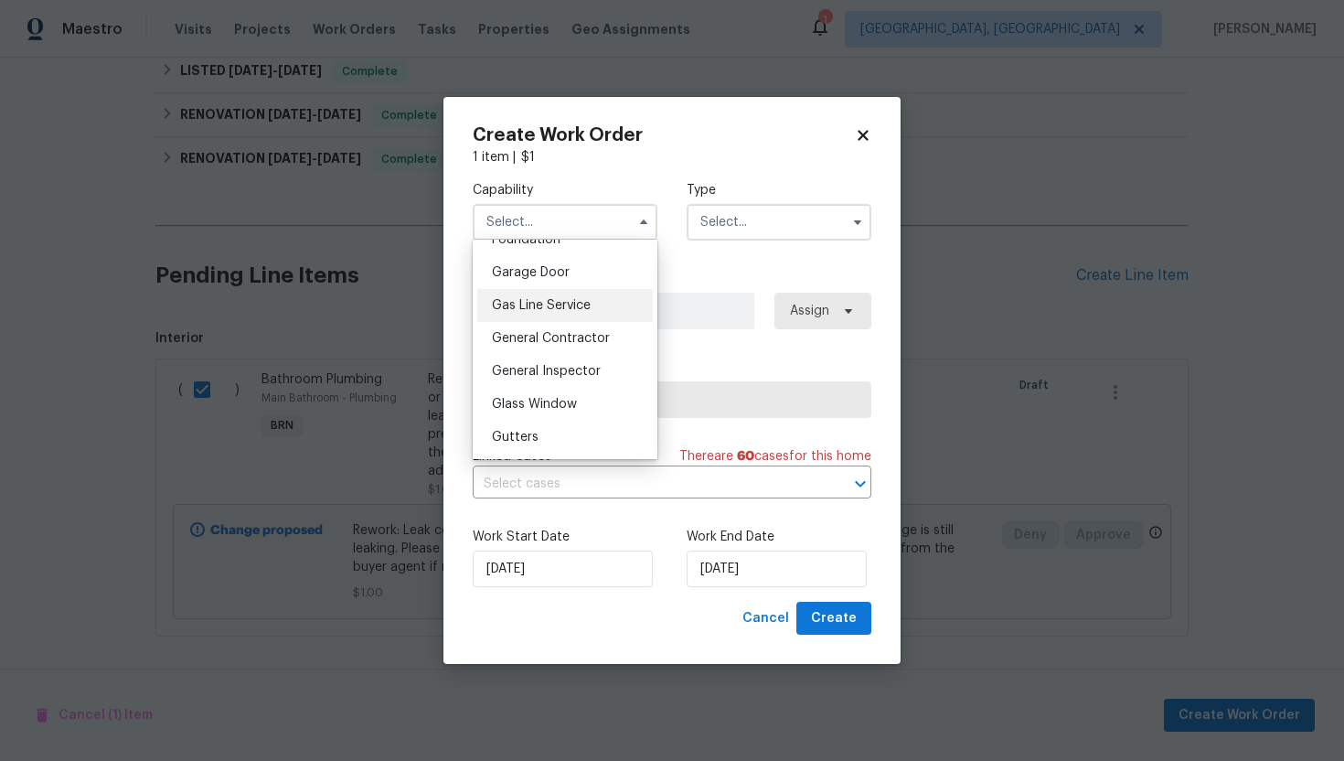
scroll to position [801, 0]
click at [580, 331] on span "General Contractor" at bounding box center [551, 333] width 118 height 13
type input "General Contractor"
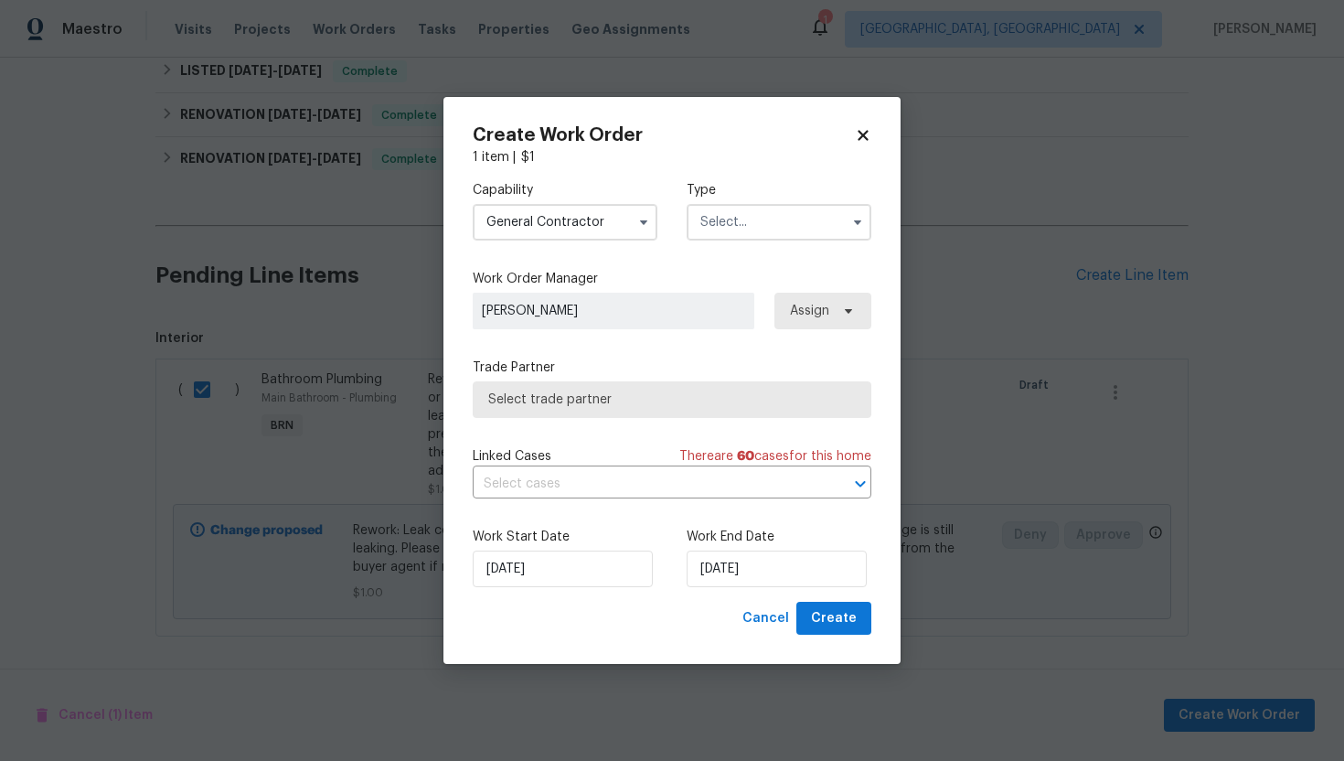
click at [739, 216] on input "text" at bounding box center [779, 222] width 185 height 37
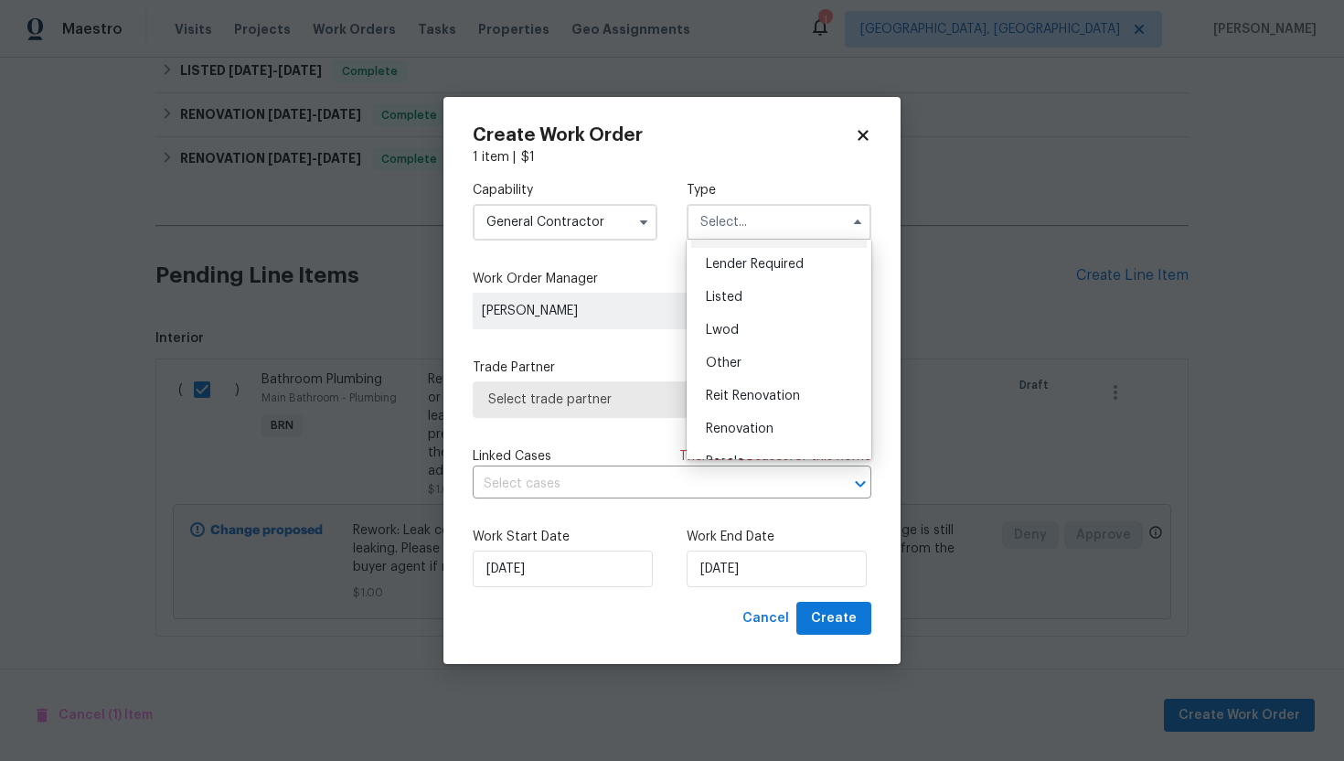
scroll to position [218, 0]
click at [758, 369] on div "Resale" at bounding box center [779, 372] width 176 height 33
type input "Resale"
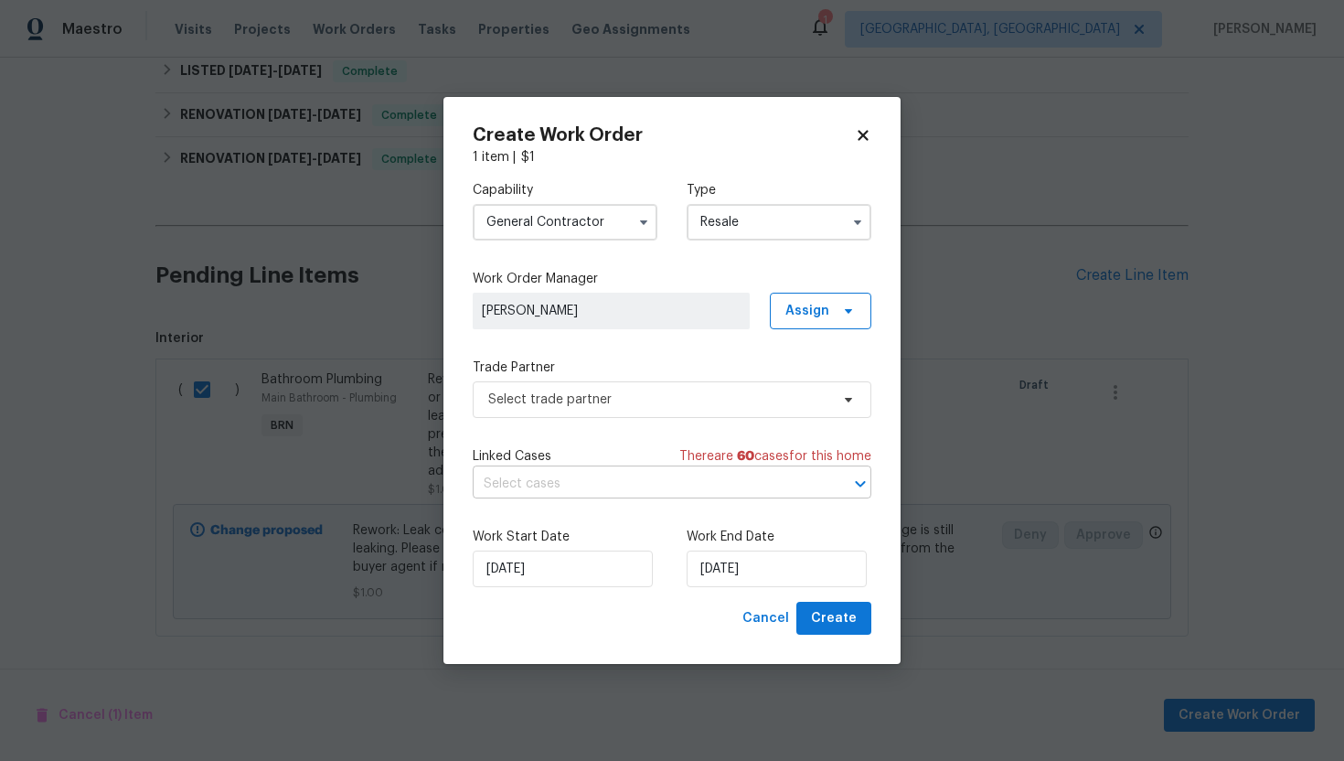
click at [656, 480] on input "text" at bounding box center [646, 484] width 347 height 28
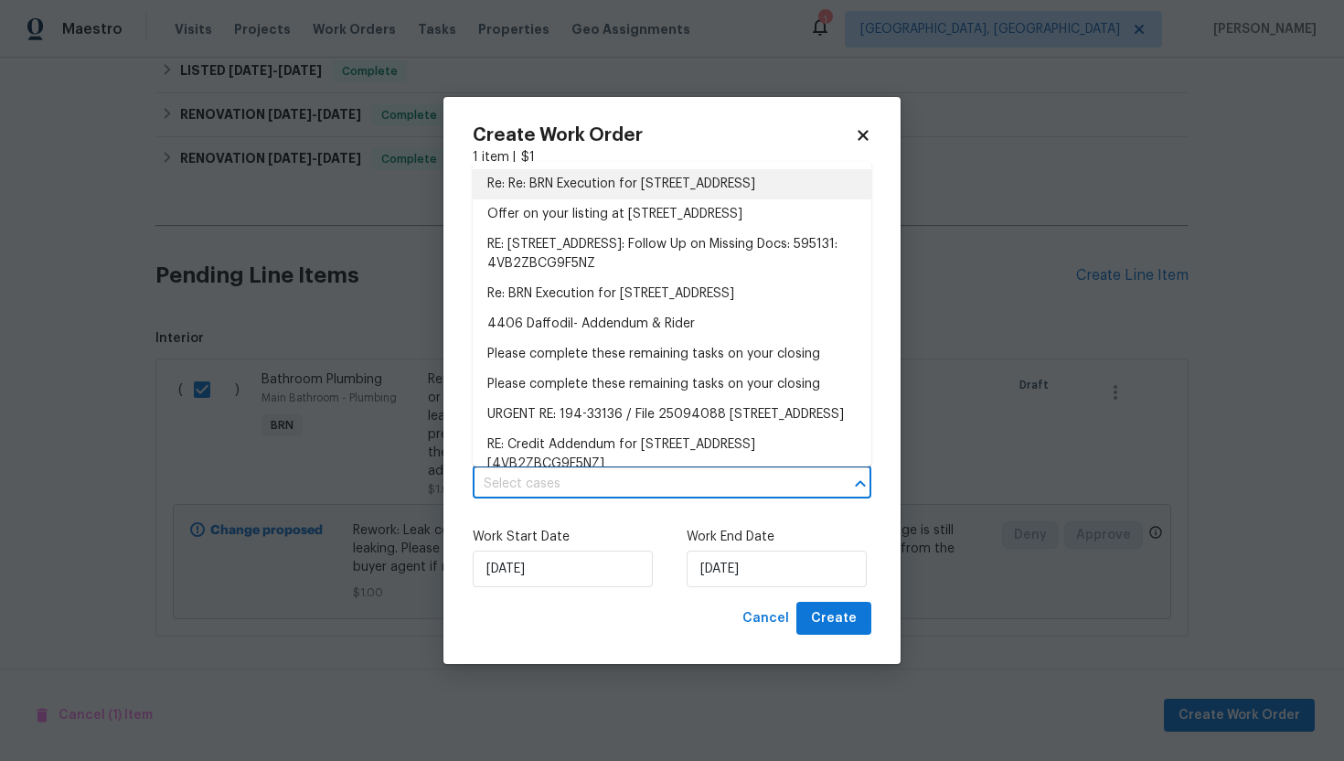
click at [663, 198] on li "Re: Re: BRN Execution for 4406 Daffodil Cir S, Palm Beach Gardens, FL 33410" at bounding box center [672, 184] width 399 height 30
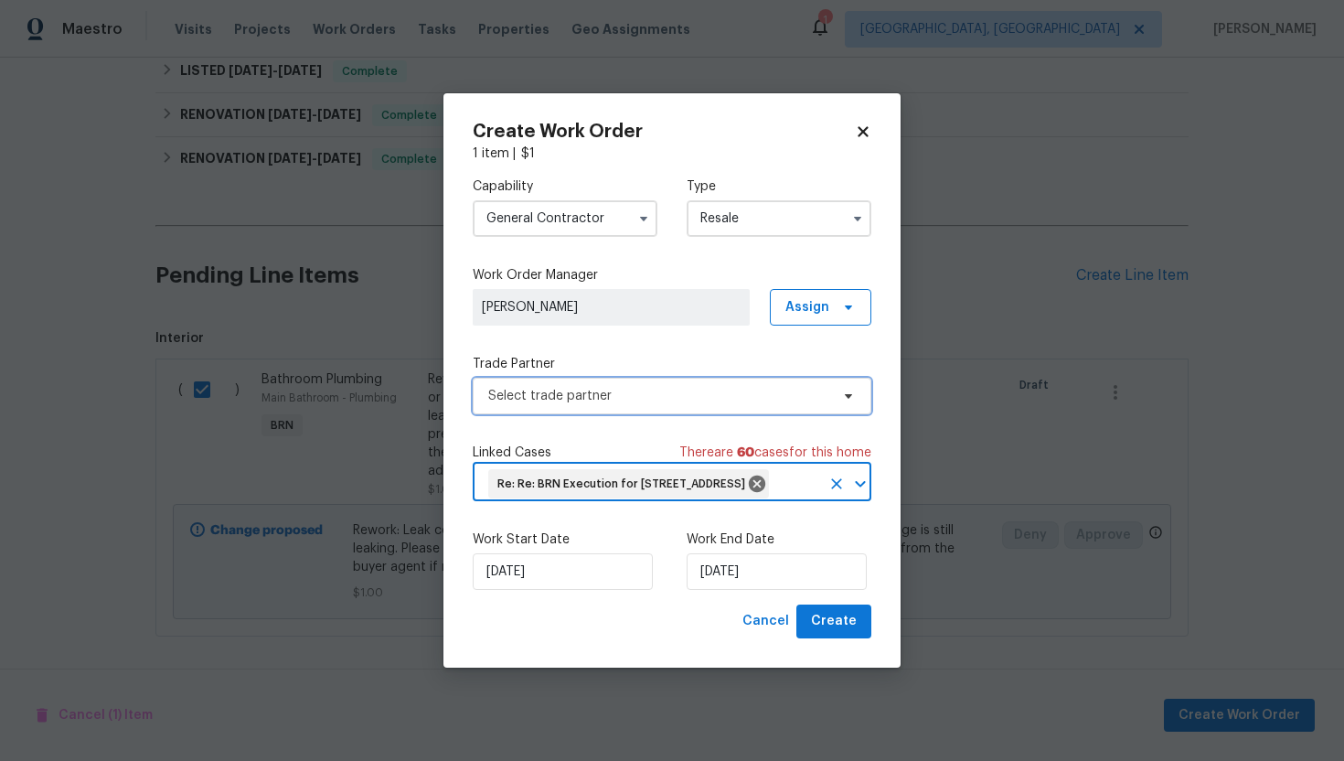
click at [625, 387] on span "Select trade partner" at bounding box center [658, 396] width 341 height 18
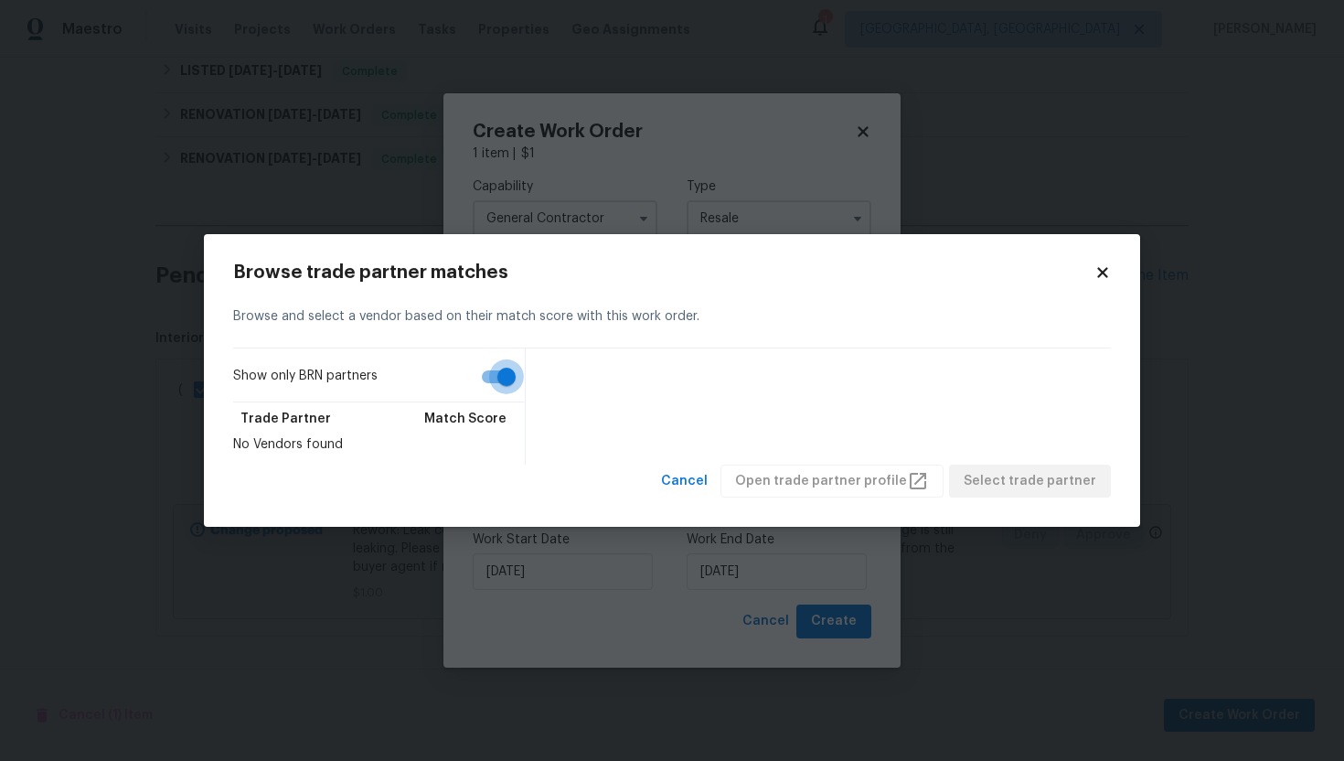
click at [510, 382] on input "Show only BRN partners" at bounding box center [506, 376] width 104 height 35
checkbox input "false"
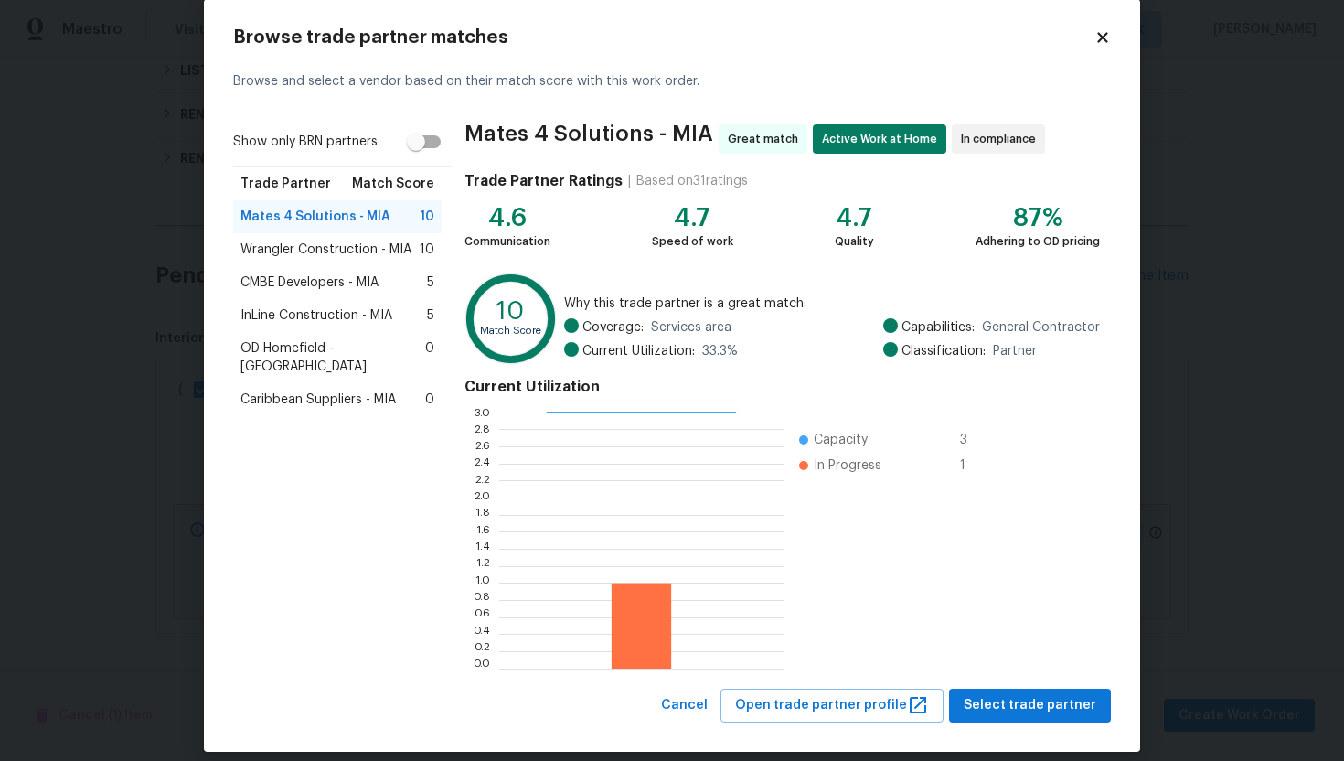
scroll to position [46, 0]
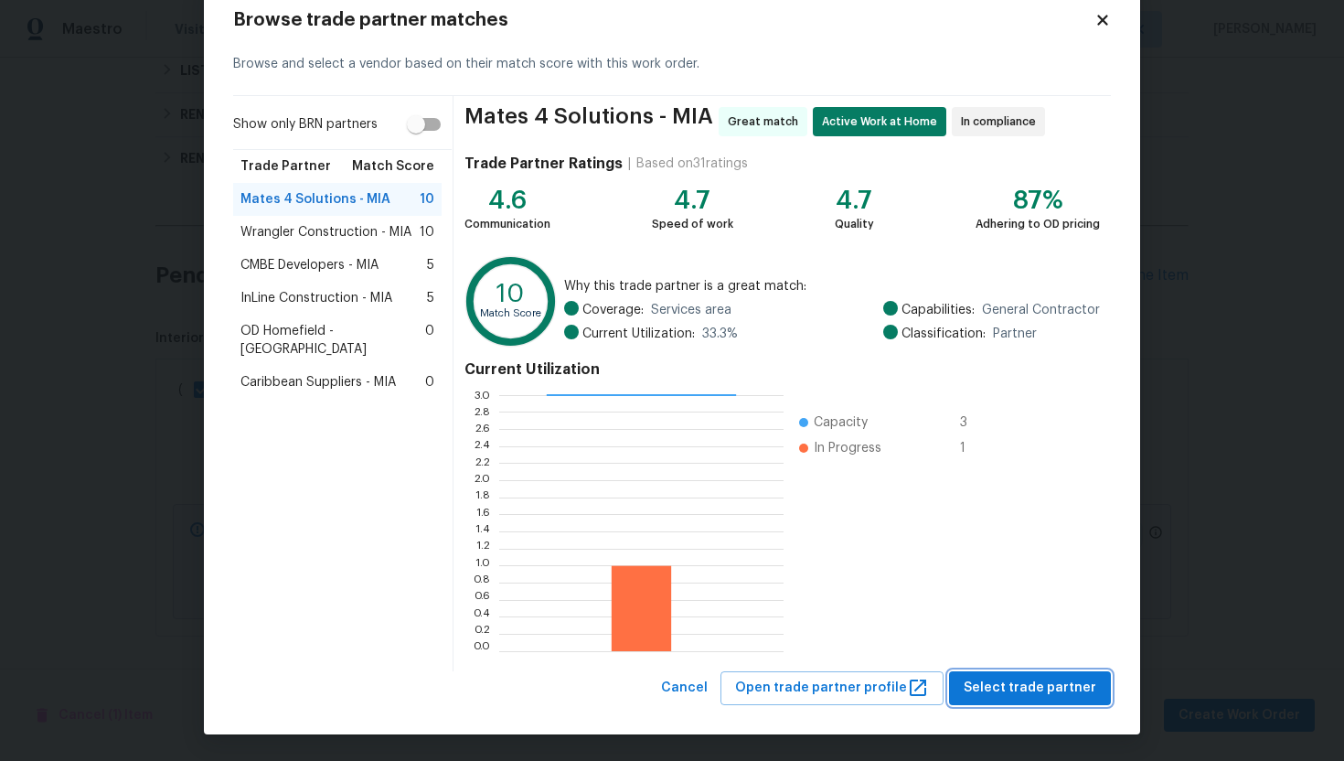
click at [1018, 682] on span "Select trade partner" at bounding box center [1030, 688] width 133 height 23
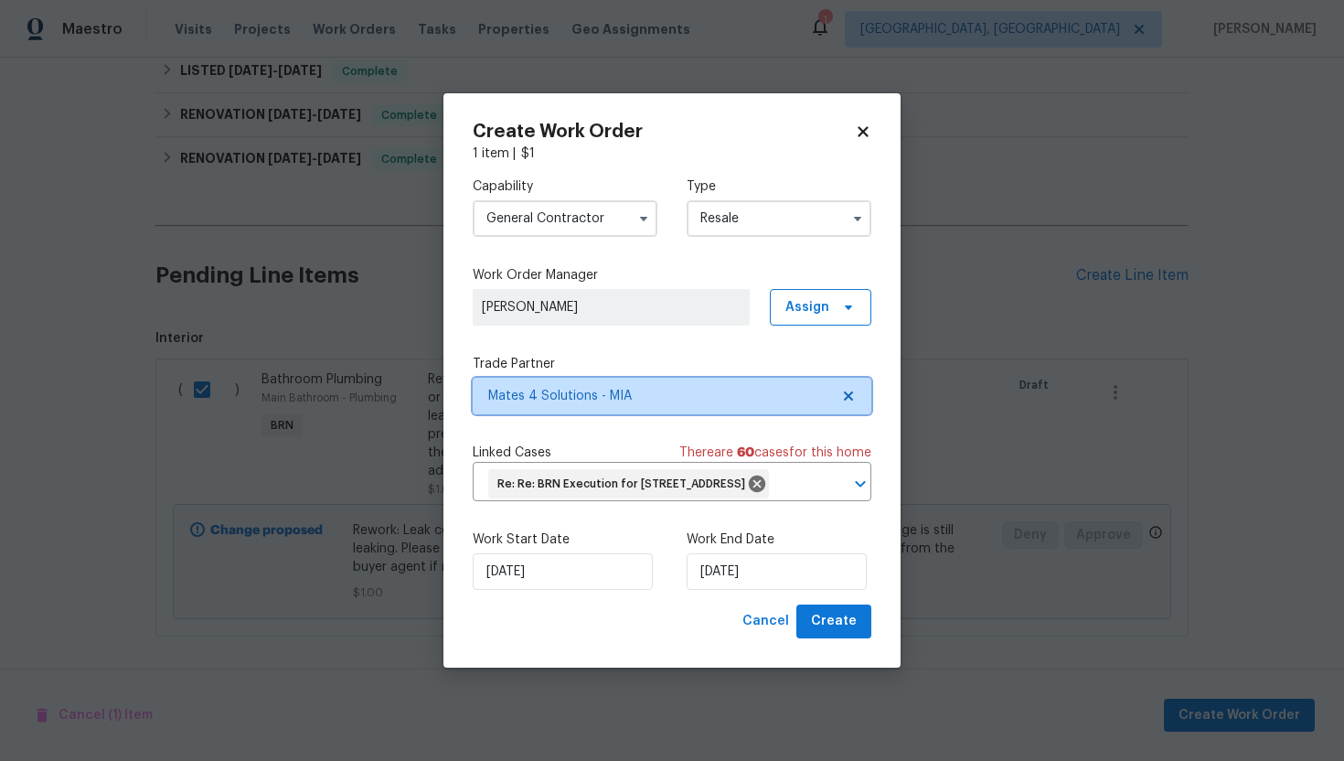
scroll to position [0, 0]
click at [818, 633] on span "Create" at bounding box center [834, 621] width 46 height 23
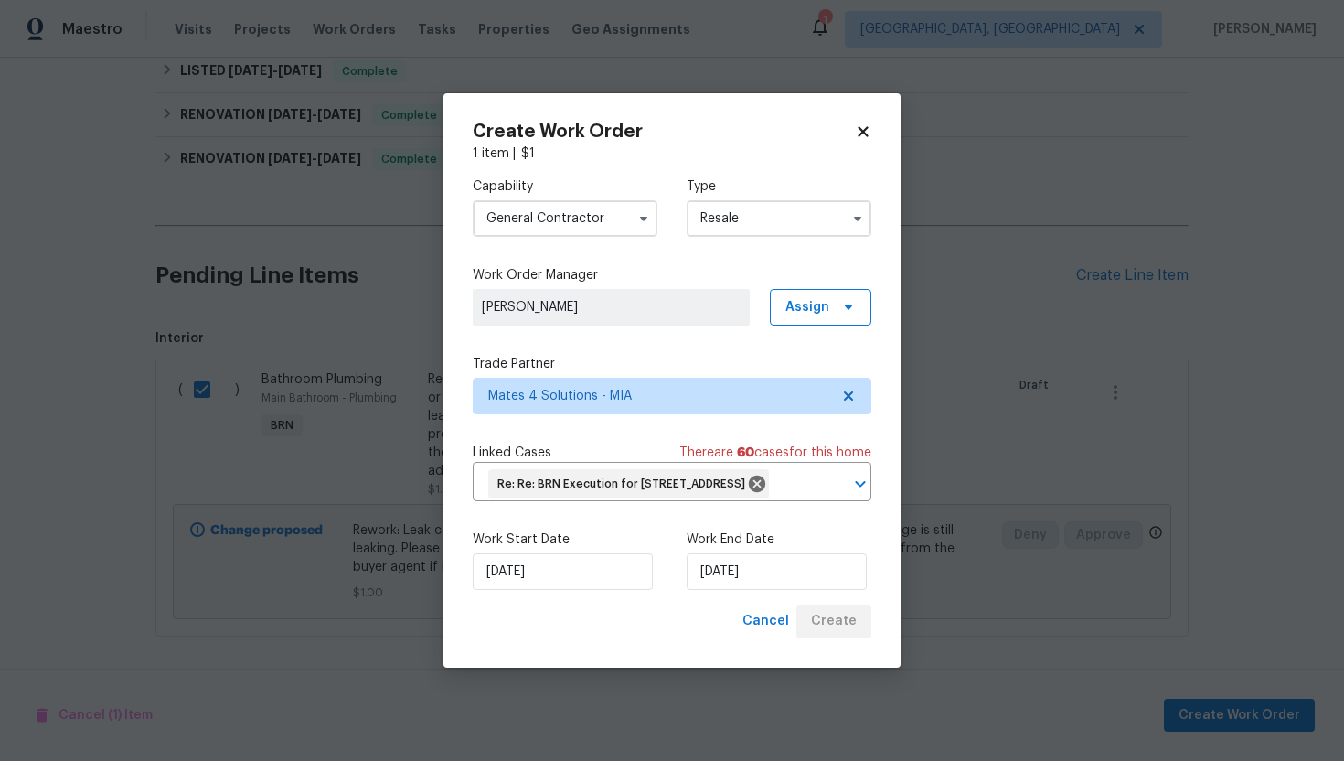
checkbox input "false"
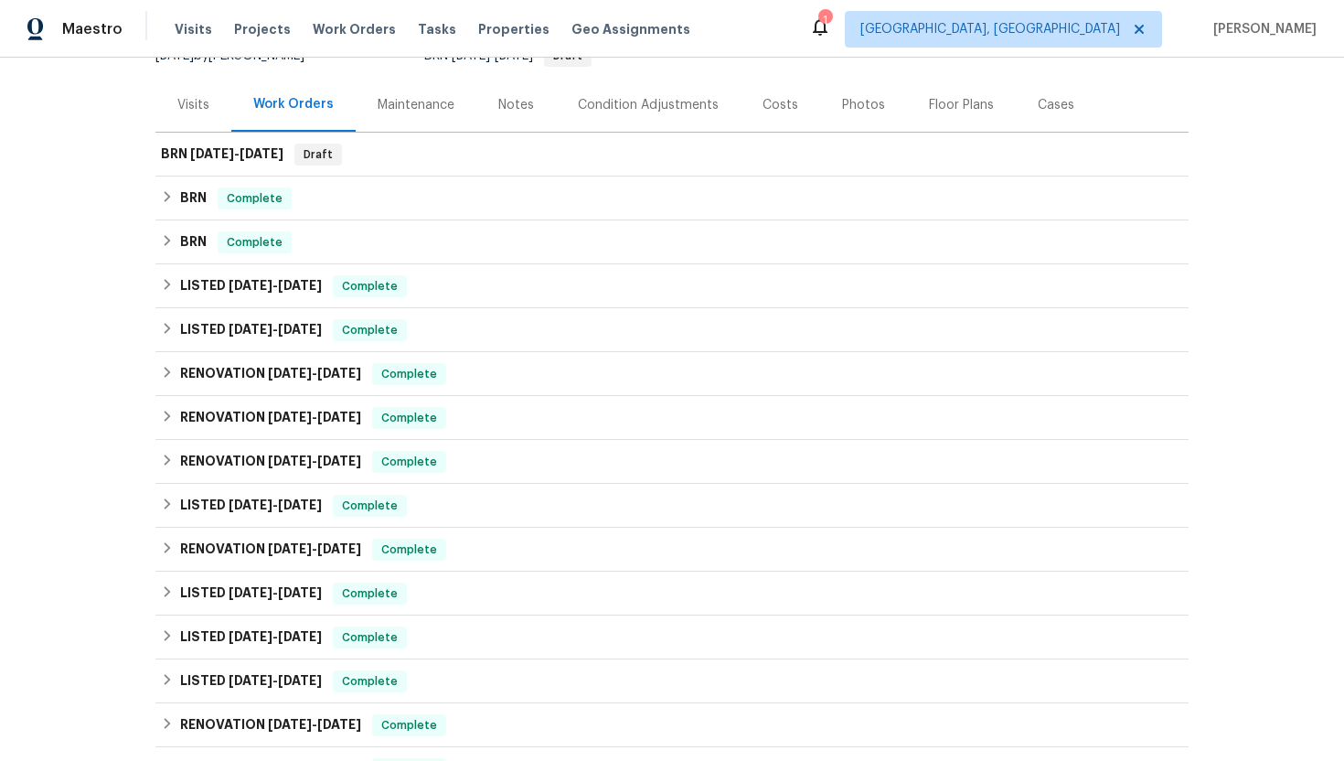
scroll to position [198, 0]
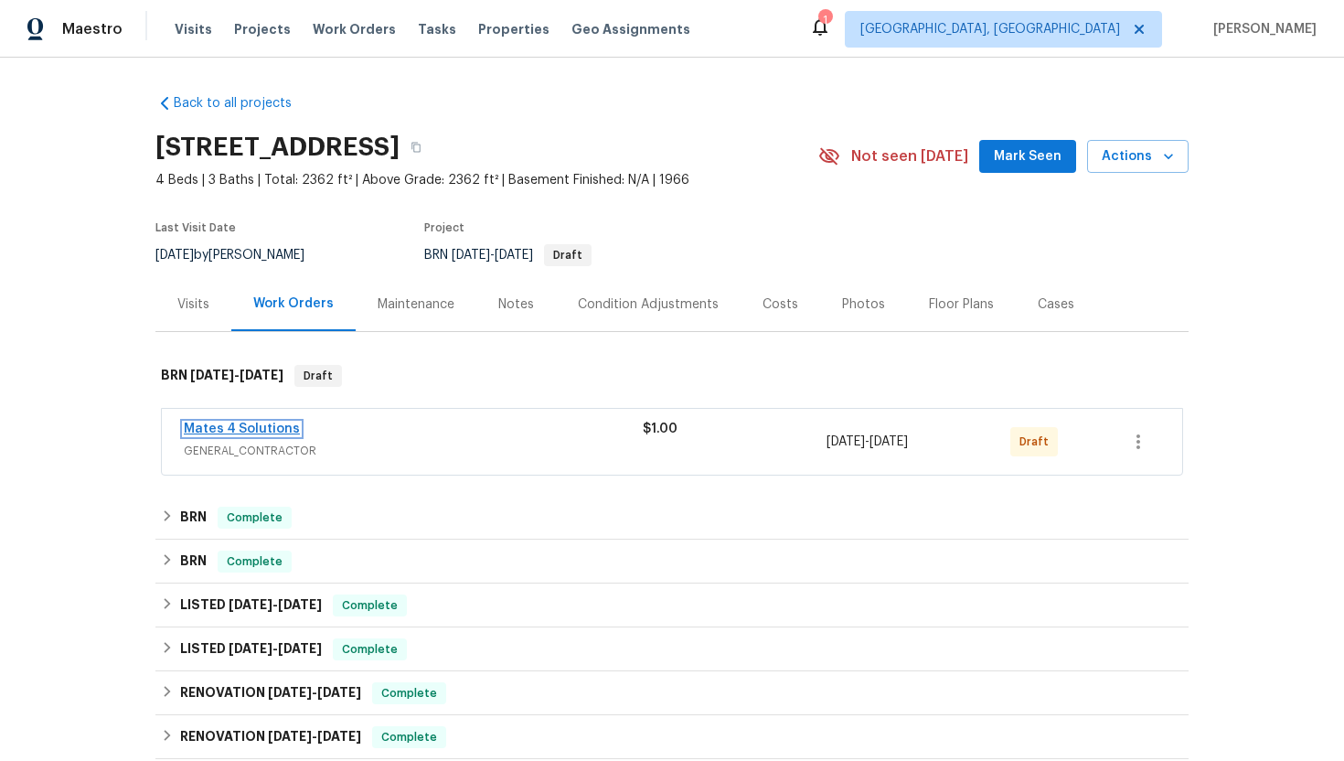
click at [208, 431] on link "Mates 4 Solutions" at bounding box center [242, 428] width 116 height 13
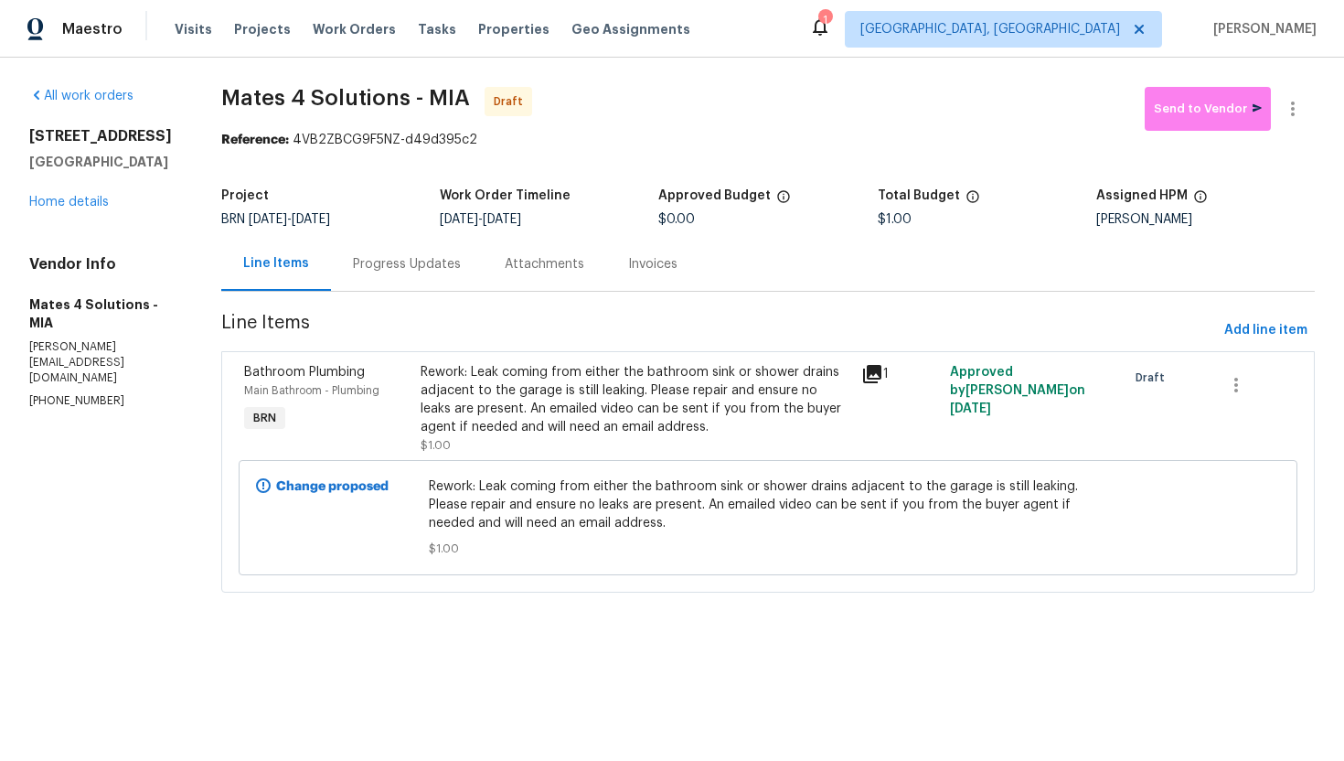
click at [454, 266] on div "Progress Updates" at bounding box center [407, 264] width 108 height 18
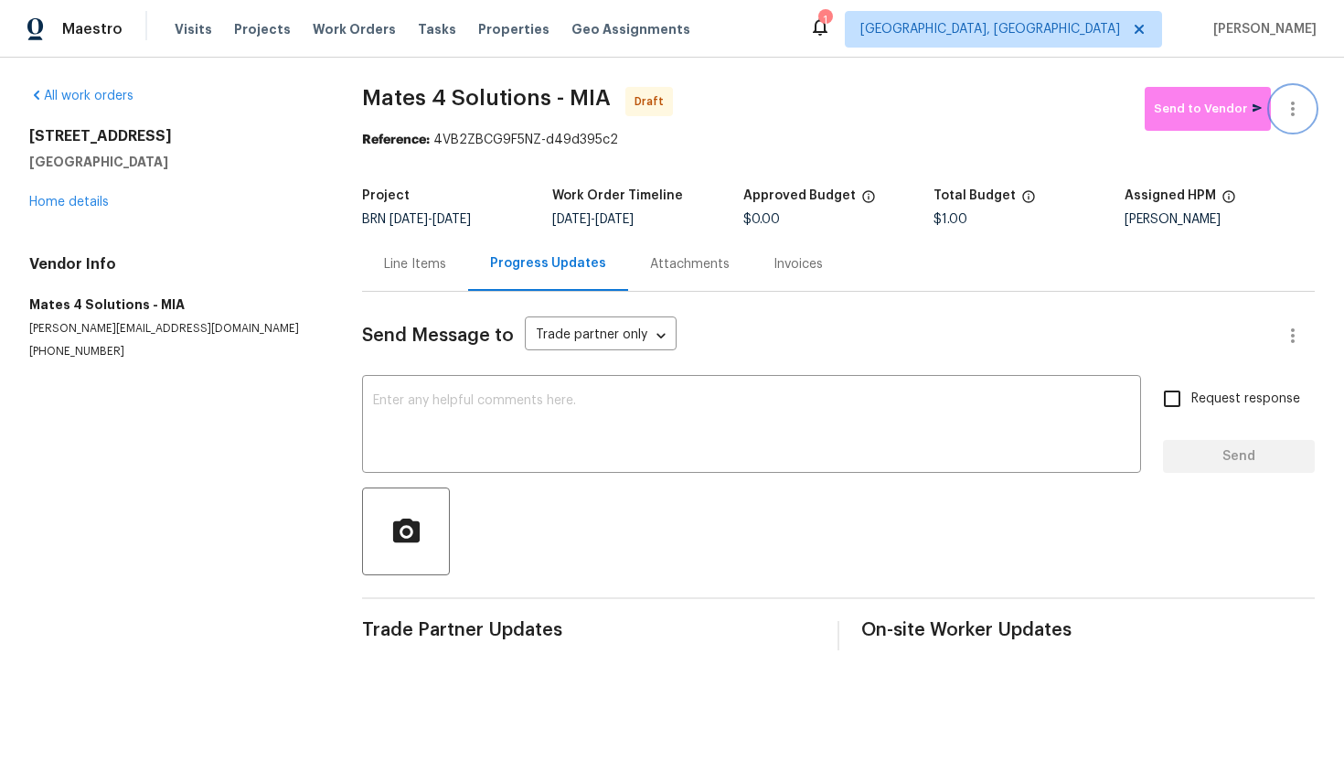
click at [1291, 104] on icon "button" at bounding box center [1293, 108] width 4 height 15
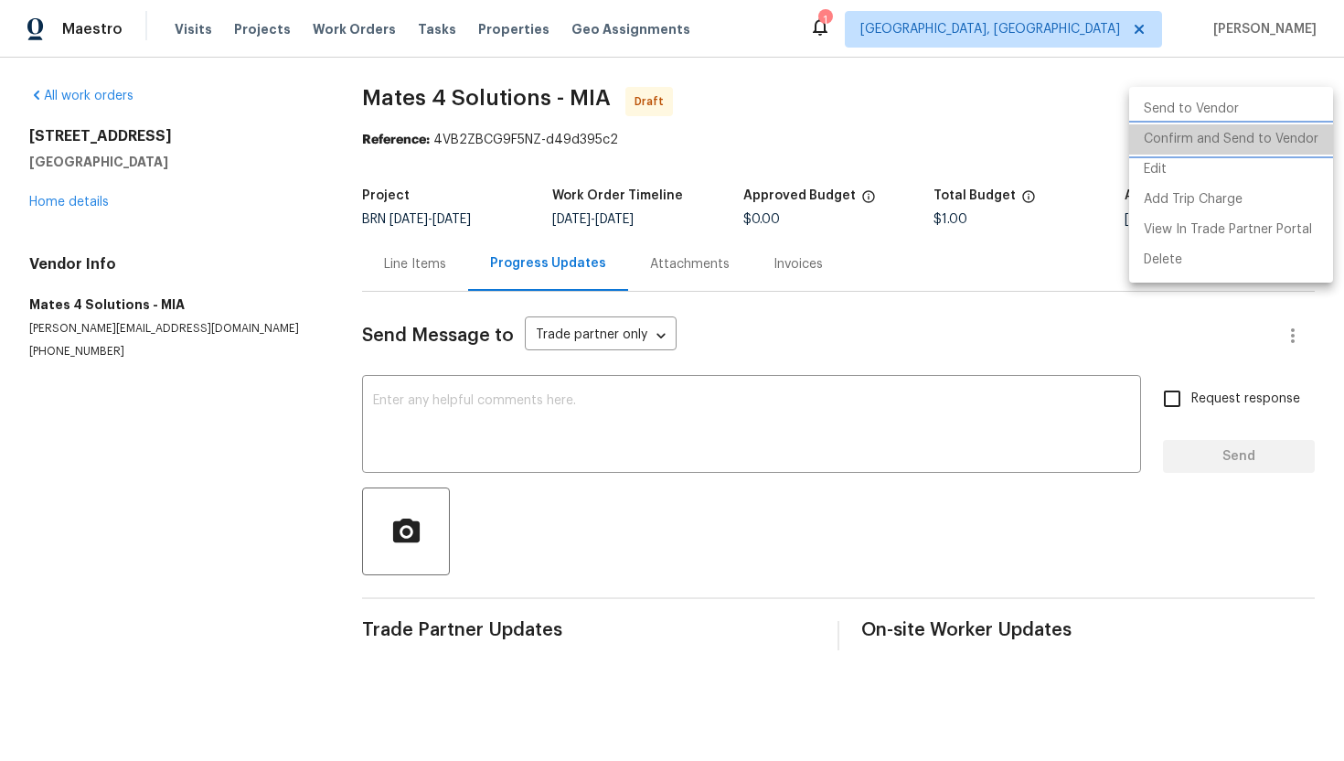
click at [1267, 133] on li "Confirm and Send to Vendor" at bounding box center [1231, 139] width 204 height 30
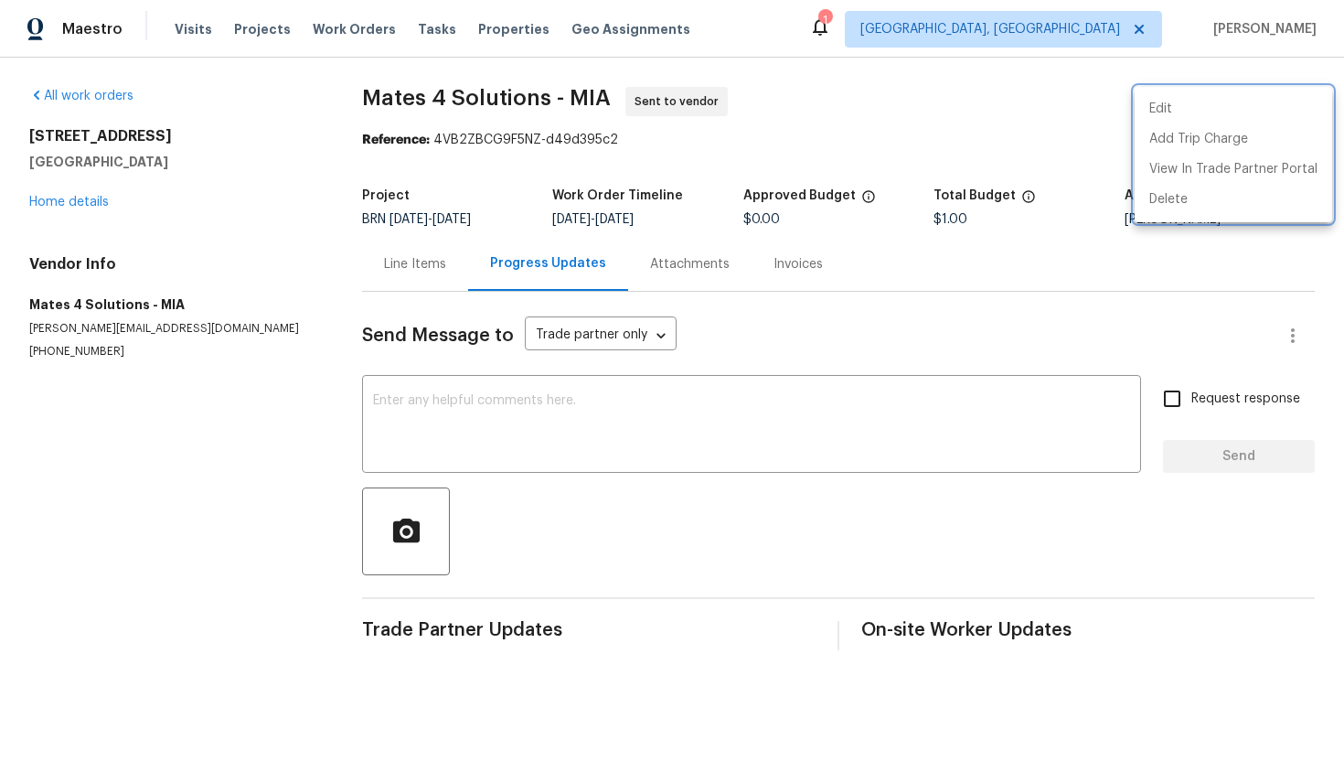
click at [430, 283] on div at bounding box center [672, 380] width 1344 height 761
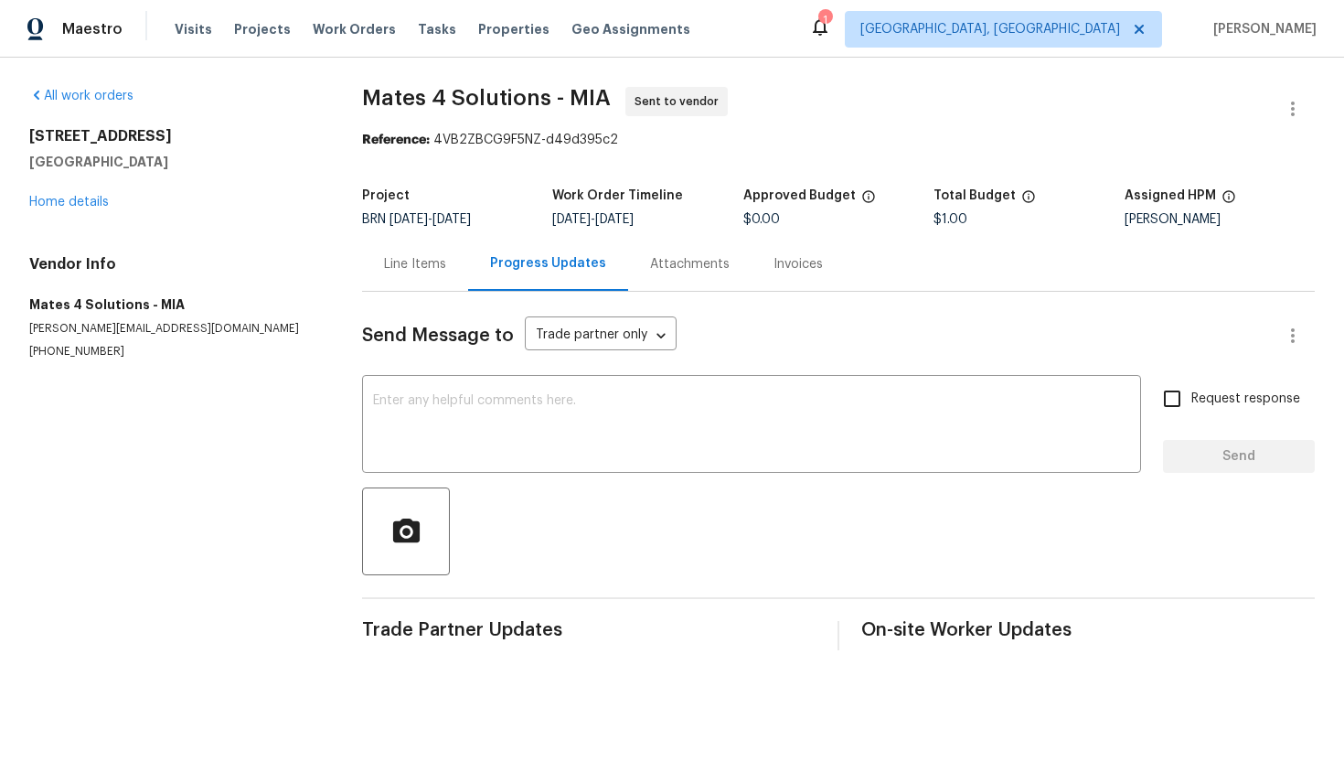
click at [430, 276] on div "Line Items" at bounding box center [415, 264] width 106 height 54
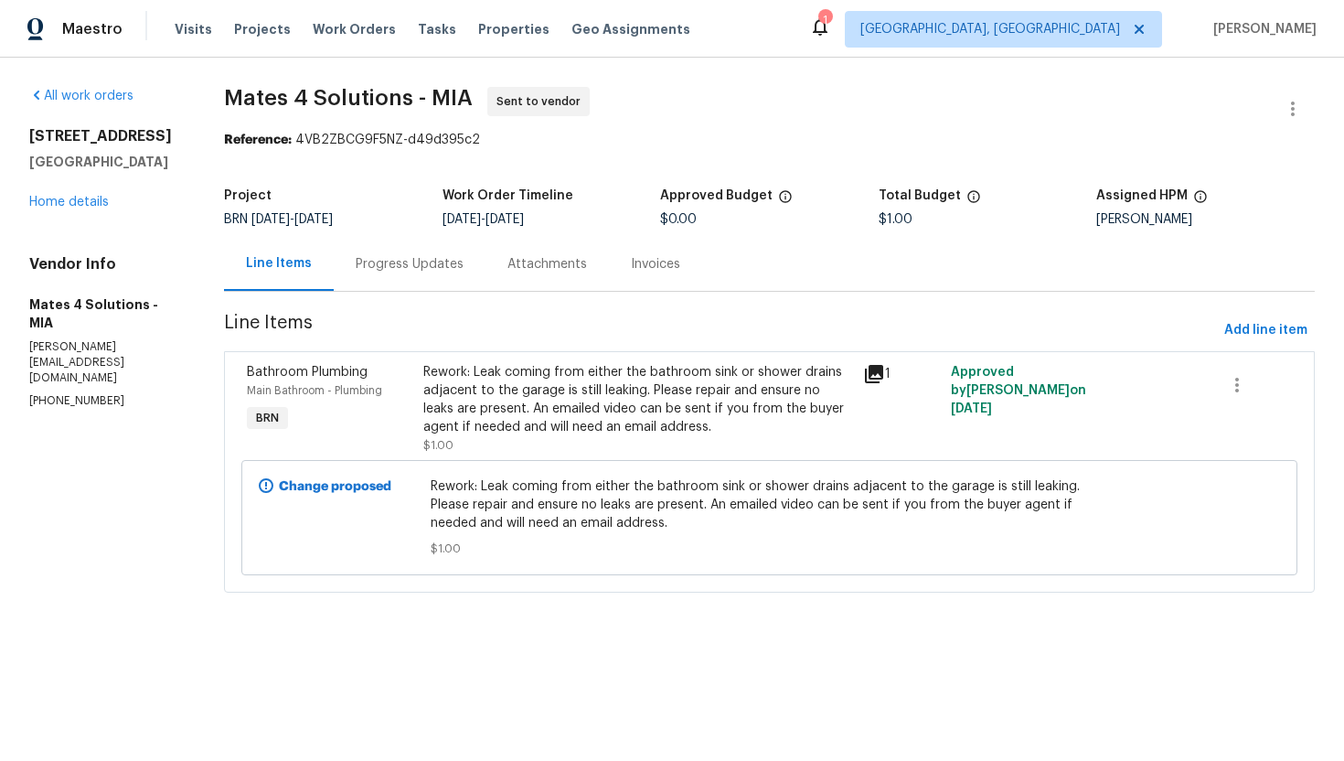
click at [421, 269] on div "Progress Updates" at bounding box center [410, 264] width 108 height 18
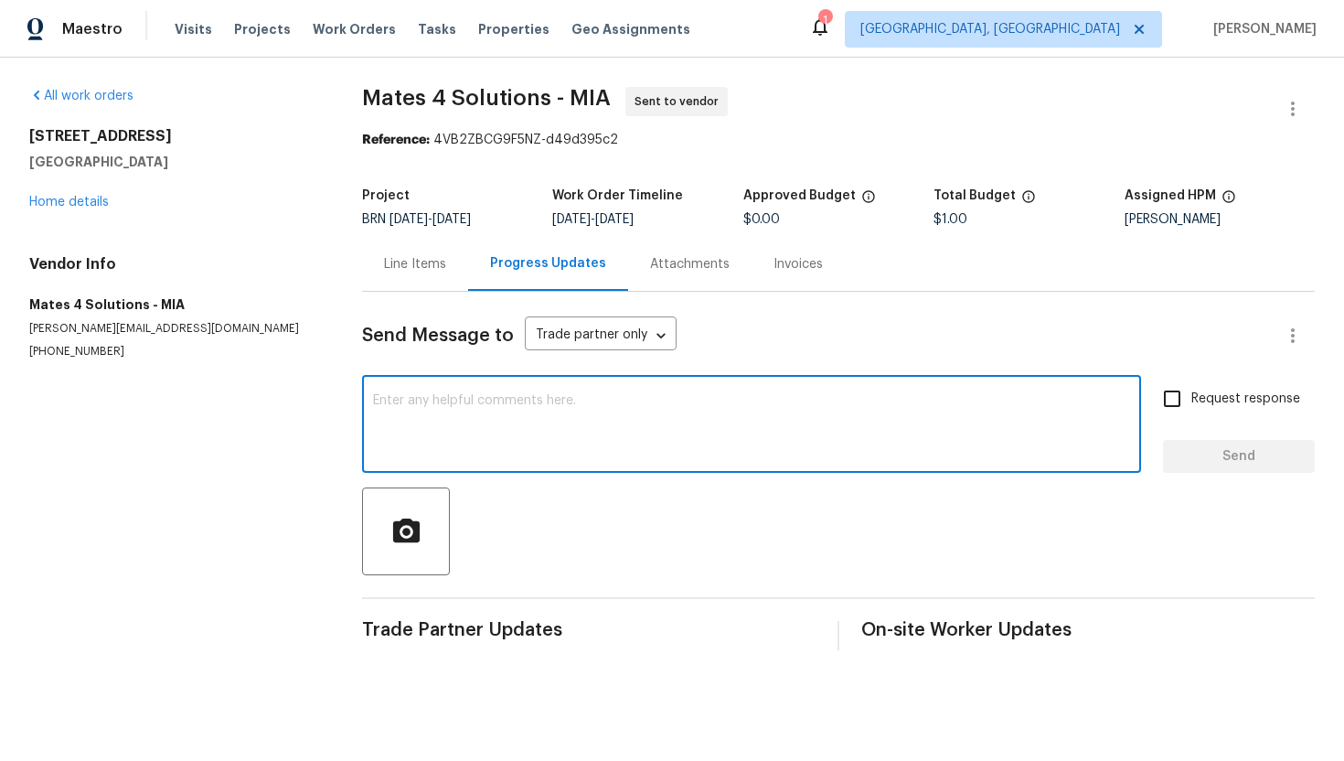
click at [424, 415] on textarea at bounding box center [751, 426] width 757 height 64
paste textarea "still not fixed. this will be the third time reporting this issue. Buyer gettin…"
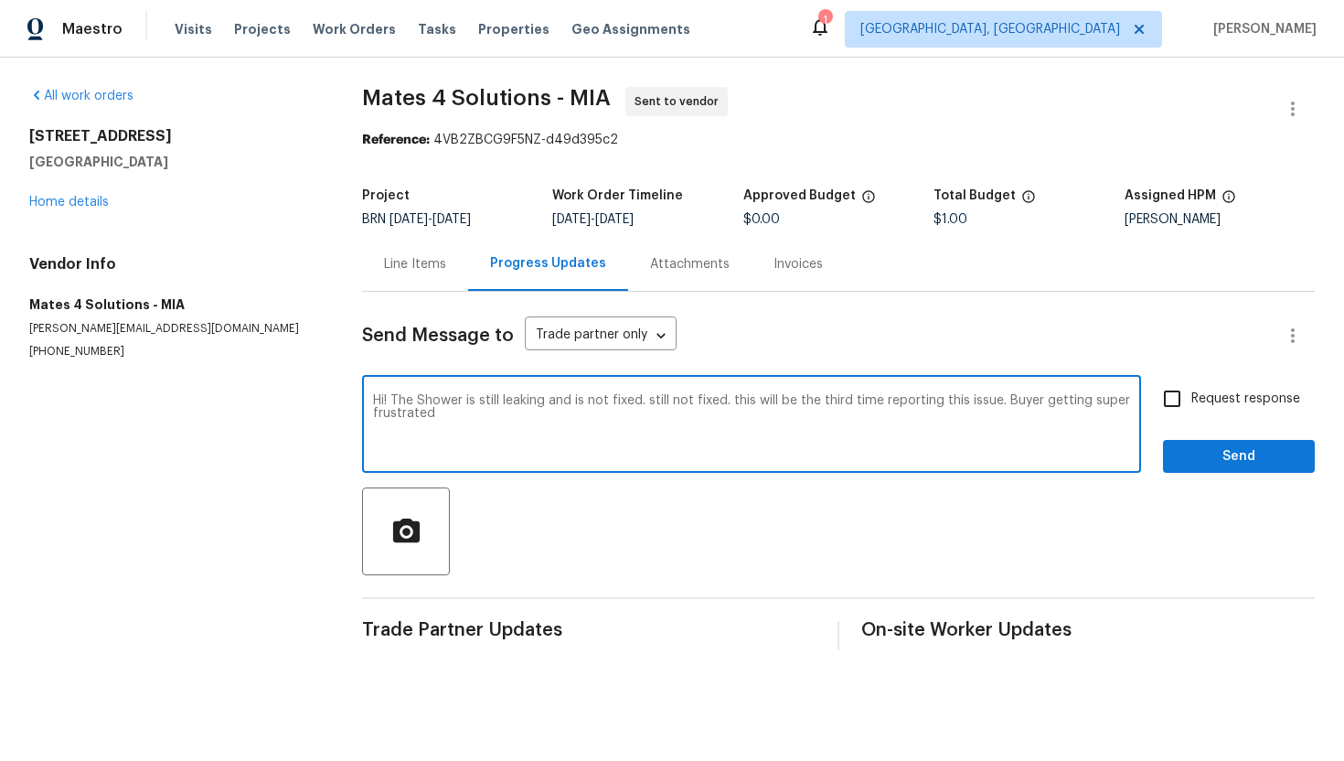
drag, startPoint x: 649, startPoint y: 405, endPoint x: 1002, endPoint y: 403, distance: 353.0
click at [1002, 403] on textarea "Hi! The Shower is still leaking and is not fixed. still not fixed. this will be…" at bounding box center [751, 426] width 757 height 64
click at [907, 409] on textarea "Hi! The Shower is still leaking and is not fixed. Buyer getting super frustrated" at bounding box center [751, 426] width 757 height 64
type textarea "Hi! The Shower is still leaking and is not fixed. [PERSON_NAME] getting super f…"
click at [1255, 402] on span "Request response" at bounding box center [1245, 399] width 109 height 19
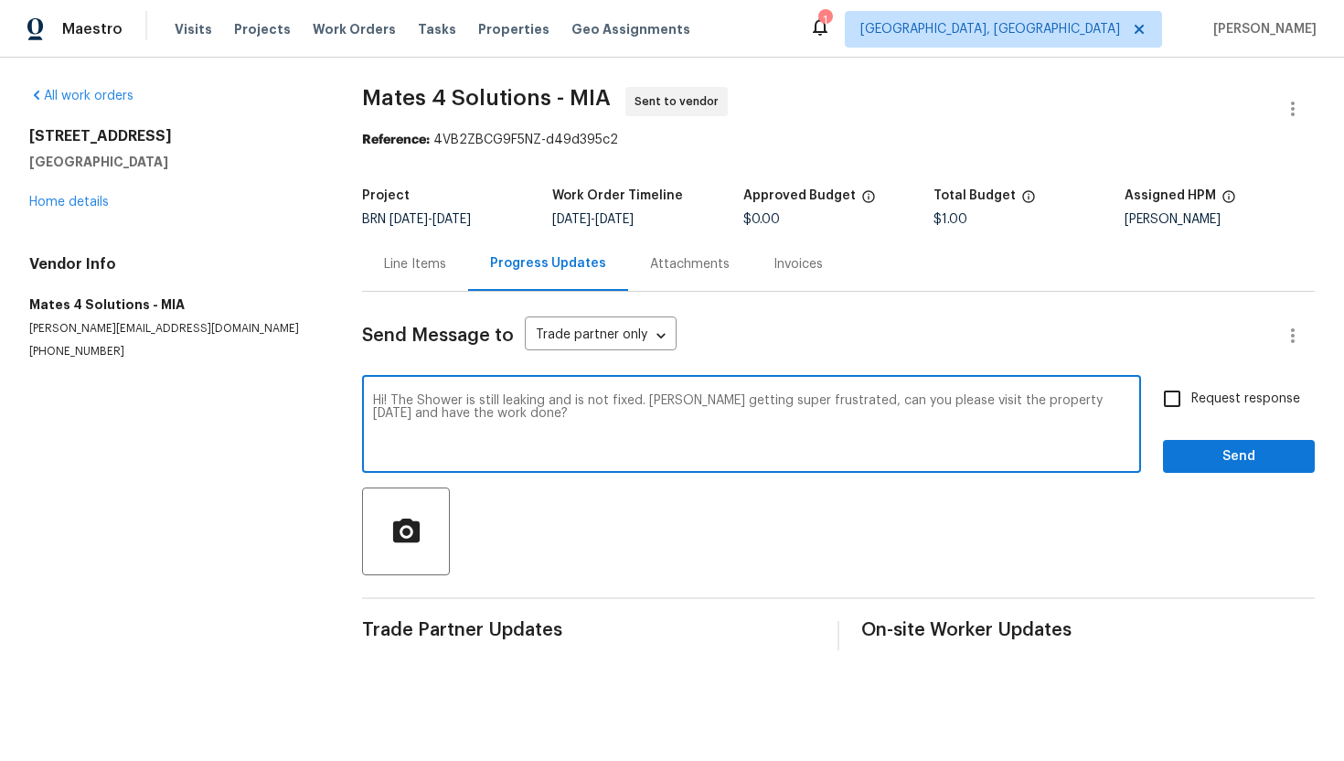
click at [1191, 402] on input "Request response" at bounding box center [1172, 398] width 38 height 38
checkbox input "true"
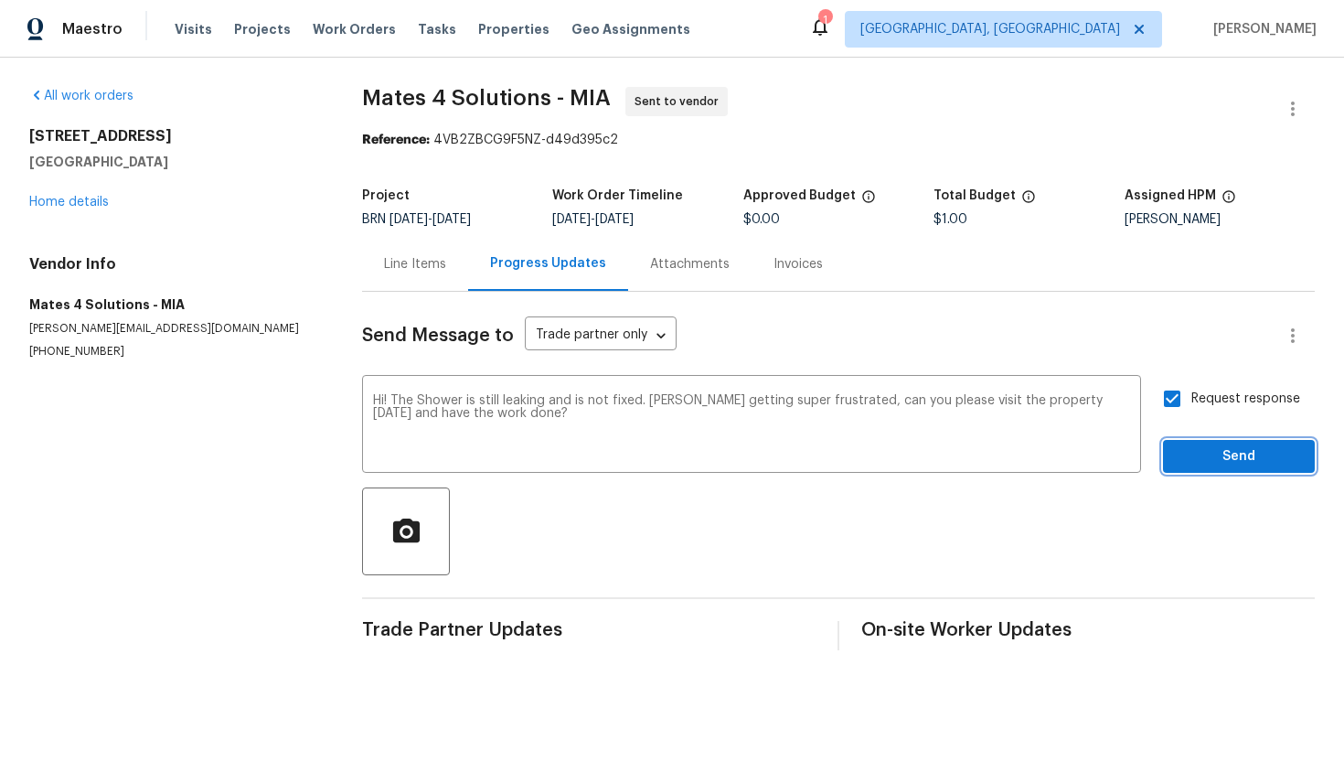
click at [1251, 447] on span "Send" at bounding box center [1239, 456] width 123 height 23
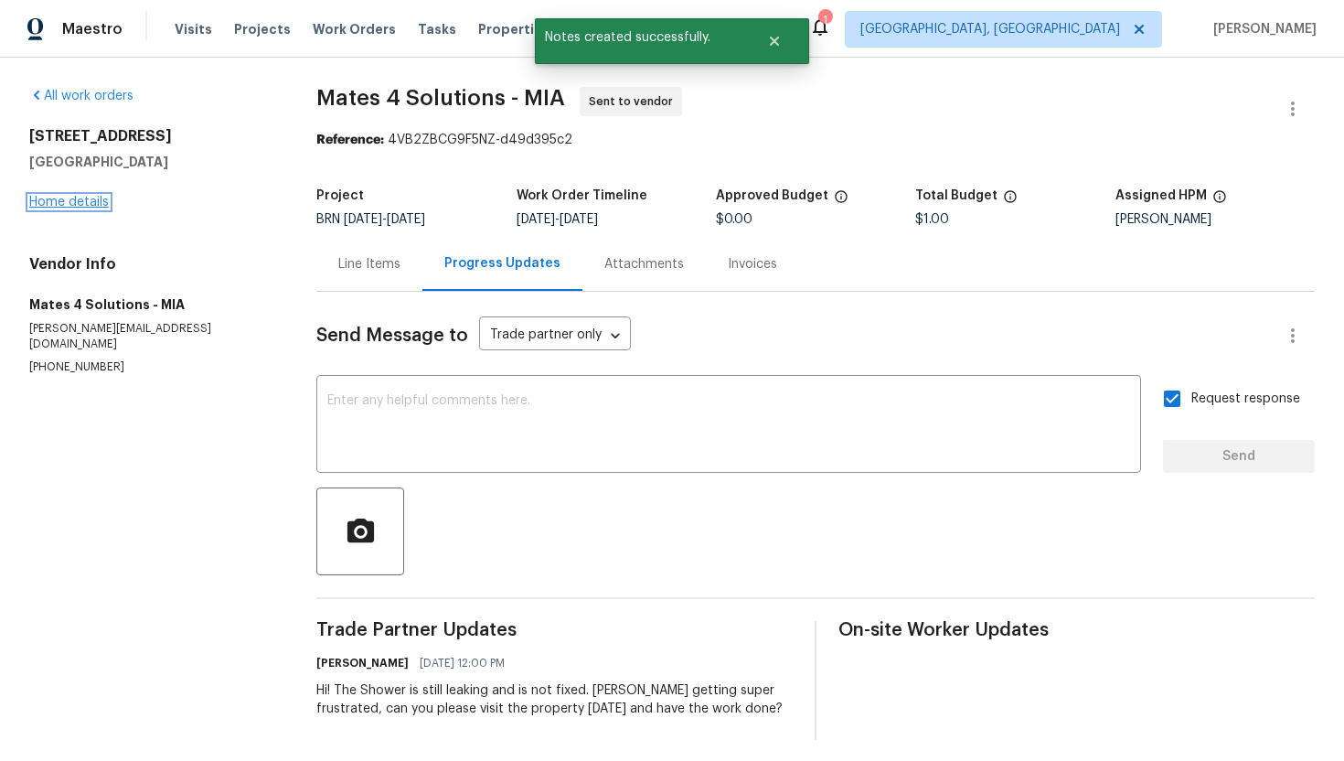
click at [95, 205] on link "Home details" at bounding box center [69, 202] width 80 height 13
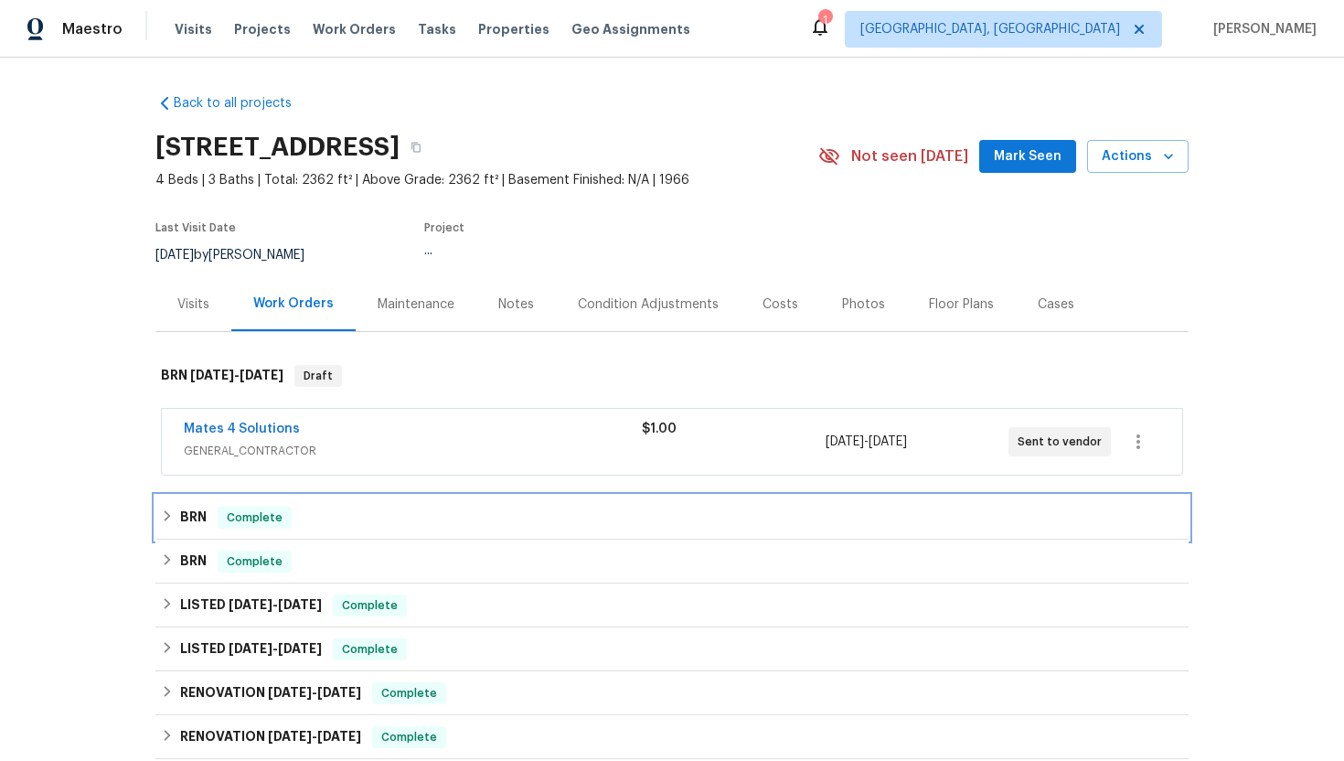
click at [224, 511] on span "Complete" at bounding box center [254, 517] width 70 height 18
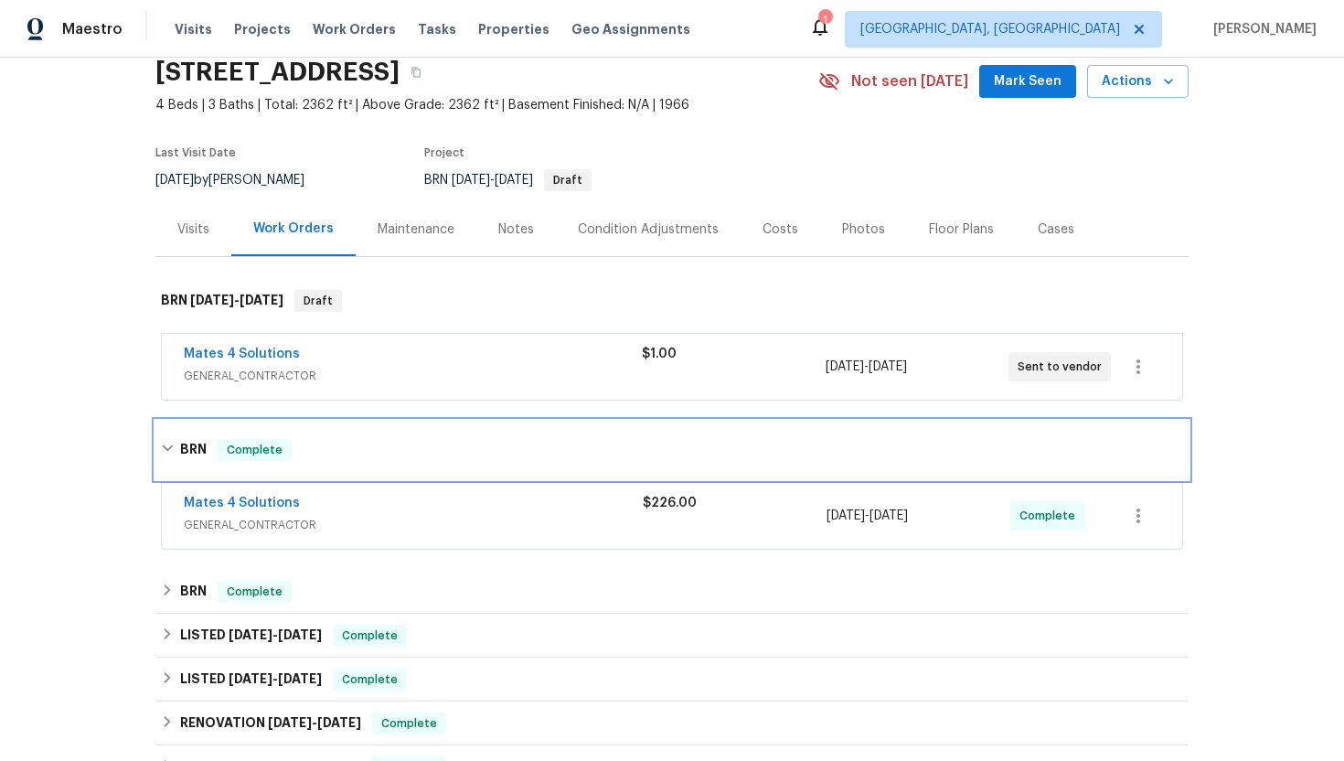
scroll to position [81, 0]
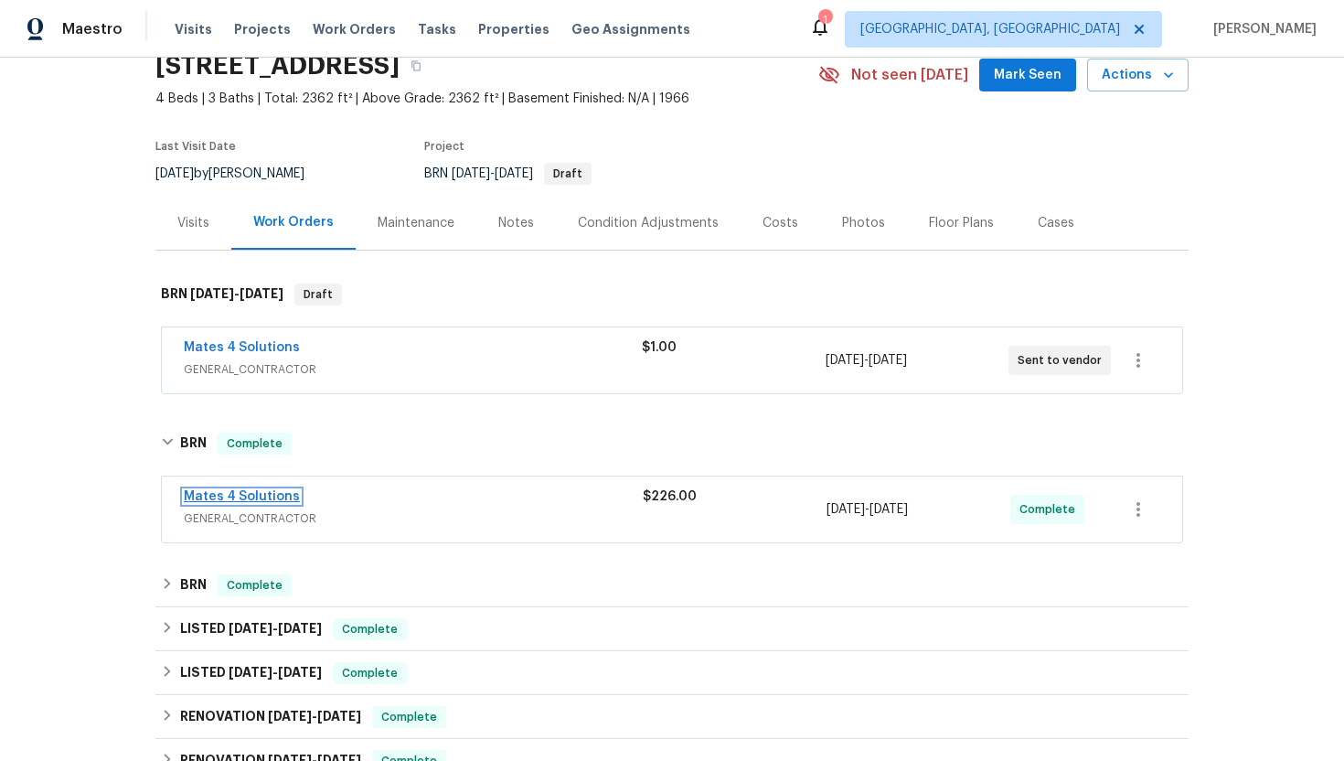
click at [246, 493] on link "Mates 4 Solutions" at bounding box center [242, 496] width 116 height 13
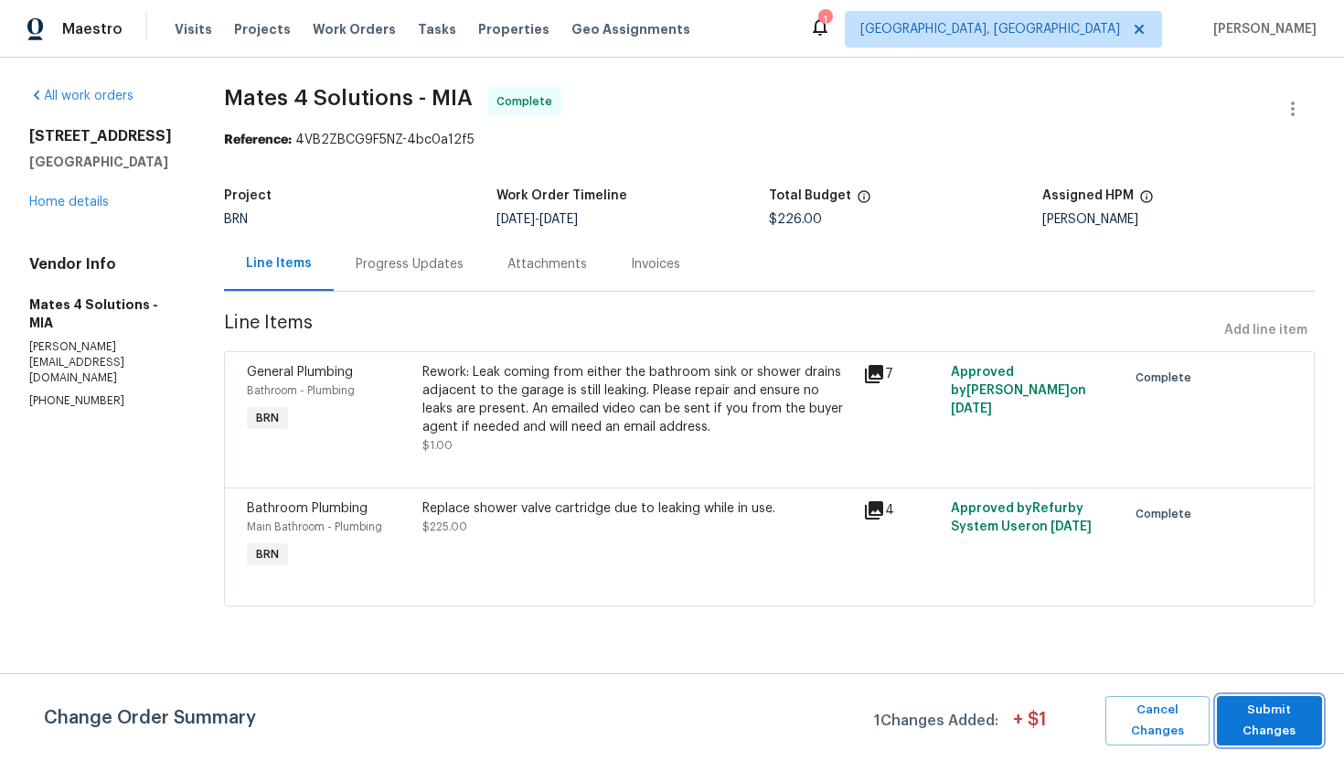
click at [1265, 720] on span "Submit Changes" at bounding box center [1269, 720] width 87 height 42
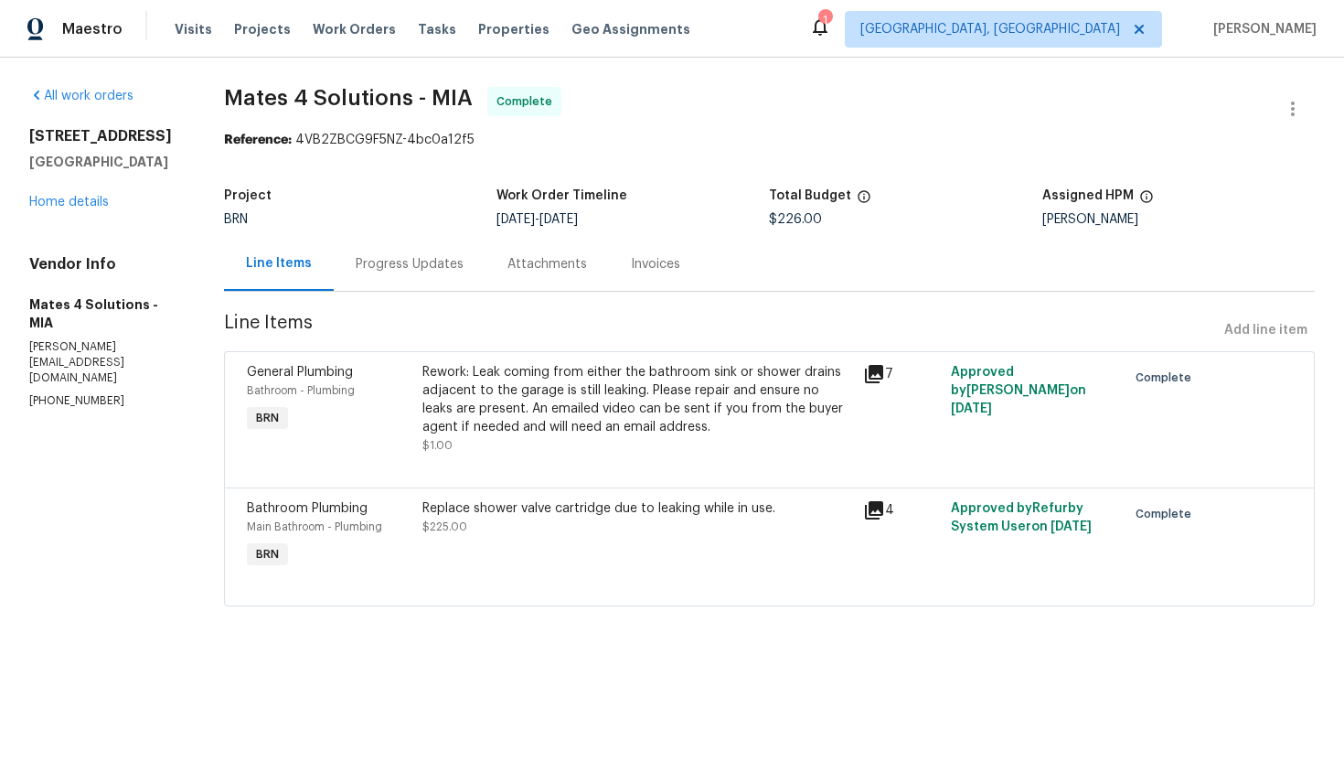
click at [424, 279] on div "Progress Updates" at bounding box center [410, 264] width 152 height 54
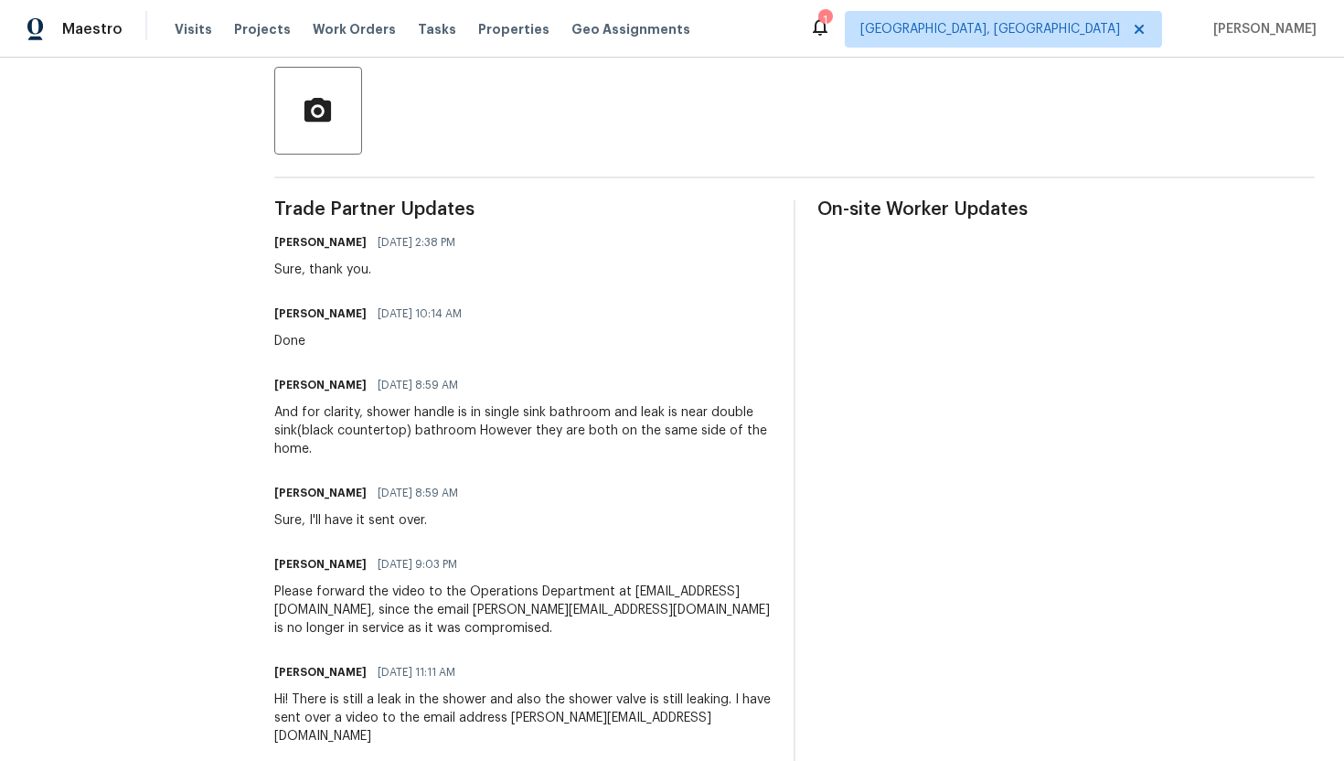
scroll to position [438, 0]
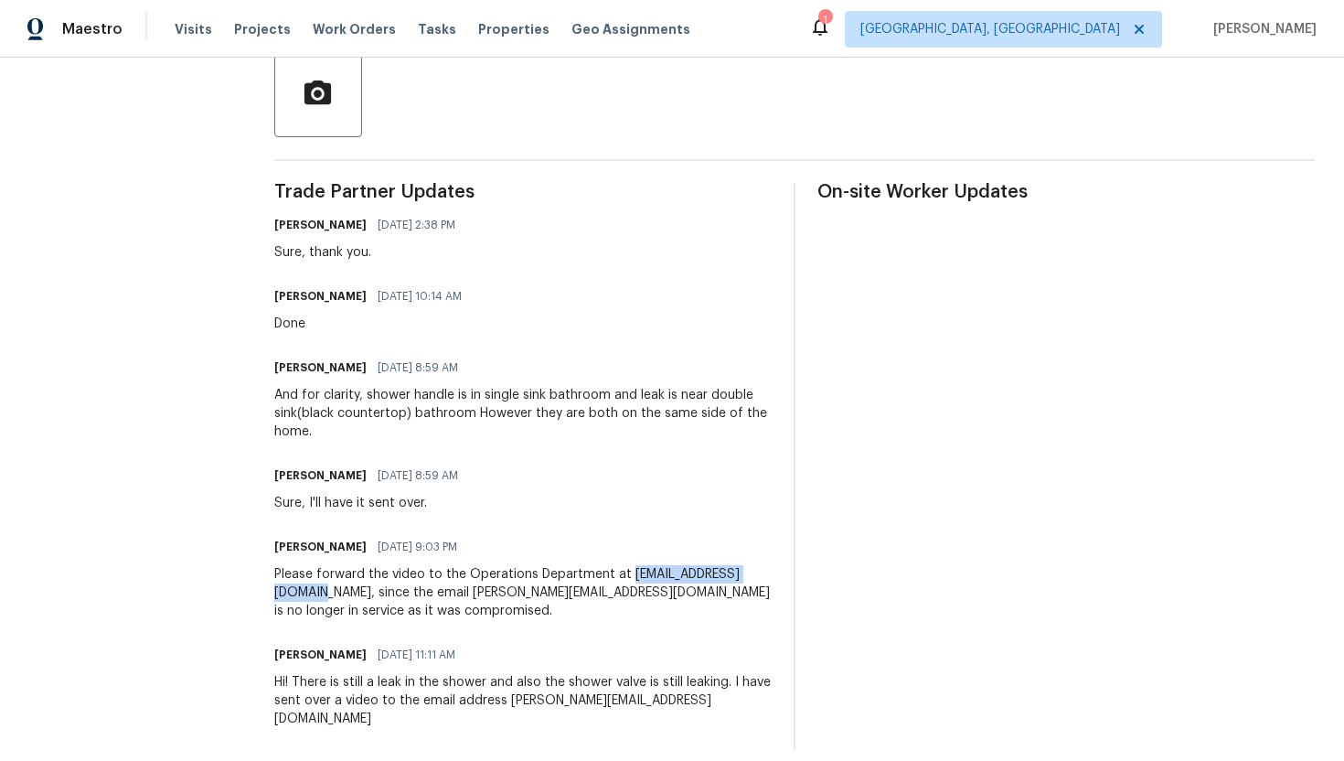
drag, startPoint x: 294, startPoint y: 593, endPoint x: 445, endPoint y: 592, distance: 150.9
click at [445, 592] on div "All work orders [STREET_ADDRESS] Home details Vendor Info Mates 4 Solutions - M…" at bounding box center [672, 199] width 1344 height 1159
copy div "[EMAIL_ADDRESS][DOMAIN_NAME],"
